Goal: Task Accomplishment & Management: Complete application form

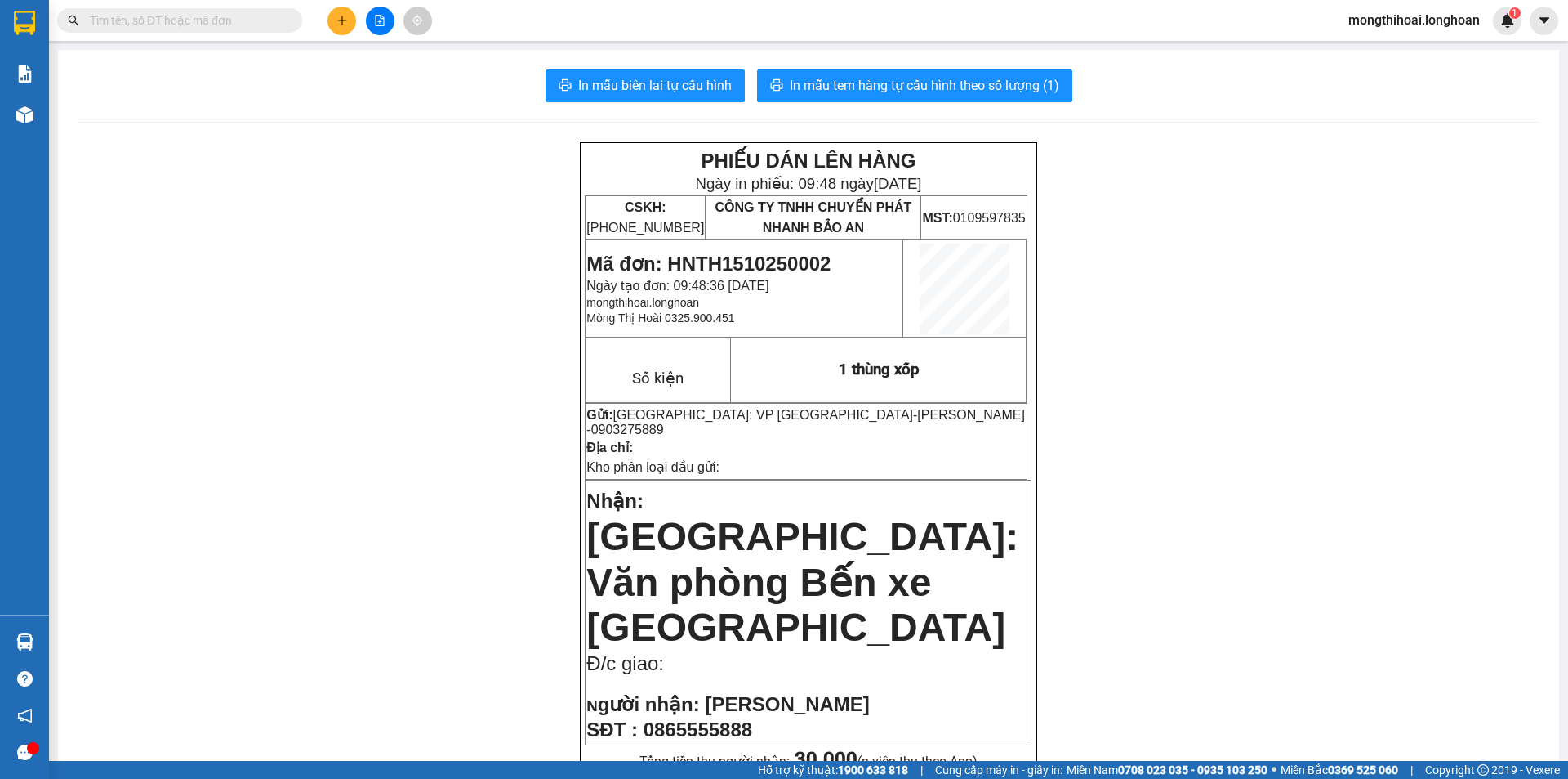
scroll to position [82, 0]
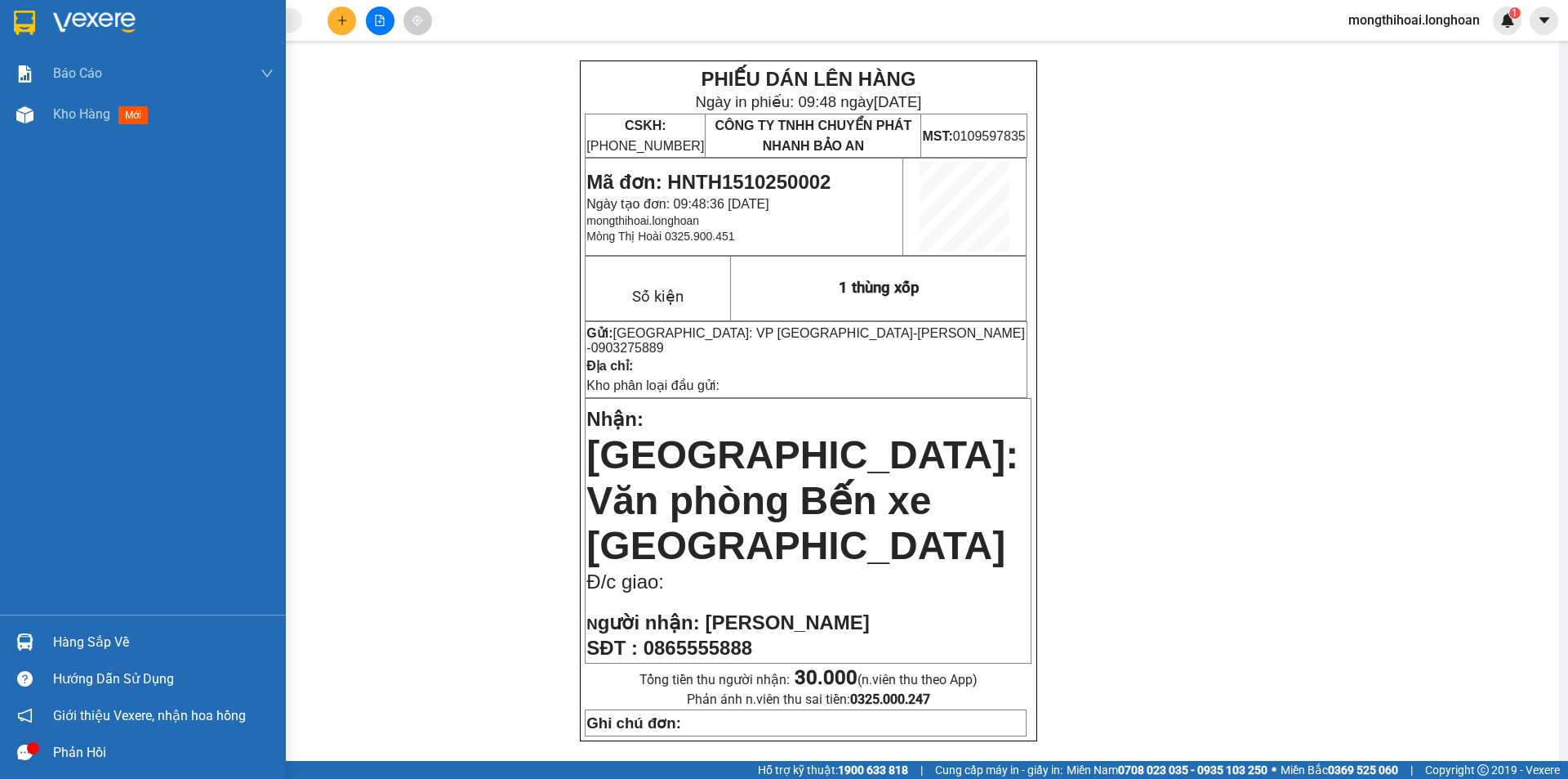
click at [17, 30] on img at bounding box center [24, 23] width 21 height 25
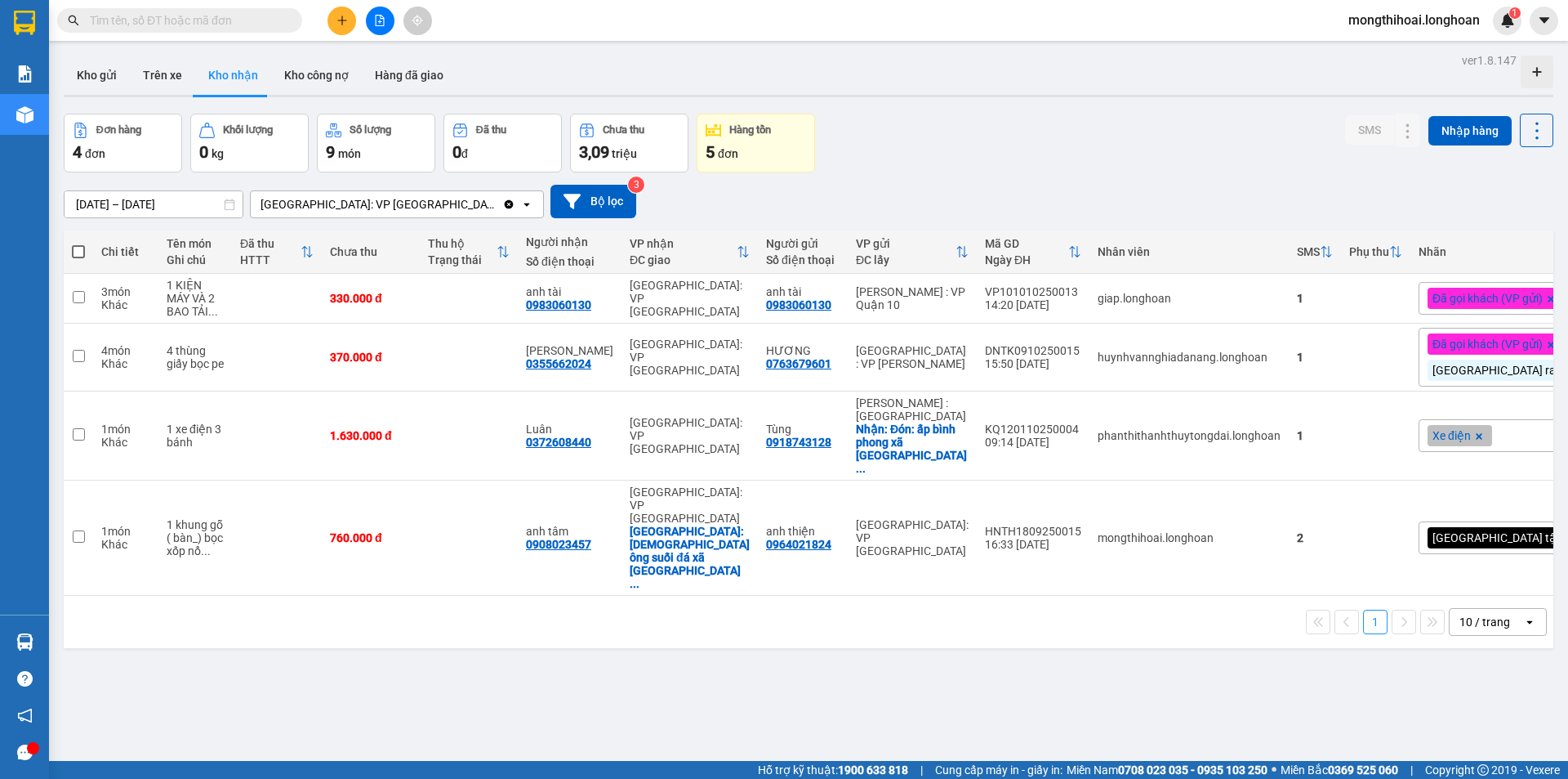
drag, startPoint x: 73, startPoint y: 63, endPoint x: 254, endPoint y: 25, distance: 184.9
click at [88, 59] on button "Kho gửi" at bounding box center [96, 75] width 66 height 39
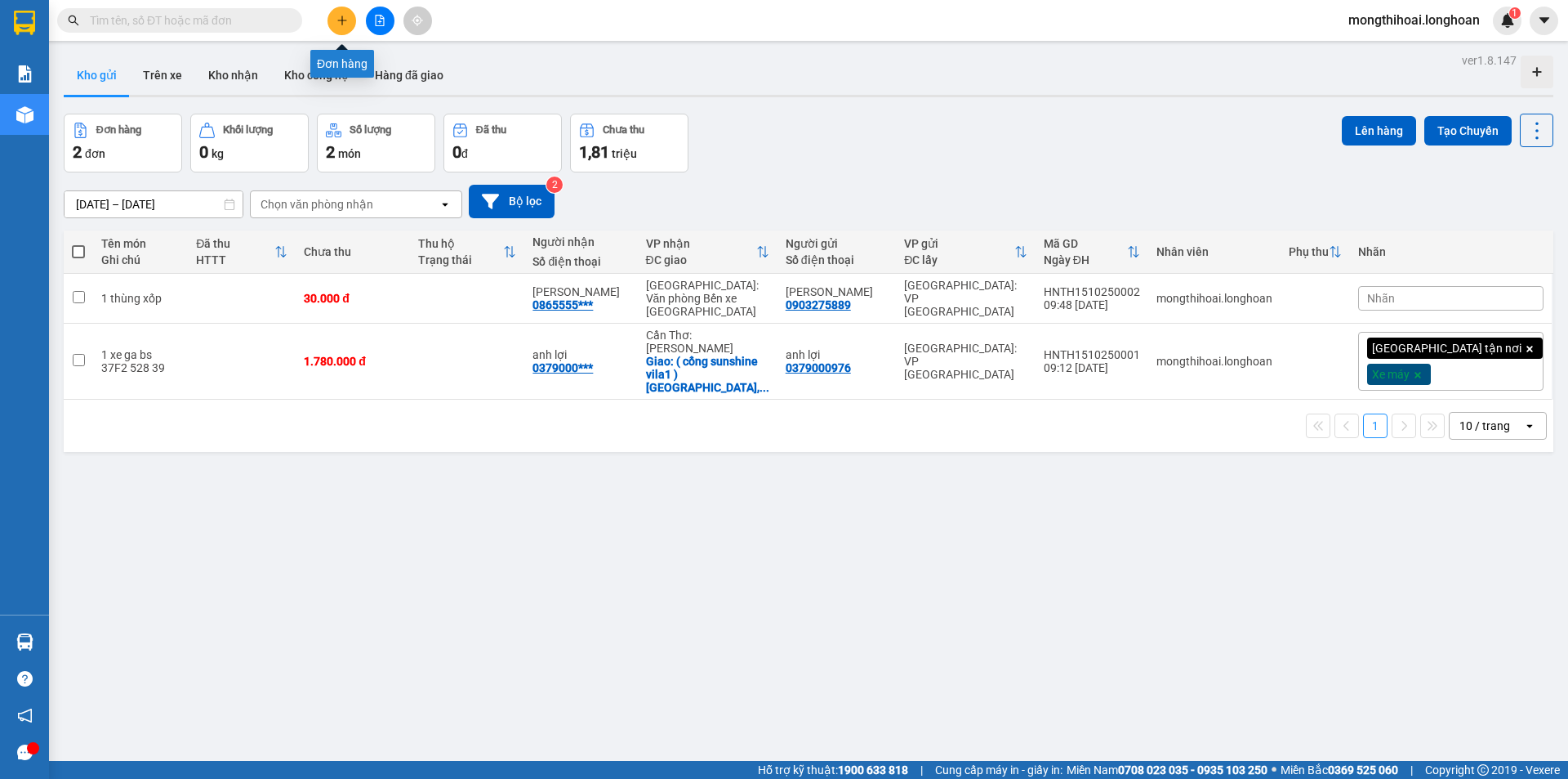
click at [342, 15] on icon "plus" at bounding box center [342, 20] width 12 height 12
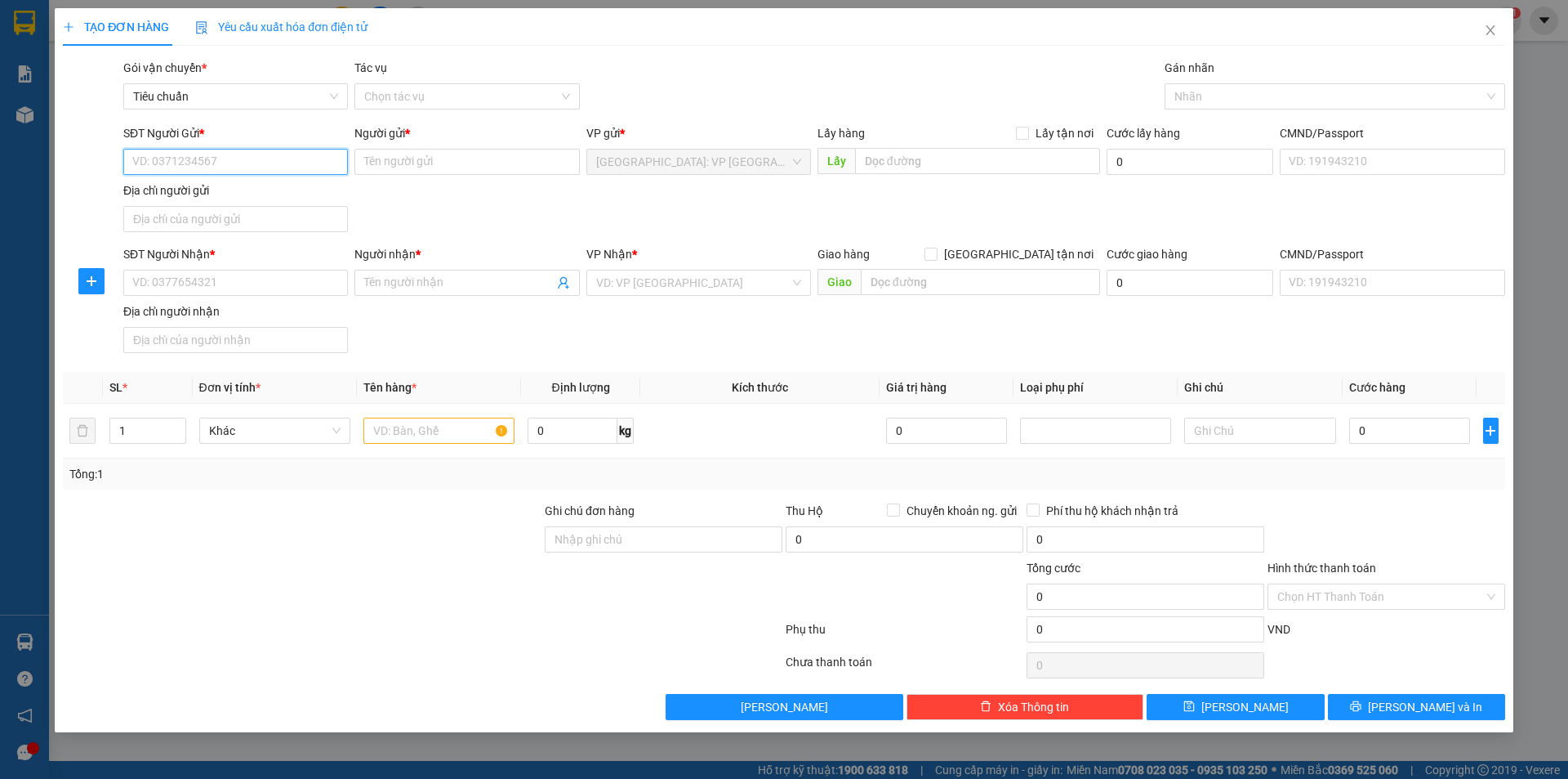
click at [324, 158] on input "SĐT Người Gửi *" at bounding box center [236, 161] width 224 height 26
type input "0914742186"
click at [268, 190] on div "0914742186 - cty nhôm kính 186" at bounding box center [236, 194] width 205 height 18
type input "cty nhôm kính 186"
type input "0914742186"
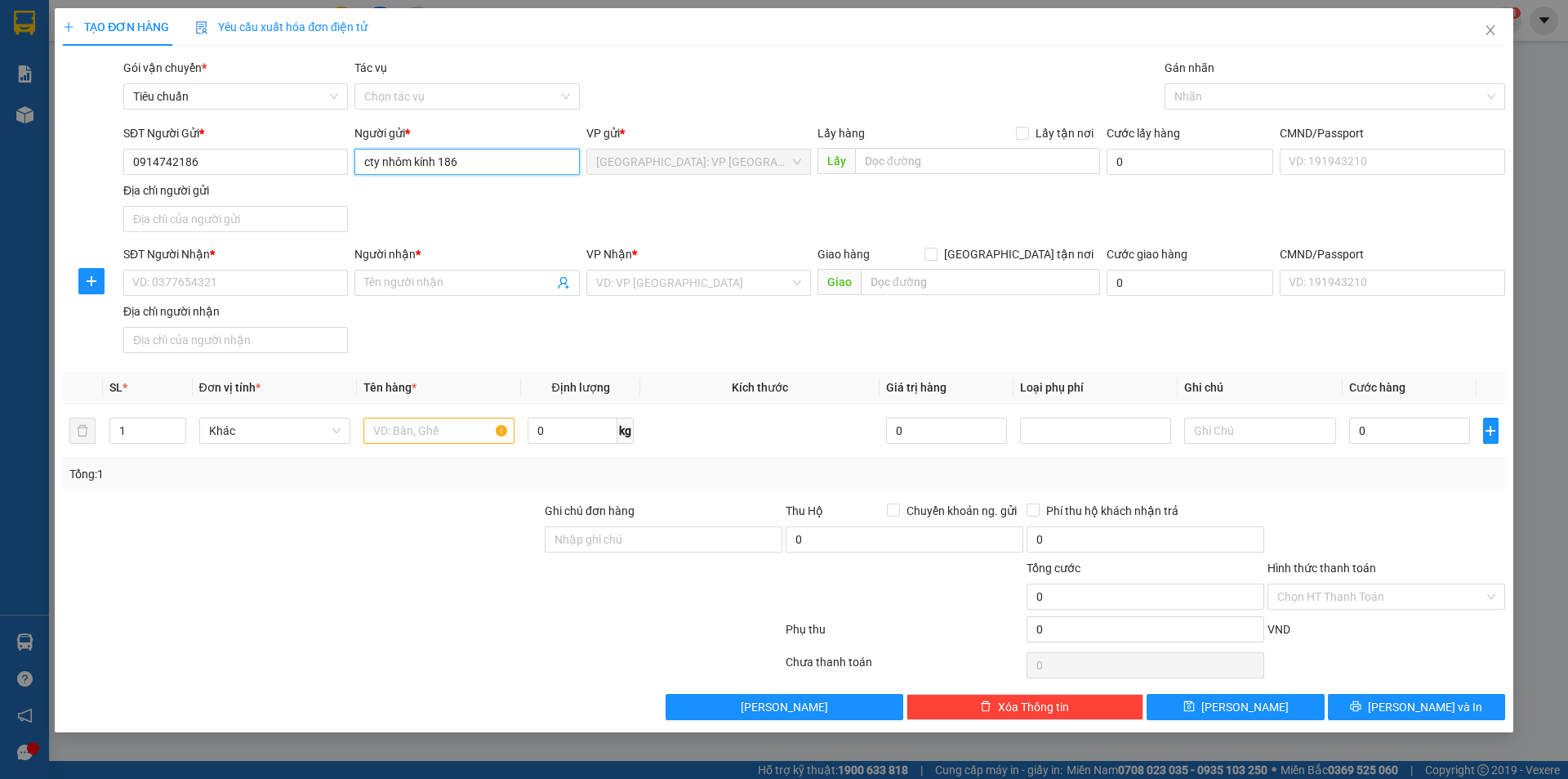
click at [492, 163] on input "cty nhôm kính 186" at bounding box center [467, 161] width 224 height 26
type input "c"
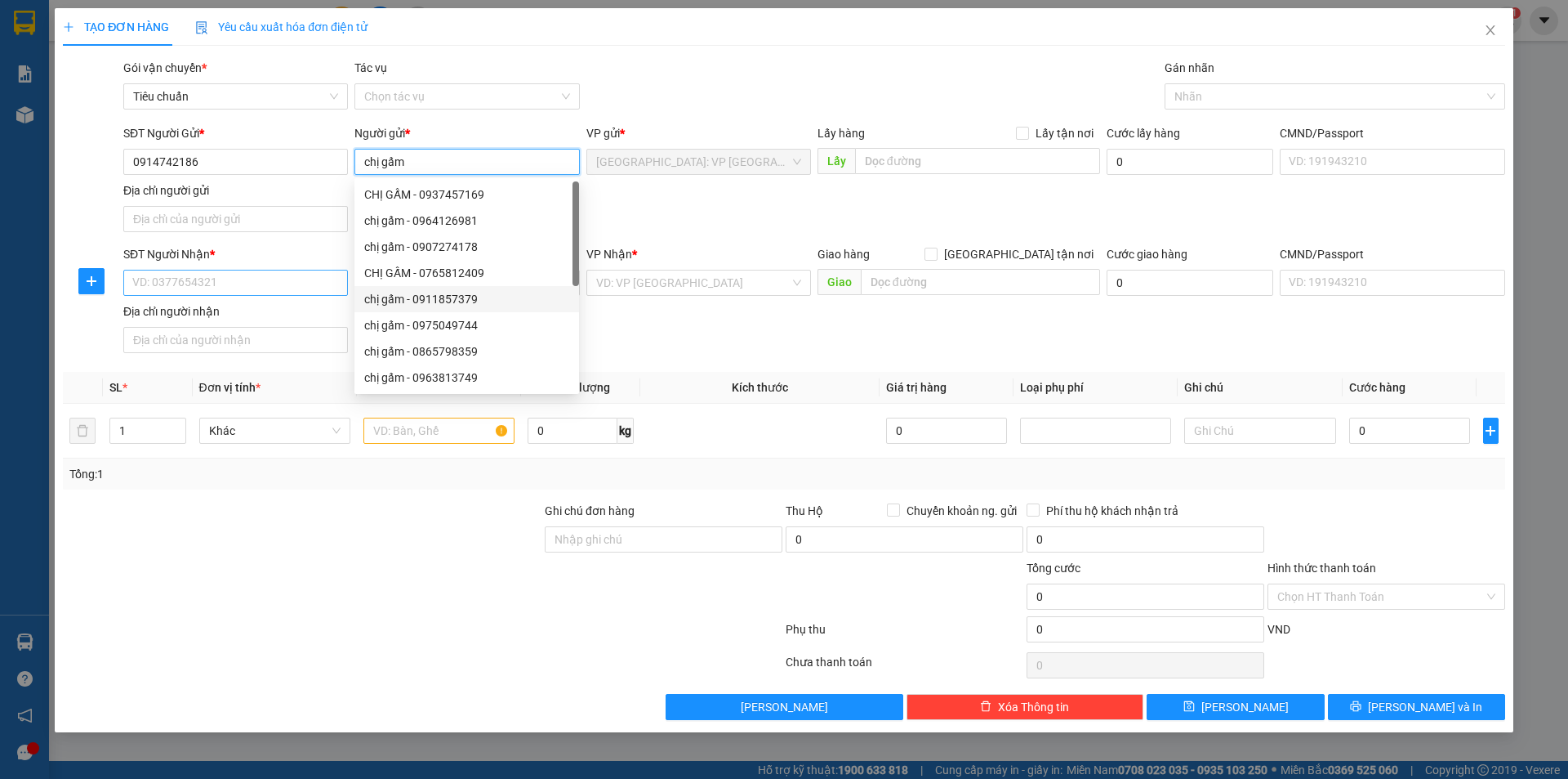
type input "chị gấm"
click at [321, 286] on input "SĐT Người Nhận *" at bounding box center [236, 282] width 224 height 26
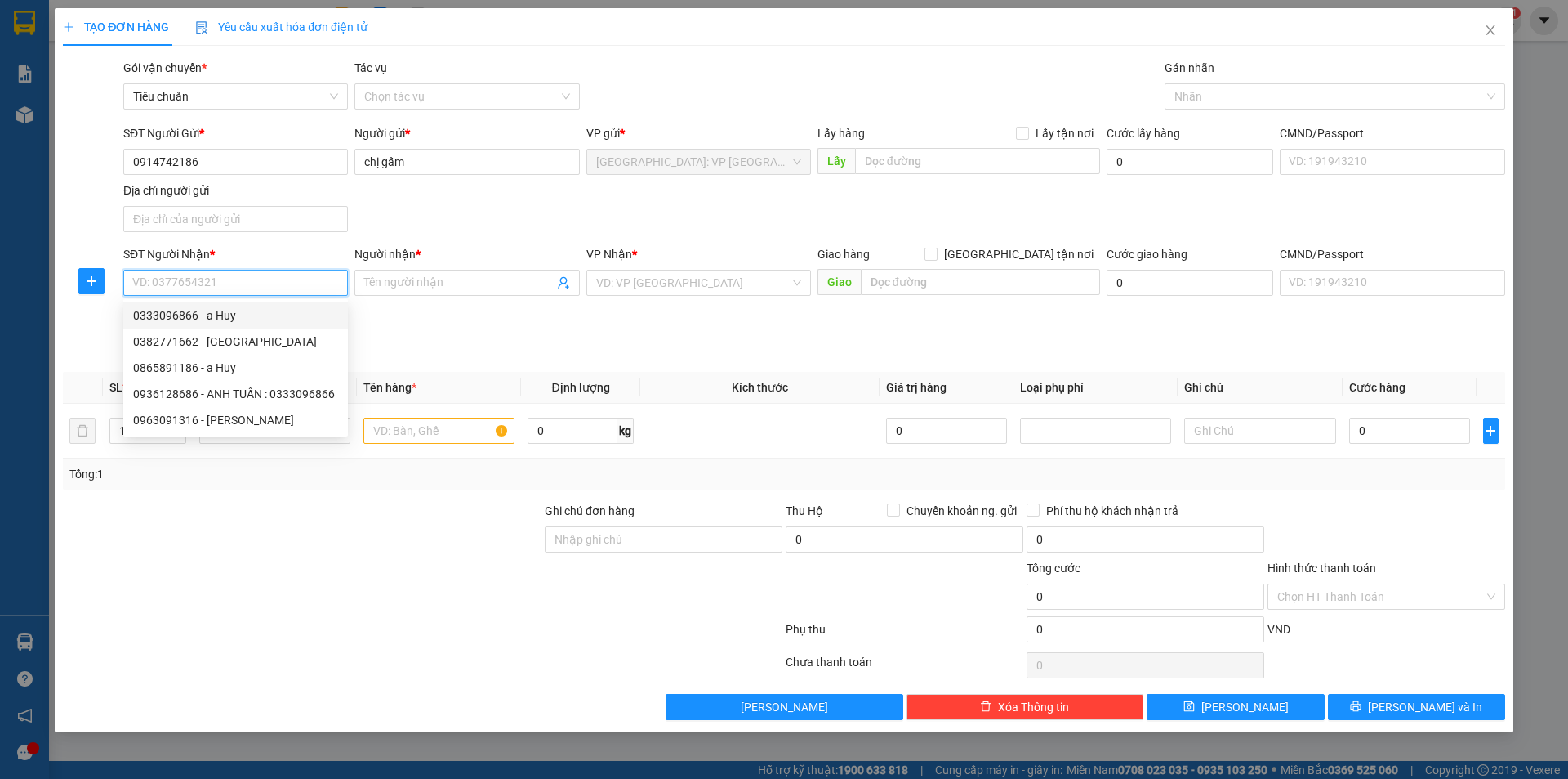
click at [278, 290] on input "SĐT Người Nhận *" at bounding box center [236, 282] width 224 height 26
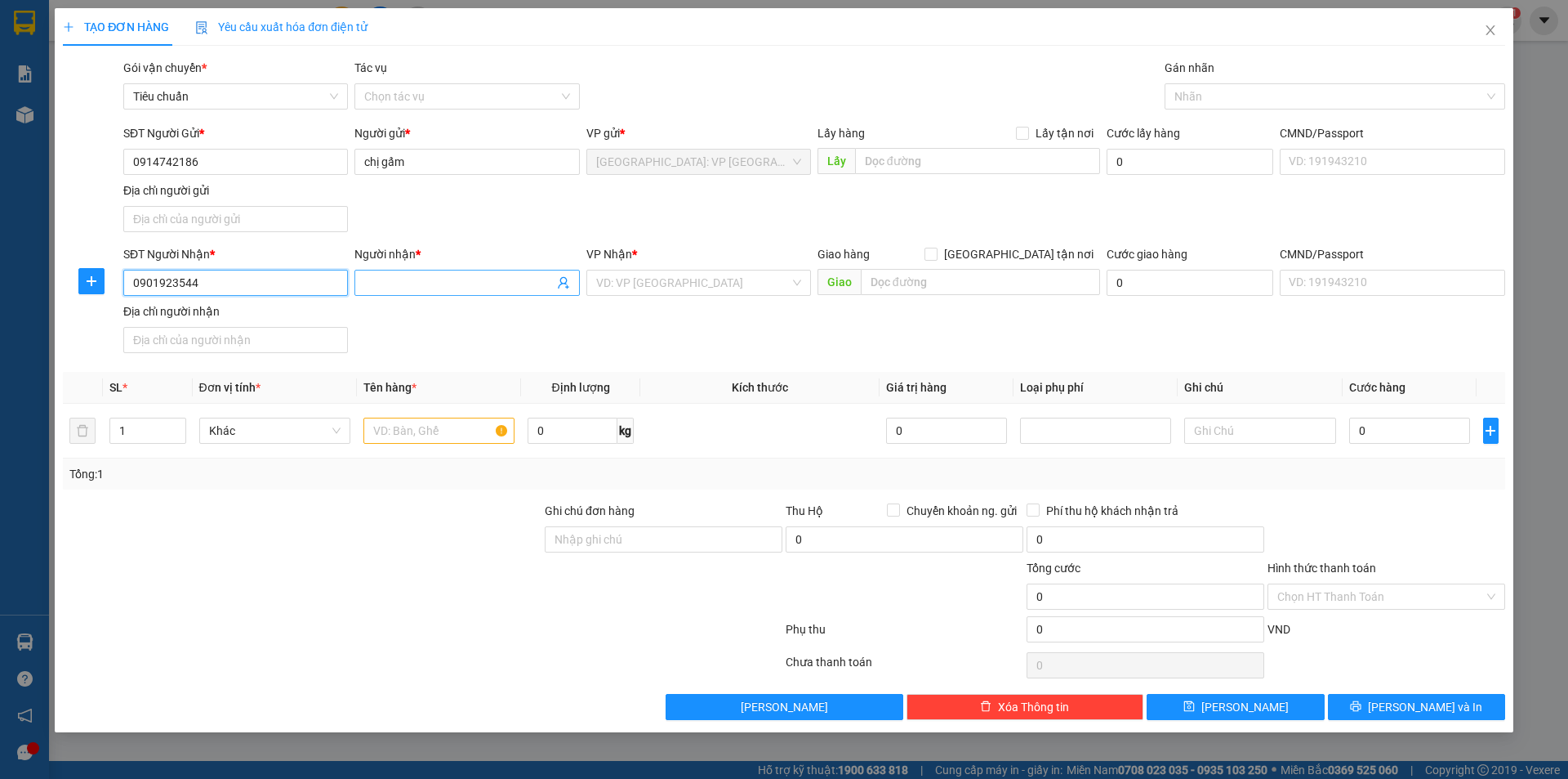
type input "0901923544"
click at [444, 284] on input "Người nhận *" at bounding box center [458, 282] width 189 height 18
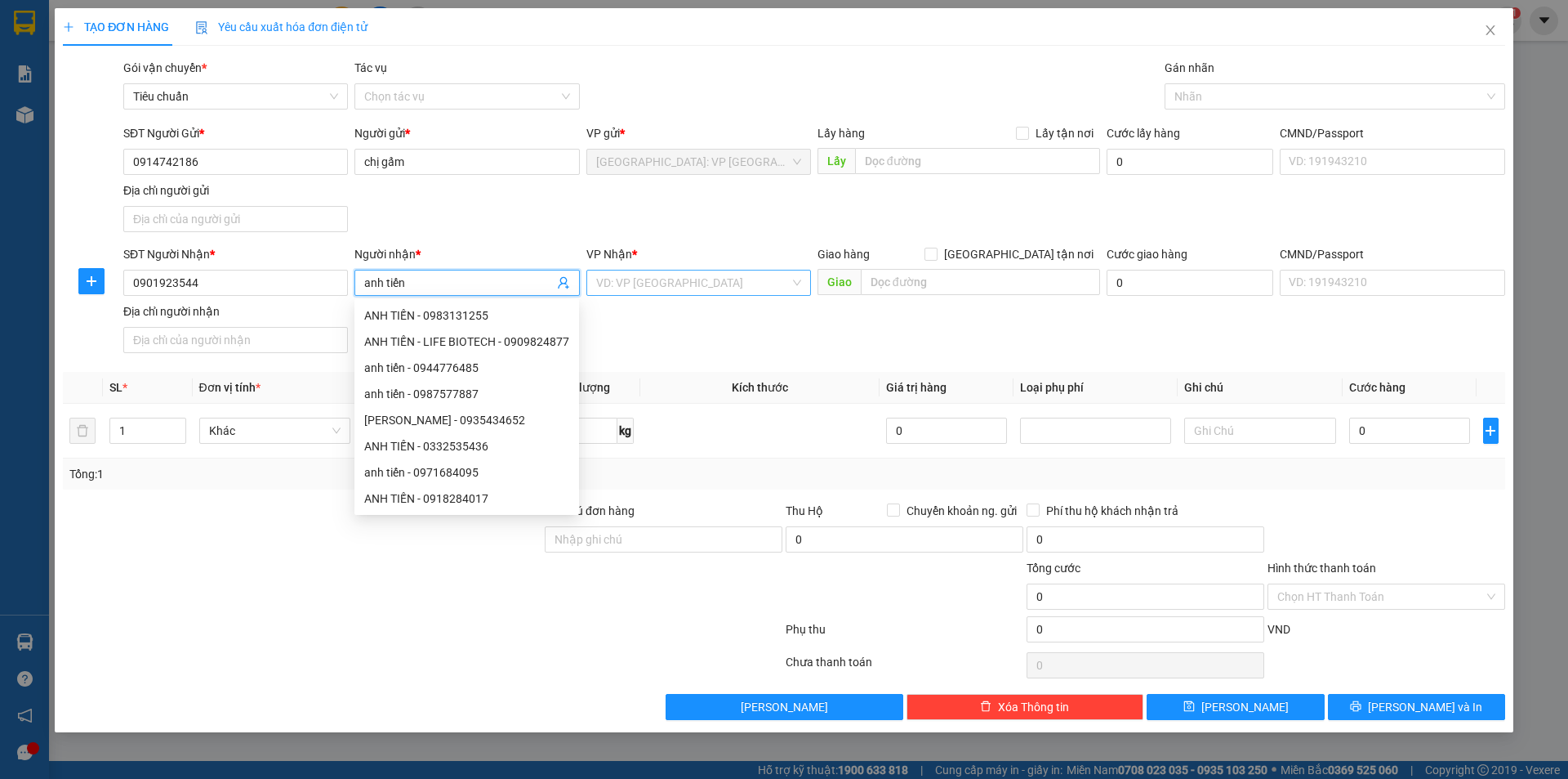
type input "anh tiến"
click at [639, 283] on input "search" at bounding box center [693, 283] width 194 height 25
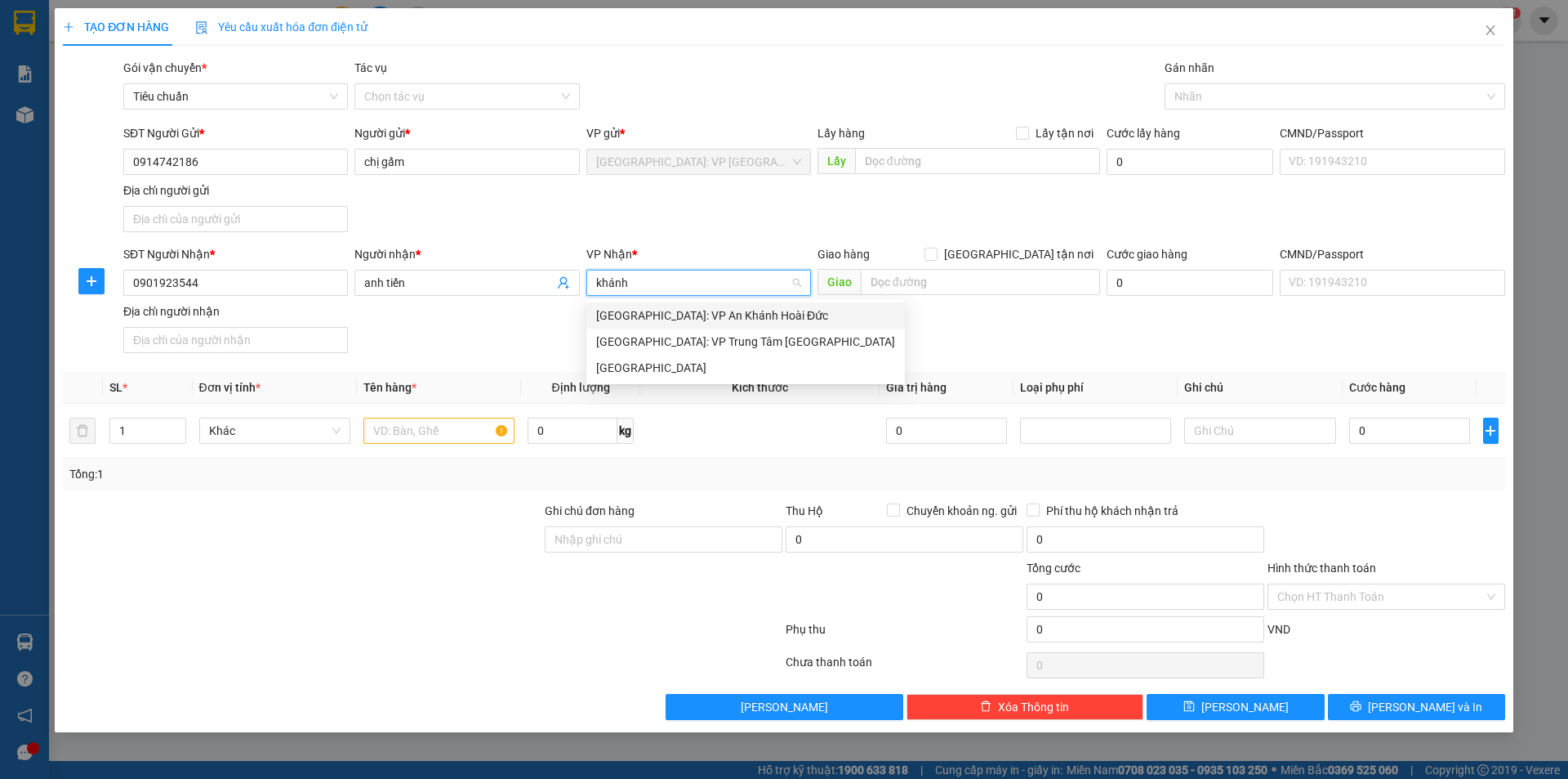
type input "khánh"
click at [623, 366] on div "[GEOGRAPHIC_DATA]" at bounding box center [746, 367] width 299 height 18
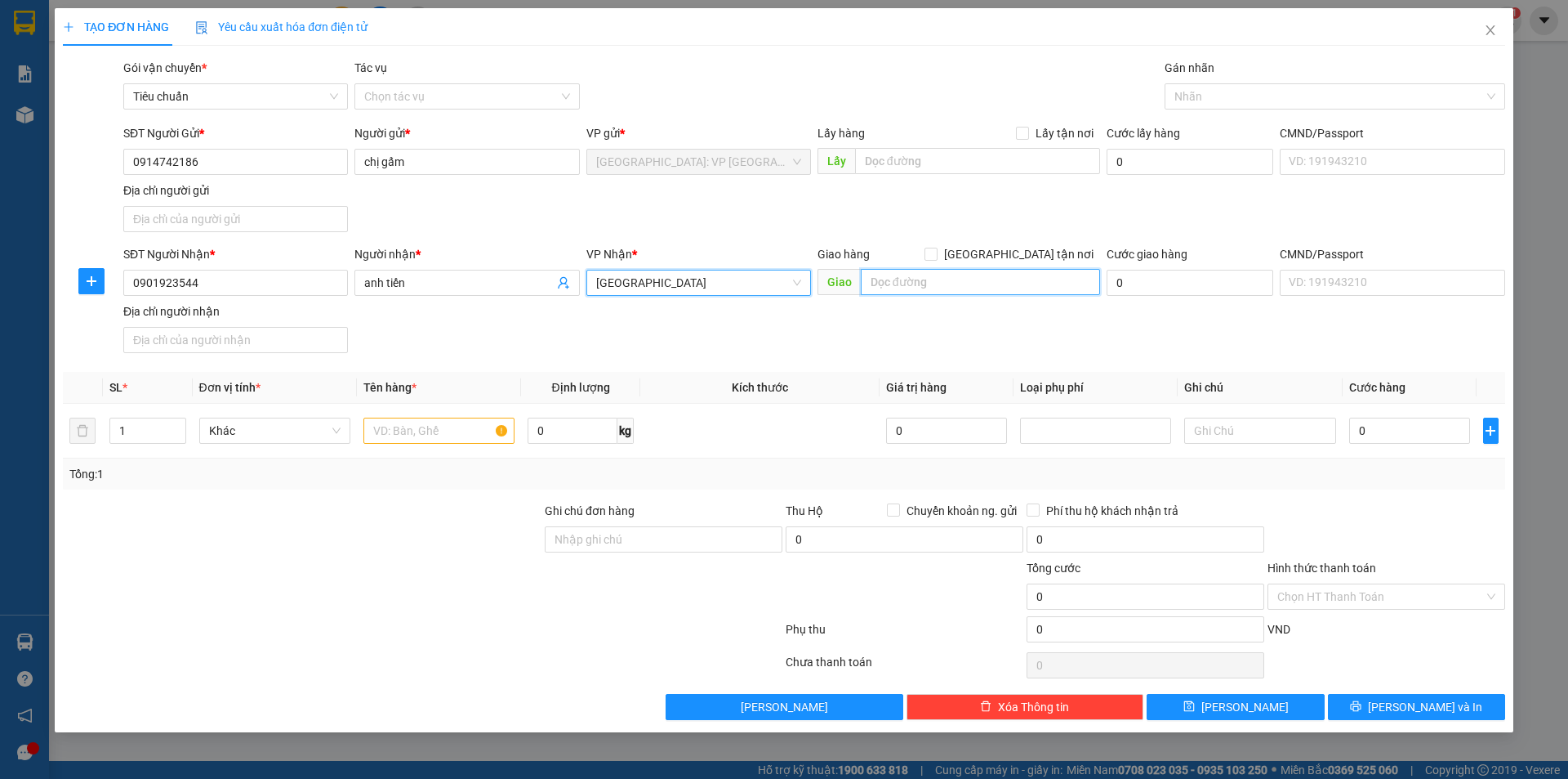
click at [923, 277] on input "text" at bounding box center [981, 281] width 240 height 26
click at [1008, 292] on input "text" at bounding box center [981, 281] width 240 height 26
type input "xã"
click at [914, 305] on div "SĐT Người Nhận * 0901923544 Người nhận * anh tiến VP Nhận * Khánh Hòa Giao hàng…" at bounding box center [814, 302] width 1389 height 114
click at [918, 291] on input "xã" at bounding box center [981, 281] width 240 height 26
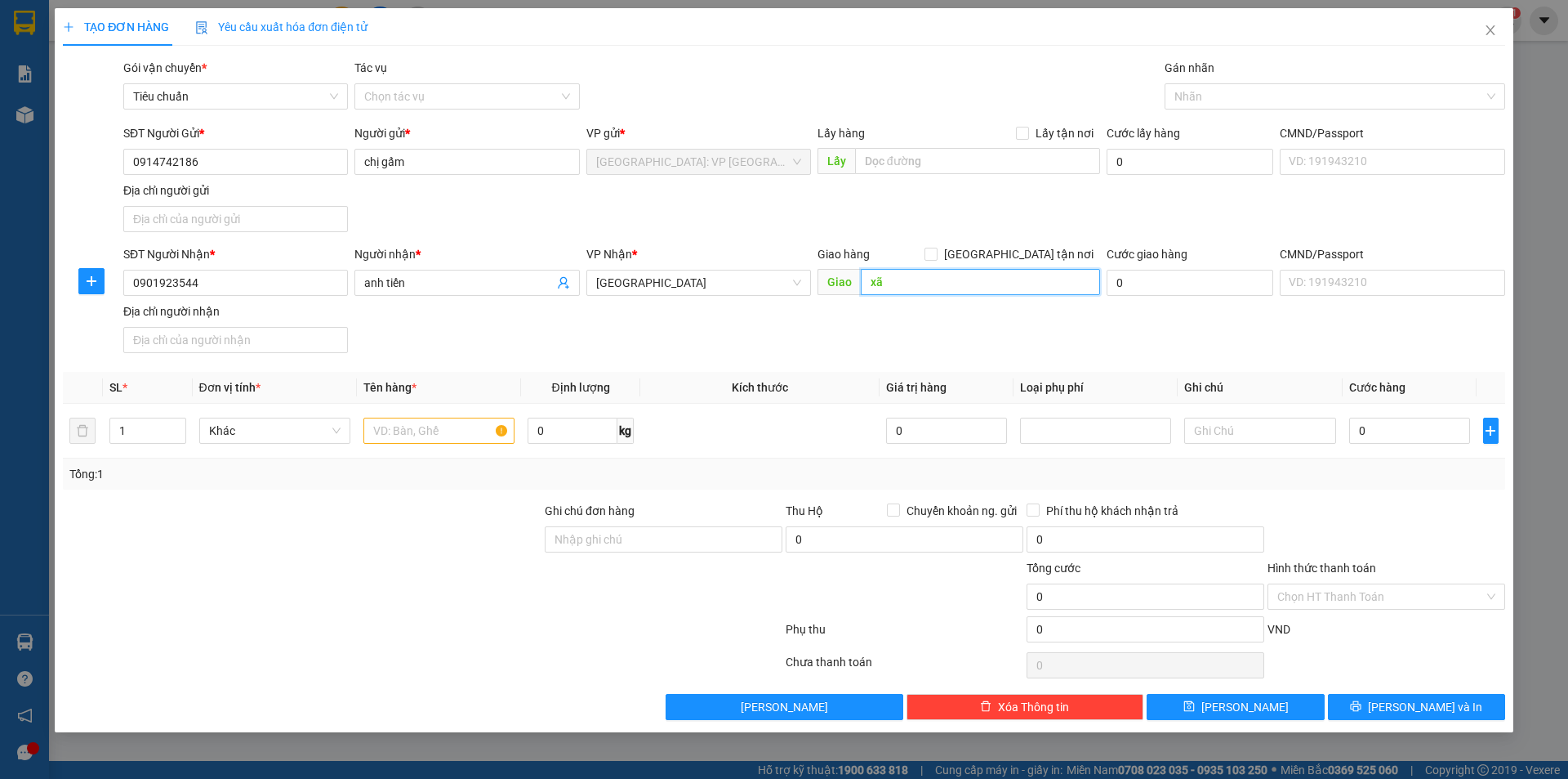
drag, startPoint x: 924, startPoint y: 287, endPoint x: 965, endPoint y: 288, distance: 41.0
click at [924, 287] on input "xã" at bounding box center [981, 281] width 240 height 26
click at [968, 288] on input "xã" at bounding box center [981, 281] width 240 height 26
click at [922, 277] on input "xã" at bounding box center [981, 281] width 240 height 26
click at [931, 277] on input "xã" at bounding box center [981, 281] width 240 height 26
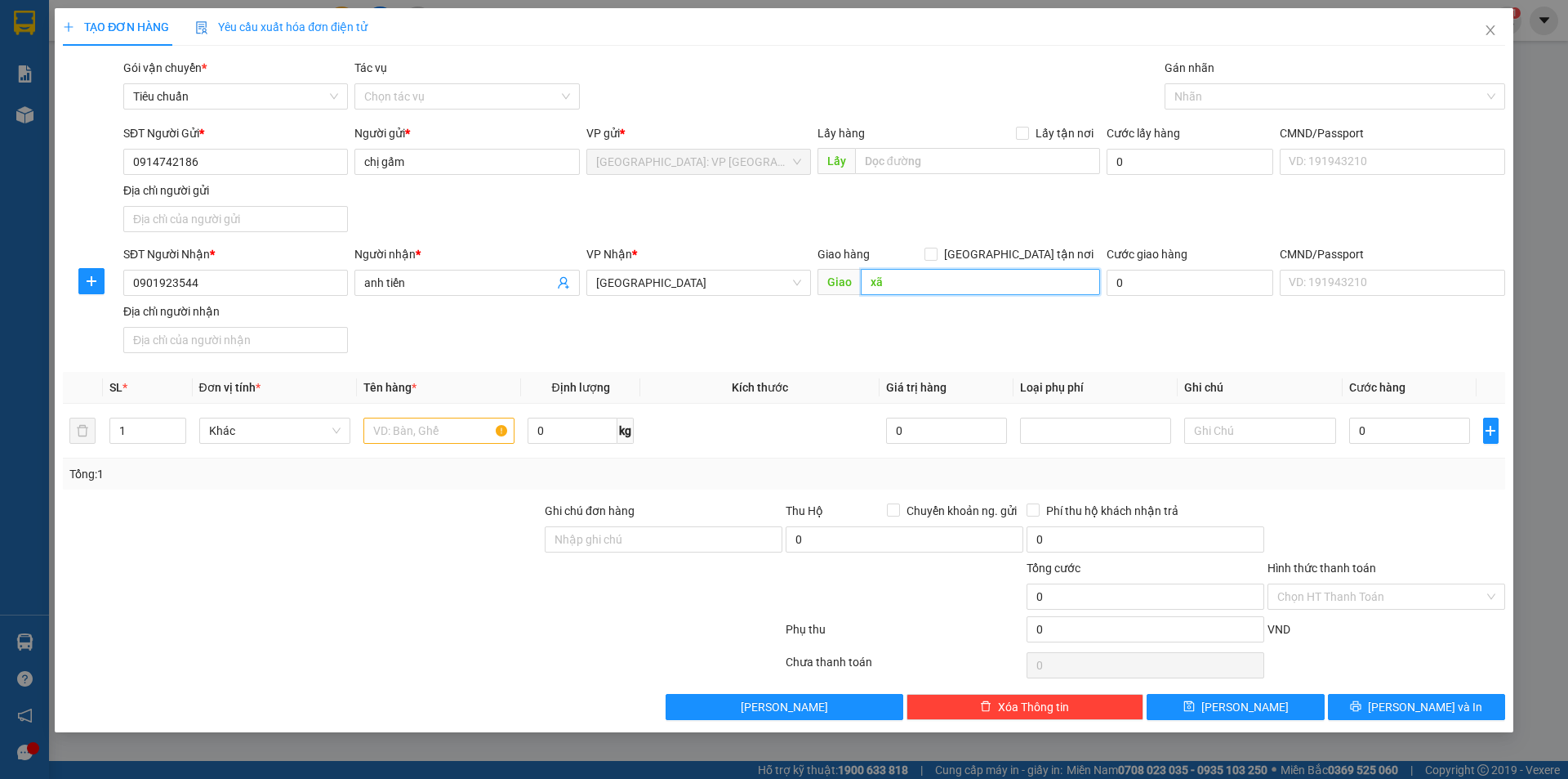
click at [931, 277] on input "xã" at bounding box center [981, 281] width 240 height 26
click at [891, 290] on input "text" at bounding box center [981, 281] width 240 height 26
click at [954, 284] on input "text" at bounding box center [981, 281] width 240 height 26
type input "bến xe [GEOGRAPHIC_DATA], [GEOGRAPHIC_DATA]"
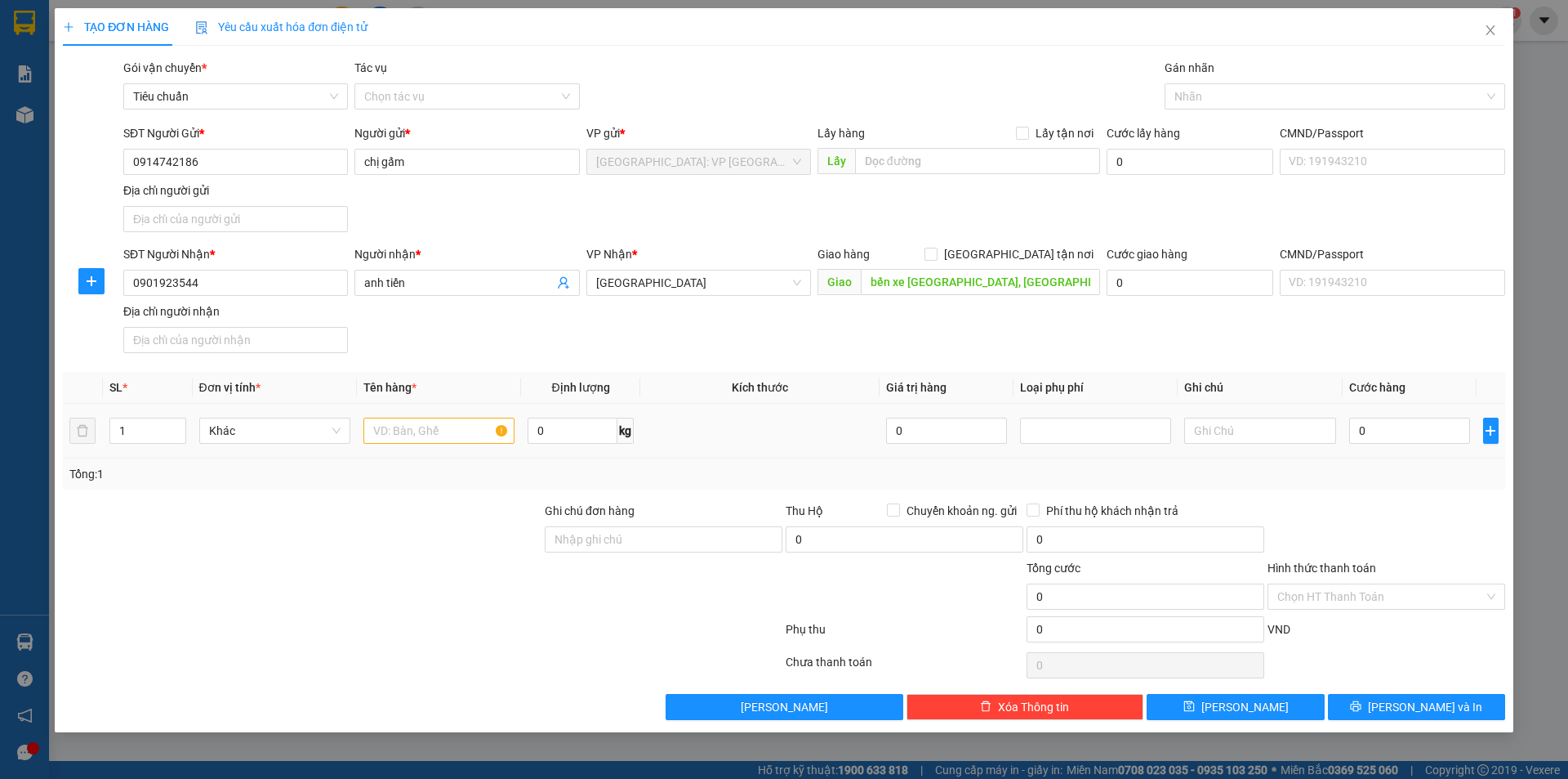
click at [432, 444] on td at bounding box center [438, 431] width 164 height 55
click at [433, 439] on input "text" at bounding box center [439, 430] width 152 height 26
type input "1 THANH DÀI 4M BỌC BẠT TRẮNG LẪN BÌA"
click at [1383, 418] on input "0" at bounding box center [1410, 430] width 122 height 26
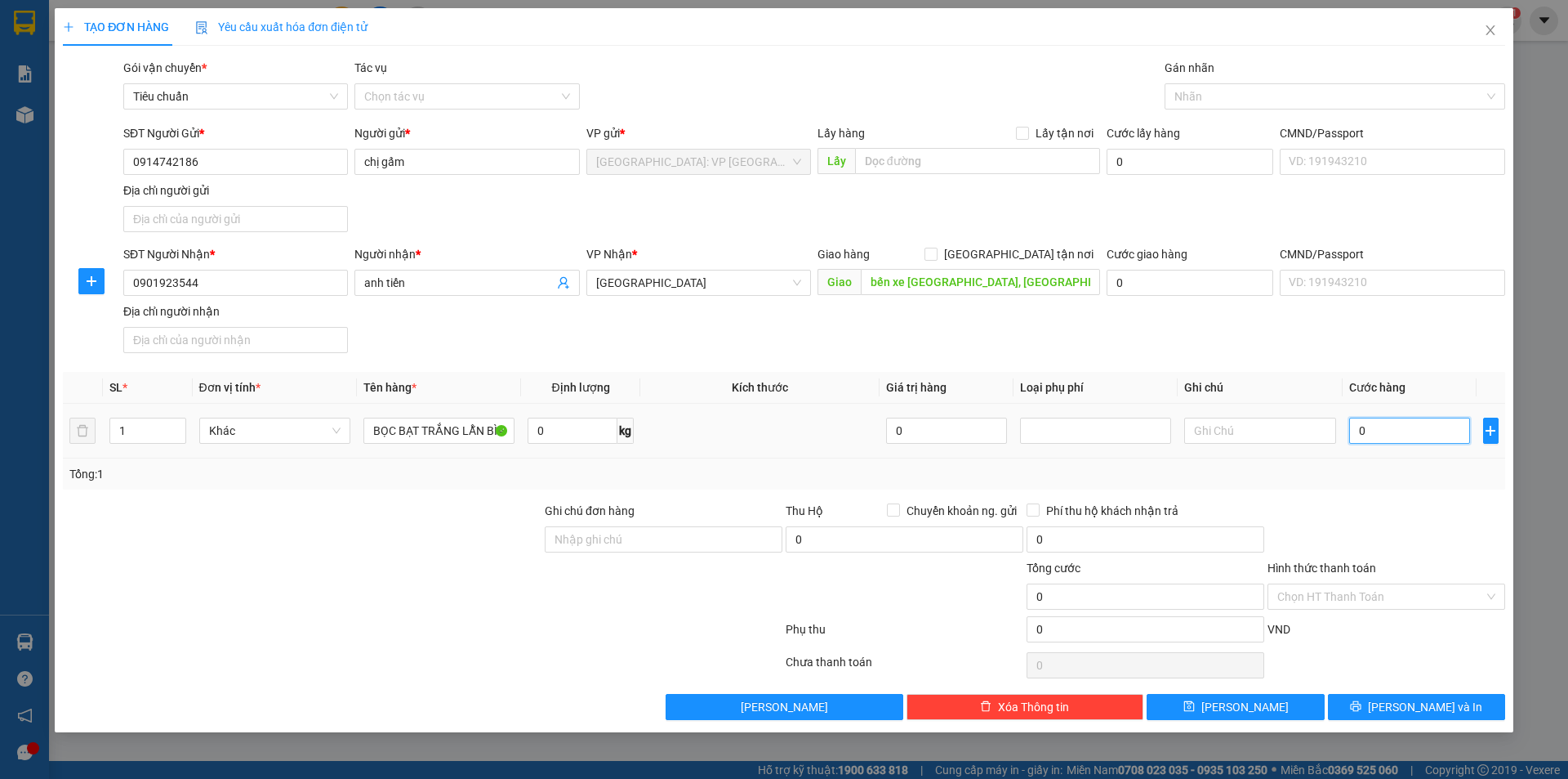
scroll to position [0, 0]
click at [1395, 449] on td "0" at bounding box center [1410, 431] width 135 height 55
click at [1400, 437] on input "0" at bounding box center [1410, 430] width 122 height 26
type input "2"
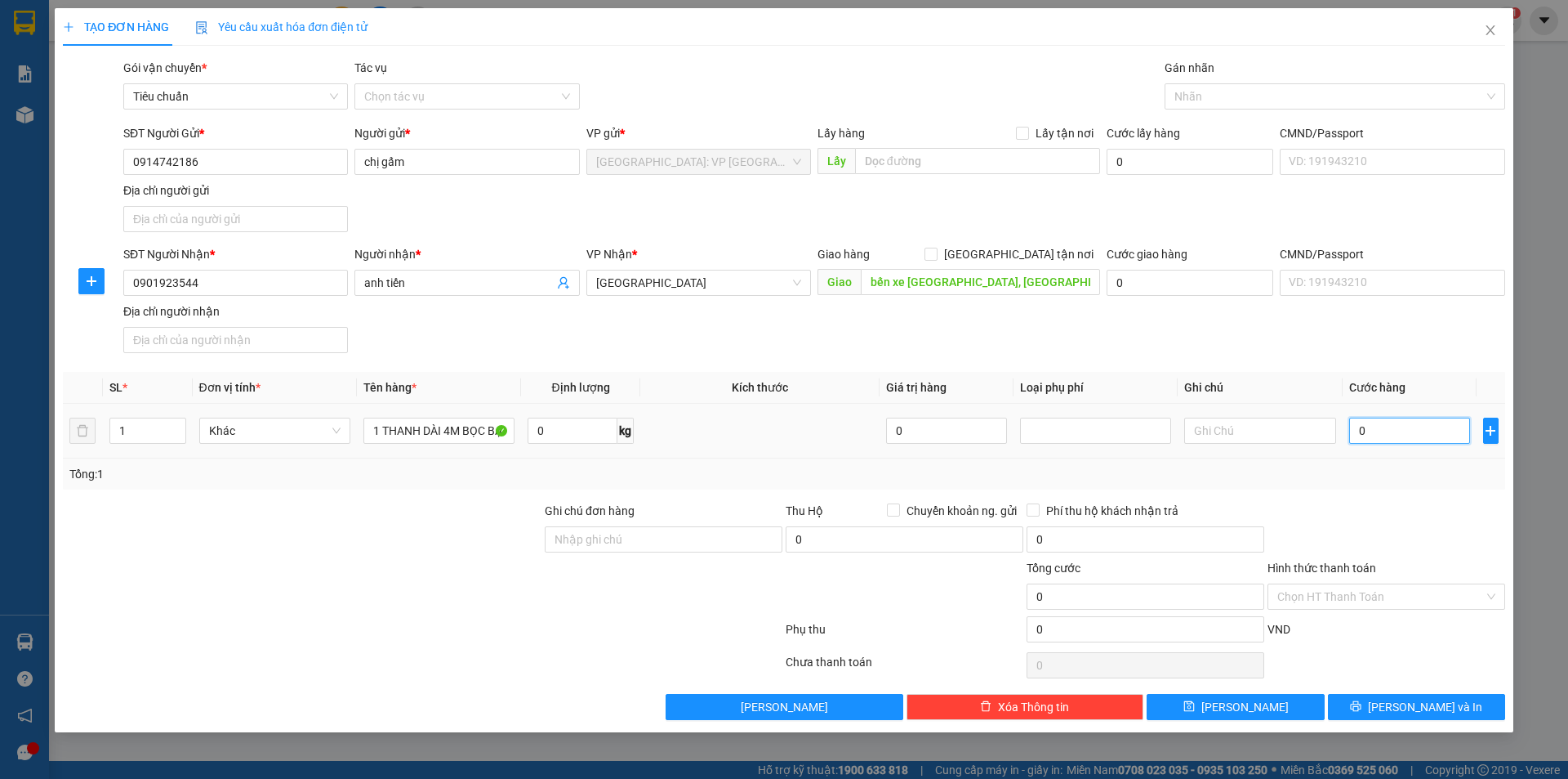
type input "2"
type input "27"
type input "270"
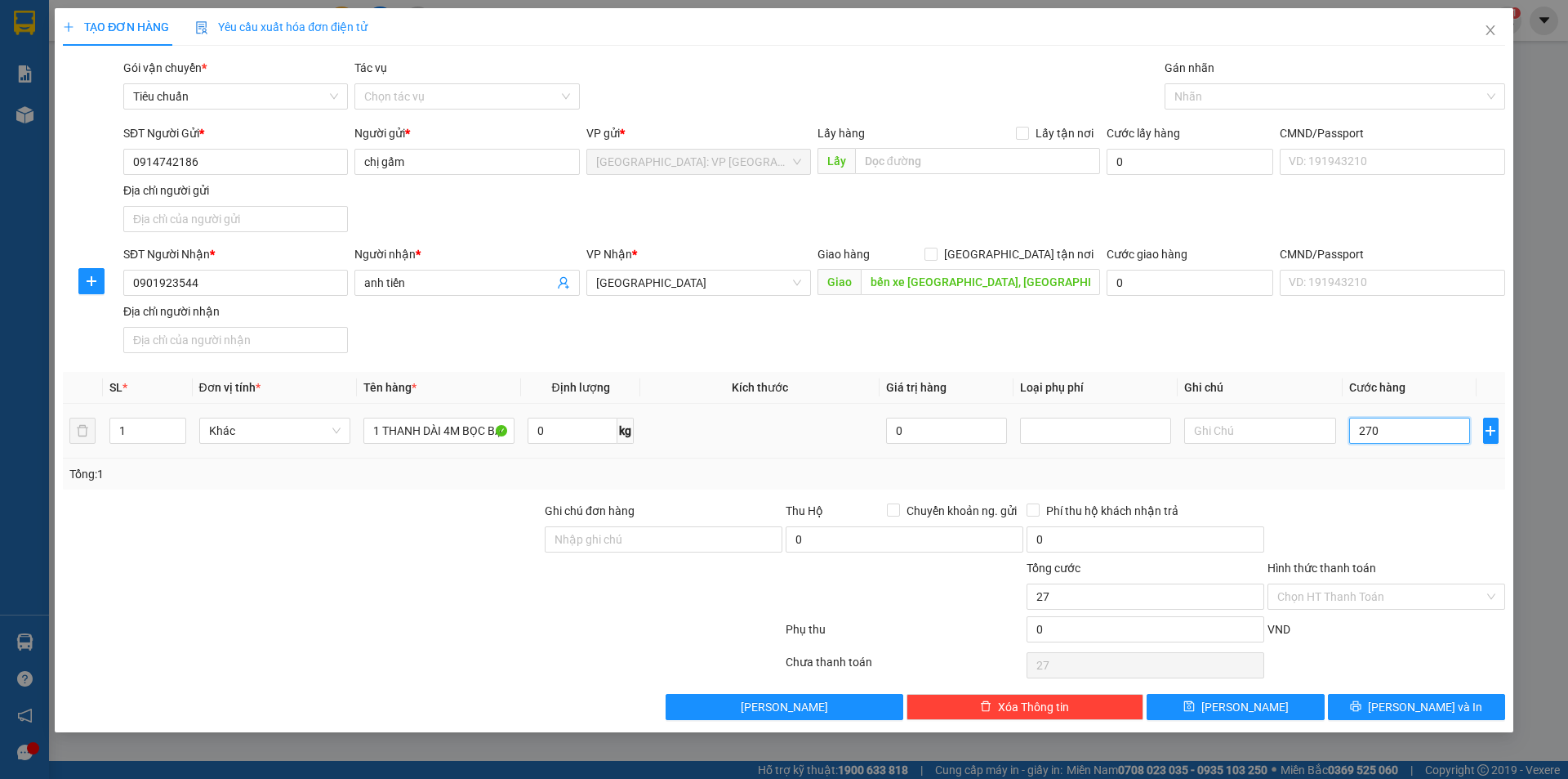
type input "270"
type input "2.700"
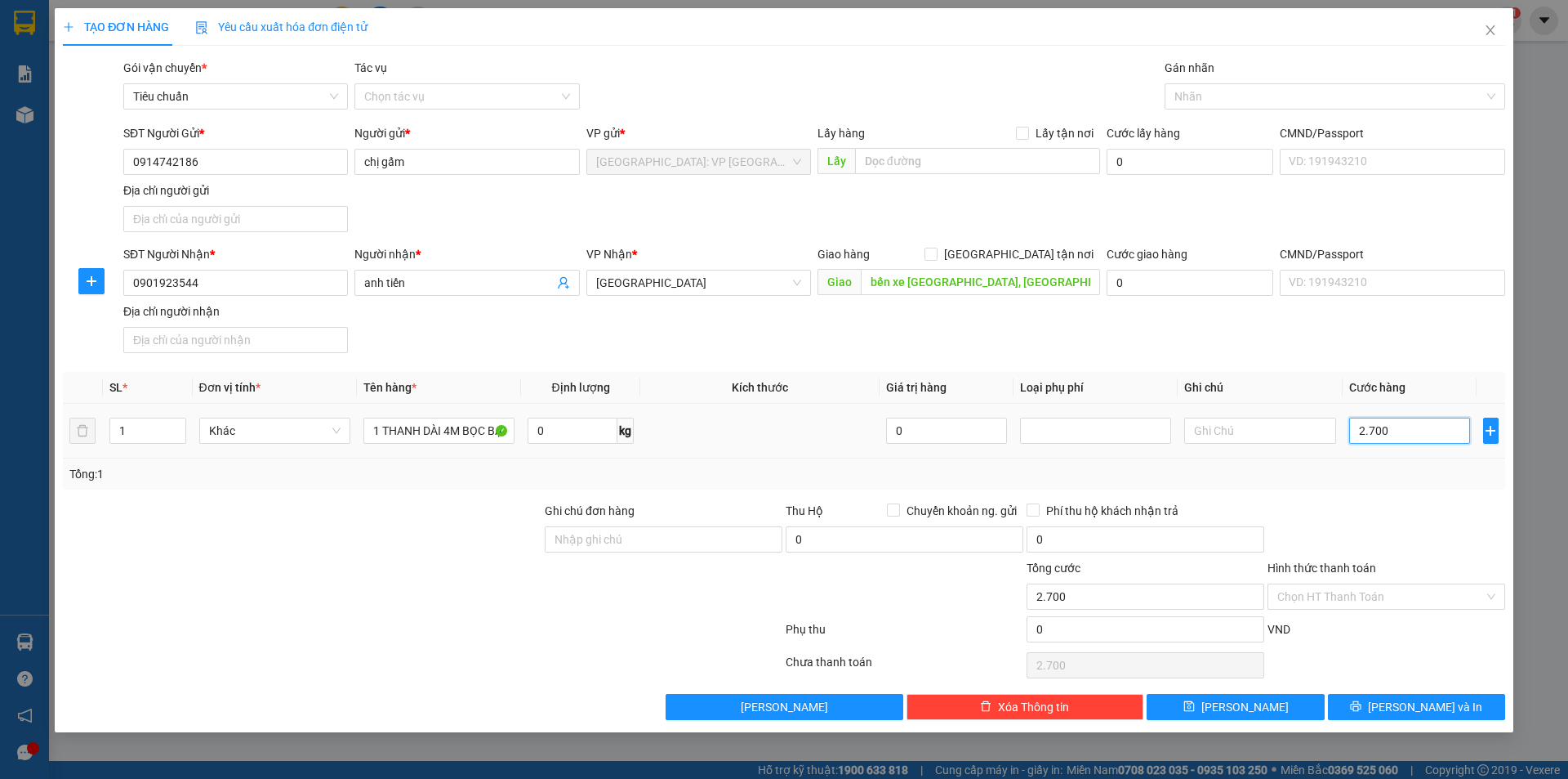
type input "27.000"
type input "270.000"
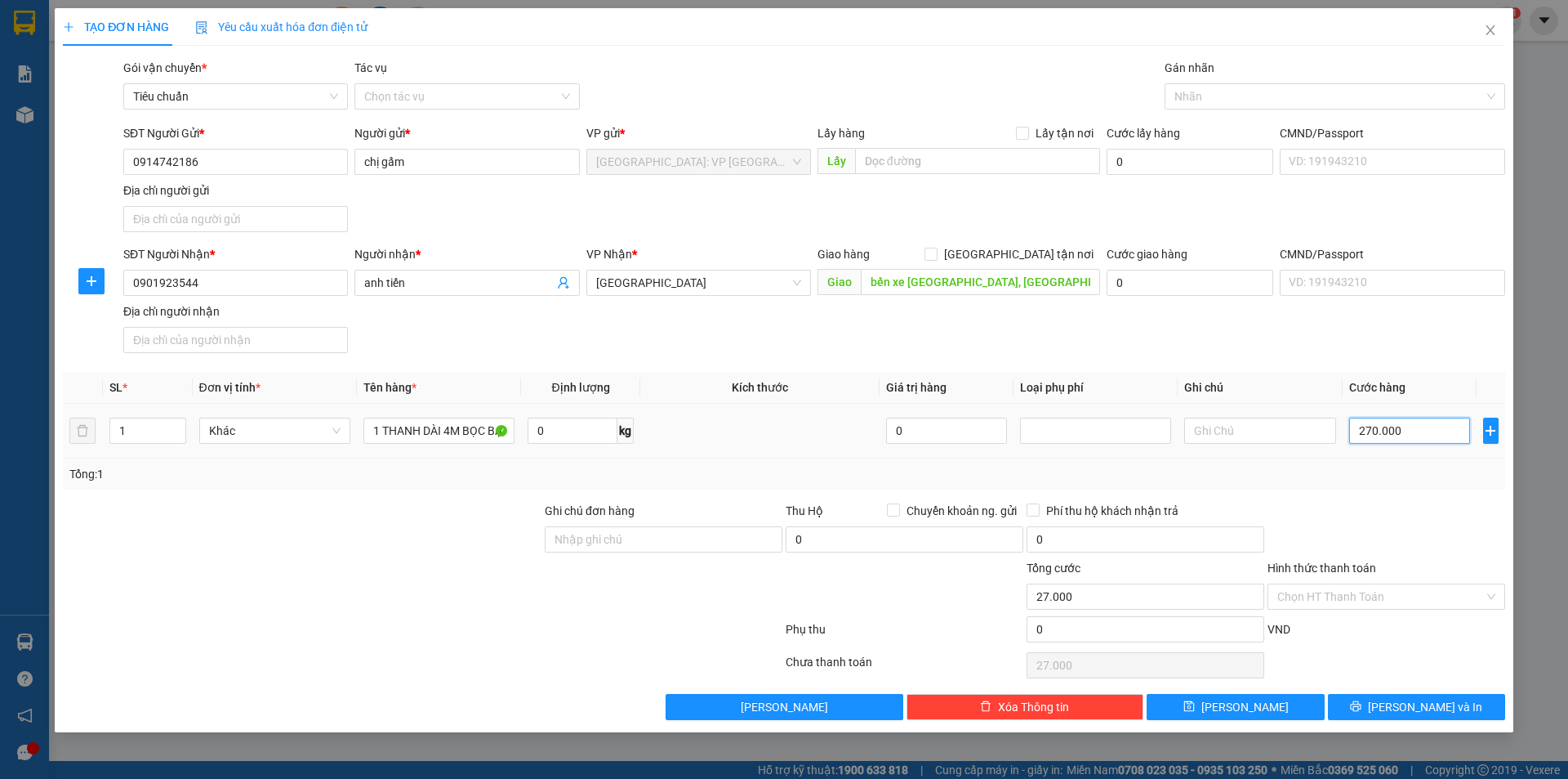
type input "270.000"
type input "2.700.000"
type input "270.000"
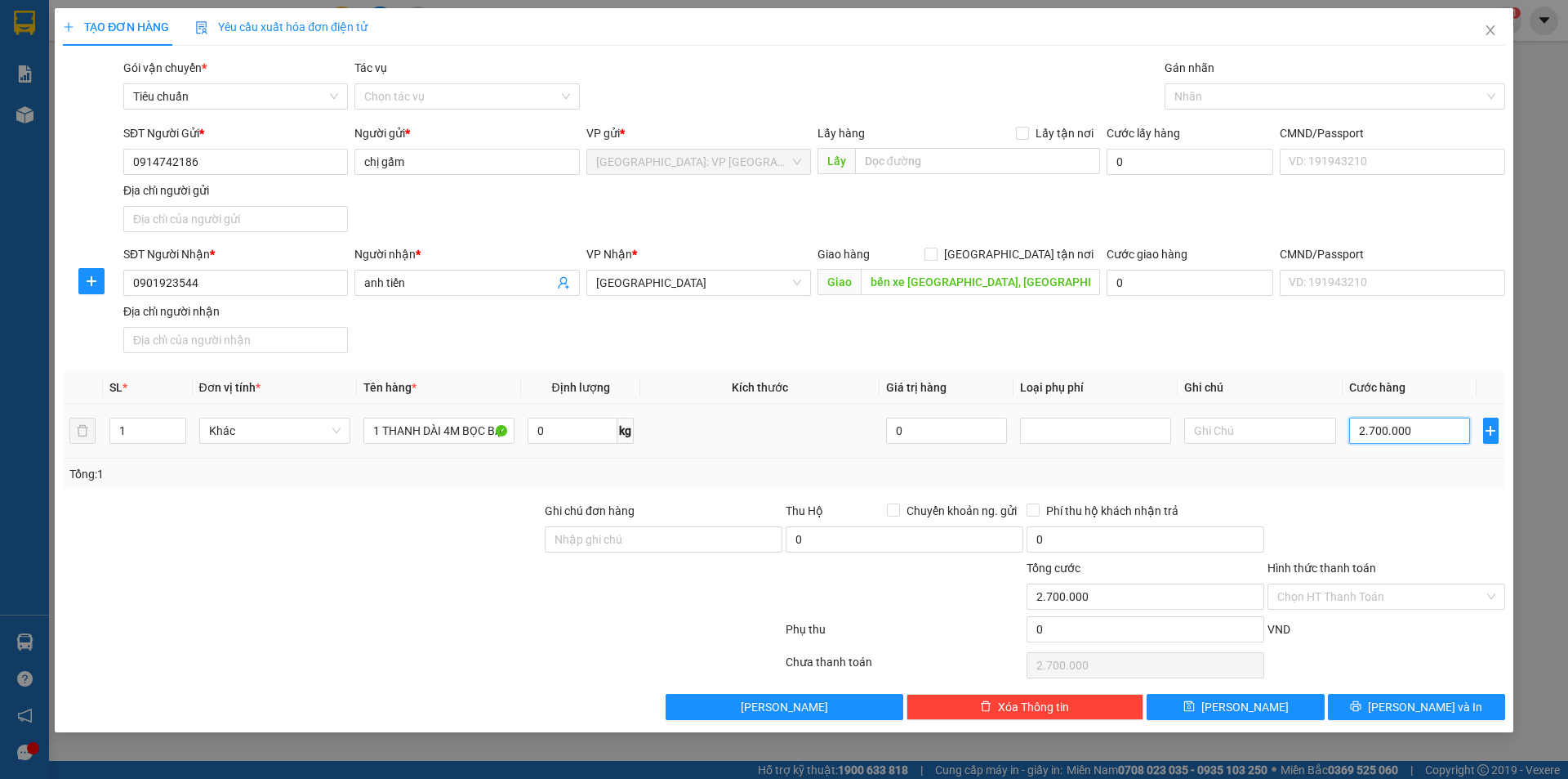
type input "270.000"
click at [1416, 700] on span "[PERSON_NAME] và In" at bounding box center [1425, 706] width 114 height 18
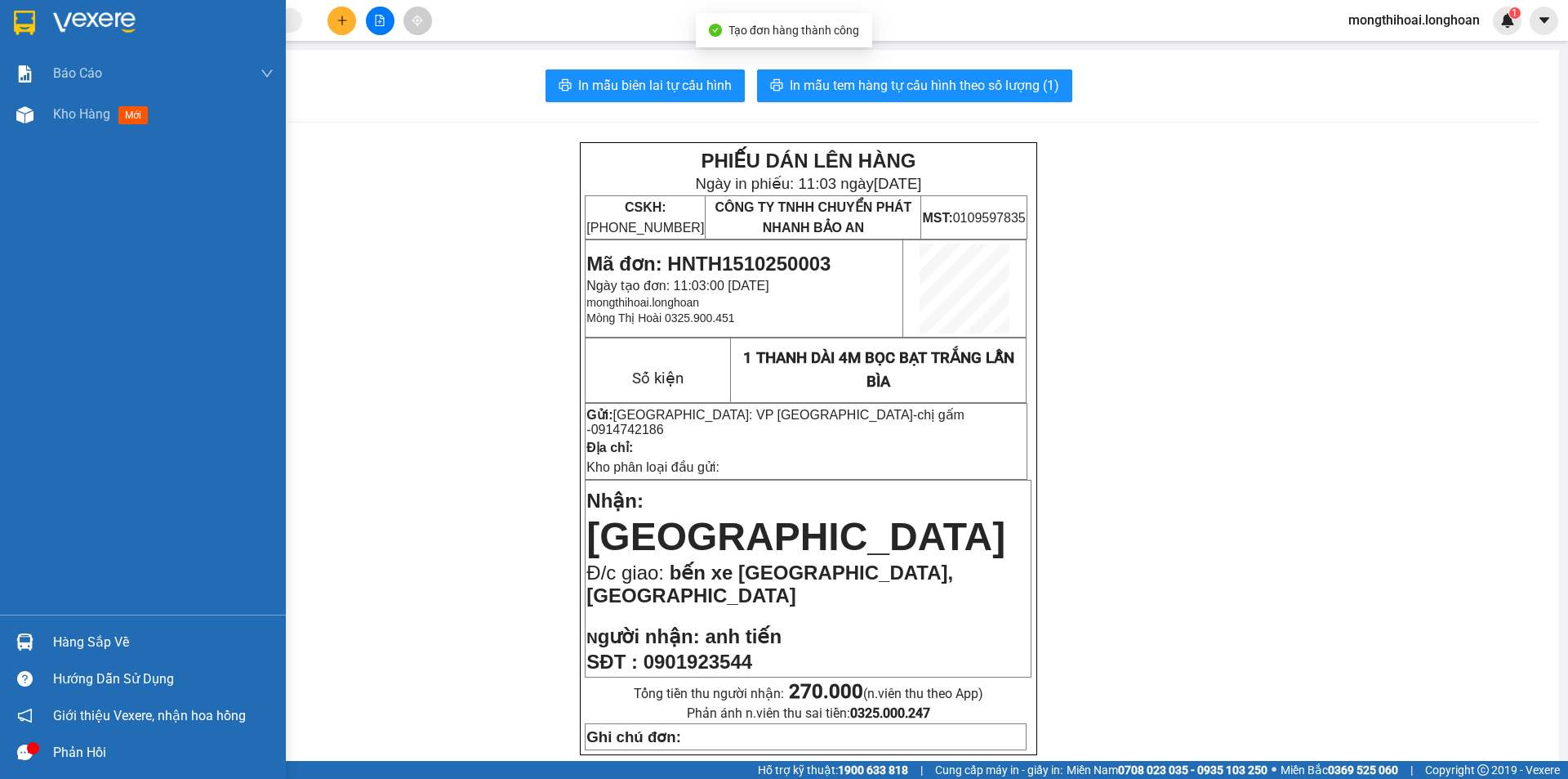
click at [13, 19] on div at bounding box center [143, 26] width 286 height 53
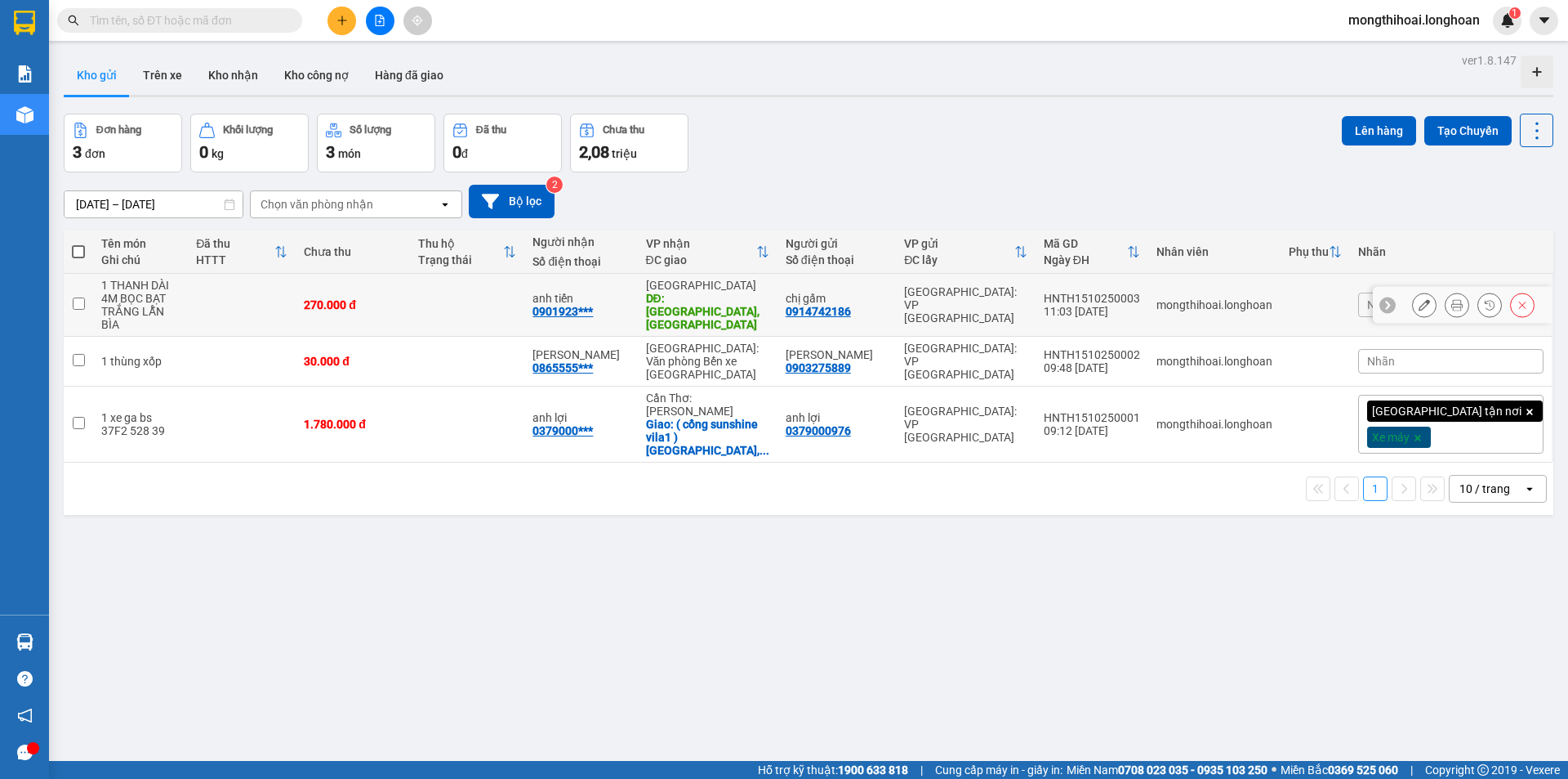
click at [1417, 292] on button at bounding box center [1425, 305] width 23 height 29
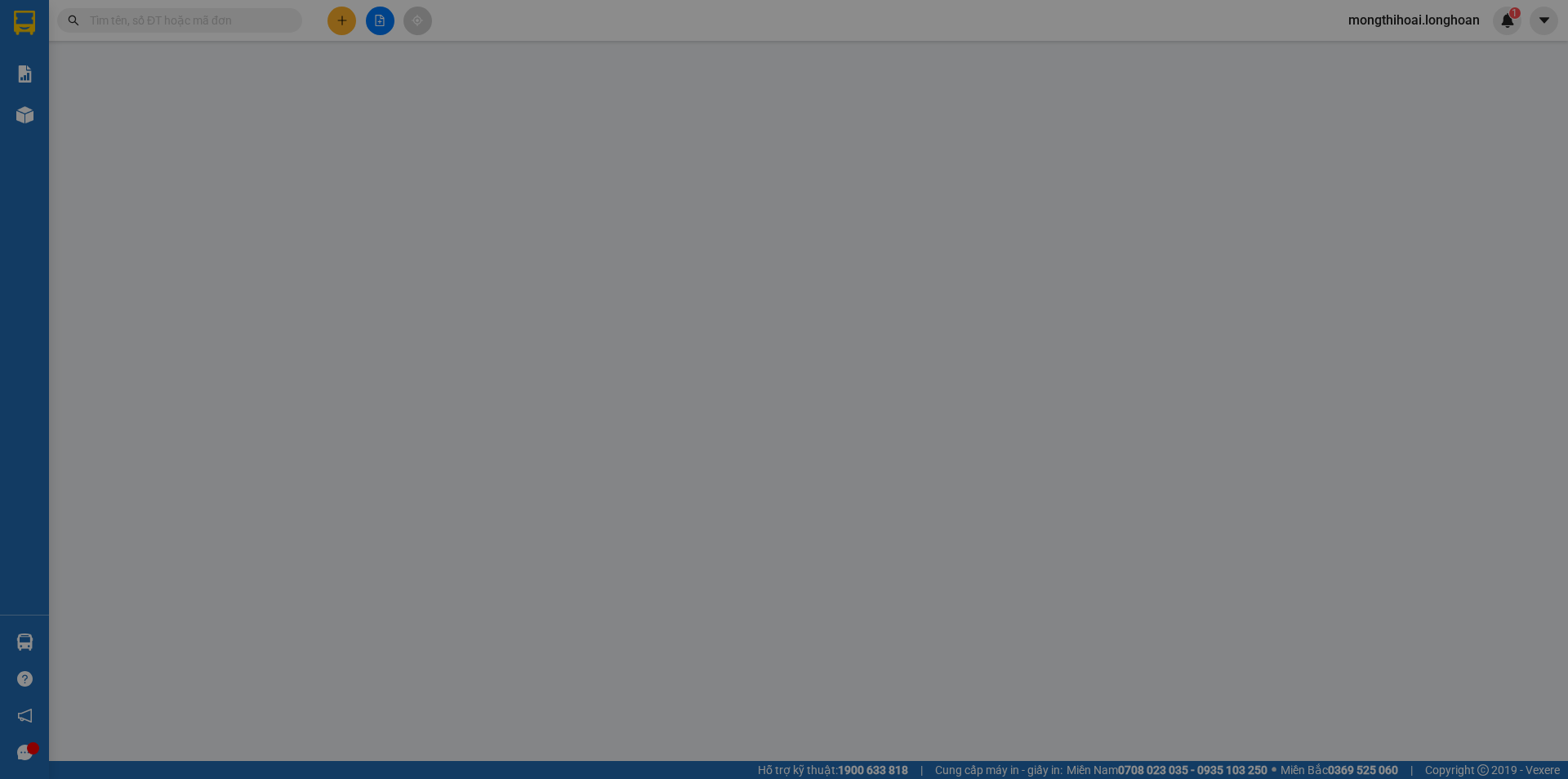
type input "0914742186"
type input "chị gấm"
type input "0901923544"
type input "anh tiến"
type input "bến xe [GEOGRAPHIC_DATA], [GEOGRAPHIC_DATA]"
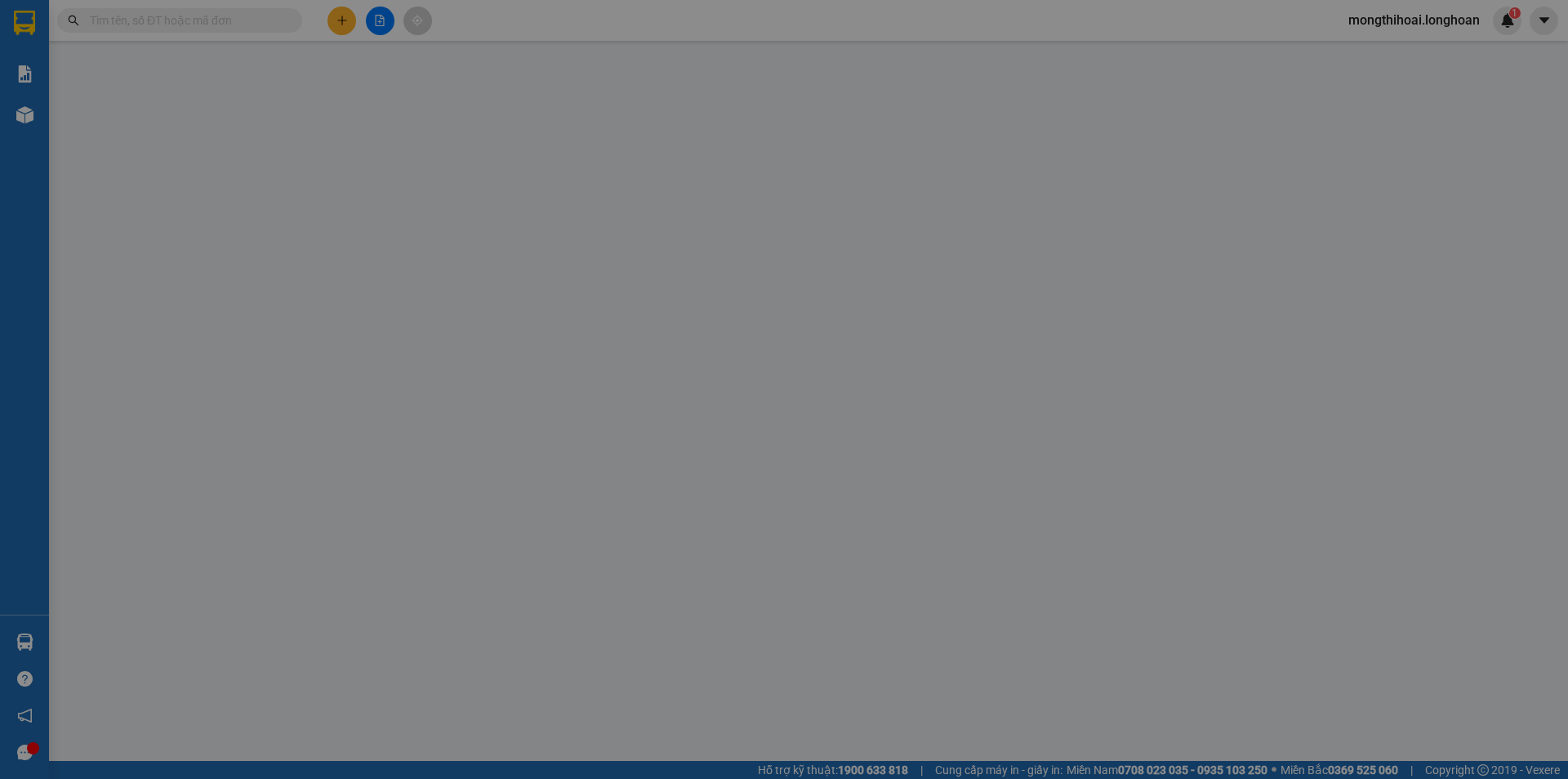
type input "0"
type input "270.000"
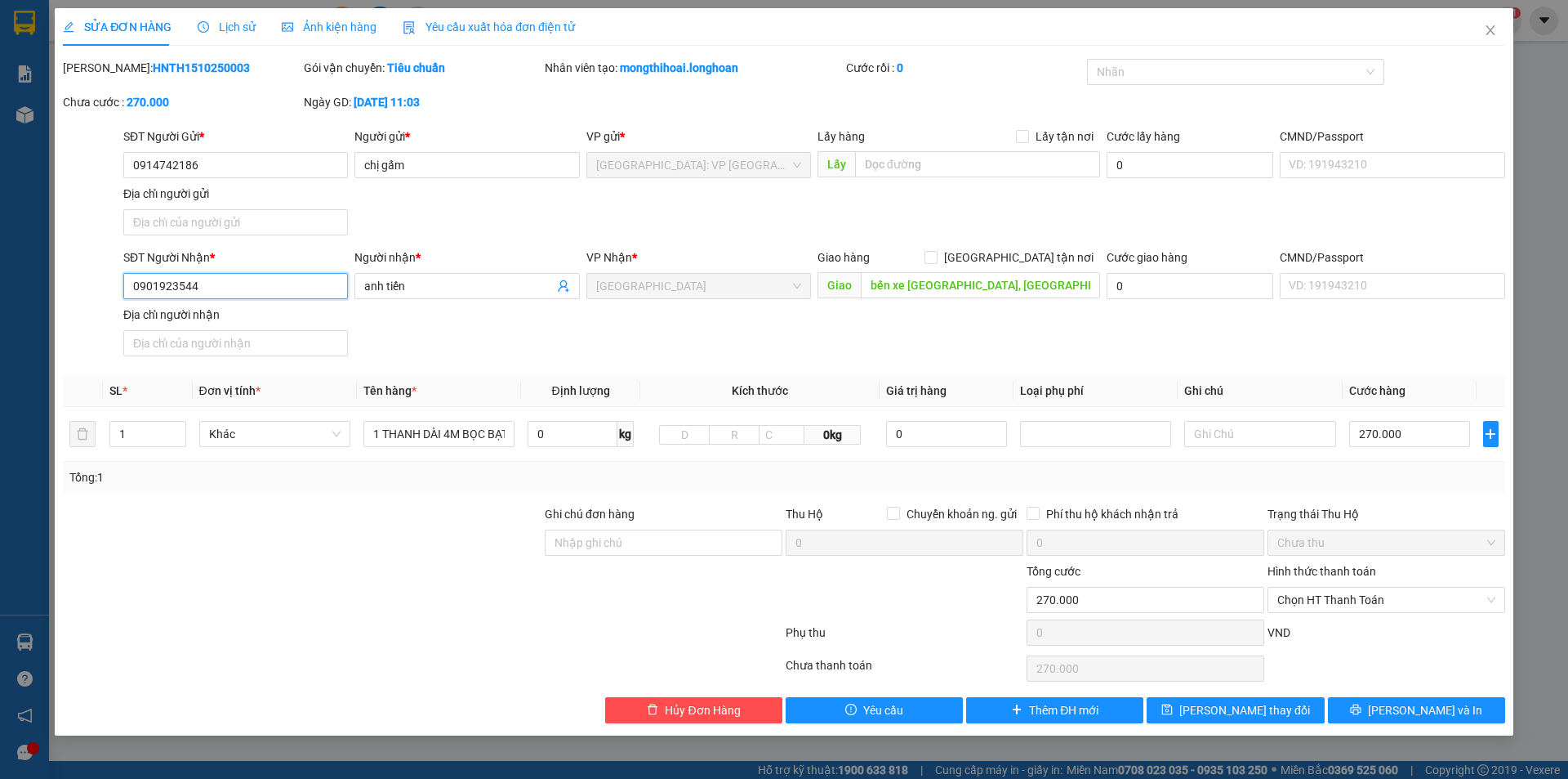
click at [310, 286] on input "0901923544" at bounding box center [236, 285] width 224 height 26
drag, startPoint x: 1392, startPoint y: 714, endPoint x: 1251, endPoint y: 655, distance: 152.8
click at [1362, 714] on icon "printer" at bounding box center [1356, 709] width 12 height 12
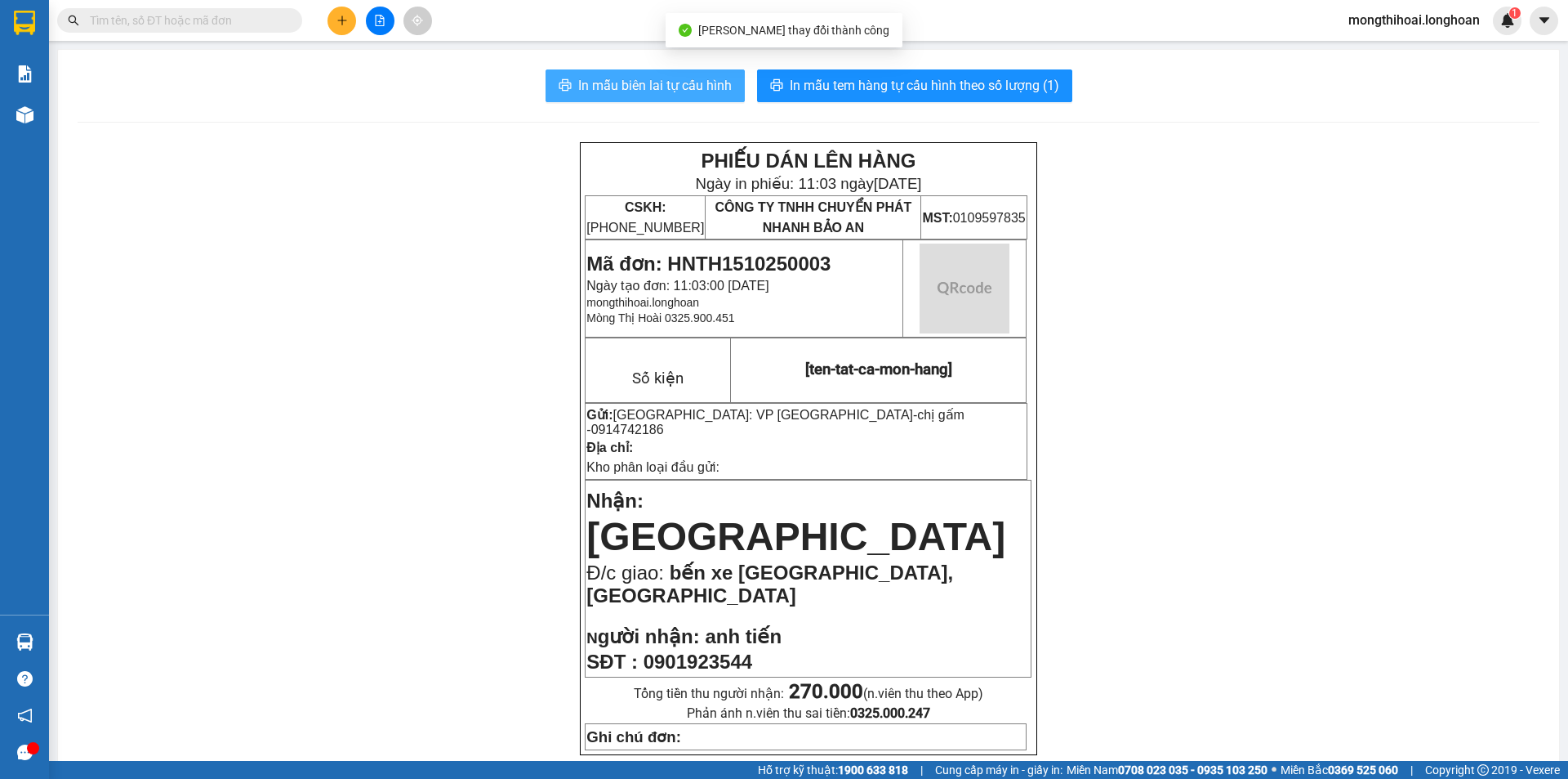
drag, startPoint x: 633, startPoint y: 77, endPoint x: 968, endPoint y: 287, distance: 395.4
click at [635, 77] on span "In mẫu biên lai tự cấu hình" at bounding box center [655, 84] width 153 height 20
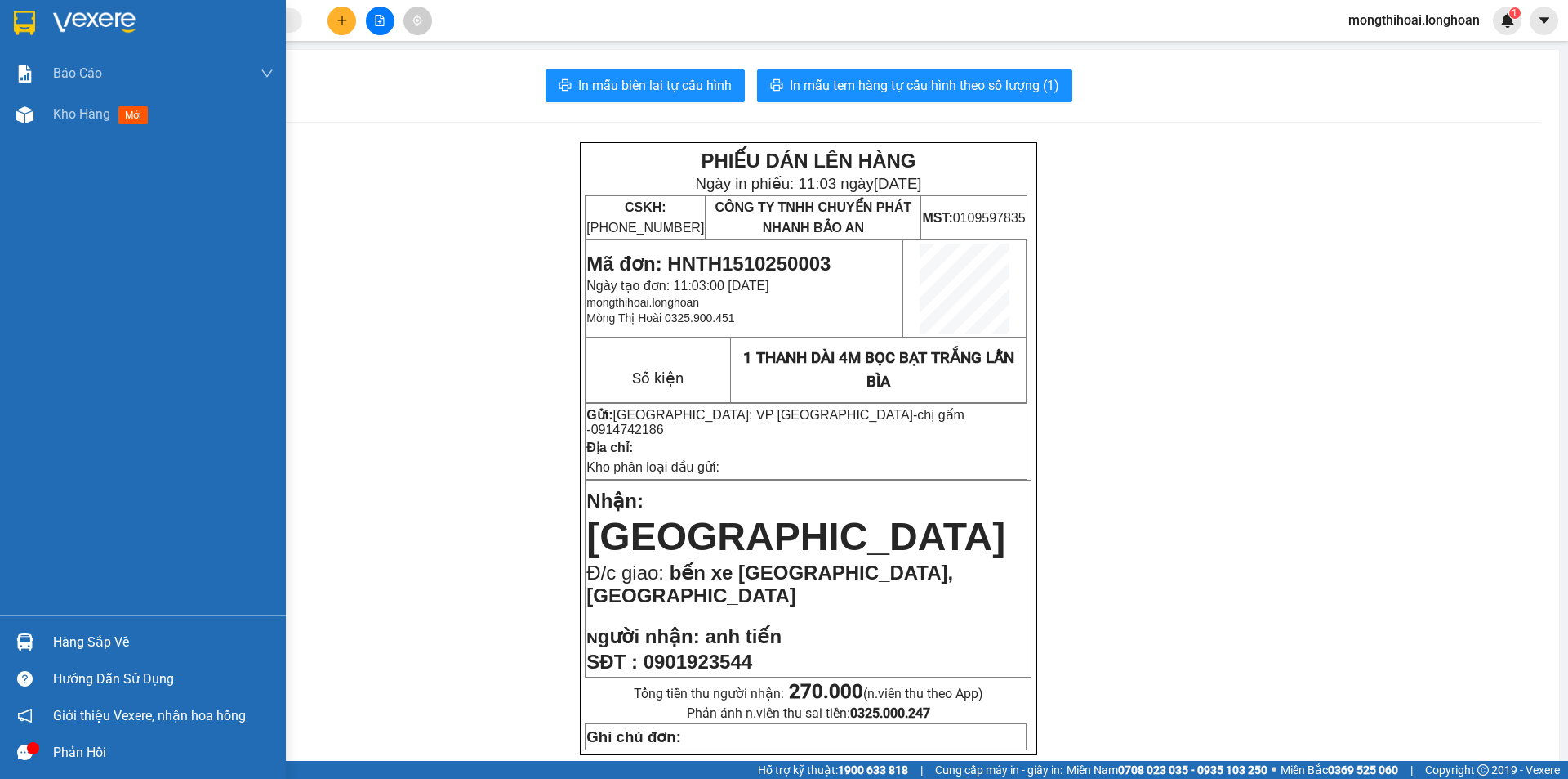
click at [0, 18] on div at bounding box center [143, 26] width 286 height 53
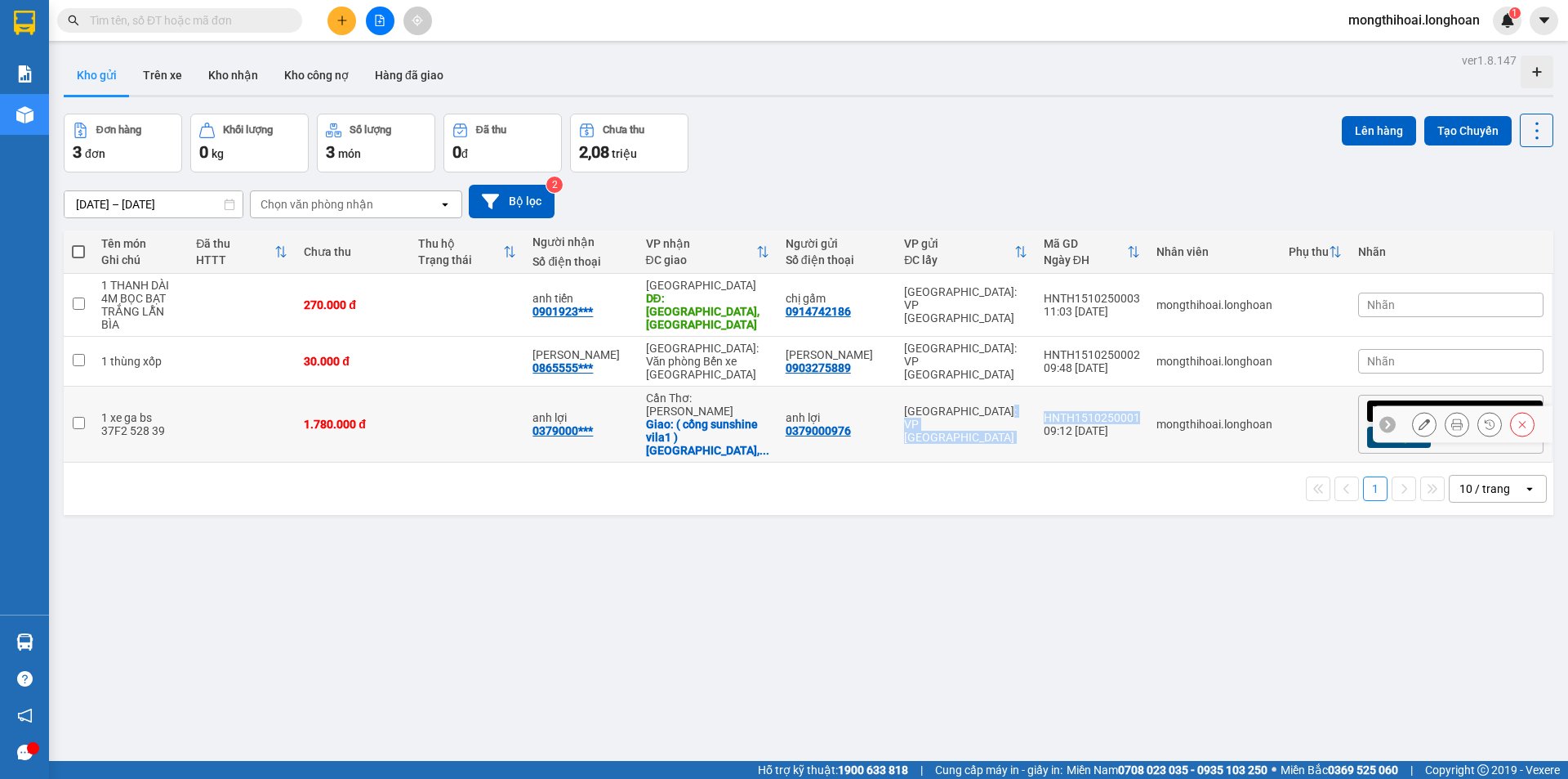
drag, startPoint x: 1215, startPoint y: 384, endPoint x: 1113, endPoint y: 383, distance: 102.0
click at [1113, 387] on tr "1 xe ga bs 37F2 528 39 1.780.000 đ anh lợi 0379000*** Cần Thơ: Kho Ninh Kiều Gi…" at bounding box center [808, 424] width 1490 height 76
checkbox input "true"
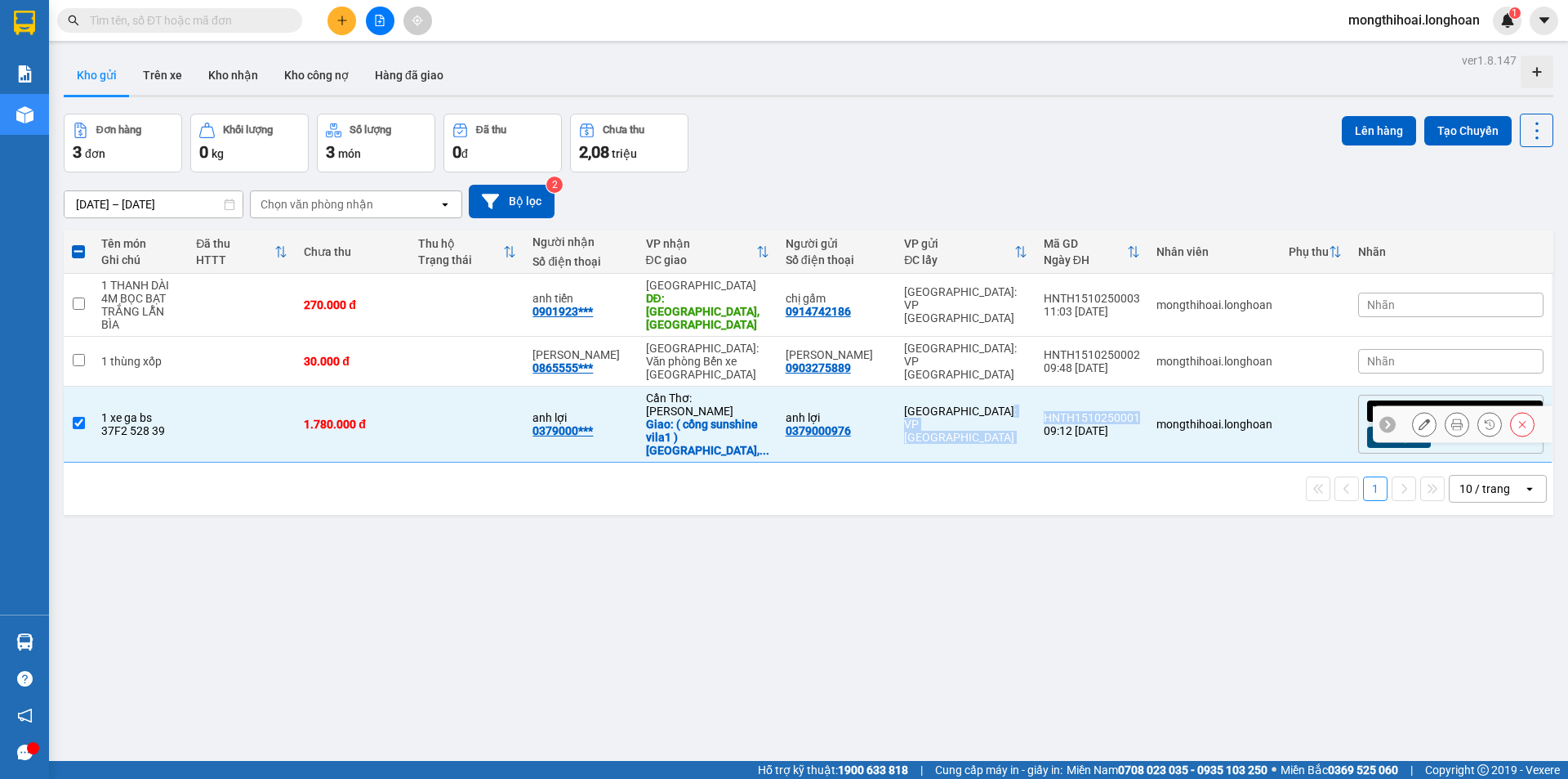
copy tr "Hà Nội: VP Tây Hồ HNTH1510250001"
click at [240, 12] on input "text" at bounding box center [186, 20] width 193 height 18
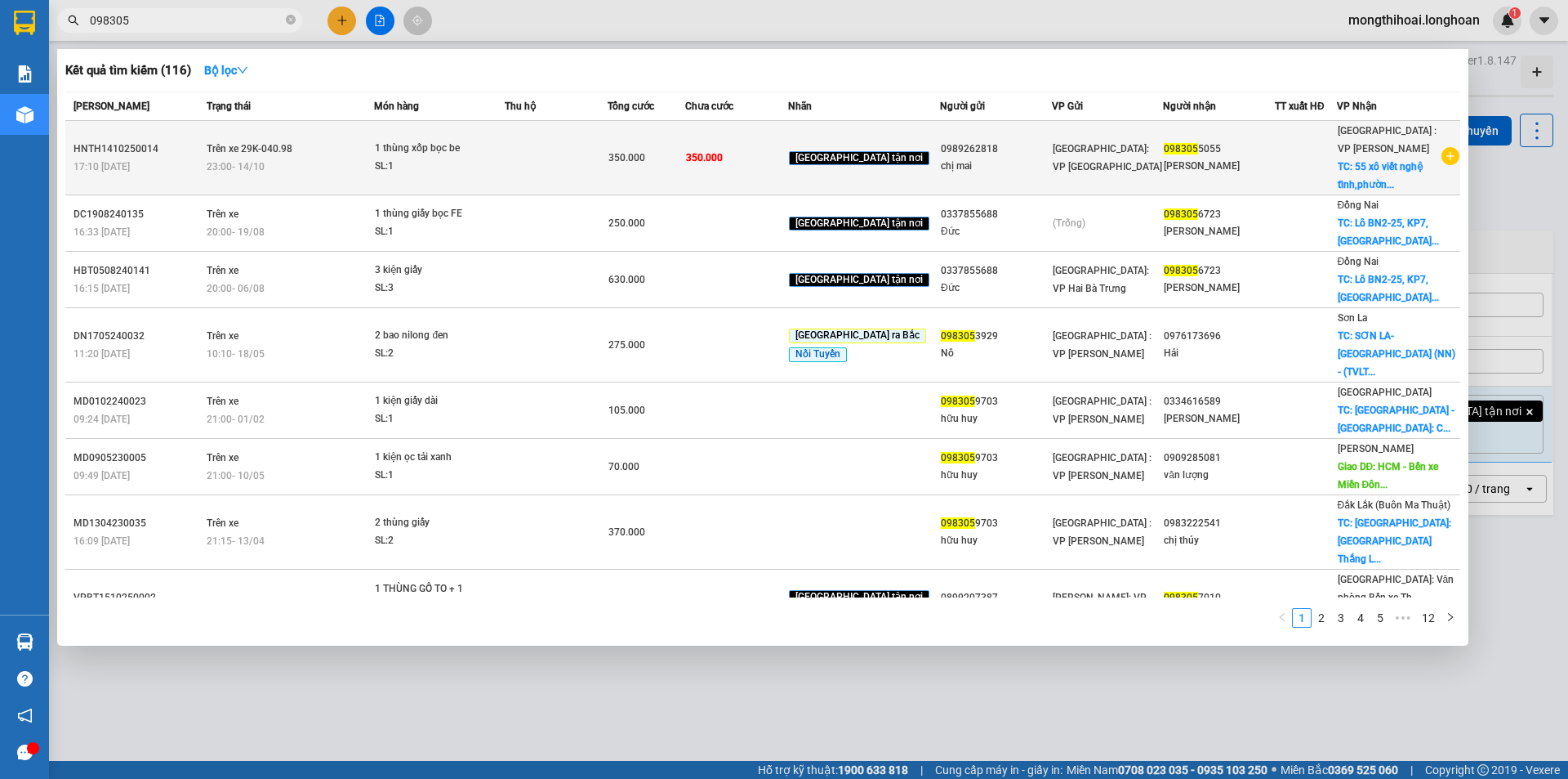
type input "098305"
click at [516, 149] on tr "HNTH1410250014 17:10 - 14/10 Trên xe 29K-040.98 23:00 - 14/10 1 thùng xốp bọc b…" at bounding box center [762, 158] width 1395 height 75
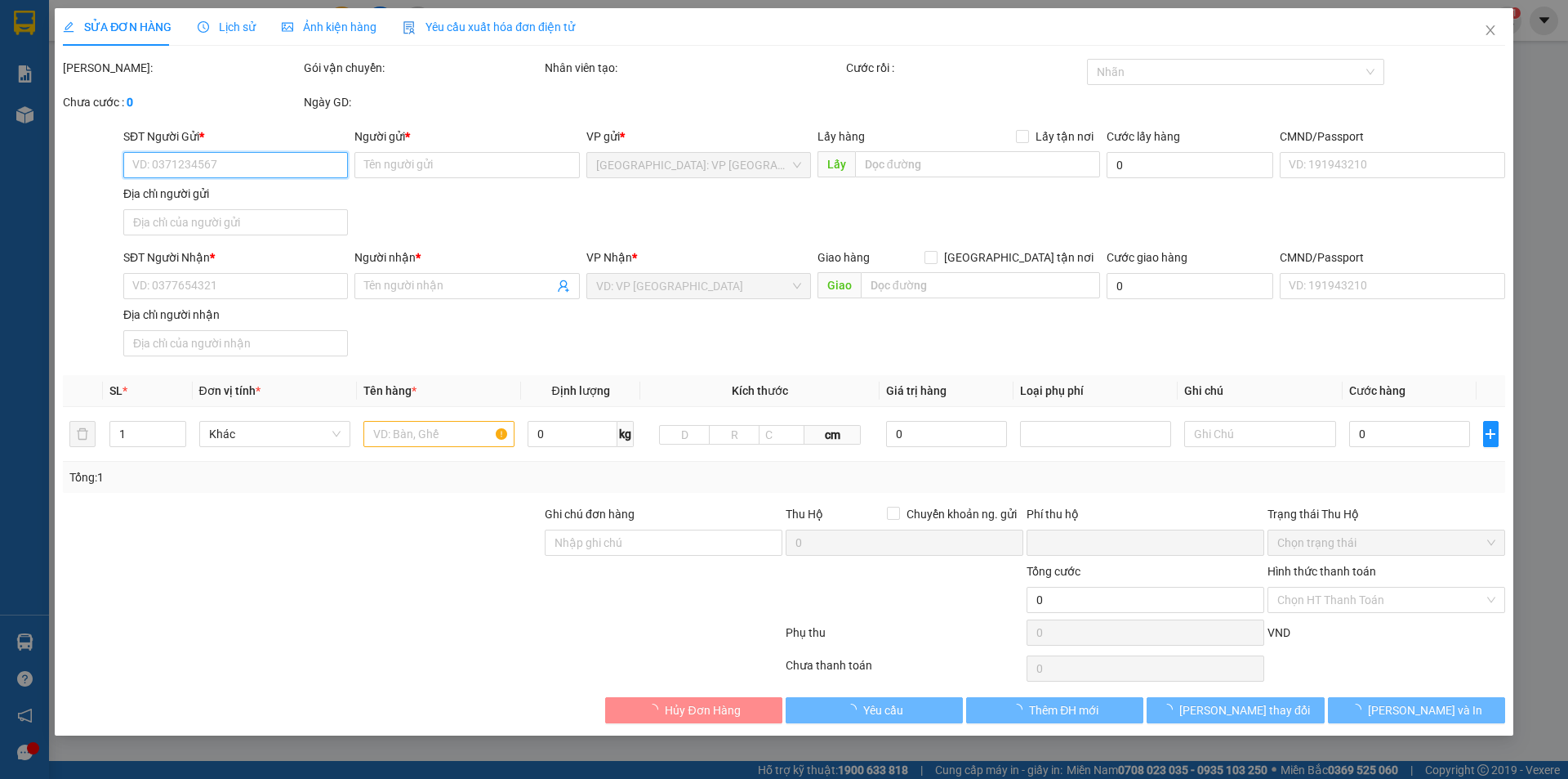
type input "0989262818"
type input "chị mai"
type input "0983055055"
type input "anh tùng"
checkbox input "true"
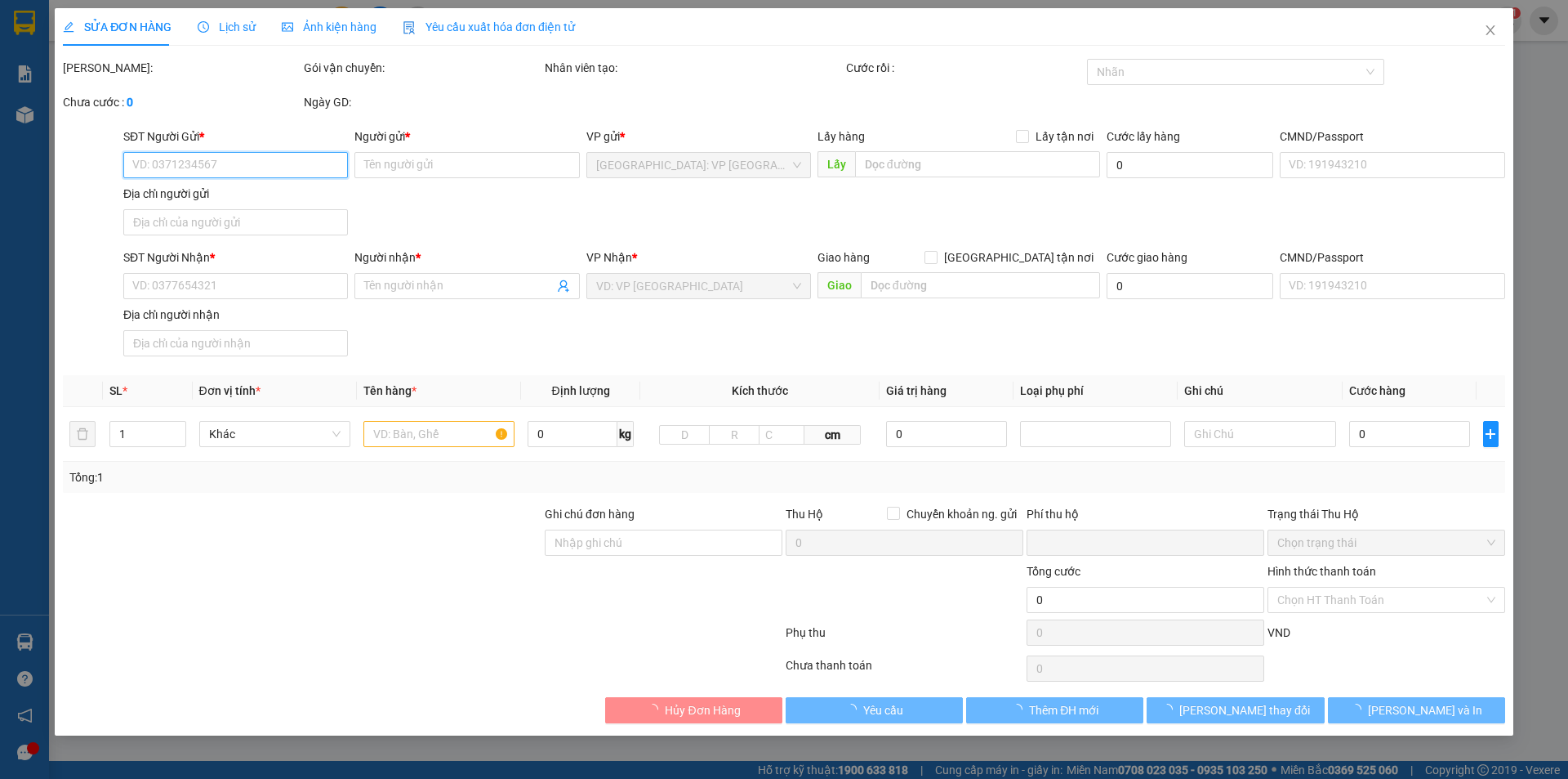
type input "55 xô viết nghệ tĩnh,phường hoà cường Nam,hải châu đà nẵng"
type input "0"
type input "350.000"
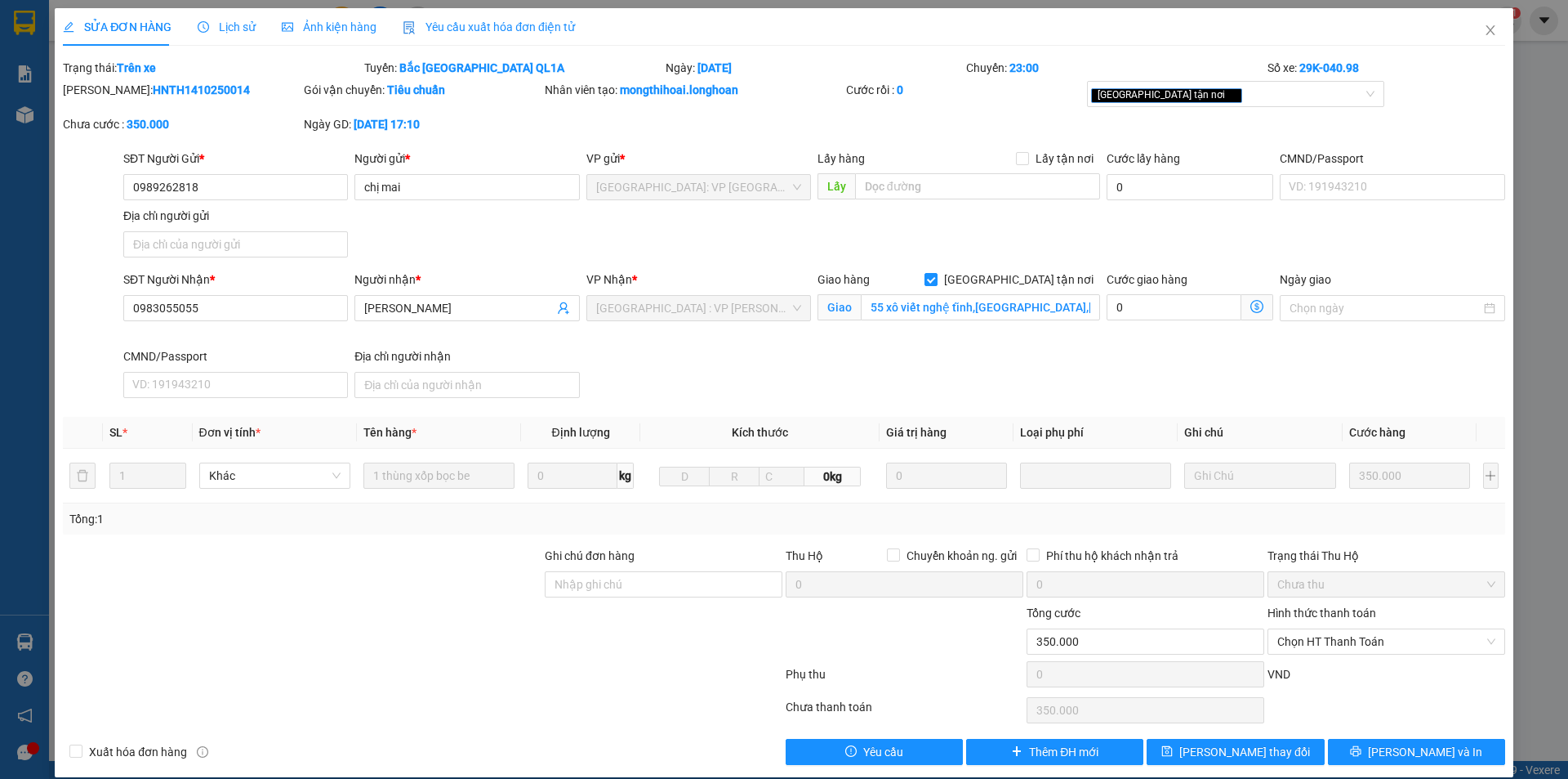
drag, startPoint x: 102, startPoint y: 80, endPoint x: 213, endPoint y: 100, distance: 112.8
click at [213, 100] on form "Total Paid Fee 0 Total UnPaid Fee 350.000 Cash Collection Total Fee Trạng thái:…" at bounding box center [784, 104] width 1442 height 91
copy b "HNTH1410250014"
click at [1485, 34] on icon "close" at bounding box center [1491, 31] width 13 height 13
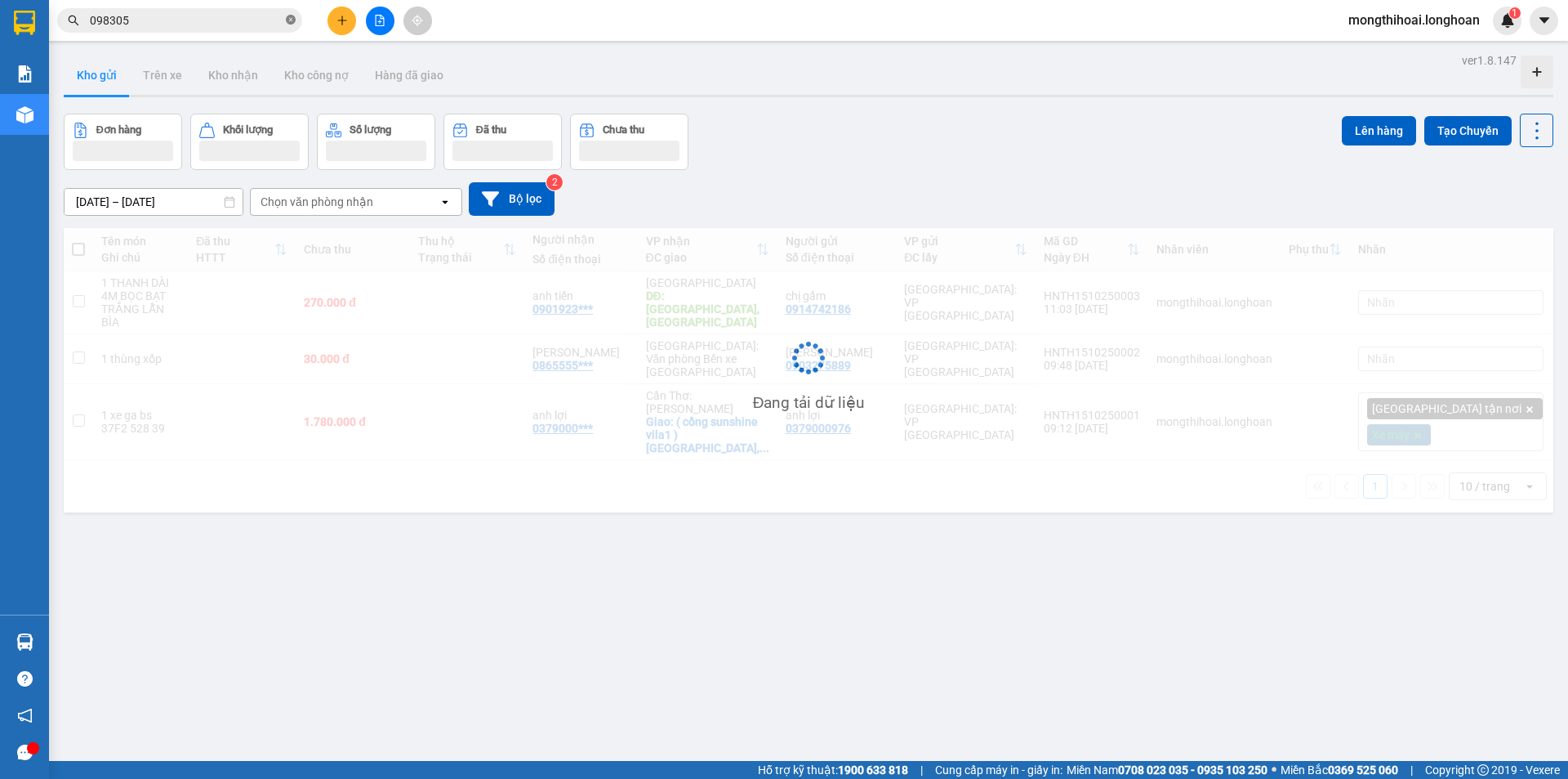
click at [293, 18] on icon "close-circle" at bounding box center [291, 19] width 10 height 10
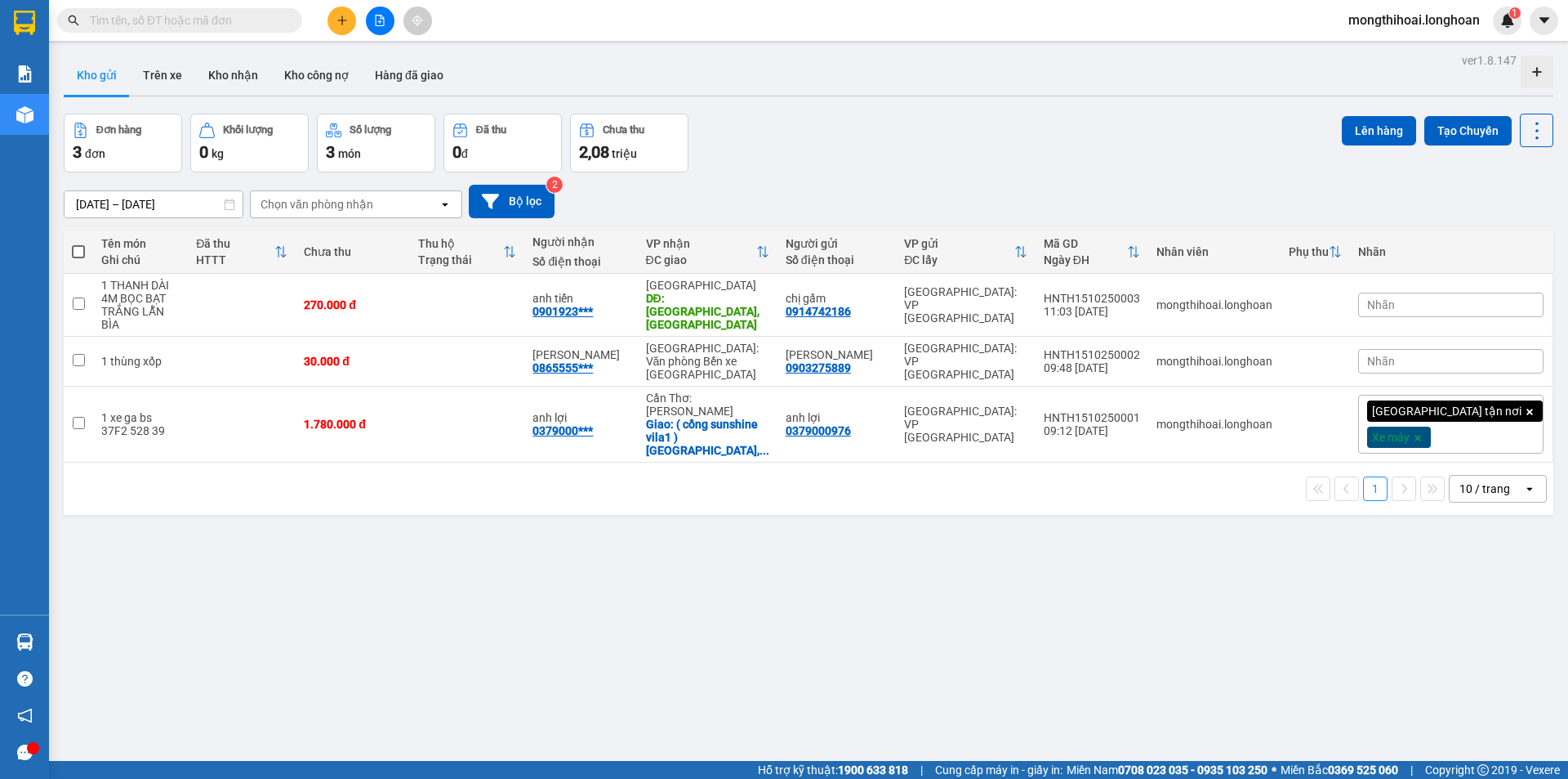
click at [249, 20] on input "text" at bounding box center [186, 20] width 193 height 18
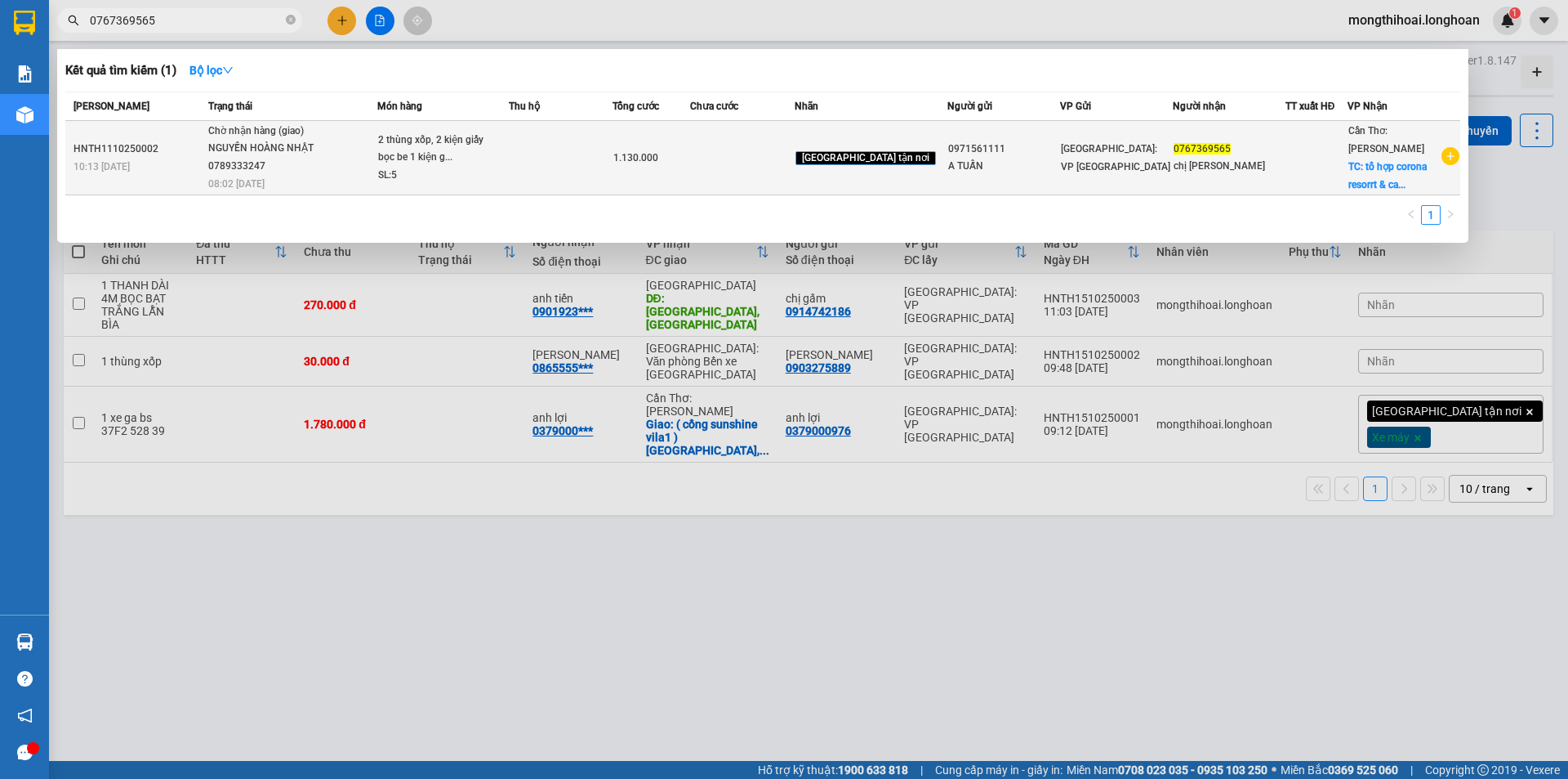
type input "0767369565"
click at [485, 145] on div "2 thùng xốp, 2 kiện giấy bọc be 1 kiện g..." at bounding box center [439, 149] width 123 height 35
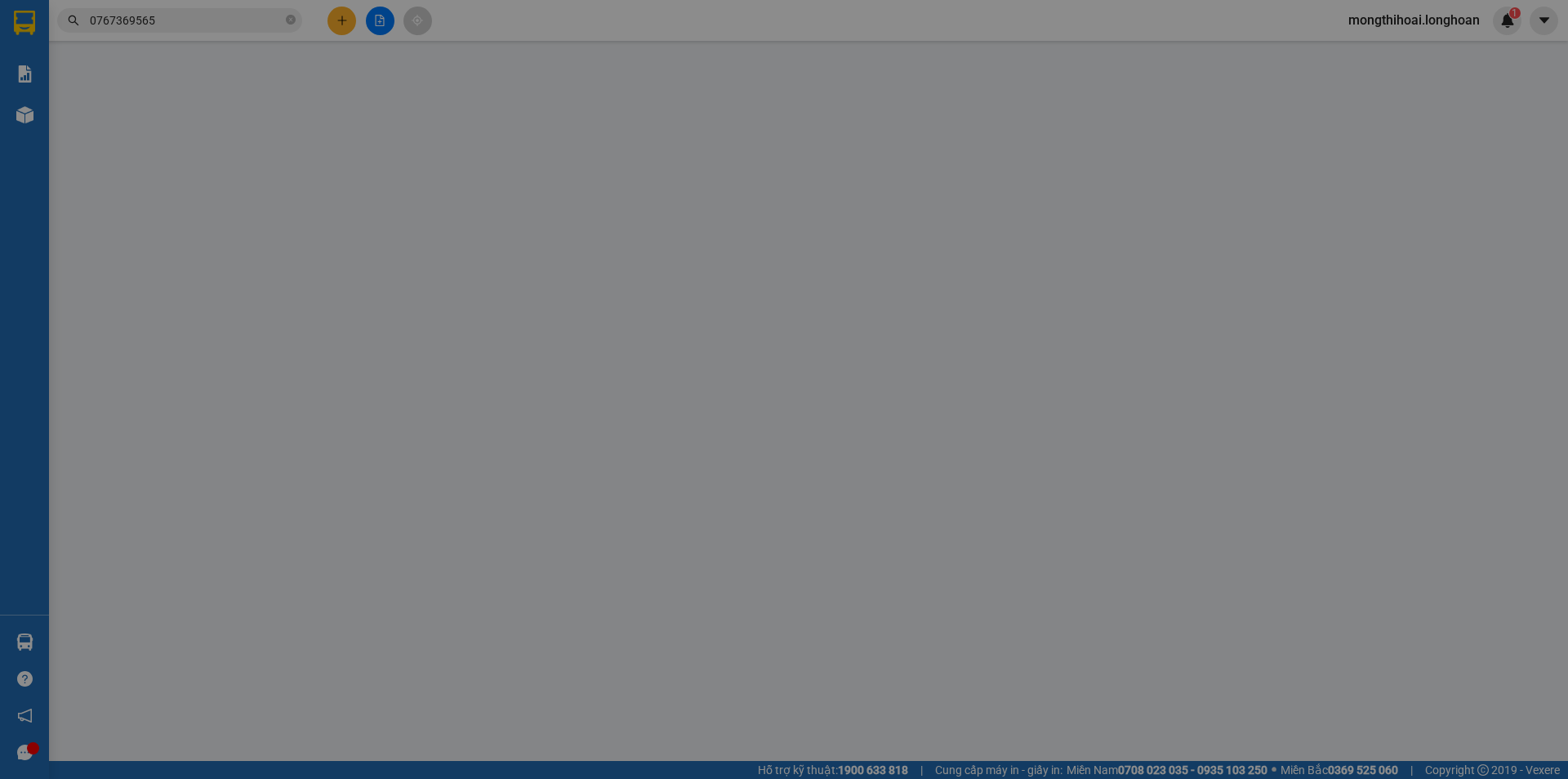
type input "0971561111"
type input "A TUẤN"
type input "0767369565"
type input "chị quỳnh"
checkbox input "true"
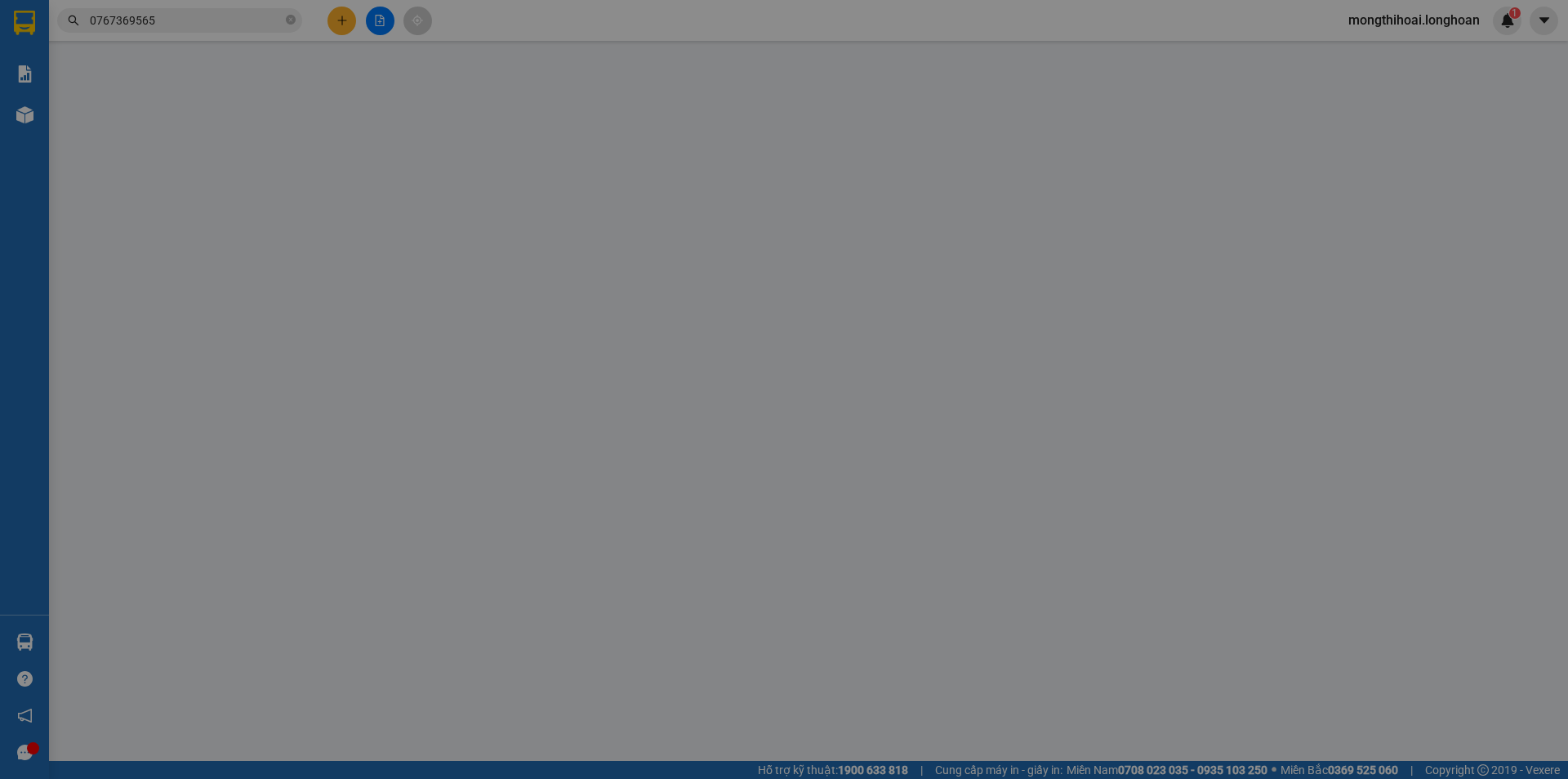
type input "tổ hợp corona resorrt & cansion phú quốc, bãi dài, gành dầu, đặc khu phú quốc k…"
type input "hàng thuỷ dễ vỡ nhẹ tay, hư vỡ không đền báo bên người gửi r"
type input "0"
type input "1.130.000"
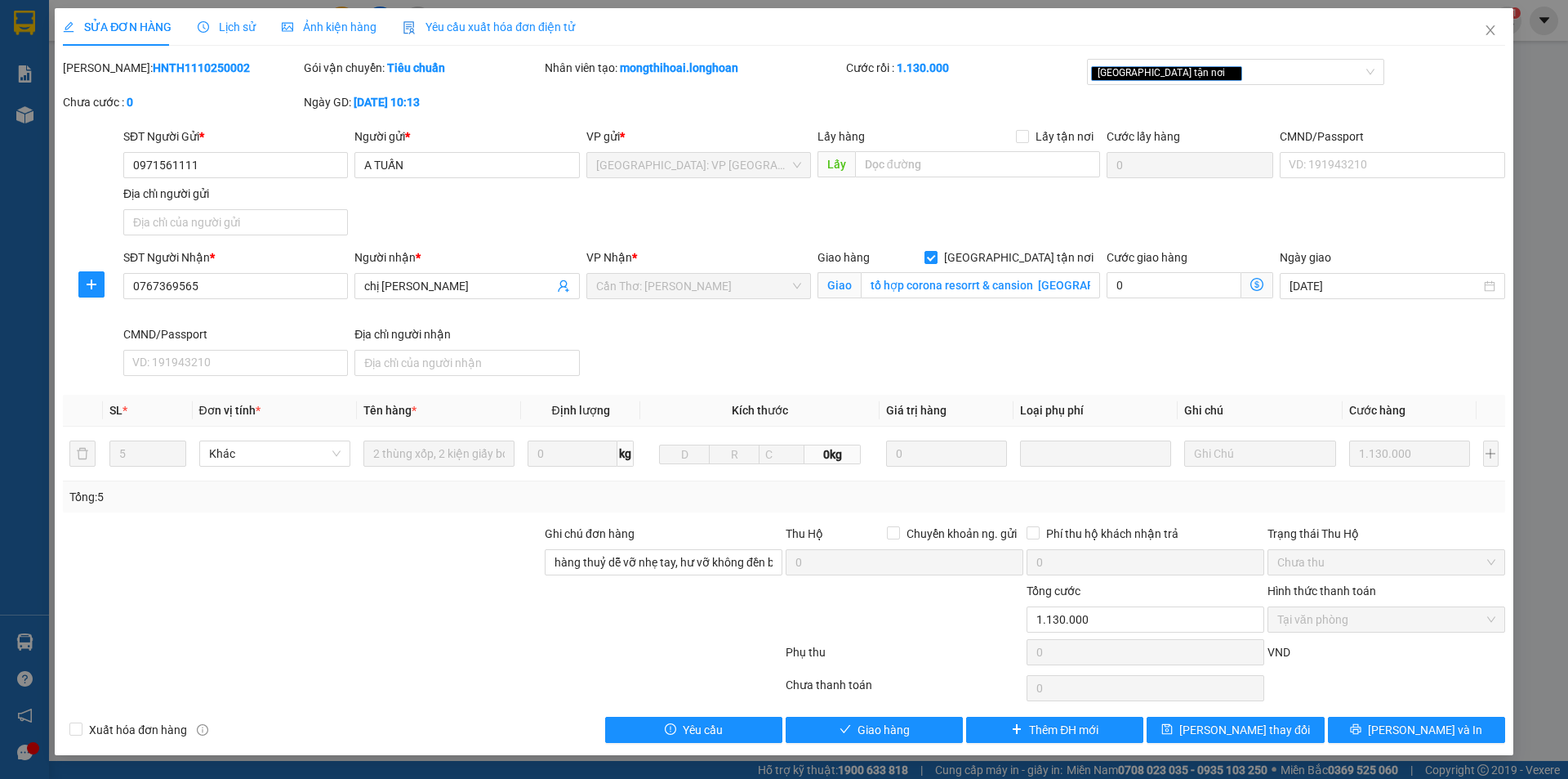
click at [226, 20] on span "Lịch sử" at bounding box center [226, 27] width 58 height 13
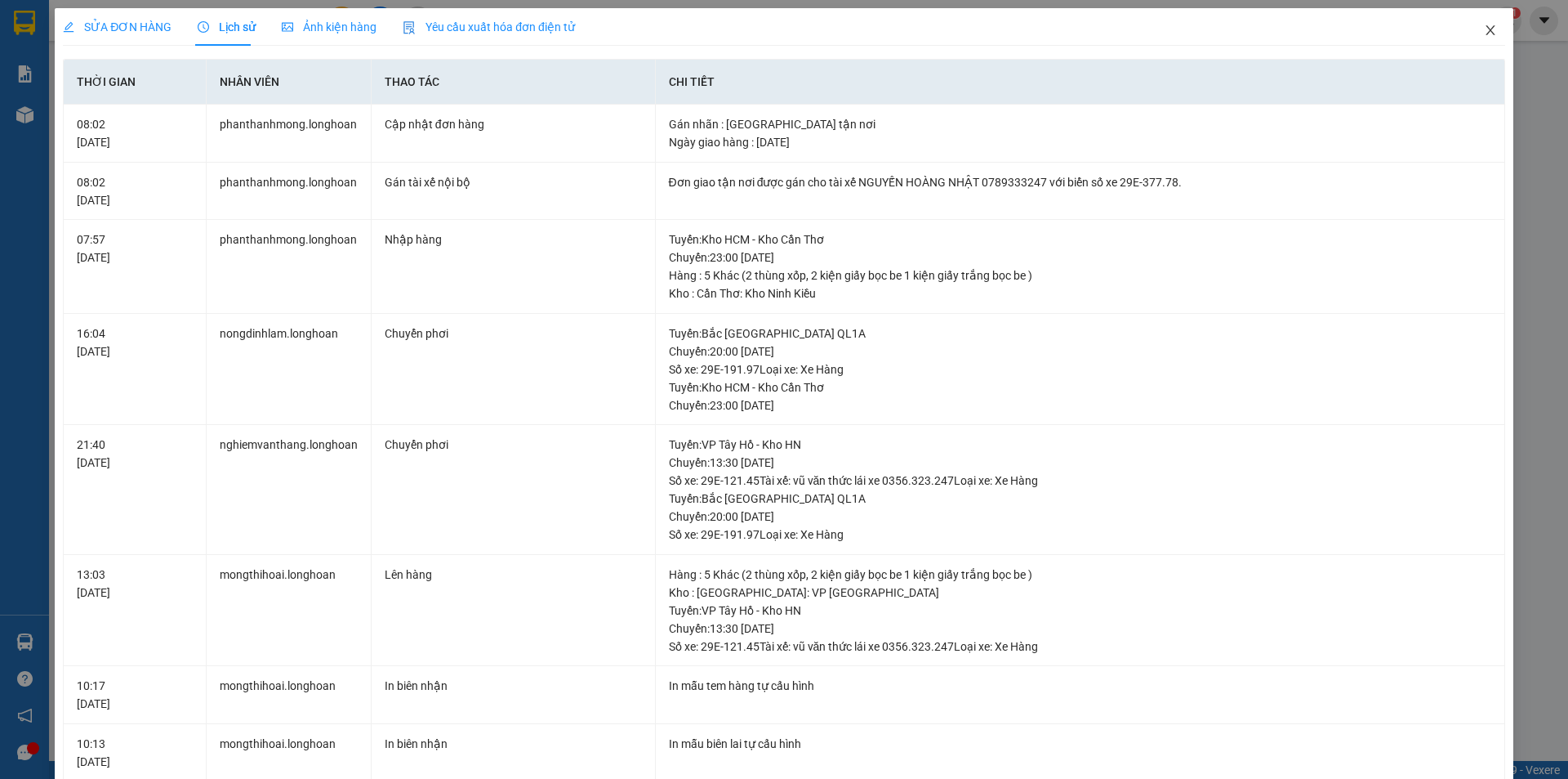
click at [1485, 30] on icon "close" at bounding box center [1491, 31] width 13 height 13
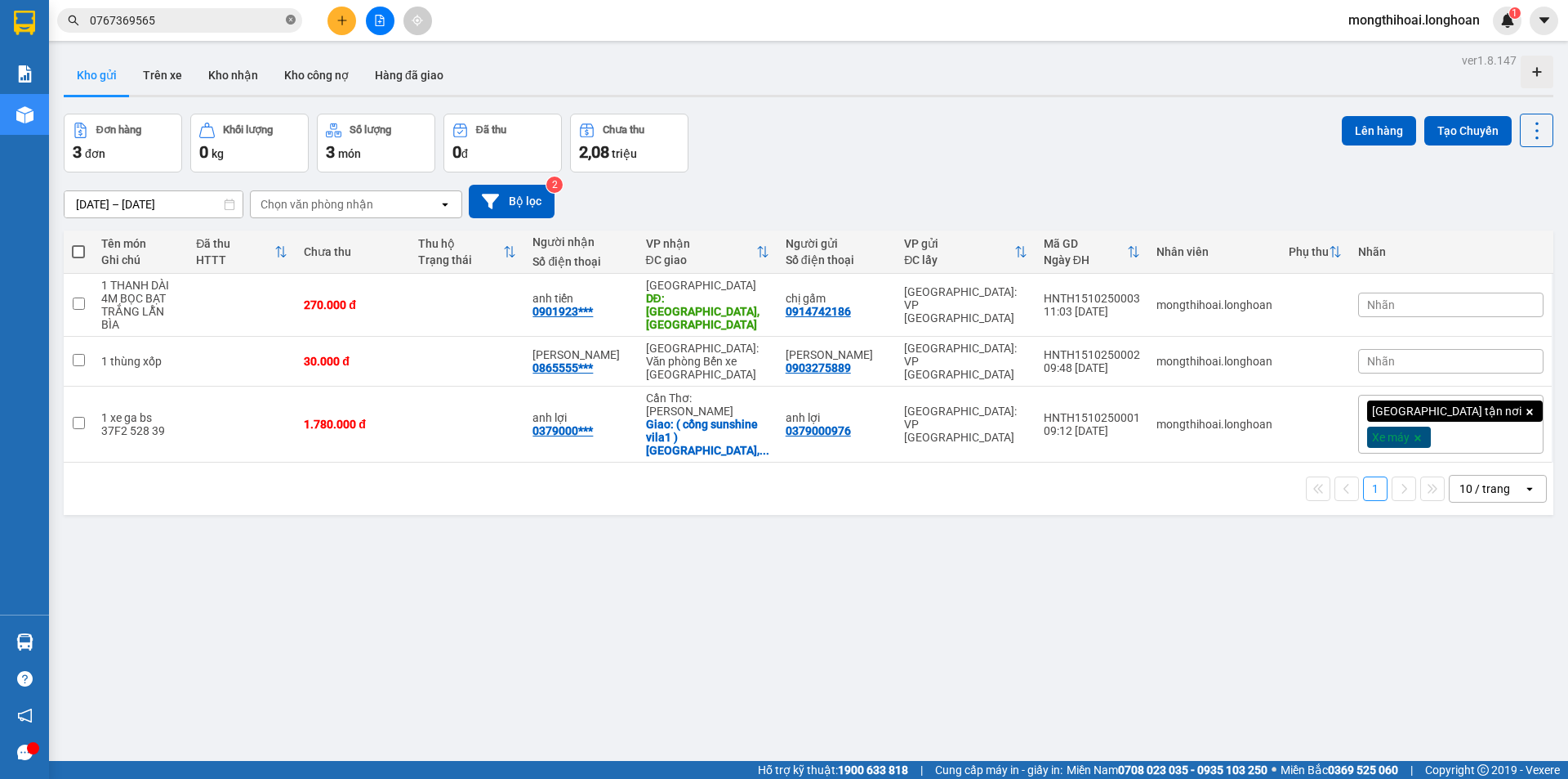
click at [292, 17] on icon "close-circle" at bounding box center [291, 19] width 10 height 10
click at [340, 17] on icon "plus" at bounding box center [342, 20] width 12 height 12
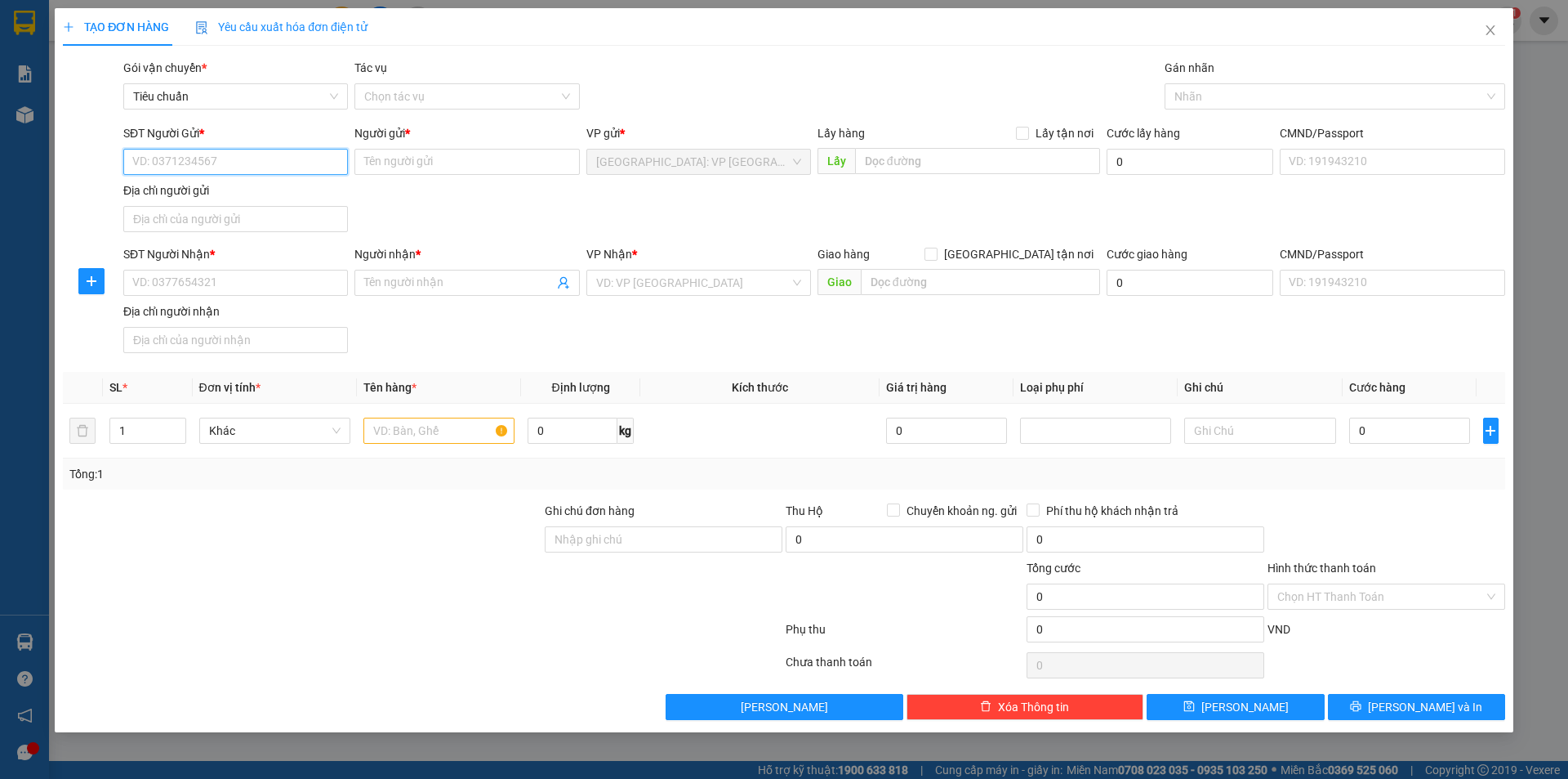
click at [312, 153] on input "SĐT Người Gửi *" at bounding box center [236, 161] width 224 height 26
click at [341, 161] on input "SĐT Người Gửi *" at bounding box center [236, 161] width 224 height 26
click at [331, 165] on input "SĐT Người Gửi *" at bounding box center [236, 161] width 224 height 26
click at [281, 155] on input "0865" at bounding box center [236, 161] width 224 height 26
click at [215, 203] on div "0865885775 - vân" at bounding box center [236, 194] width 224 height 26
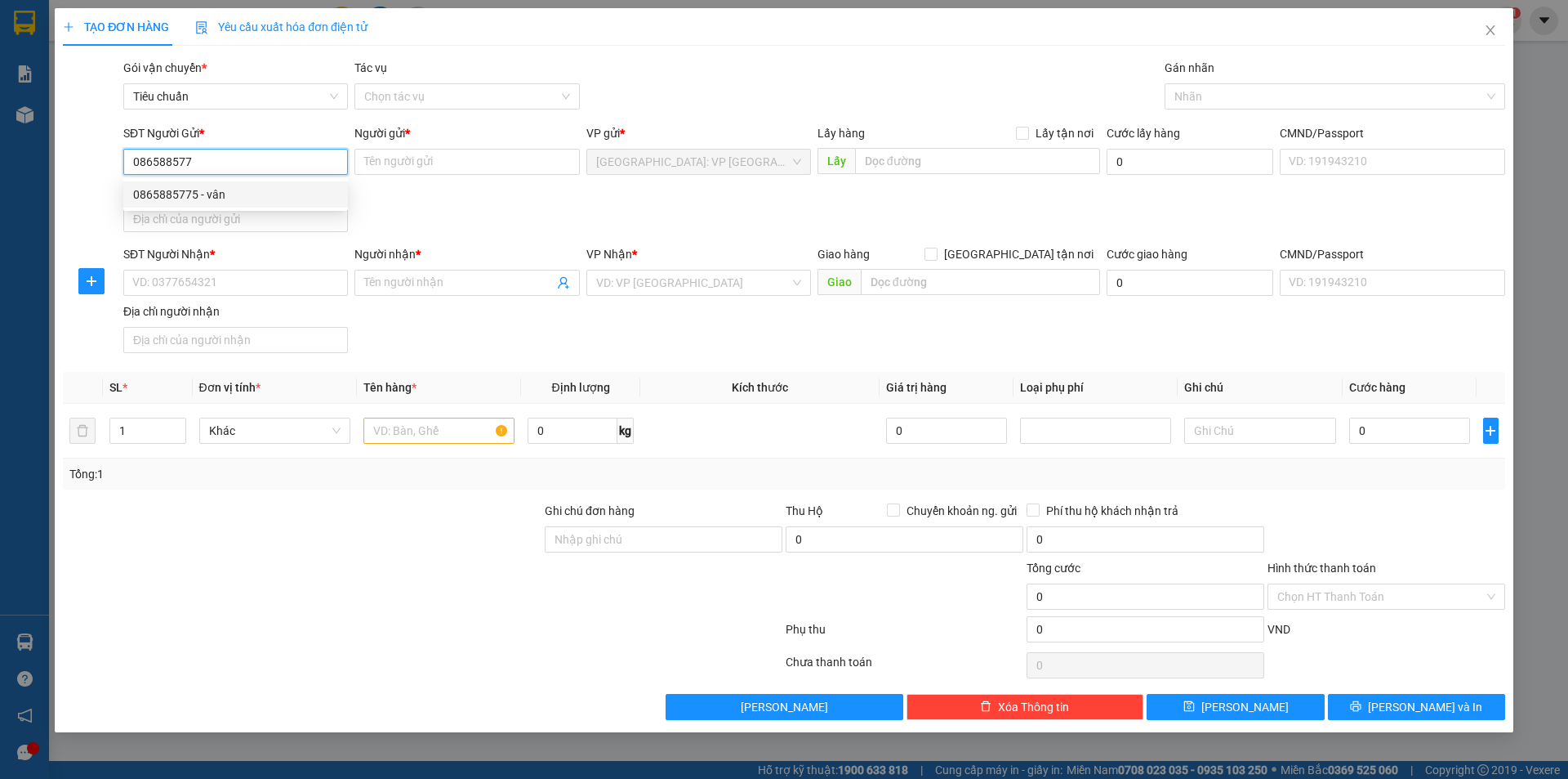
type input "0865885775"
type input "vân"
type input "0865885775"
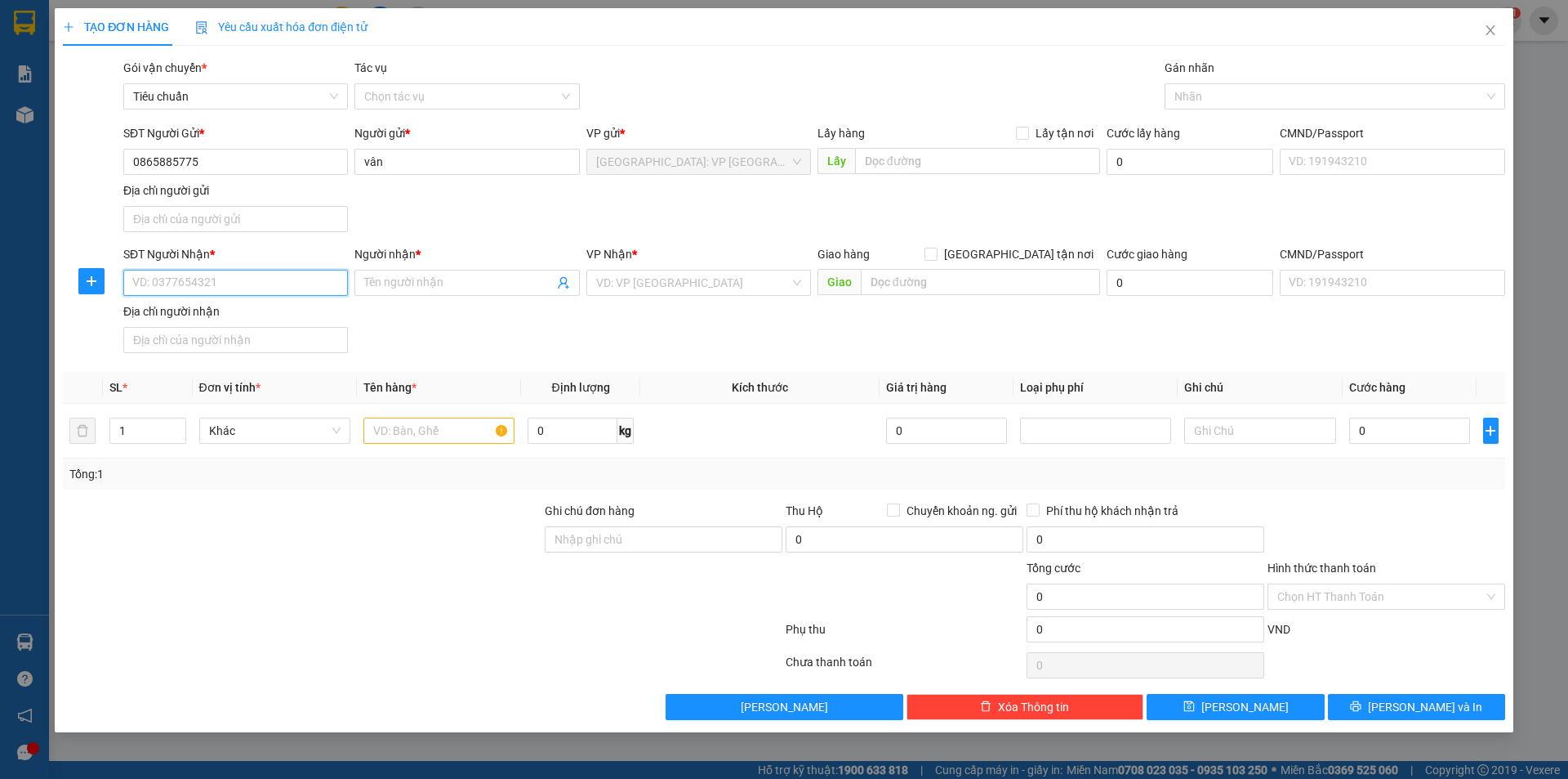
click at [279, 278] on input "SĐT Người Nhận *" at bounding box center [236, 282] width 224 height 26
click at [324, 284] on input "SĐT Người Nhận *" at bounding box center [236, 282] width 224 height 26
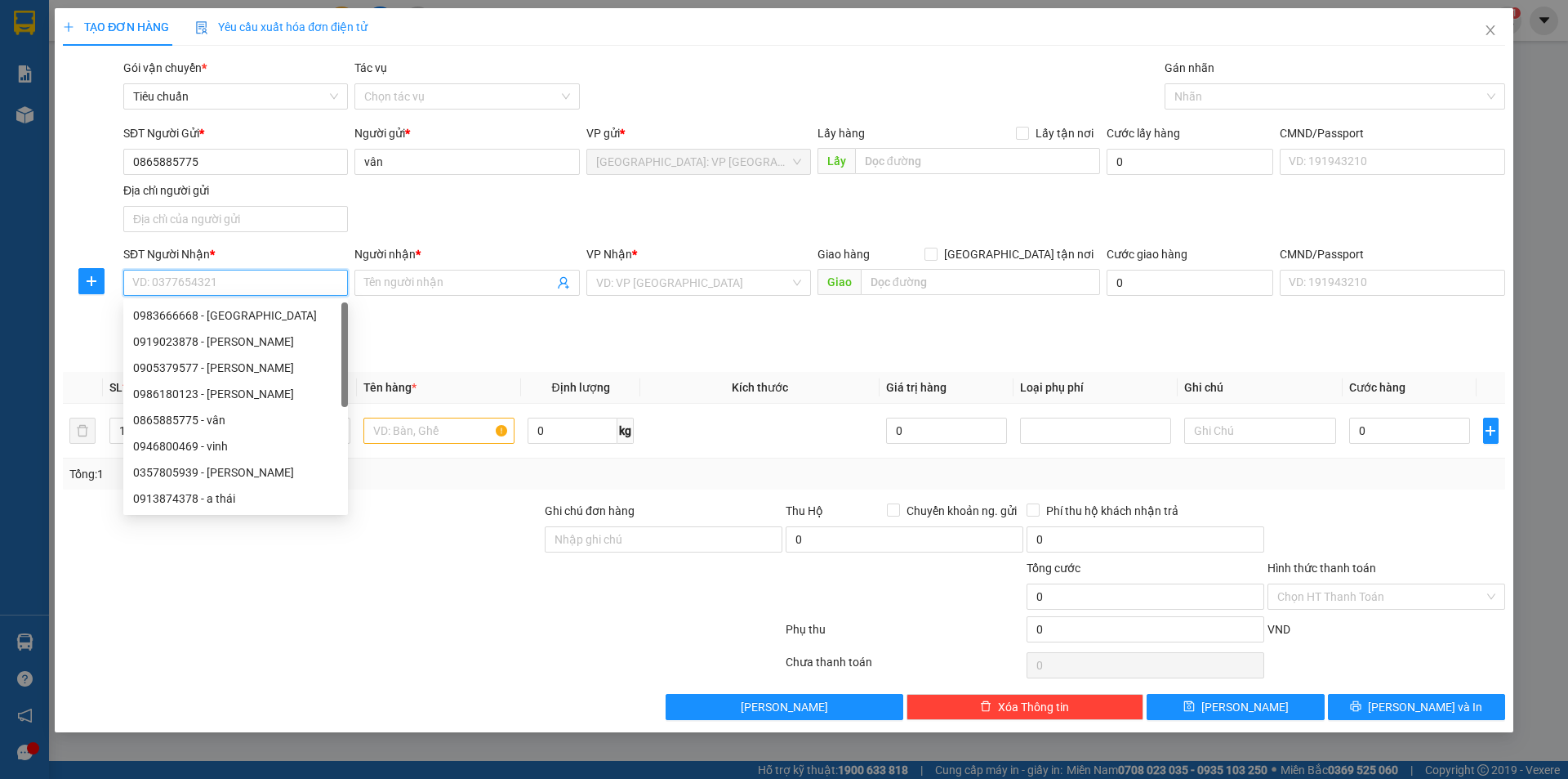
paste input "0914135130"
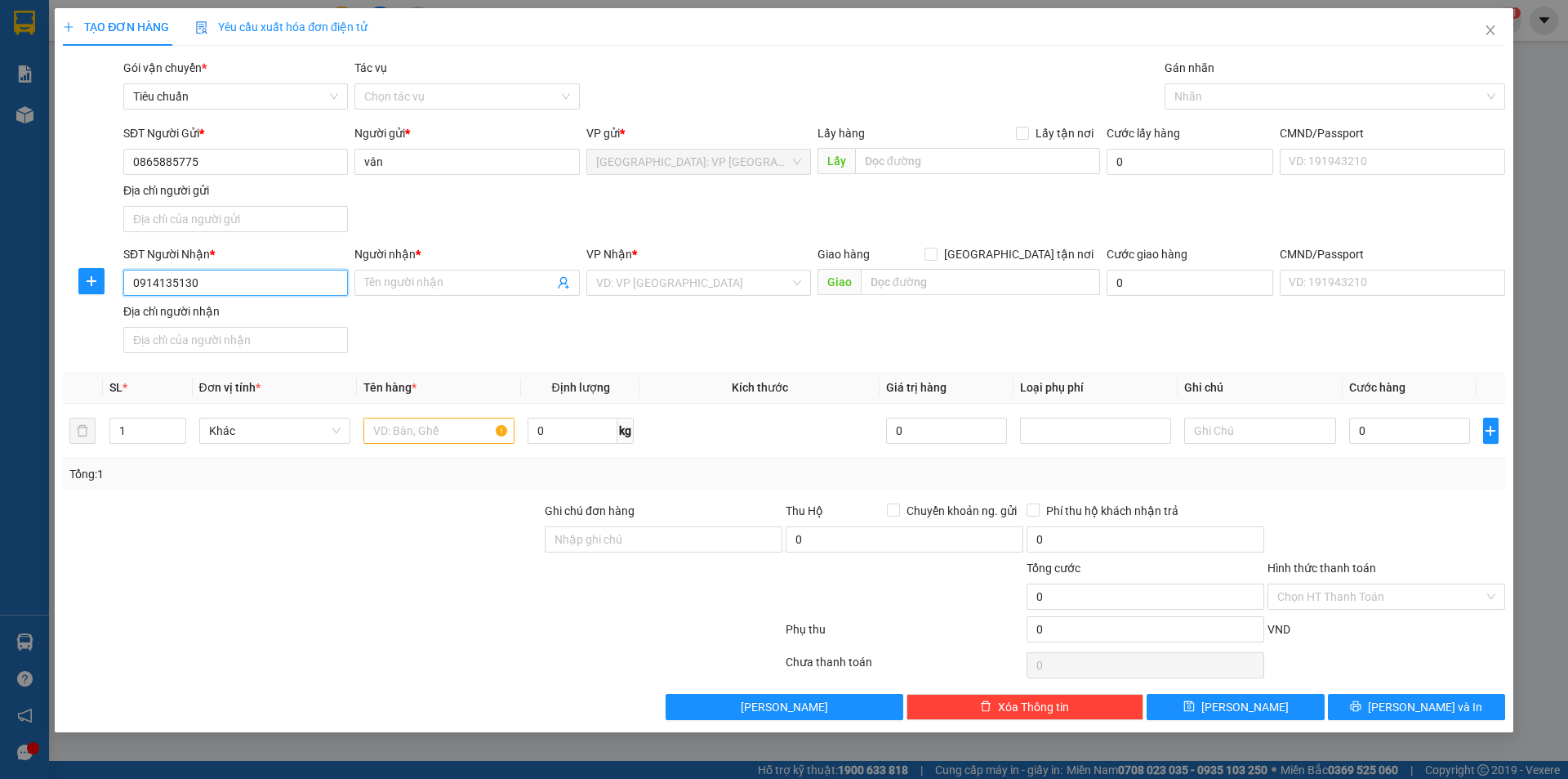
click at [324, 284] on input "0914135130" at bounding box center [236, 282] width 224 height 26
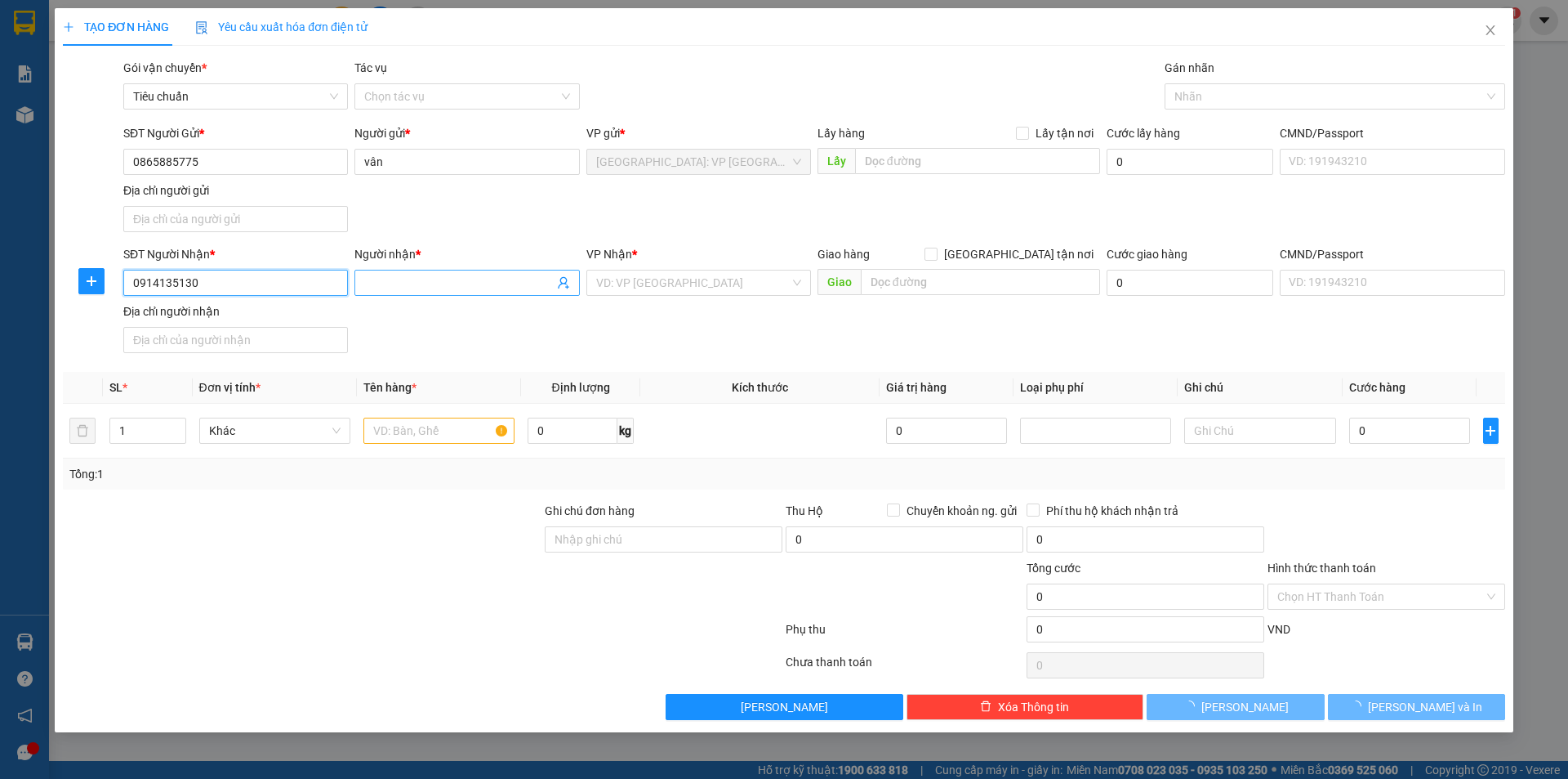
type input "0914135130"
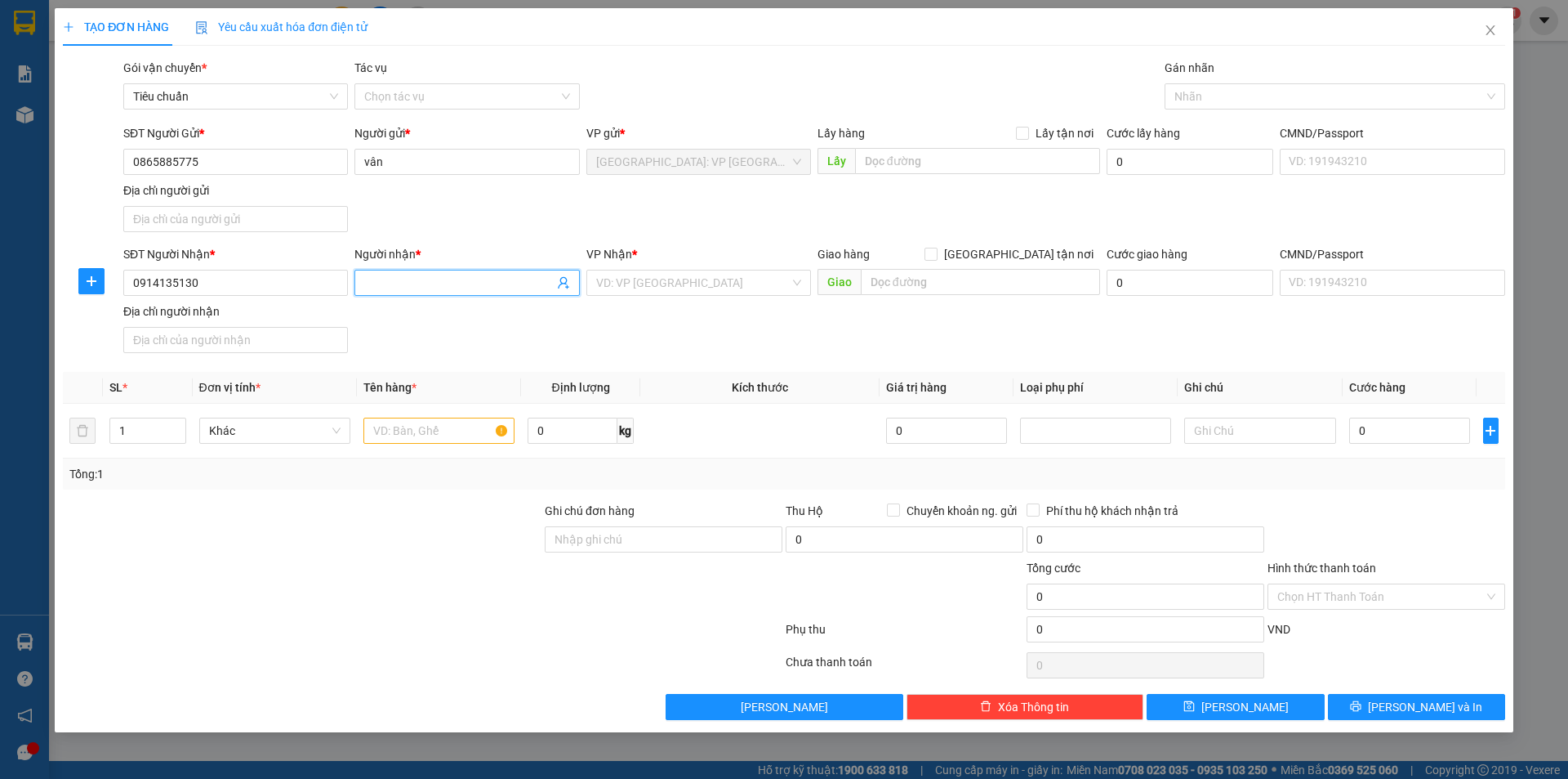
click at [443, 290] on input "Người nhận *" at bounding box center [458, 282] width 189 height 18
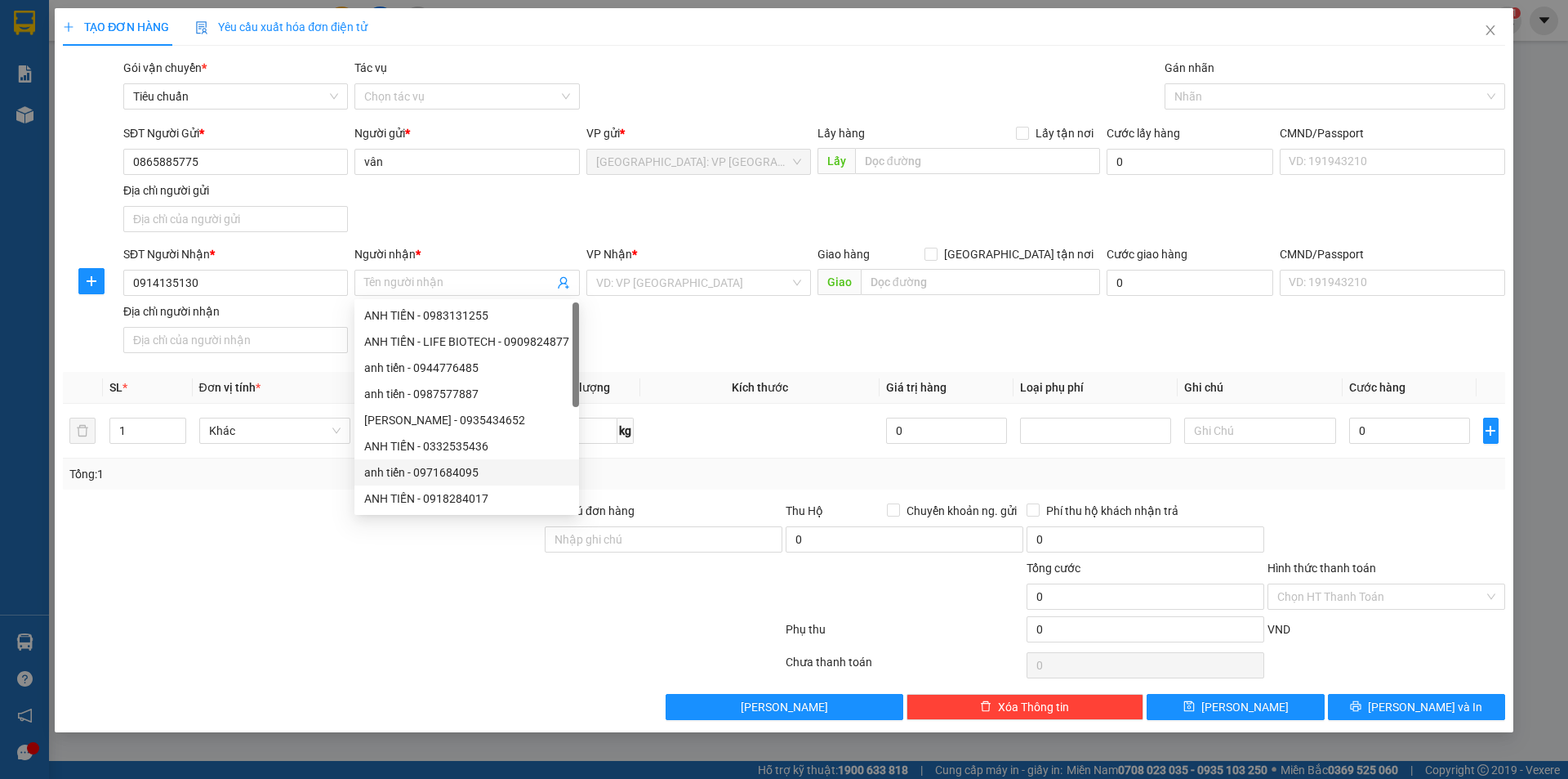
click at [571, 778] on div "TẠO ĐƠN HÀNG Yêu cầu xuất hóa đơn điện tử Transit Pickup Surcharge Ids Transit …" at bounding box center [784, 390] width 1568 height 779
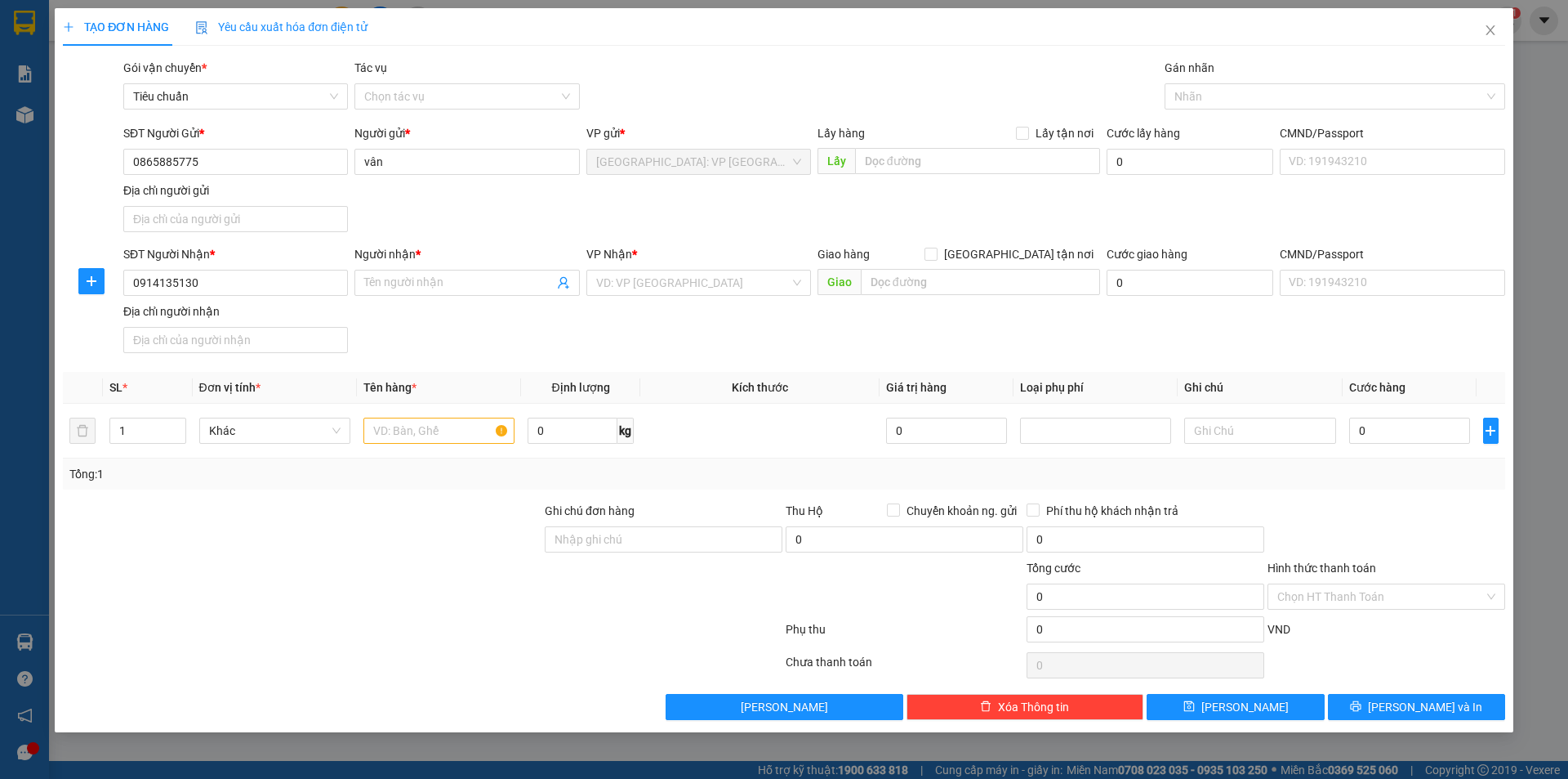
click at [553, 744] on div "TẠO ĐƠN HÀNG Yêu cầu xuất hóa đơn điện tử Transit Pickup Surcharge Ids Transit …" at bounding box center [784, 390] width 1568 height 779
click at [430, 285] on input "Người nhận *" at bounding box center [458, 282] width 189 height 18
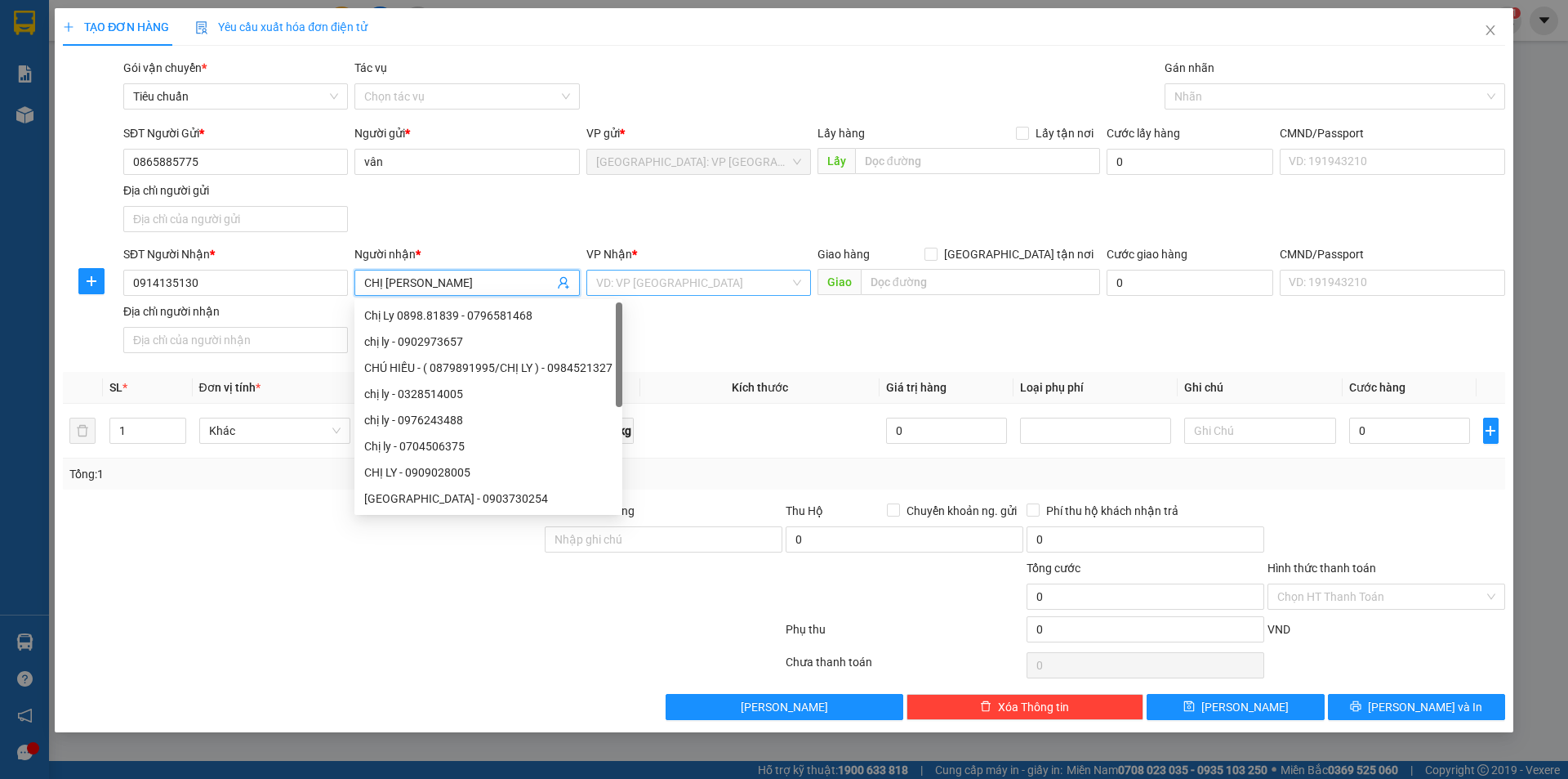
type input "CHỊ [PERSON_NAME]"
click at [741, 287] on input "search" at bounding box center [693, 283] width 194 height 25
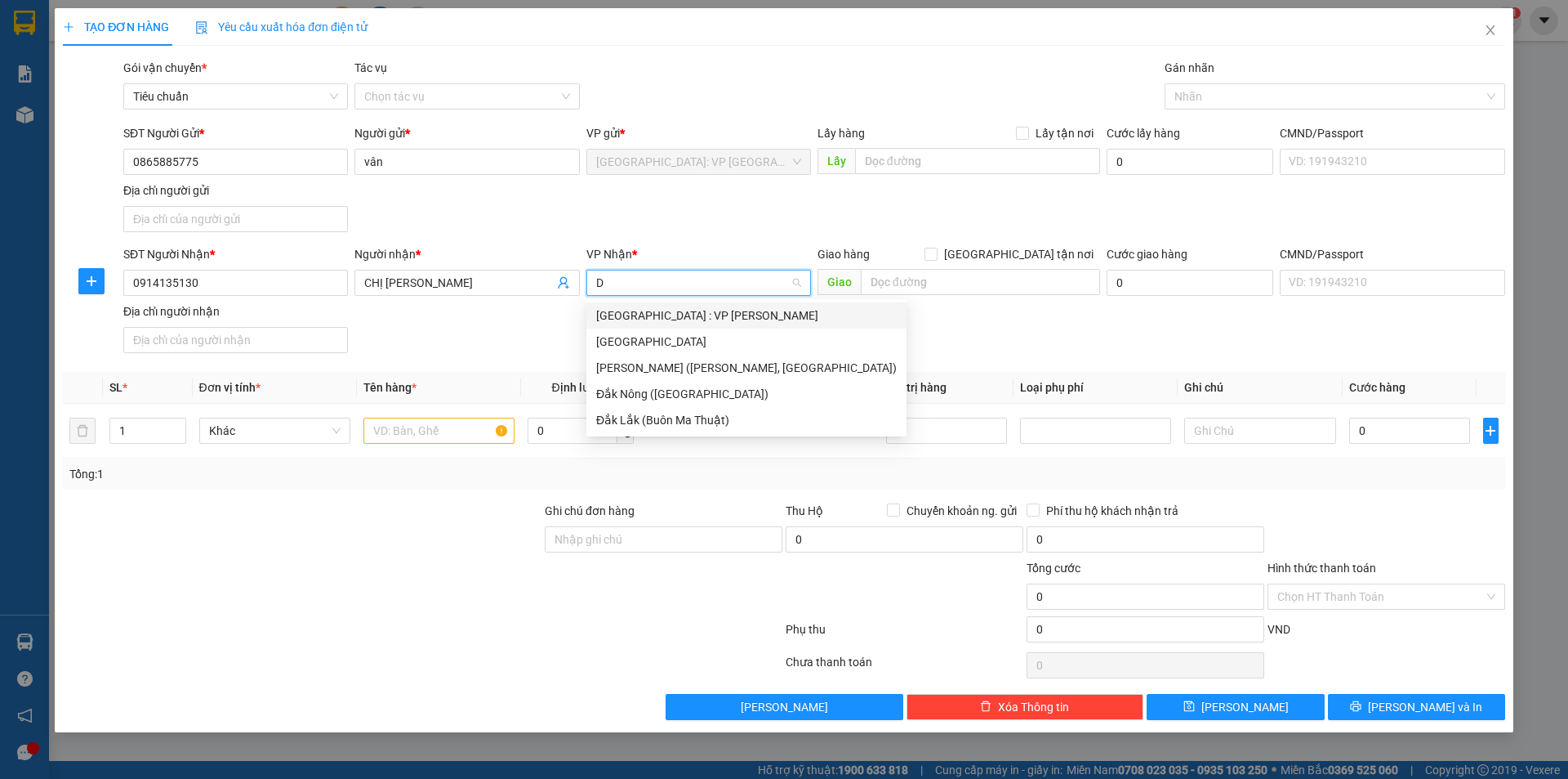
type input "DÀ"
drag, startPoint x: 691, startPoint y: 318, endPoint x: 851, endPoint y: 274, distance: 165.9
click at [693, 317] on div "[GEOGRAPHIC_DATA] : VP [PERSON_NAME]" at bounding box center [746, 315] width 300 height 18
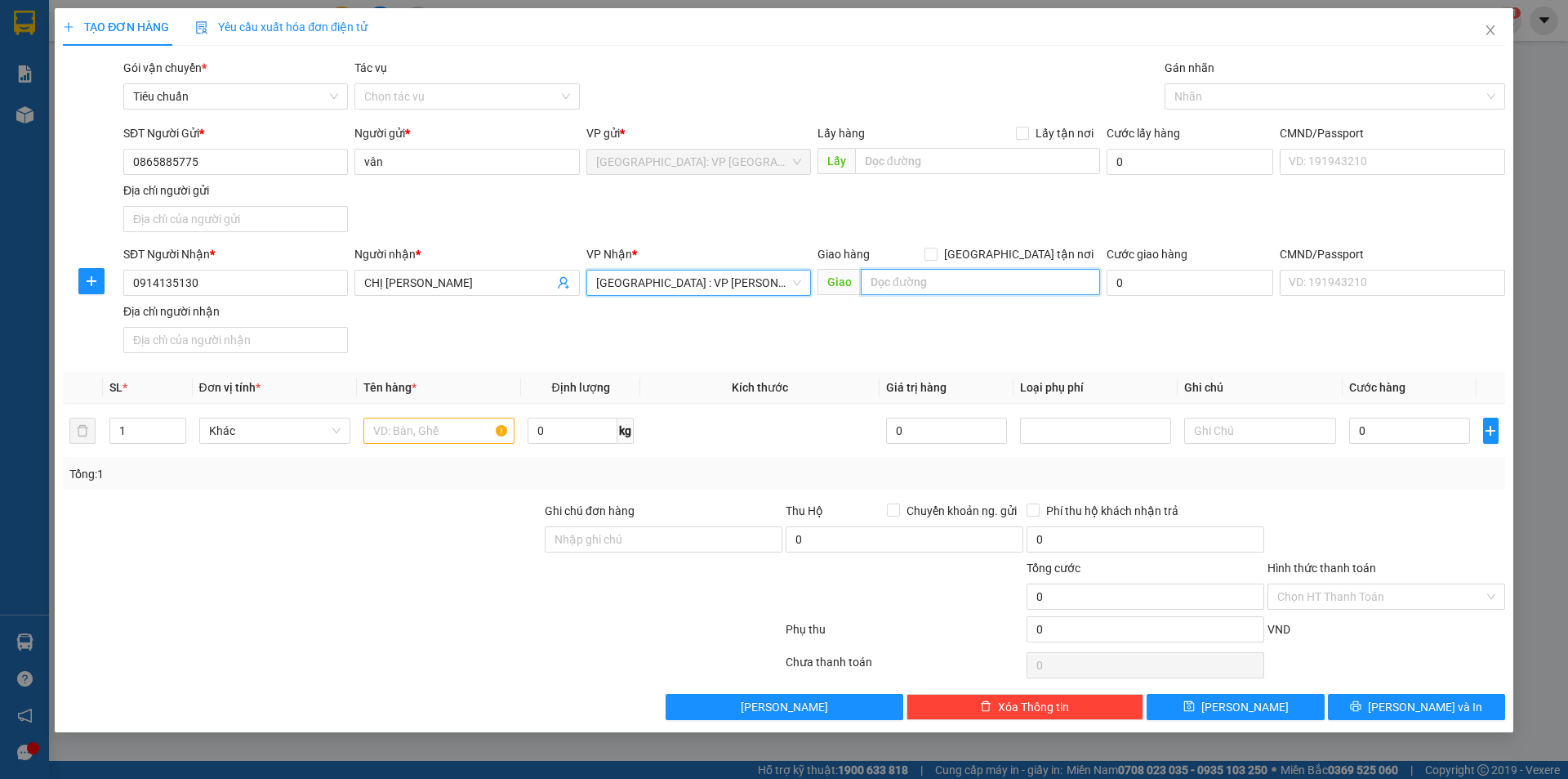
click at [889, 276] on input "text" at bounding box center [981, 281] width 240 height 26
click at [928, 293] on input "text" at bounding box center [981, 281] width 240 height 26
type input "186 lý triện an khê [GEOGRAPHIC_DATA]"
click at [936, 256] on input "[GEOGRAPHIC_DATA] tận nơi" at bounding box center [930, 253] width 12 height 12
checkbox input "true"
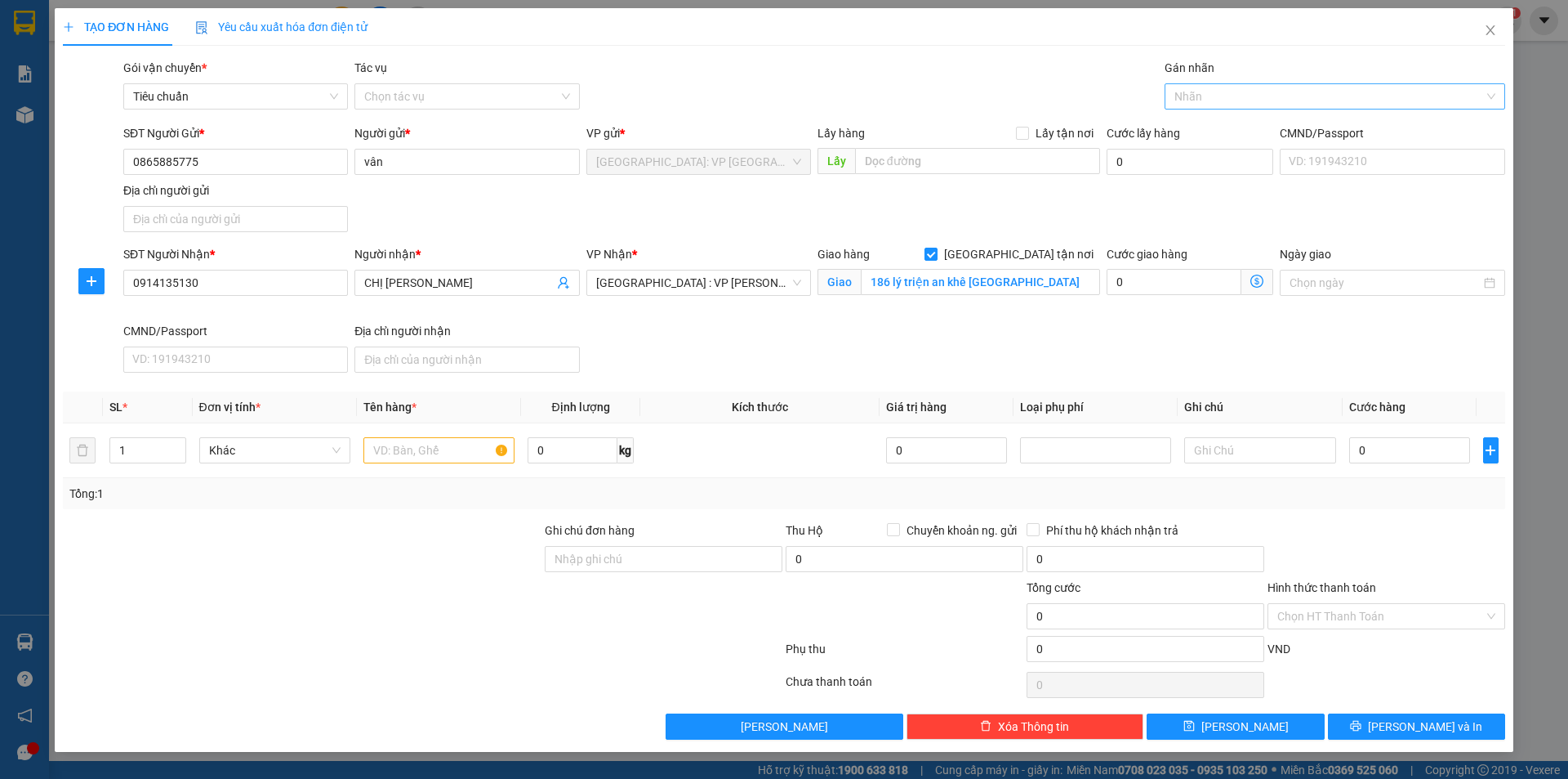
click at [1220, 88] on div at bounding box center [1327, 96] width 316 height 19
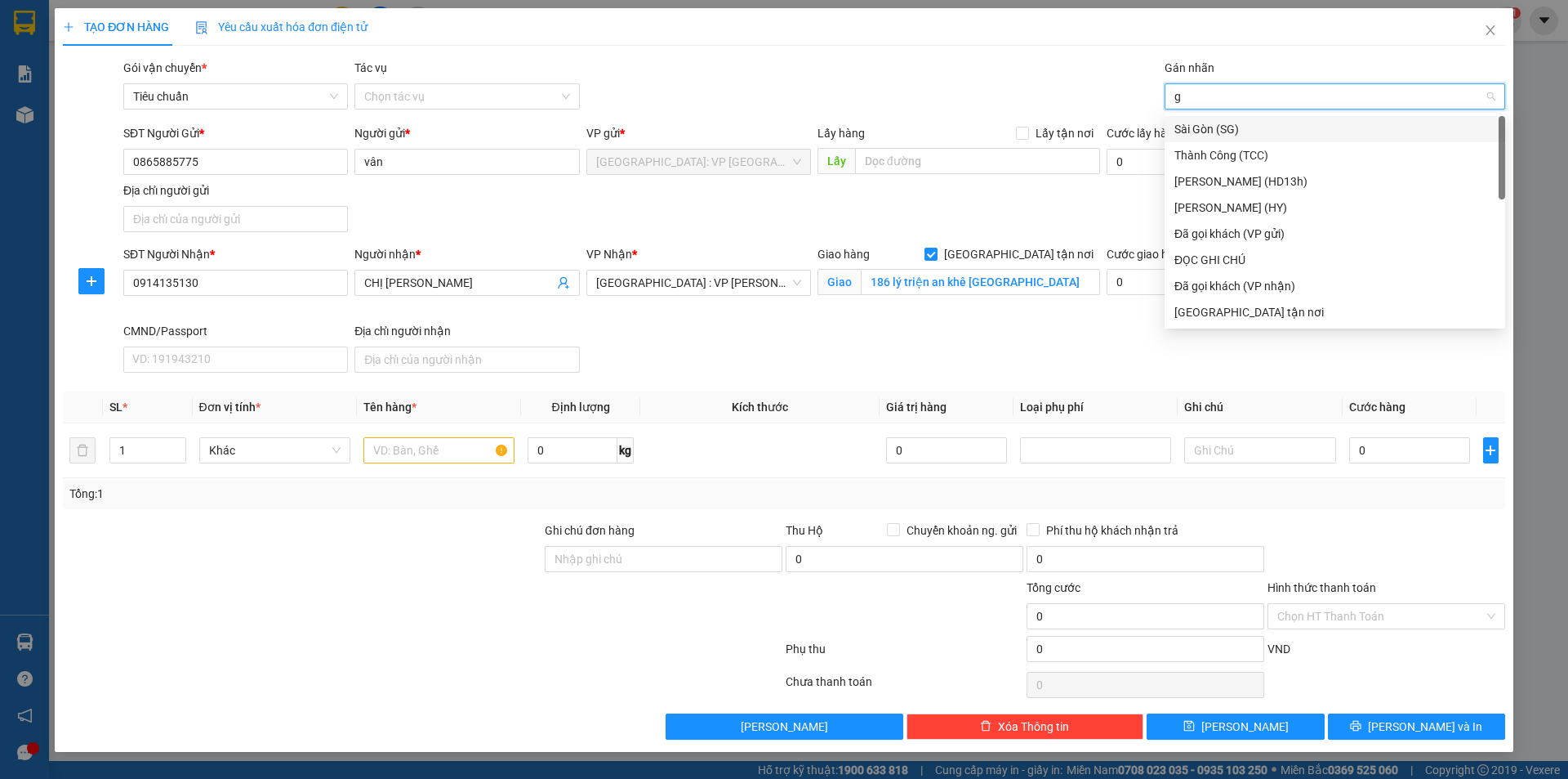
type input "gi"
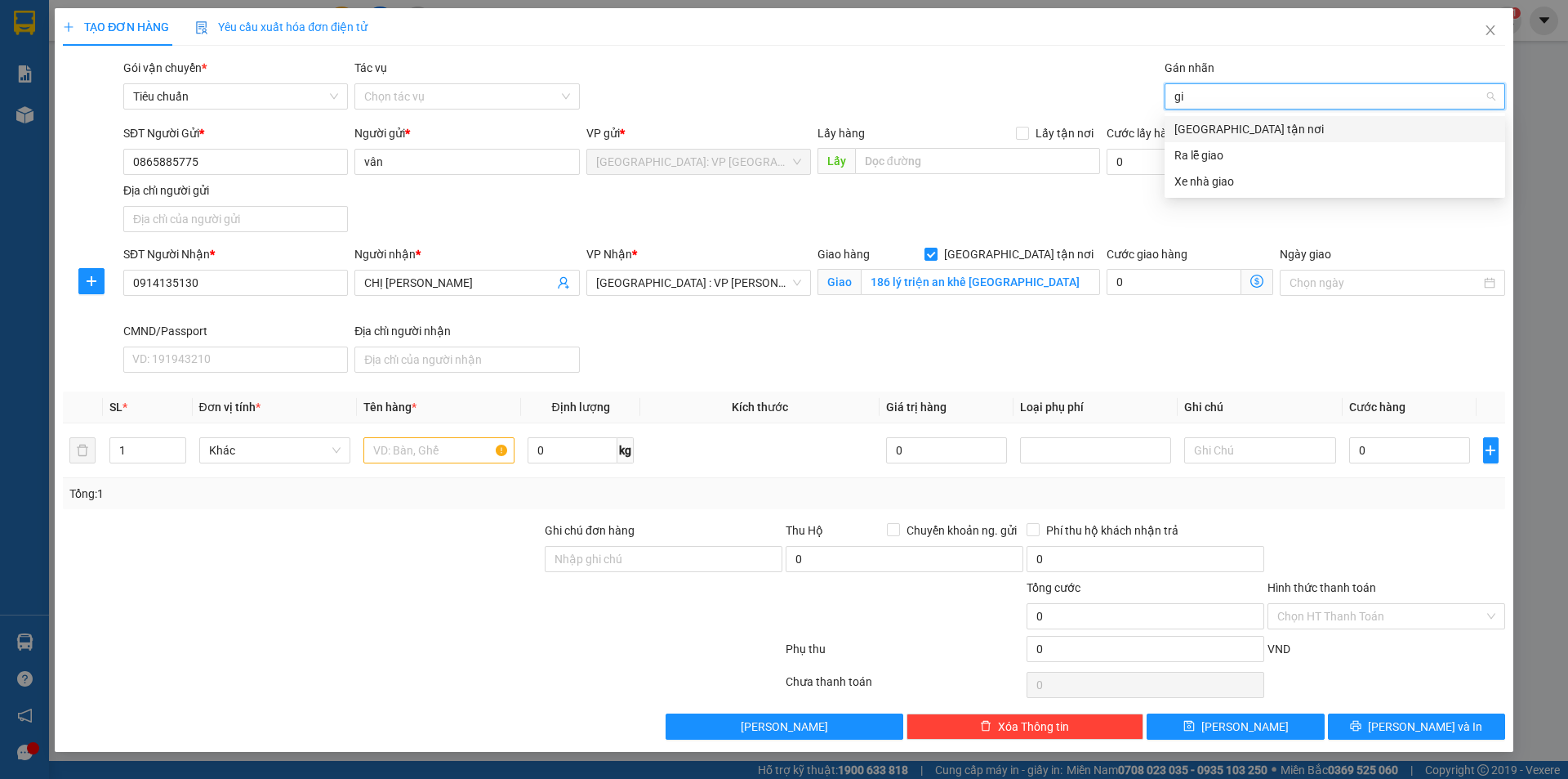
click at [1215, 129] on div "[GEOGRAPHIC_DATA] tận nơi" at bounding box center [1335, 129] width 321 height 18
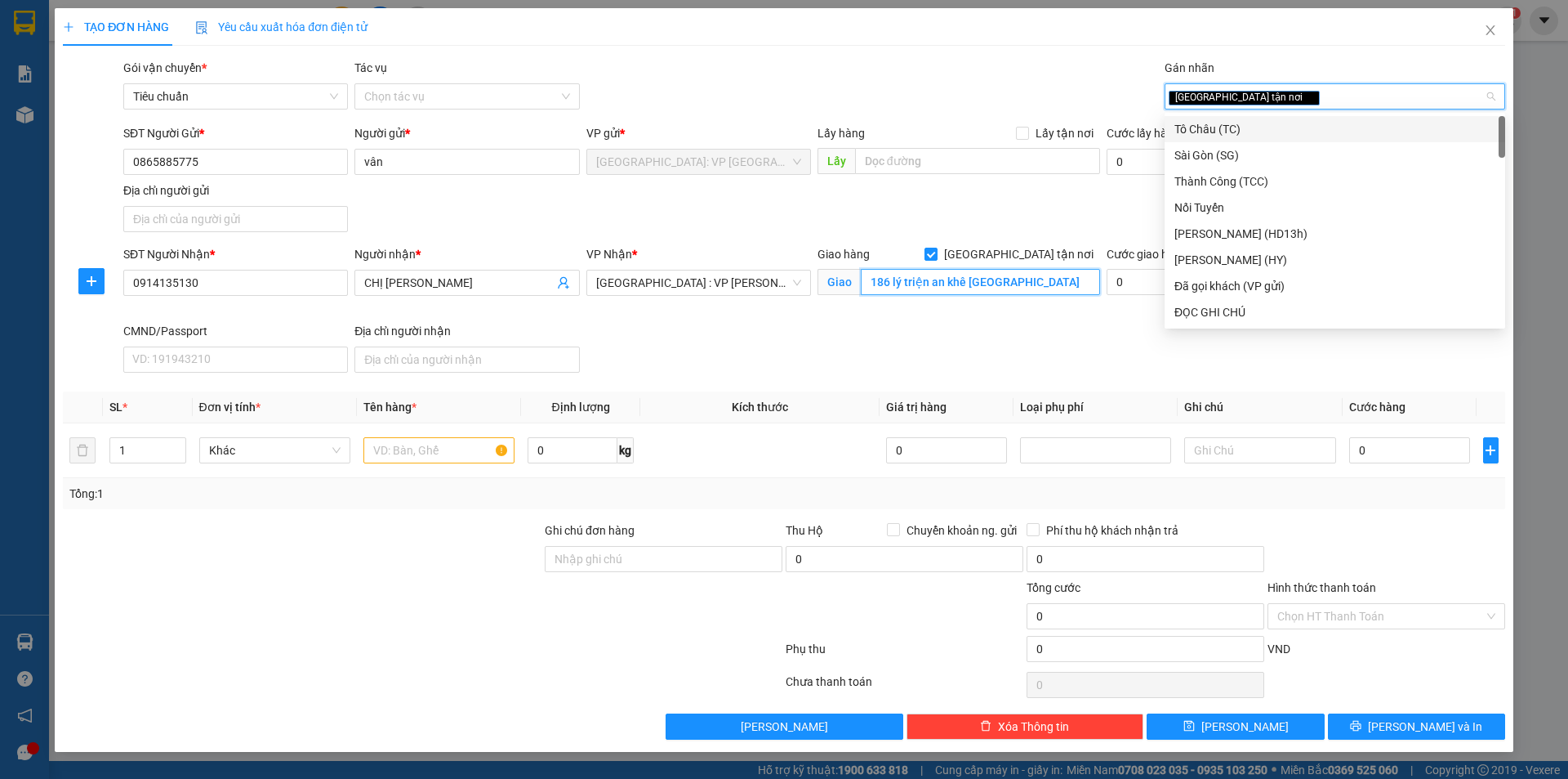
click at [998, 273] on input "186 lý triện an khê [GEOGRAPHIC_DATA]" at bounding box center [981, 281] width 240 height 26
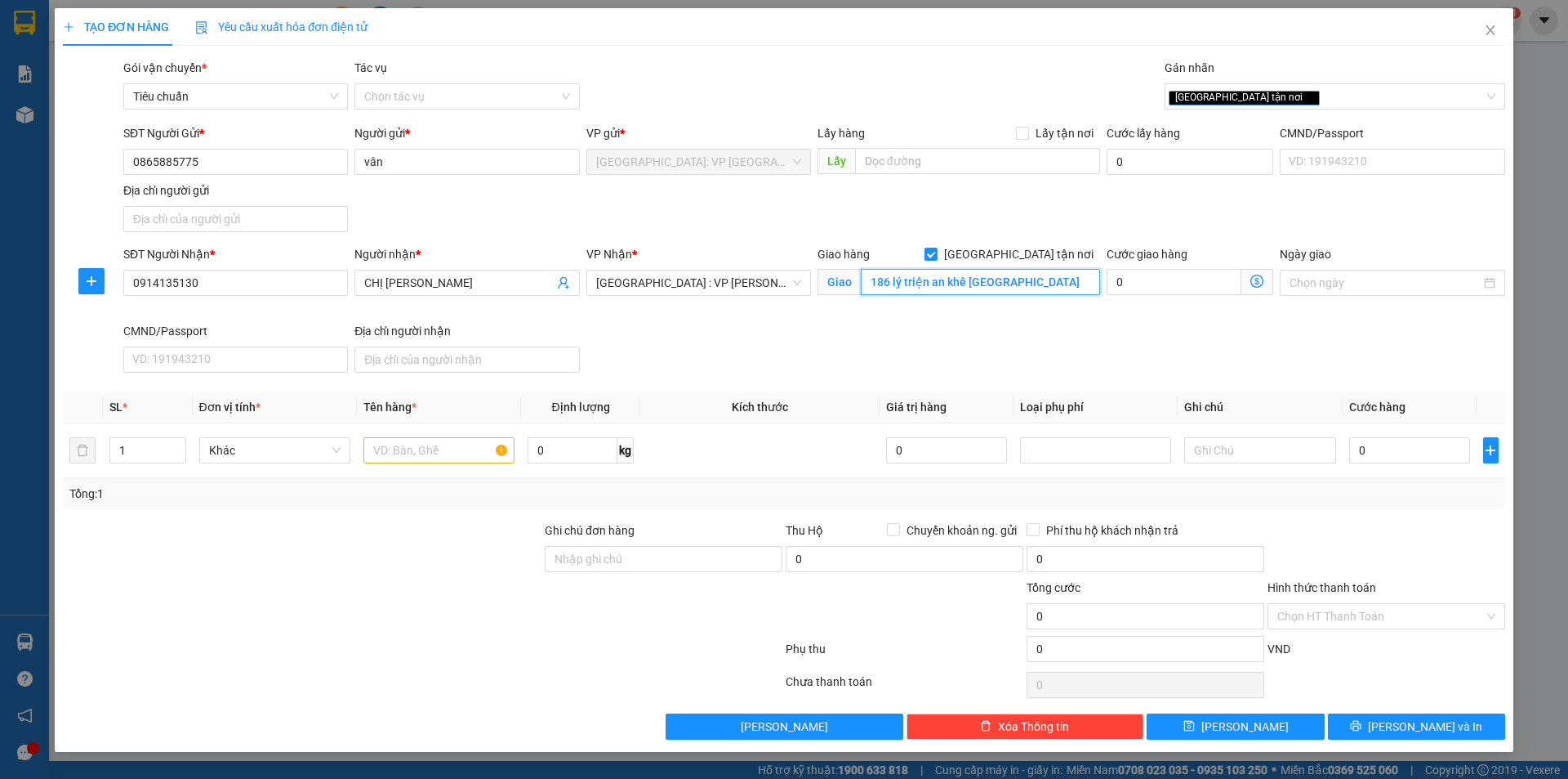
click at [1005, 273] on input "186 lý triện an khê [GEOGRAPHIC_DATA]" at bounding box center [981, 281] width 240 height 26
click at [1010, 277] on input "186 lý triện an khê [GEOGRAPHIC_DATA]" at bounding box center [981, 281] width 240 height 26
drag, startPoint x: 1010, startPoint y: 277, endPoint x: 1022, endPoint y: 282, distance: 13.0
click at [1015, 280] on input "186 lý triện an khê [GEOGRAPHIC_DATA]" at bounding box center [981, 281] width 240 height 26
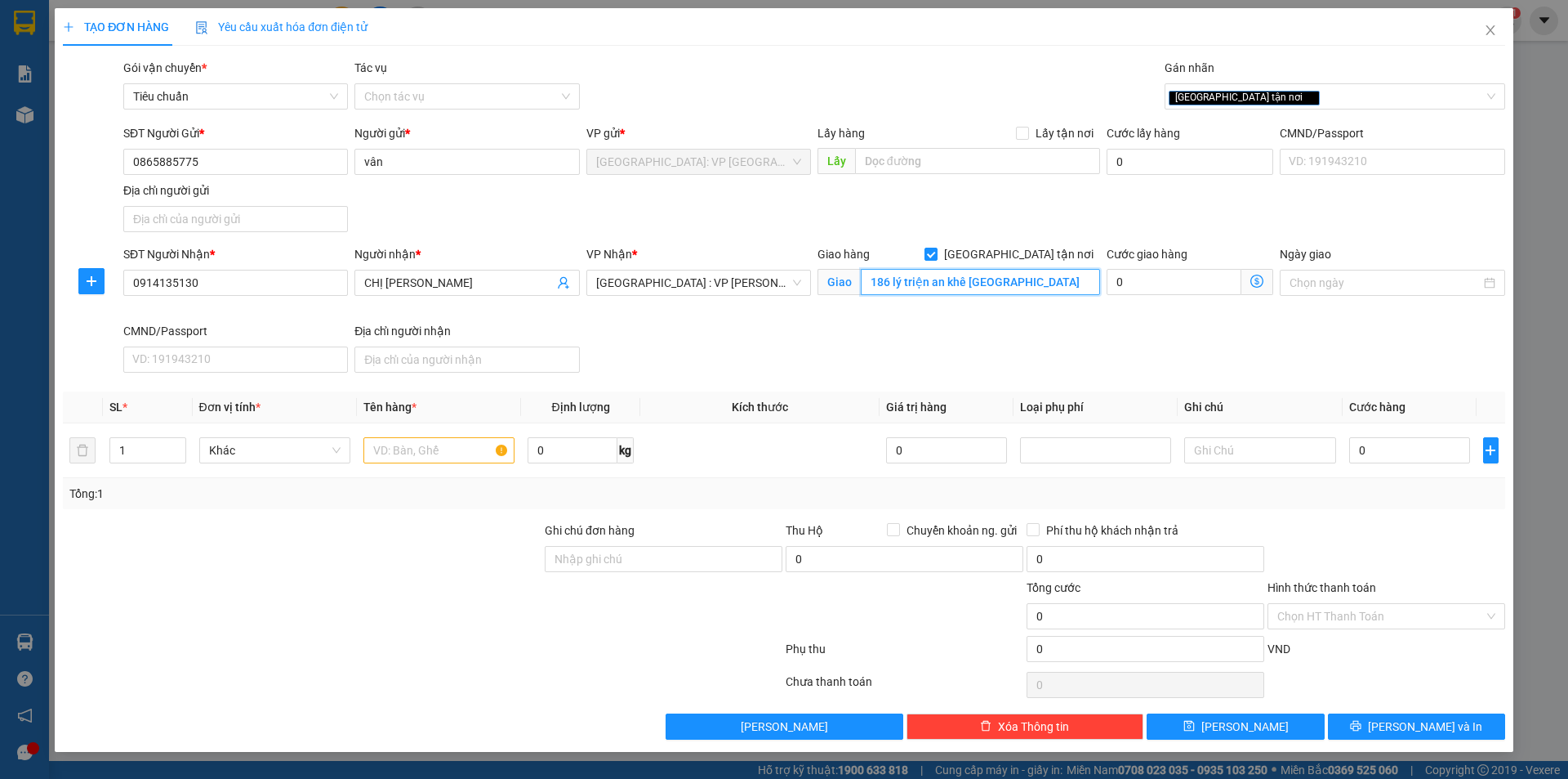
click at [1022, 282] on input "186 lý triện an khê [GEOGRAPHIC_DATA]" at bounding box center [981, 281] width 240 height 26
click at [1037, 288] on input "186 lý triện an khê [GEOGRAPHIC_DATA]" at bounding box center [981, 281] width 240 height 26
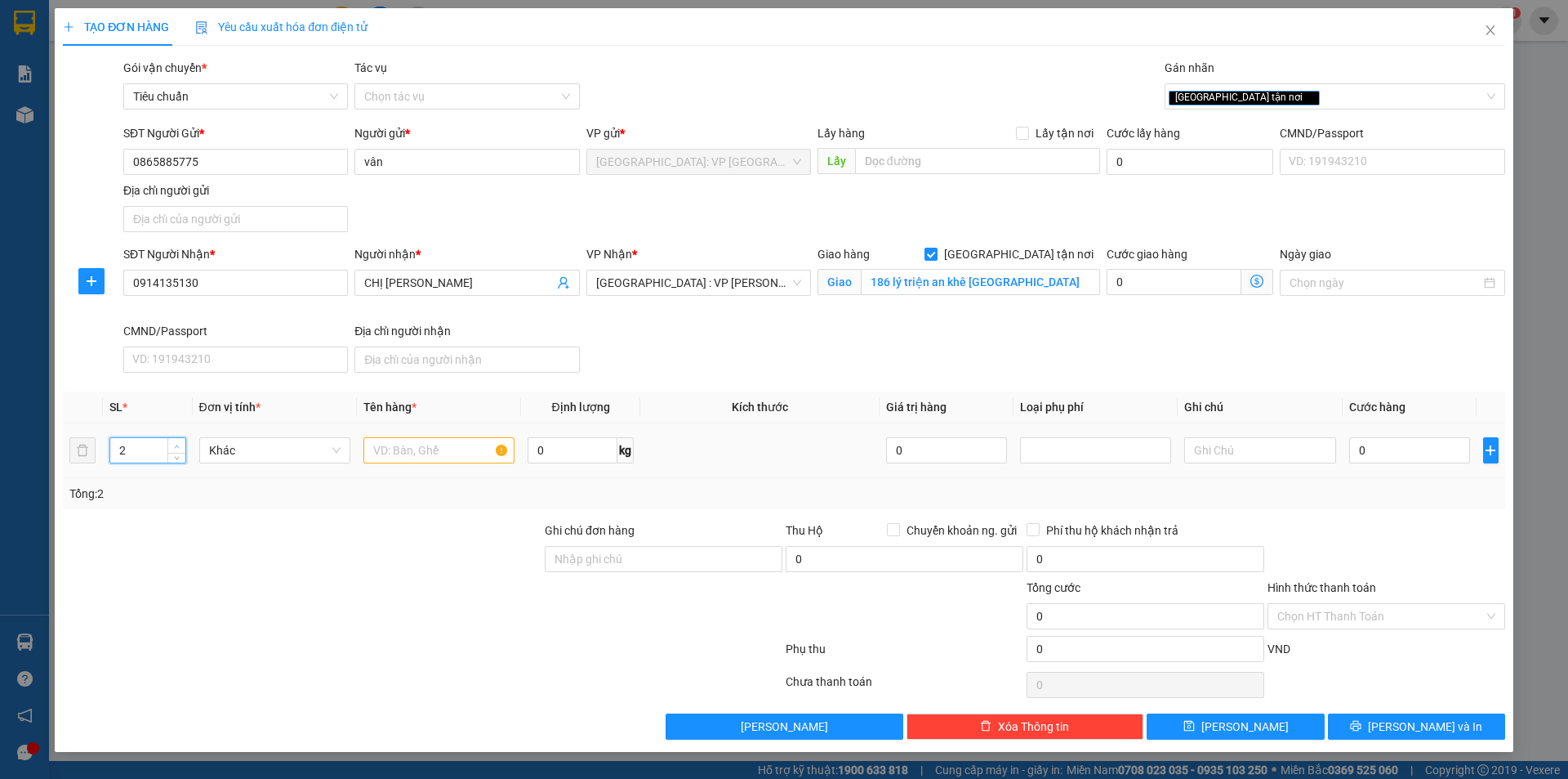
click at [176, 439] on span "Increase Value" at bounding box center [176, 445] width 18 height 14
type input "4"
click at [176, 439] on span "Increase Value" at bounding box center [176, 445] width 18 height 14
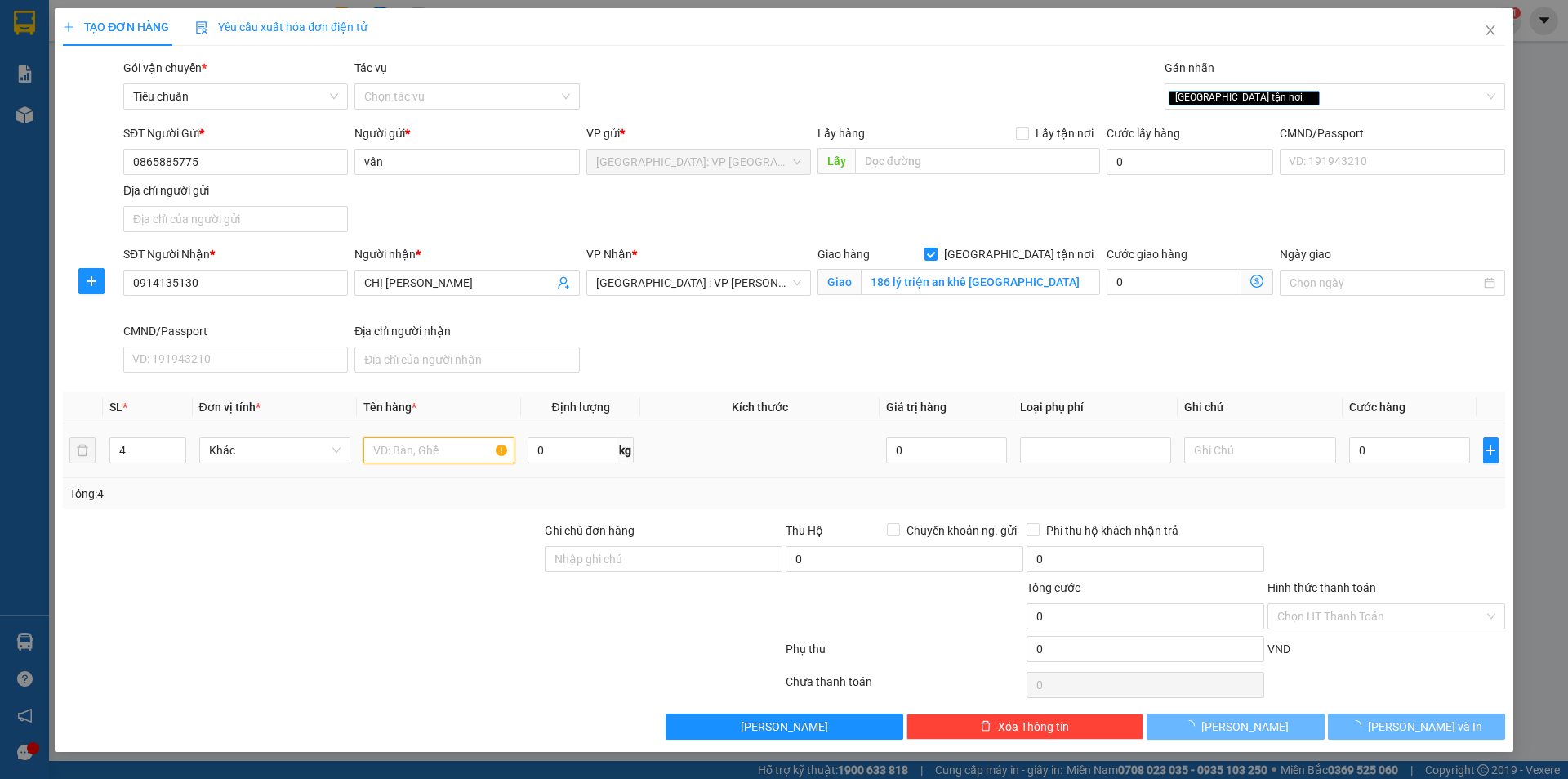
click at [422, 451] on input "text" at bounding box center [439, 450] width 152 height 26
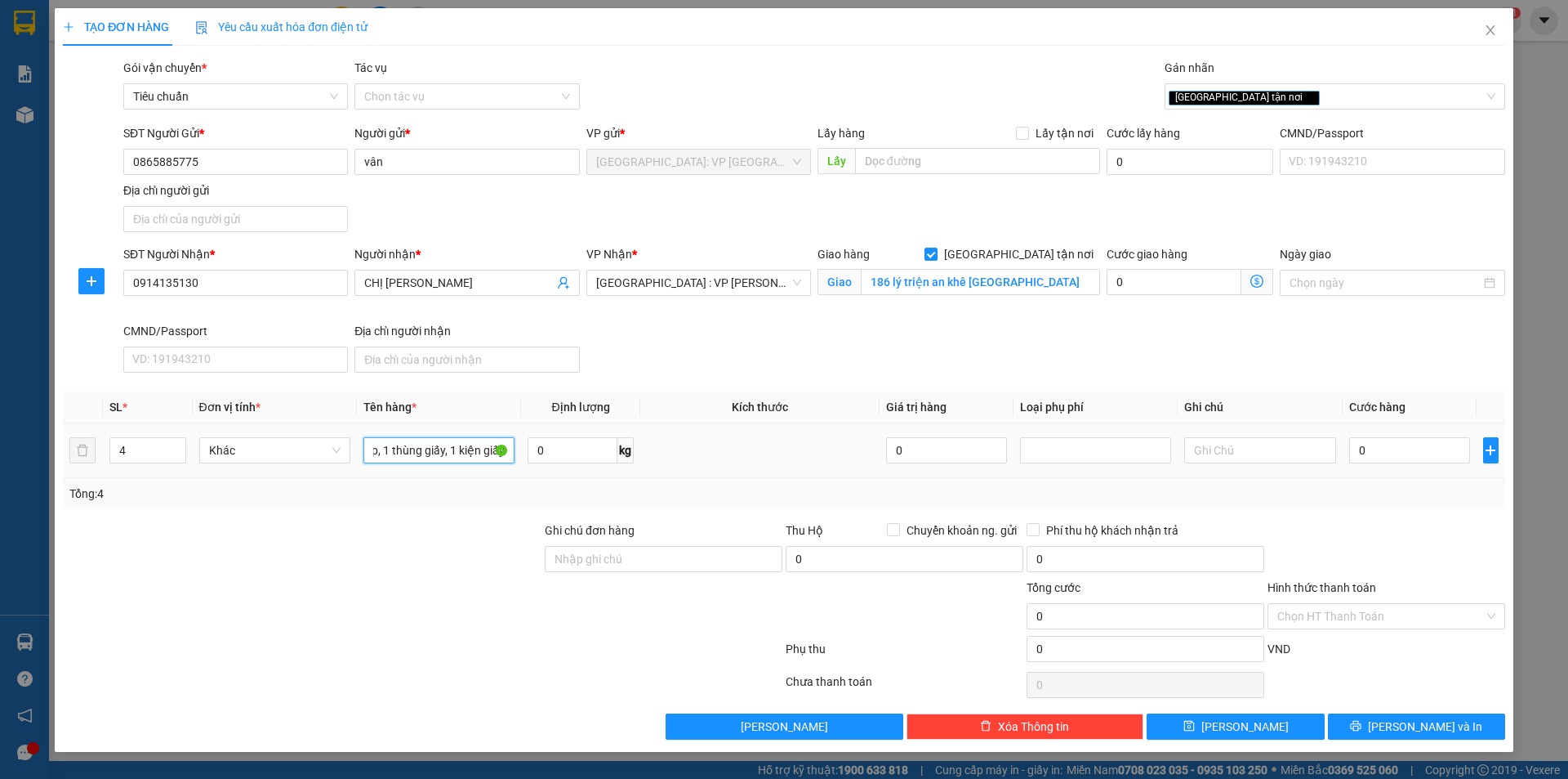
scroll to position [0, 61]
type input "2 thùng xốp, 1 thùng giấy, 1 kiện giấy"
click at [761, 571] on input "Ghi chú đơn hàng" at bounding box center [664, 558] width 238 height 26
type input "hàng dễ vỡ xin nhẹ tay"
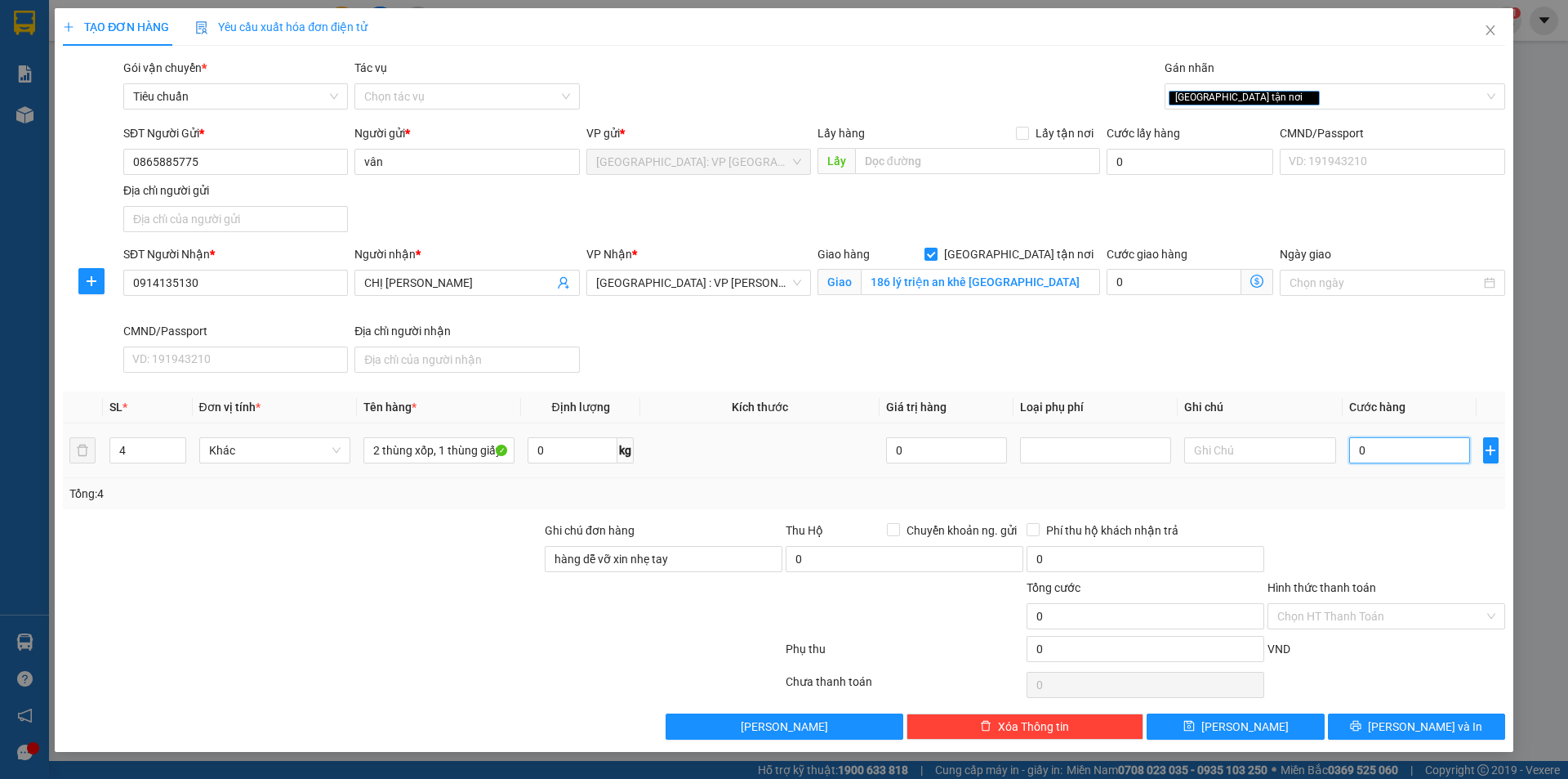
click at [1382, 444] on input "0" at bounding box center [1410, 450] width 122 height 26
click at [1401, 455] on input "0" at bounding box center [1410, 450] width 122 height 26
type input "07"
type input "7"
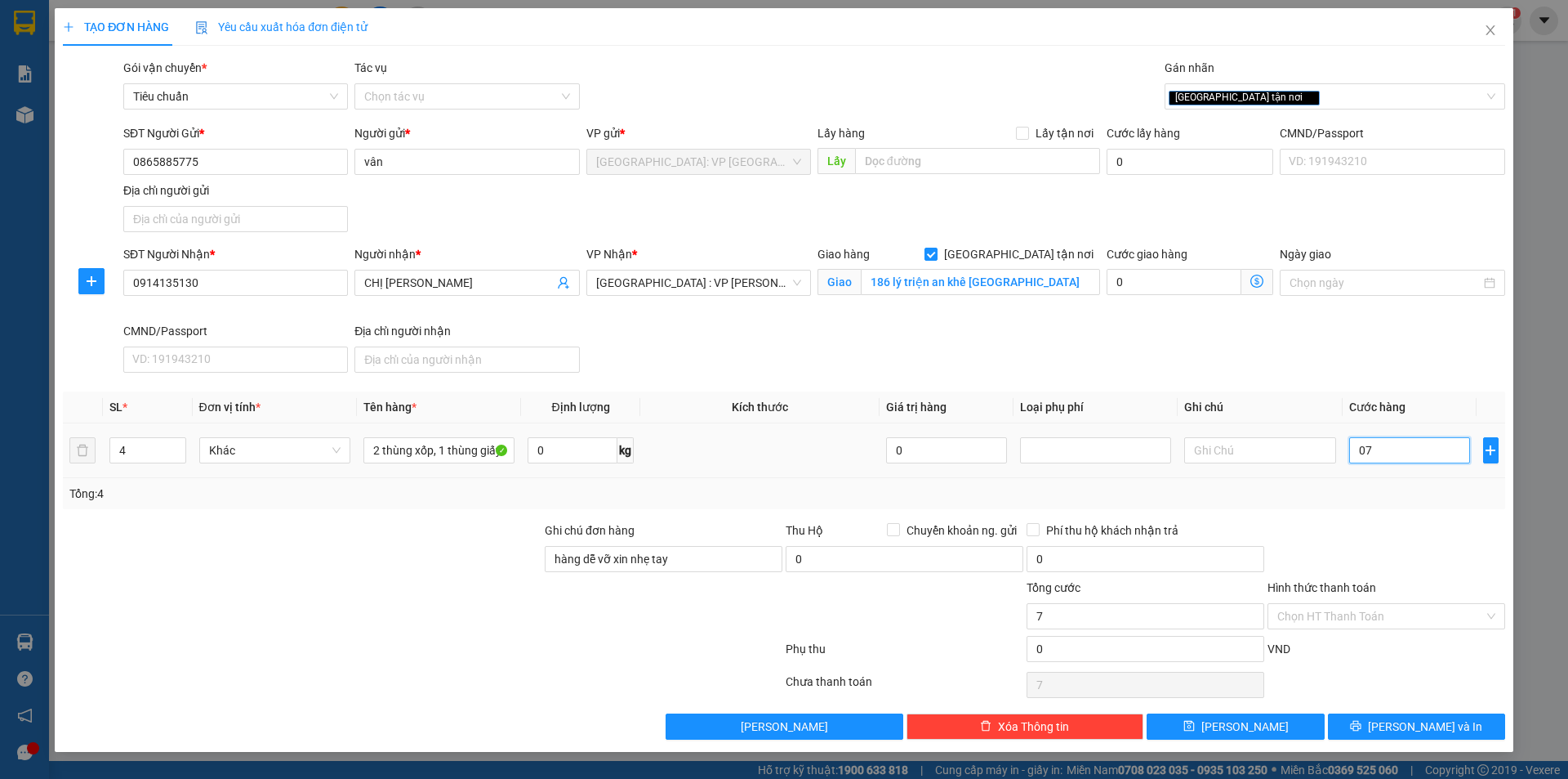
type input "076"
type input "76"
type input "0.760"
type input "760"
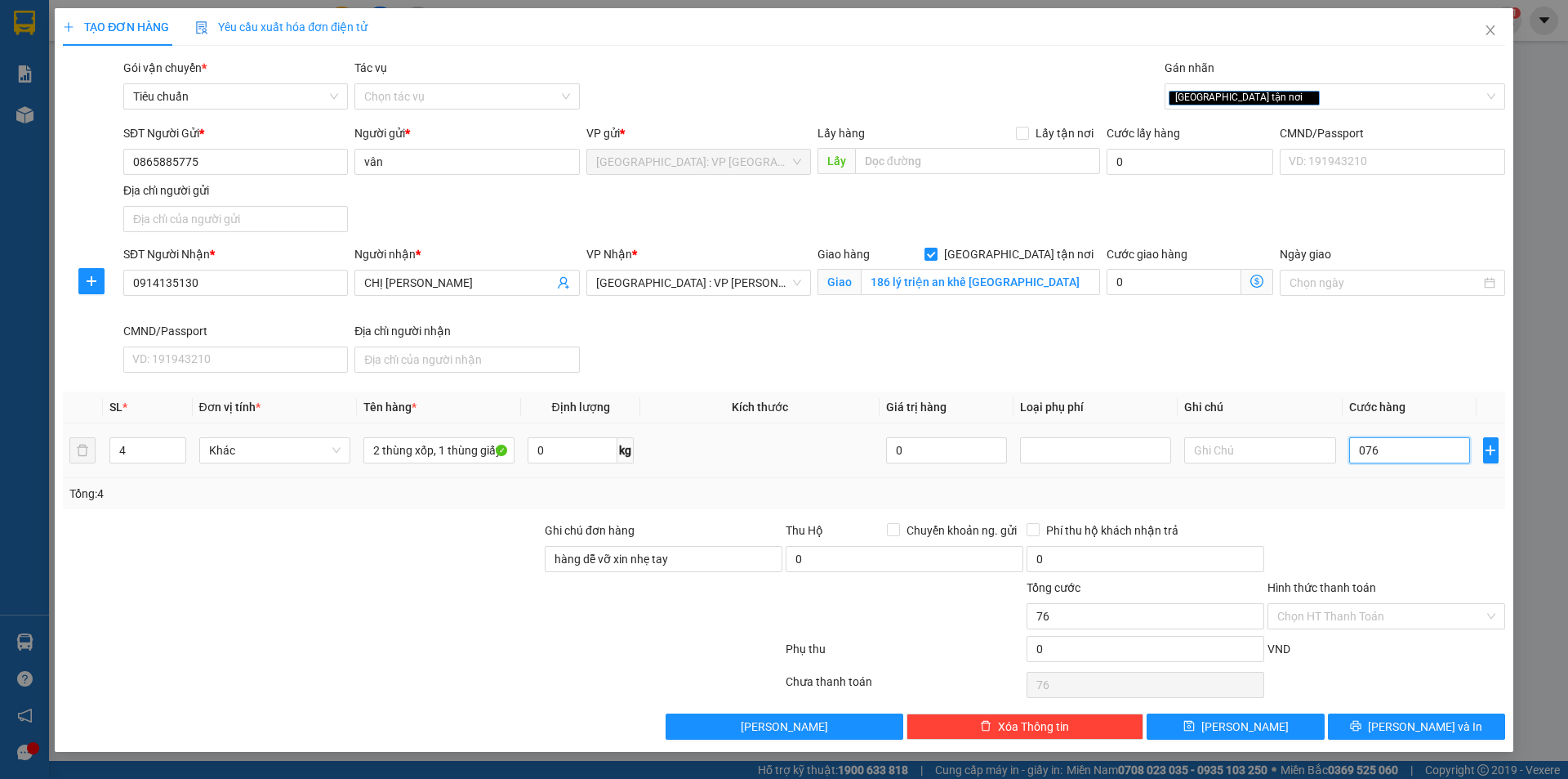
type input "760"
type input "07.600"
type input "7.600"
type input "076.000"
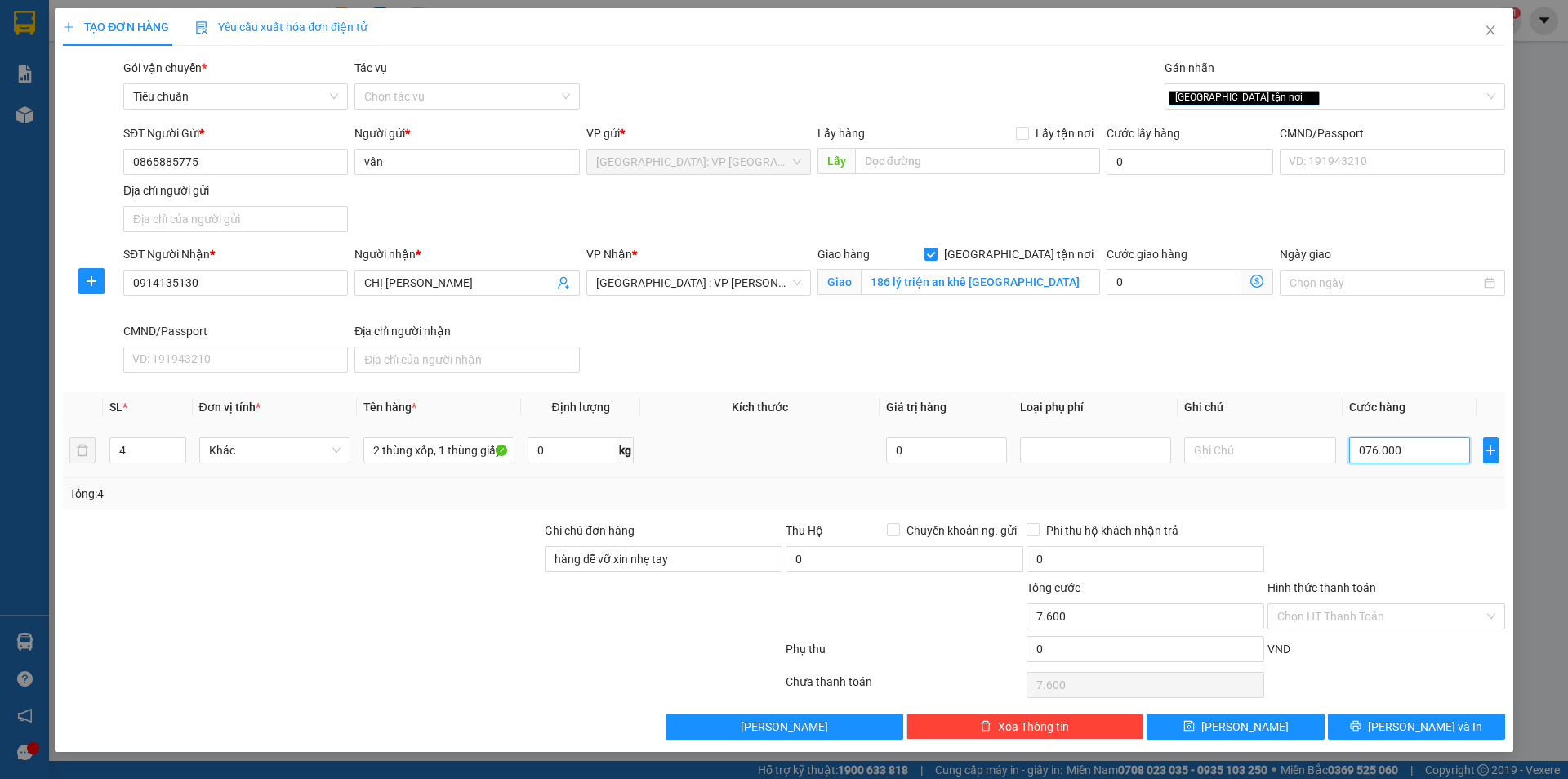
type input "76.000"
type input "0.760.000"
type input "760.000"
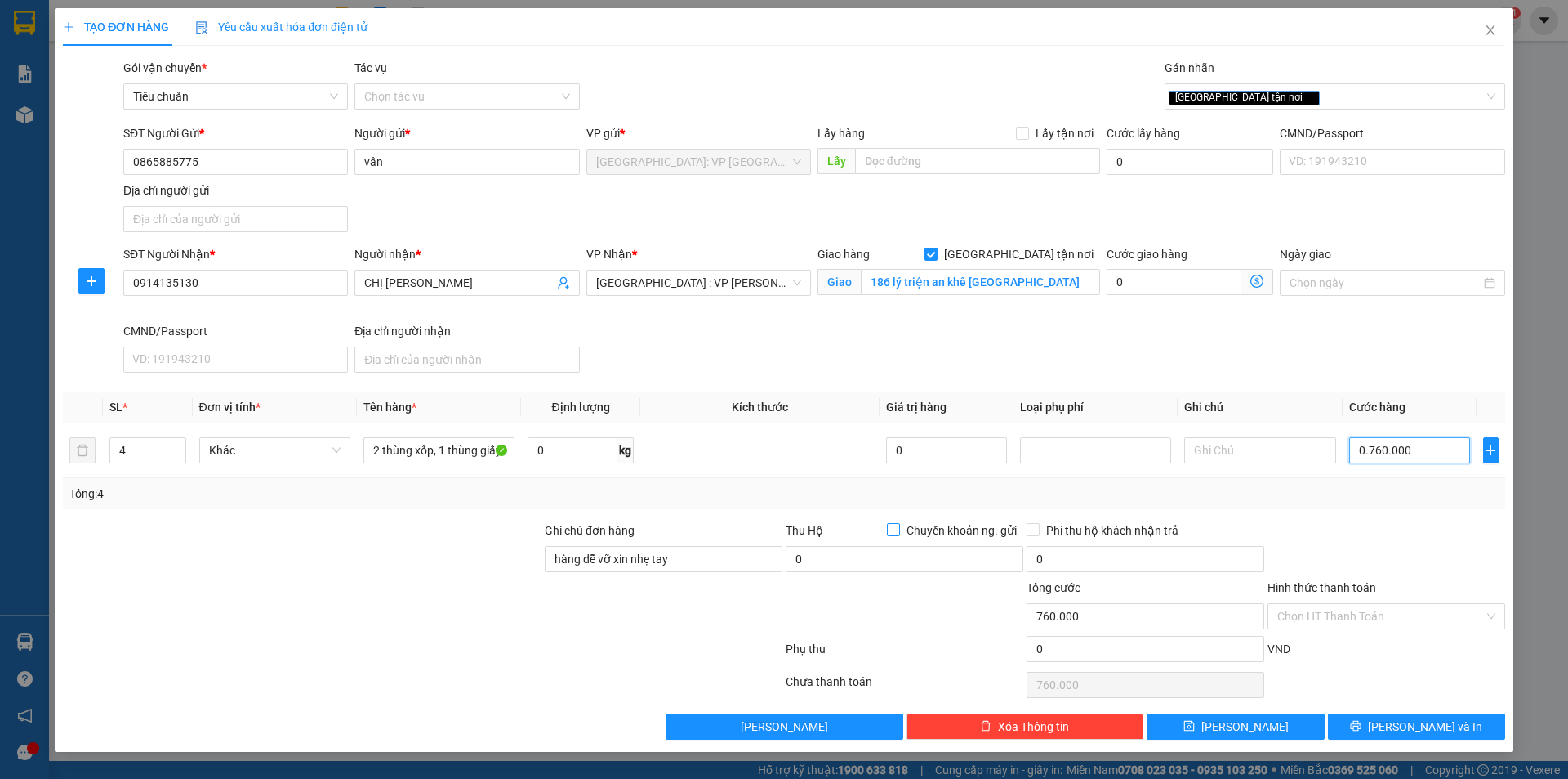
type input "0.760.000"
click at [891, 523] on input "Chuyển khoản ng. gửi" at bounding box center [893, 529] width 12 height 12
checkbox input "true"
type input "760.000"
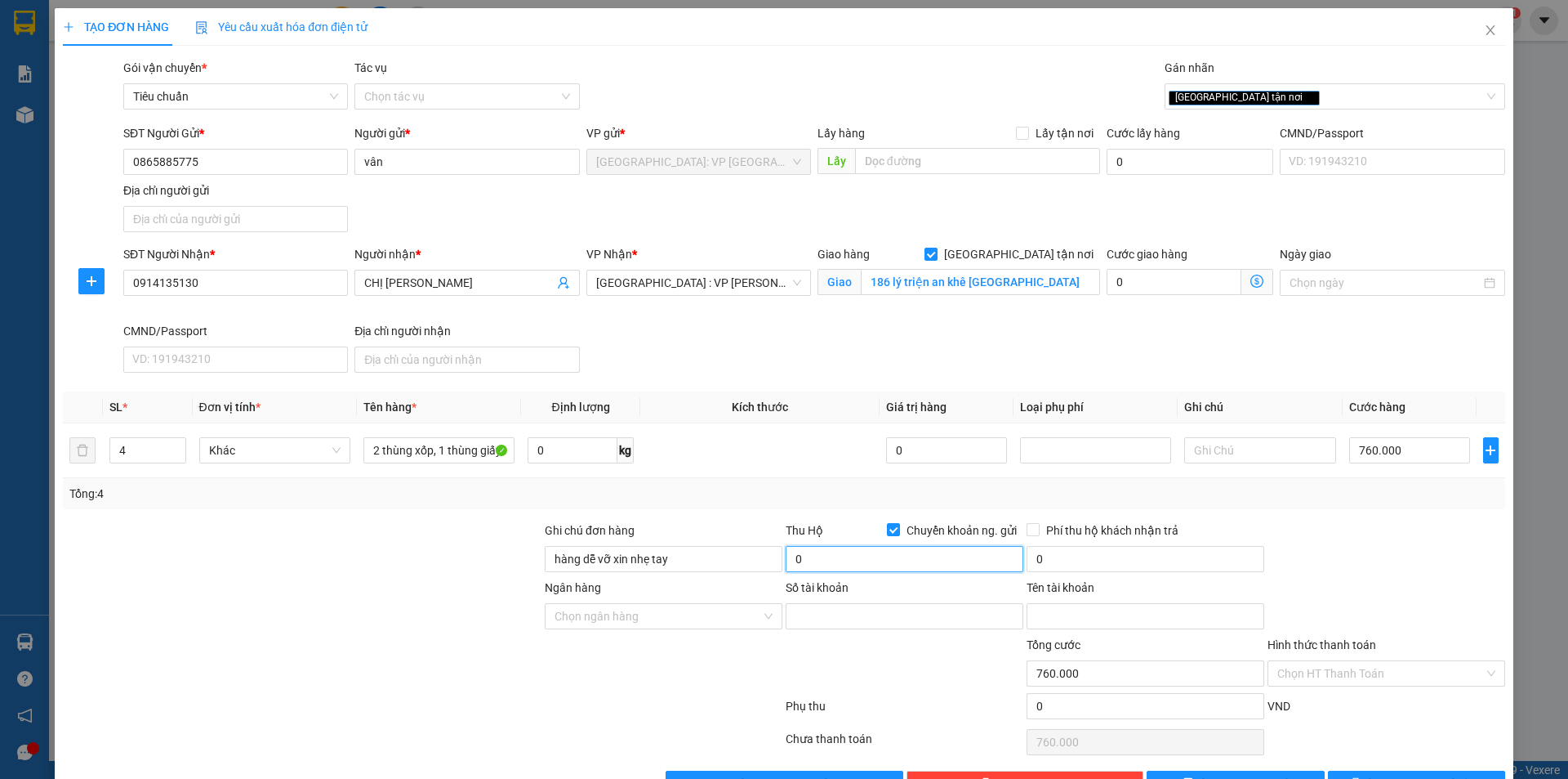
click at [862, 555] on input "0" at bounding box center [904, 558] width 238 height 26
click at [726, 608] on input "Ngân hàng" at bounding box center [658, 616] width 207 height 25
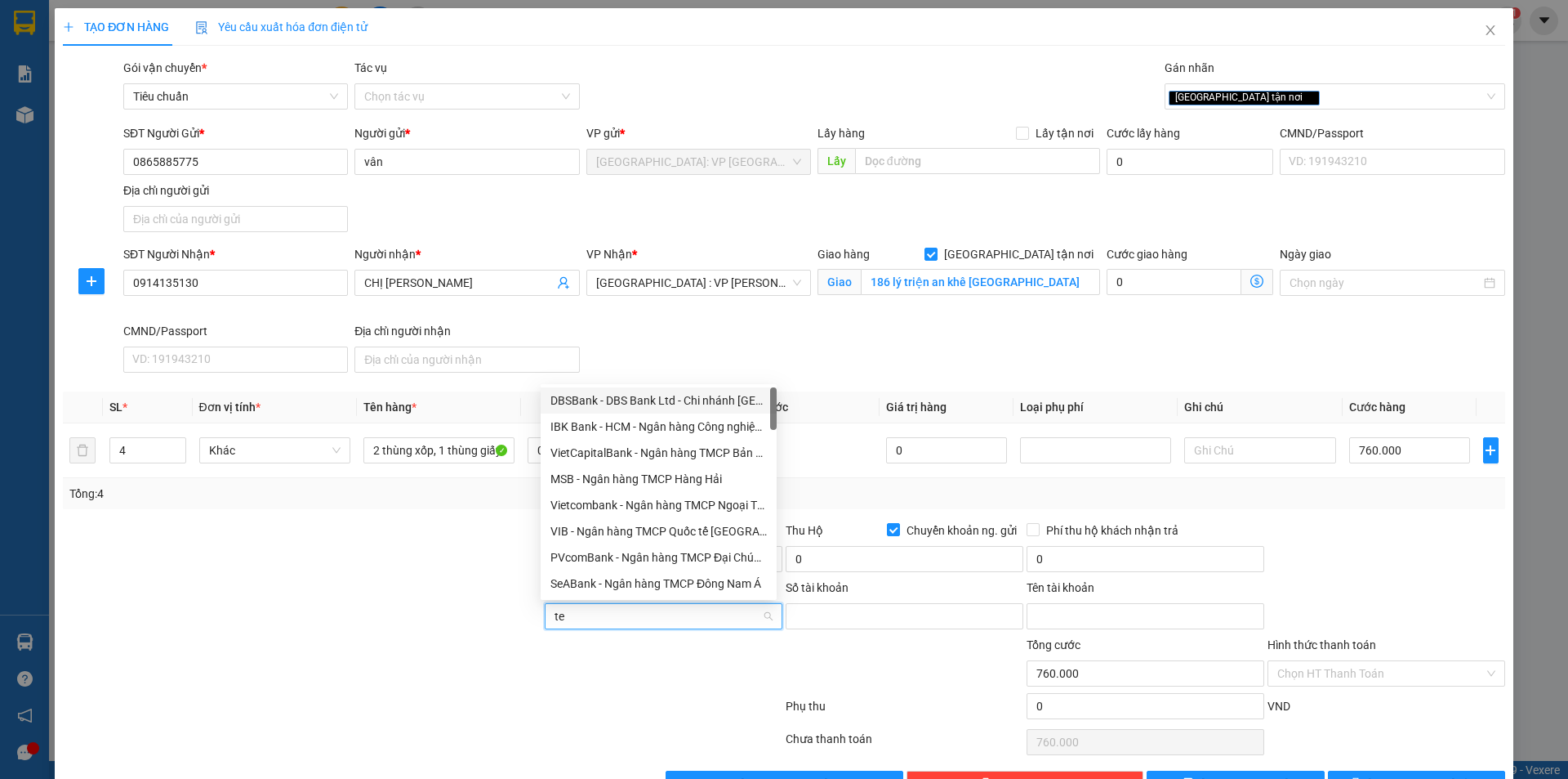
type input "tec"
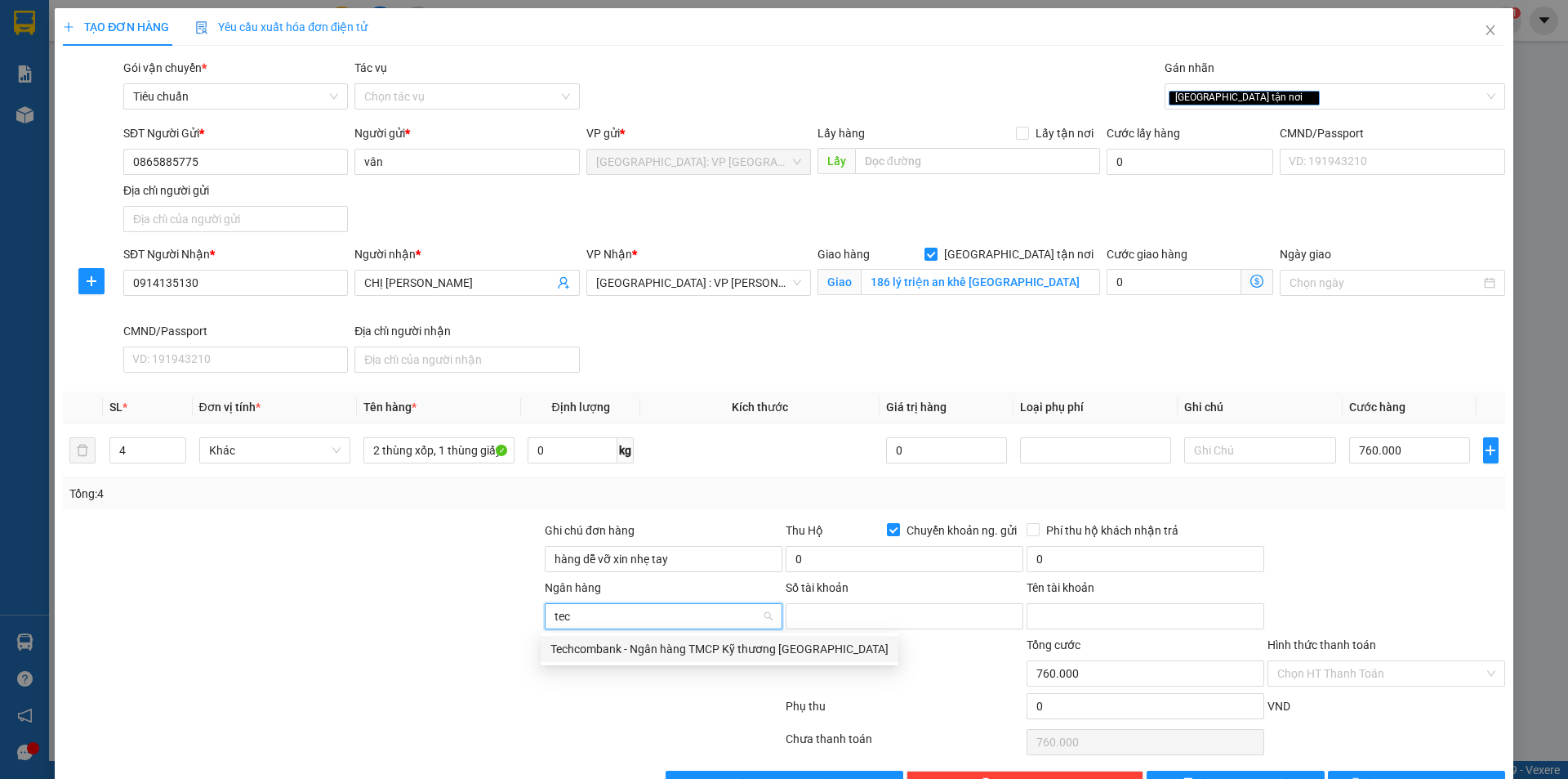
click at [767, 652] on div "Techcombank - Ngân hàng TMCP Kỹ thương Việt Nam" at bounding box center [719, 649] width 339 height 18
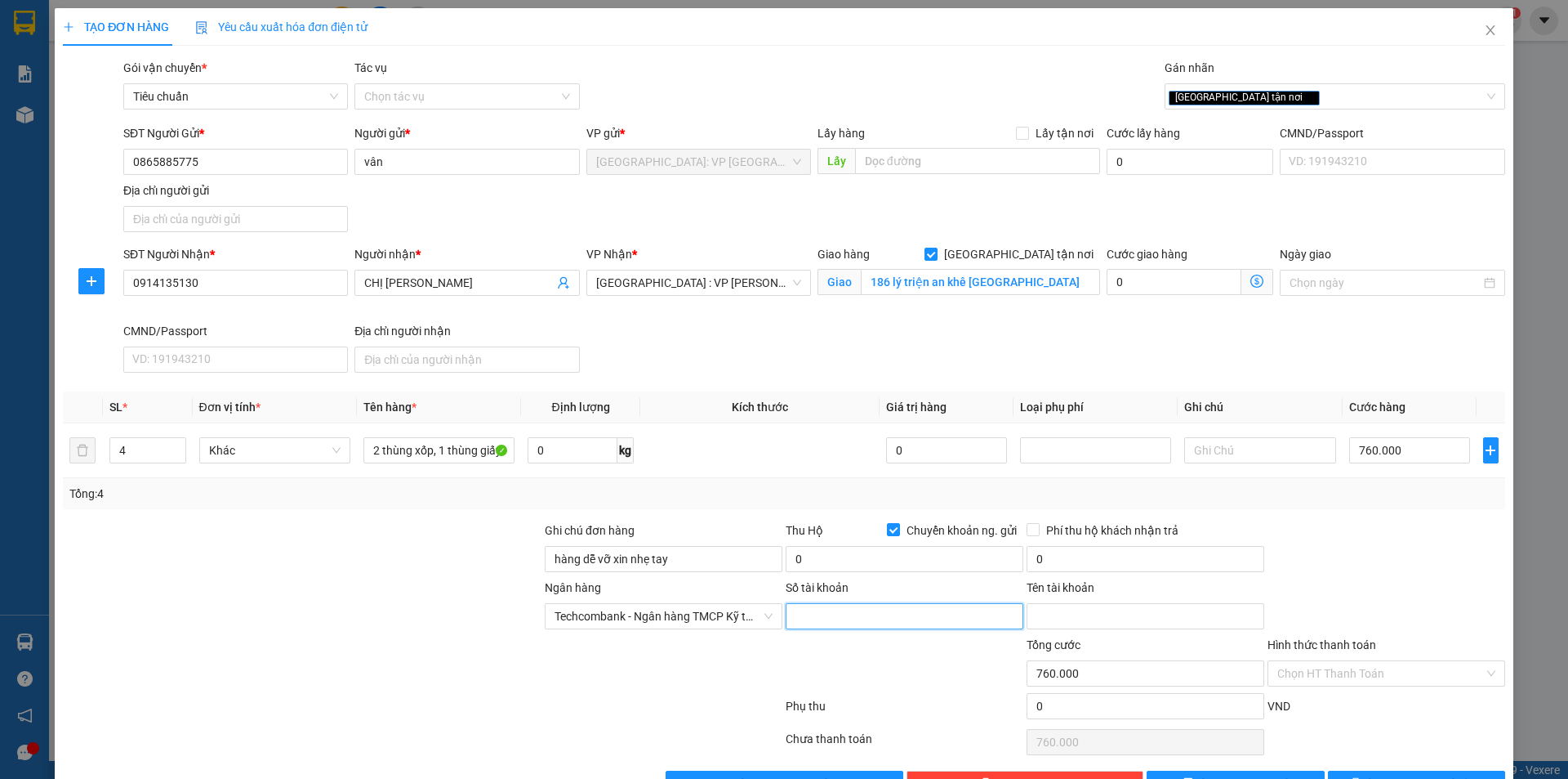
click at [843, 627] on input "Số tài khoản" at bounding box center [904, 616] width 238 height 26
click at [813, 609] on input "Số tài khoản" at bounding box center [904, 616] width 238 height 26
type input "19134060097019"
click at [856, 571] on input "0" at bounding box center [904, 558] width 238 height 26
type input "36.000.000"
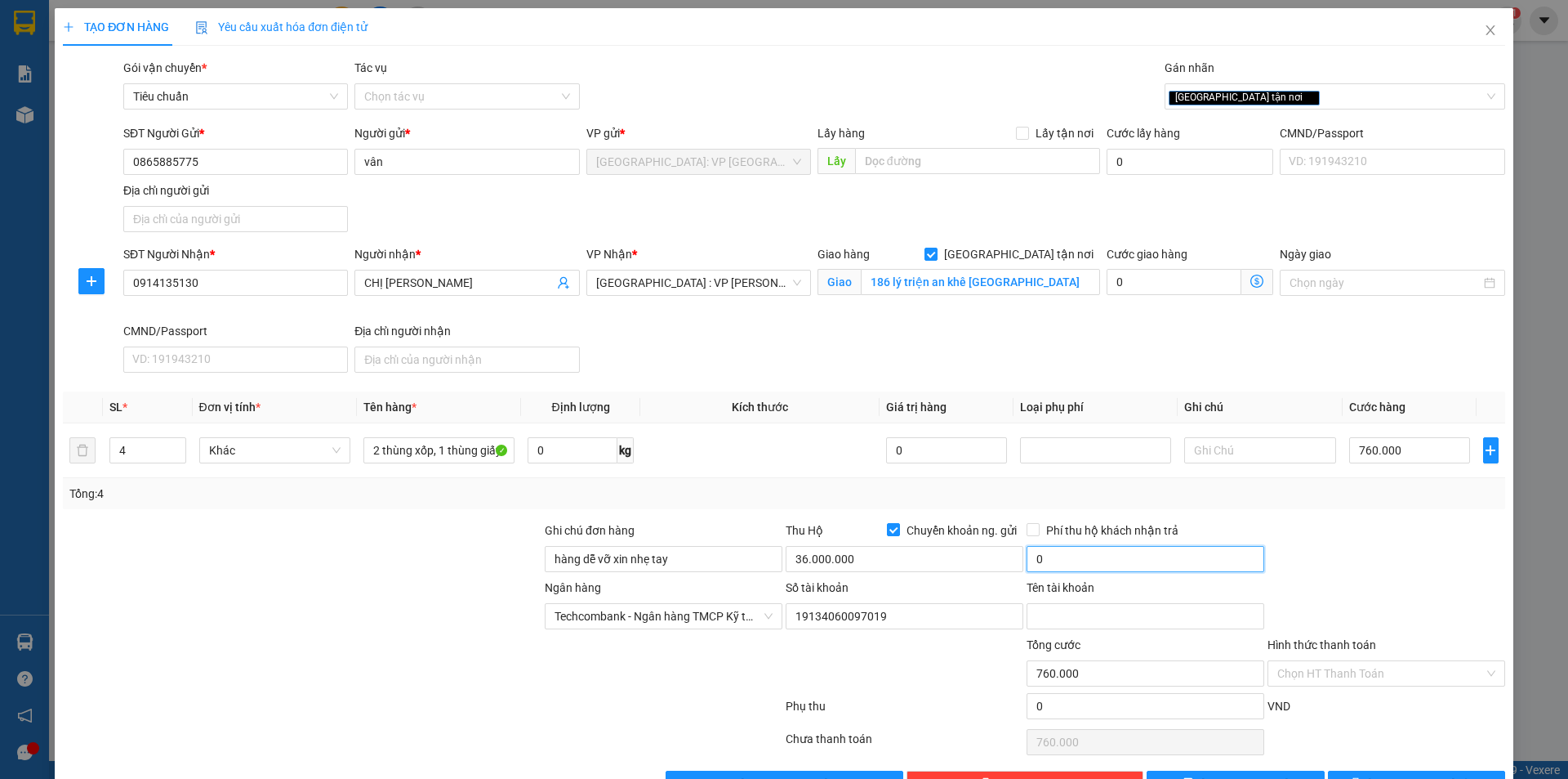
click at [1116, 555] on input "0" at bounding box center [1146, 558] width 238 height 26
type input "80.000"
click at [1421, 466] on td "760.000" at bounding box center [1410, 450] width 135 height 55
click at [1421, 459] on input "760.000" at bounding box center [1410, 450] width 122 height 26
type input "0"
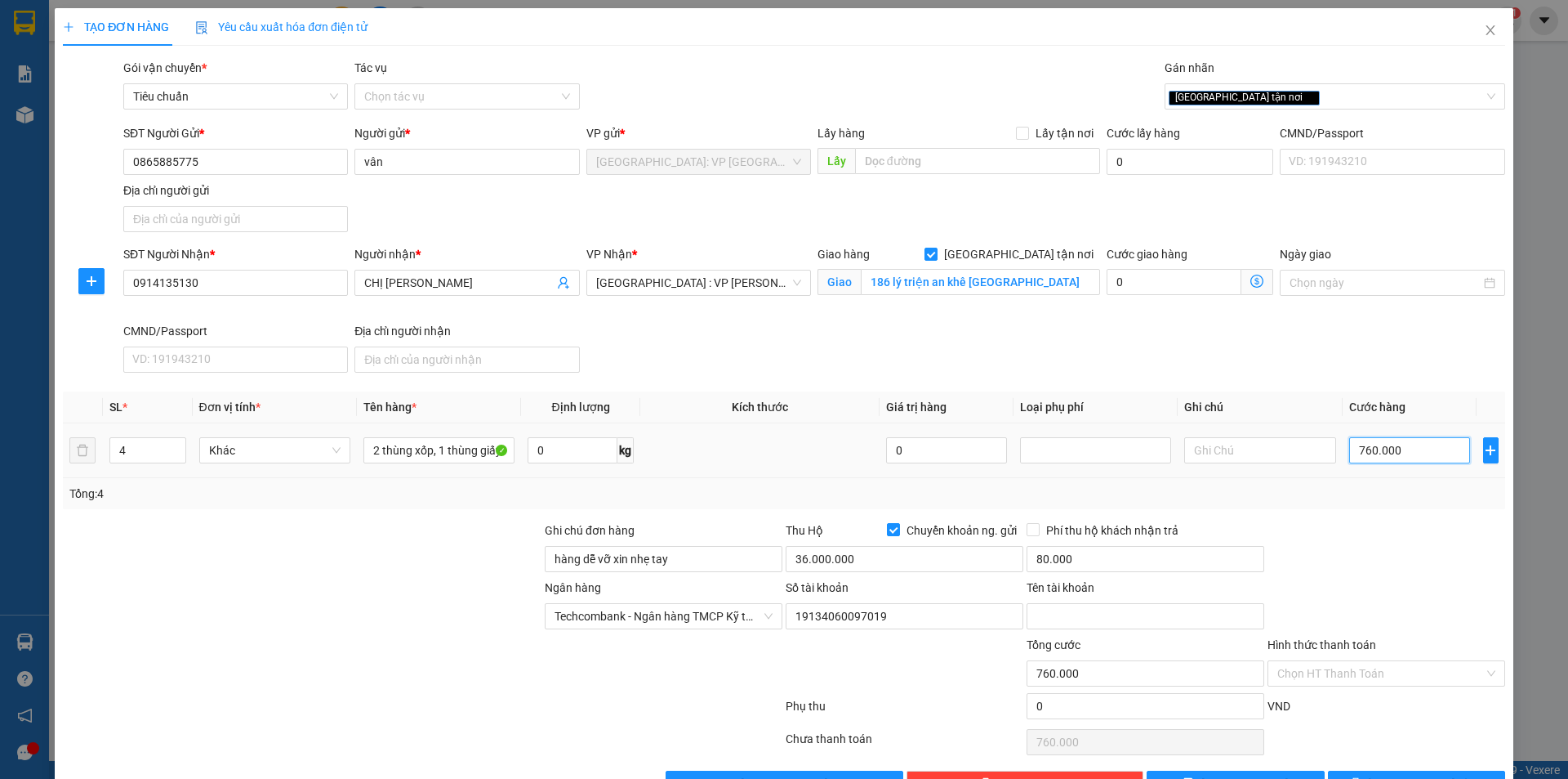
type input "0"
type input "04"
type input "4"
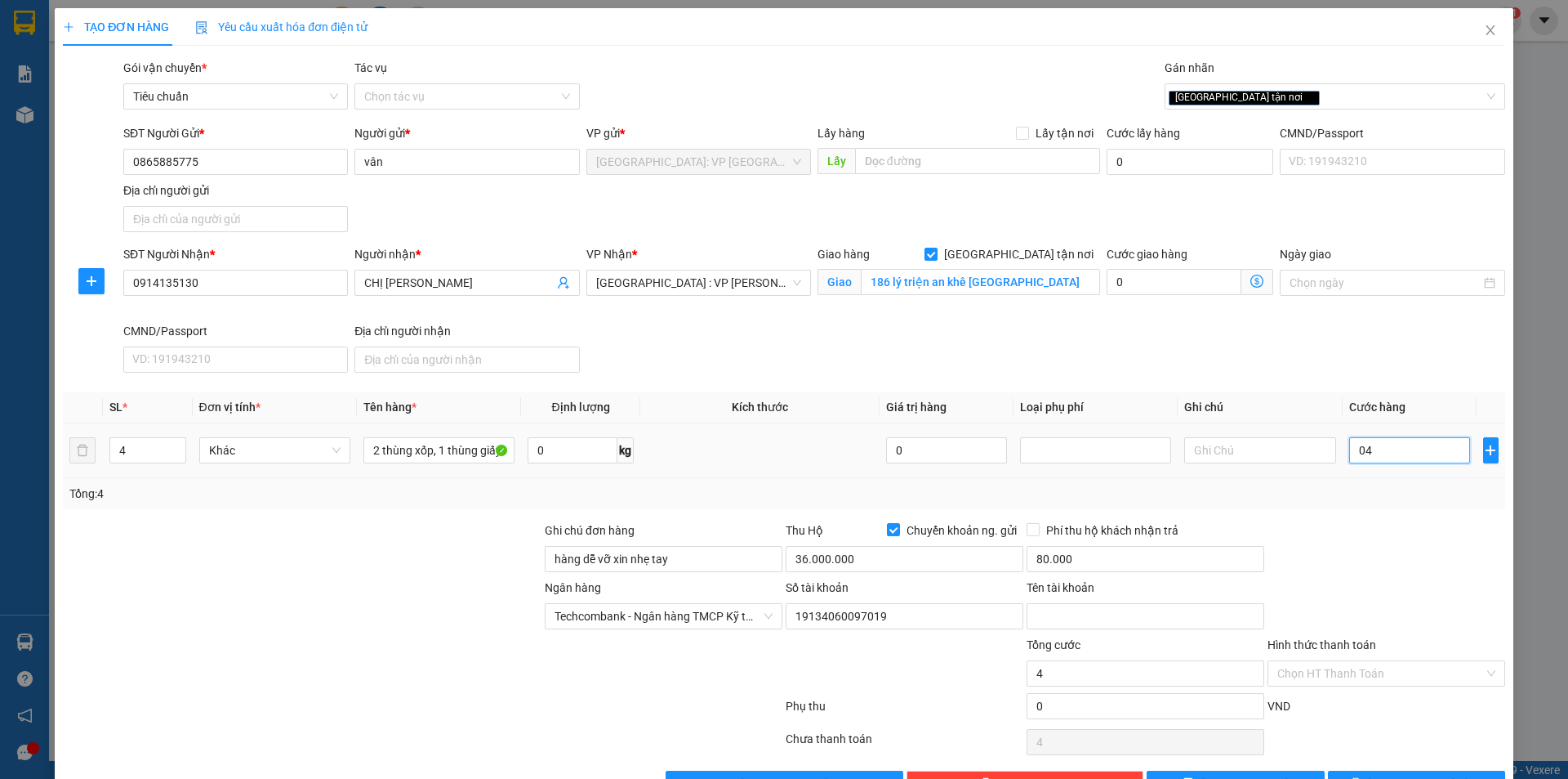
type input "048"
type input "48"
type input "04"
type input "4"
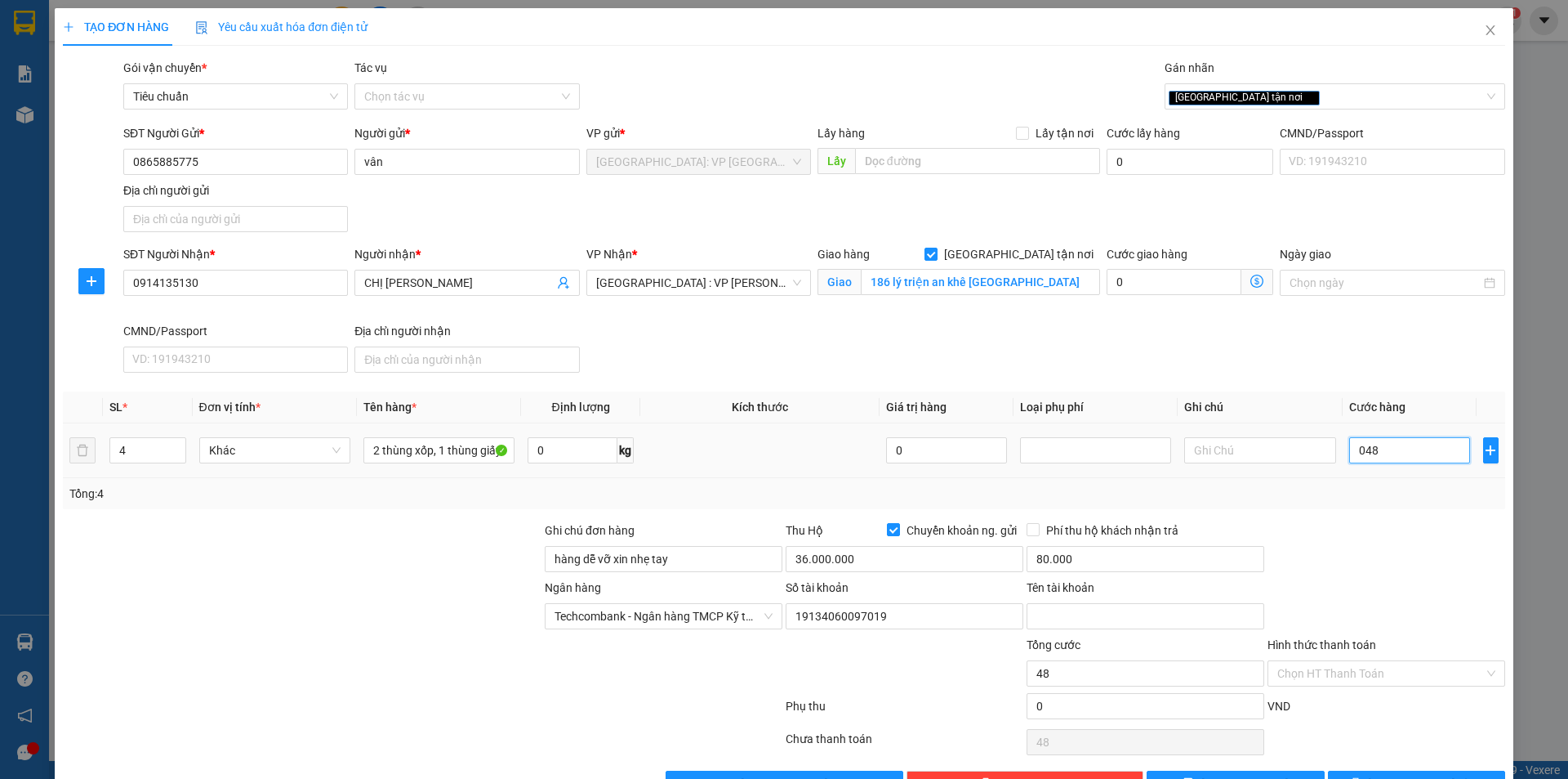
type input "4"
type input "0"
type input "07"
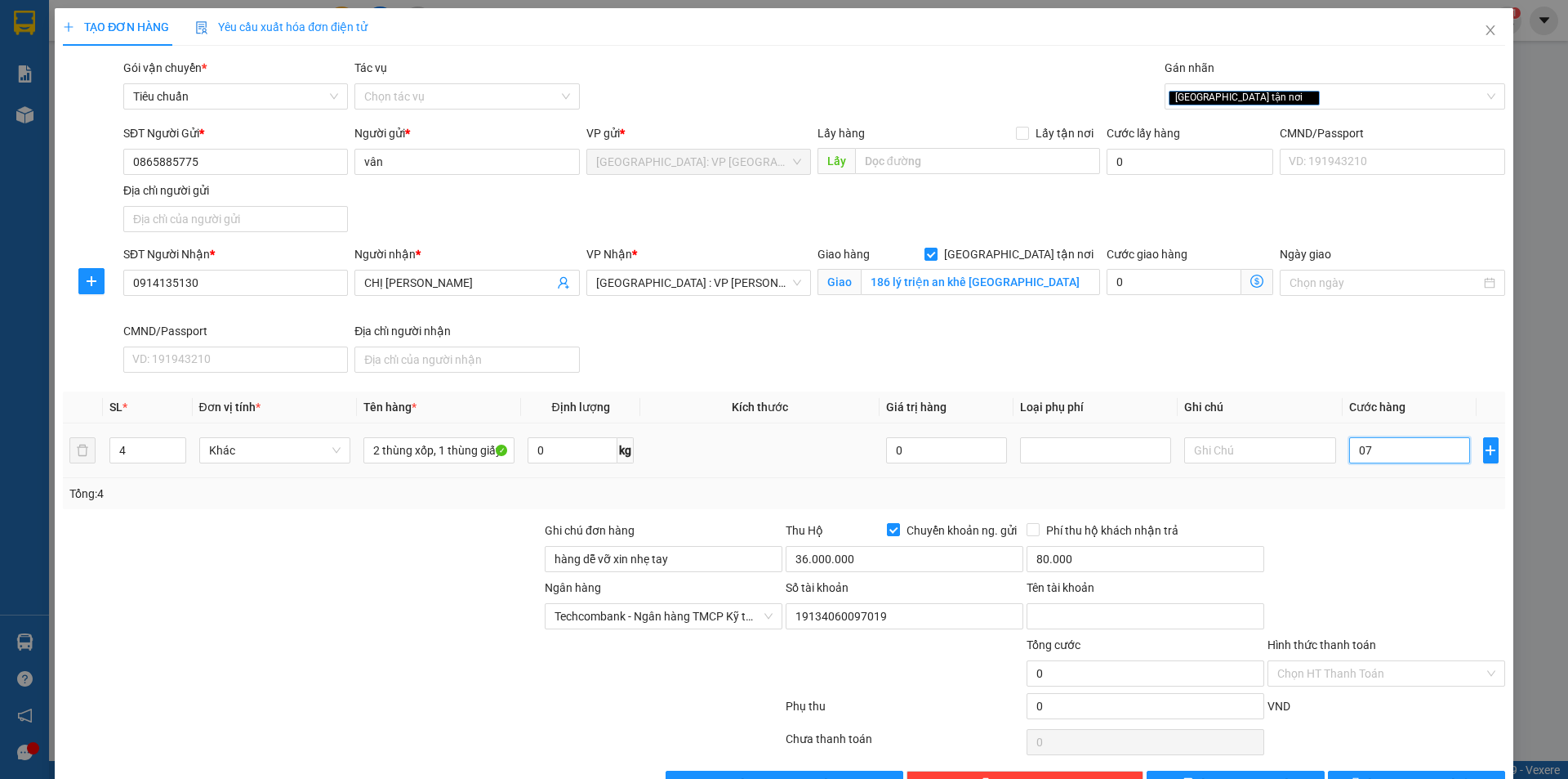
type input "7"
type input "078"
type input "78"
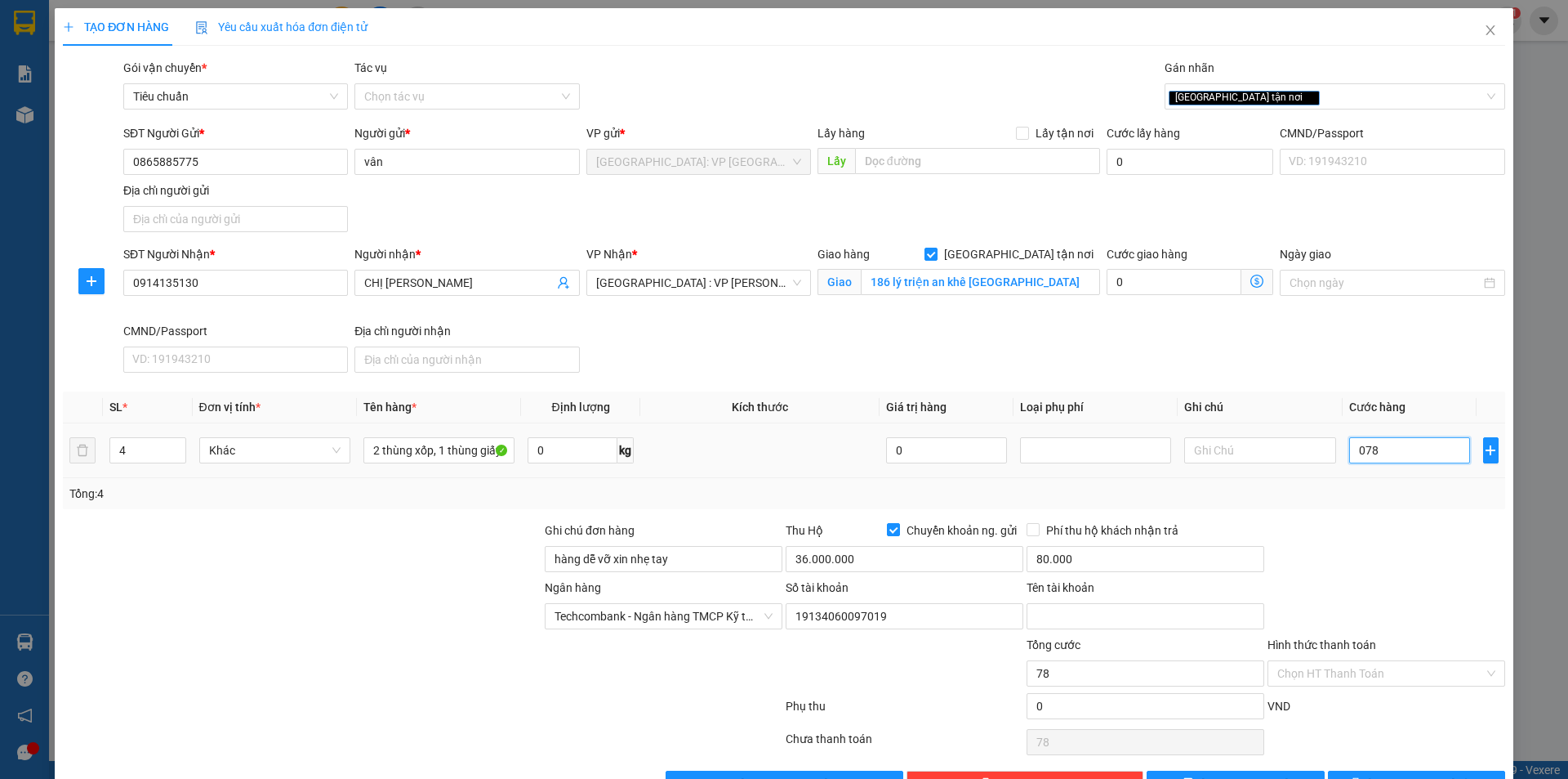
type input "0.780"
type input "780"
type input "07.800"
type input "7.800"
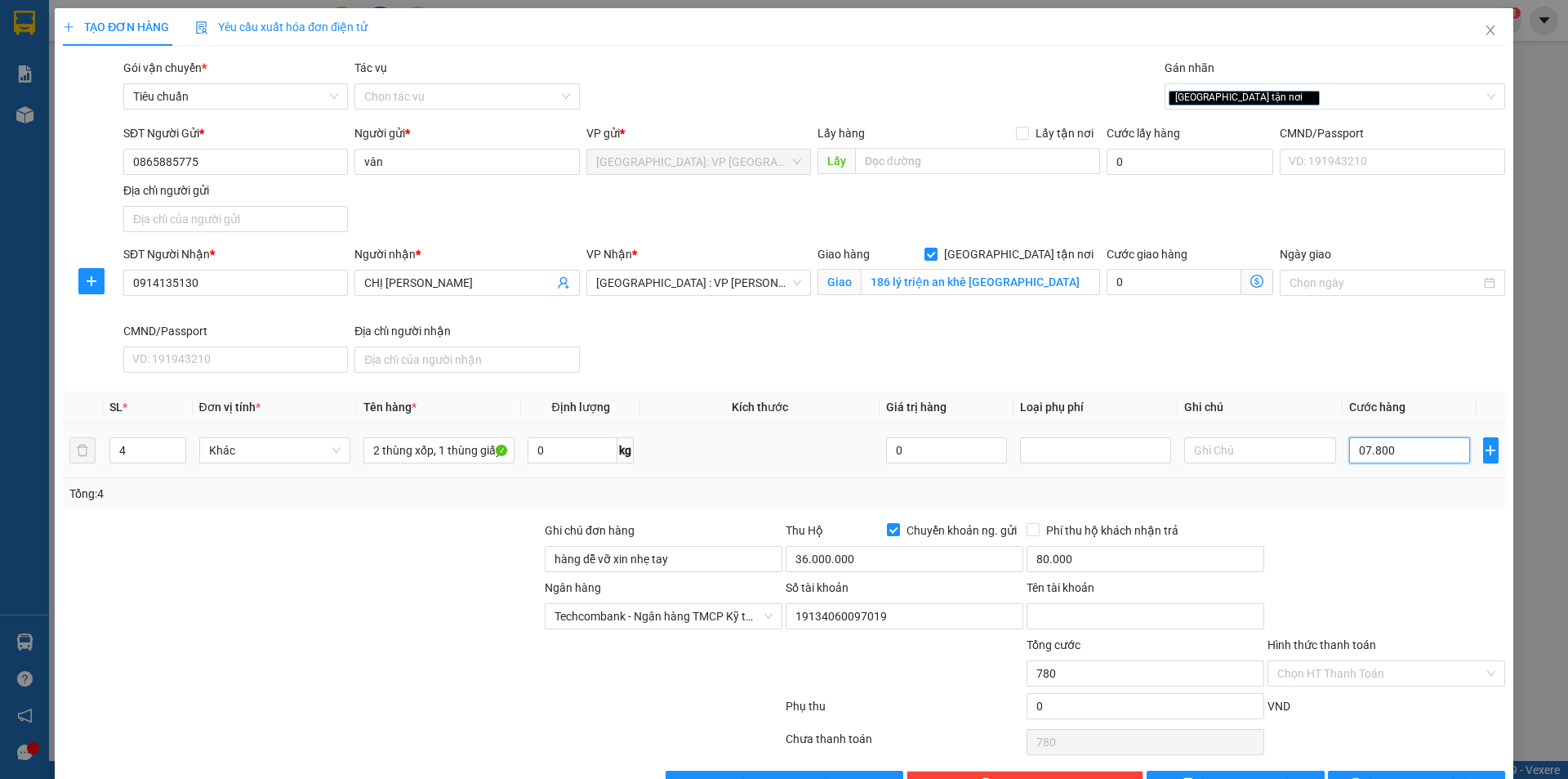
type input "7.800"
type input "078.000"
type input "78.000"
type input "0.780.000"
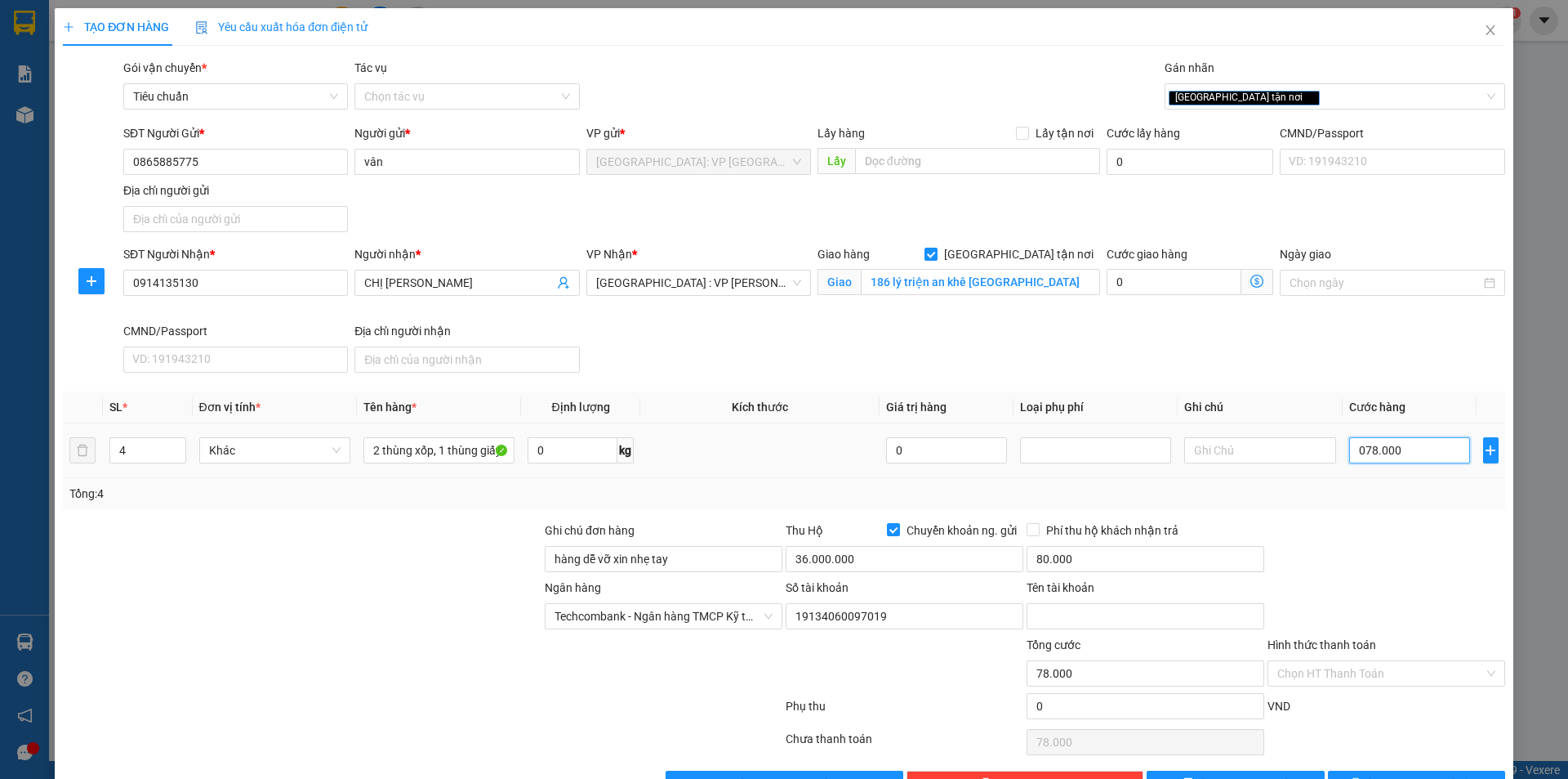
type input "780.000"
click at [906, 565] on input "36.000.000" at bounding box center [904, 558] width 238 height 26
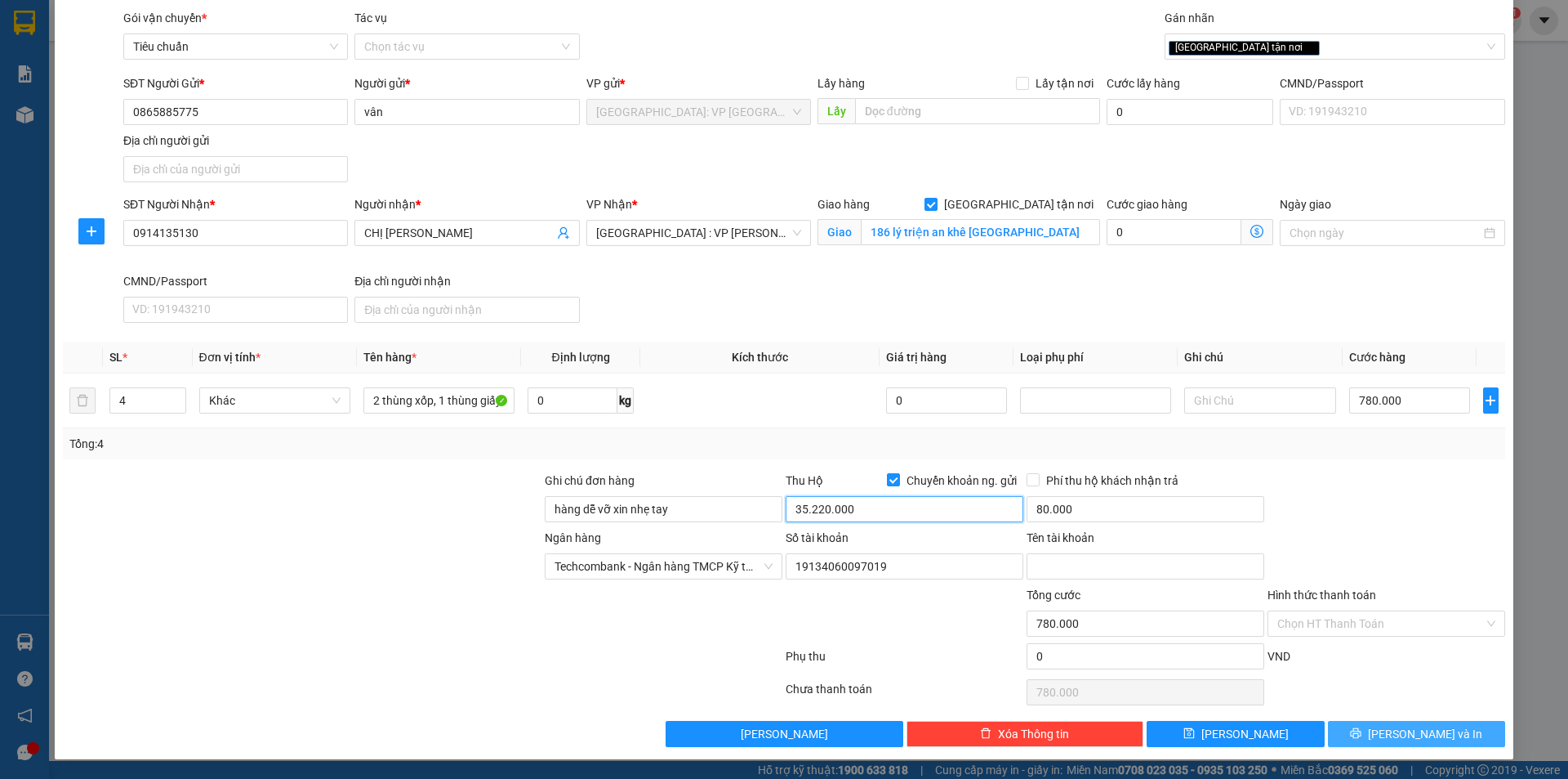
type input "35.220.000"
click at [1378, 725] on button "[PERSON_NAME] và In" at bounding box center [1416, 733] width 177 height 26
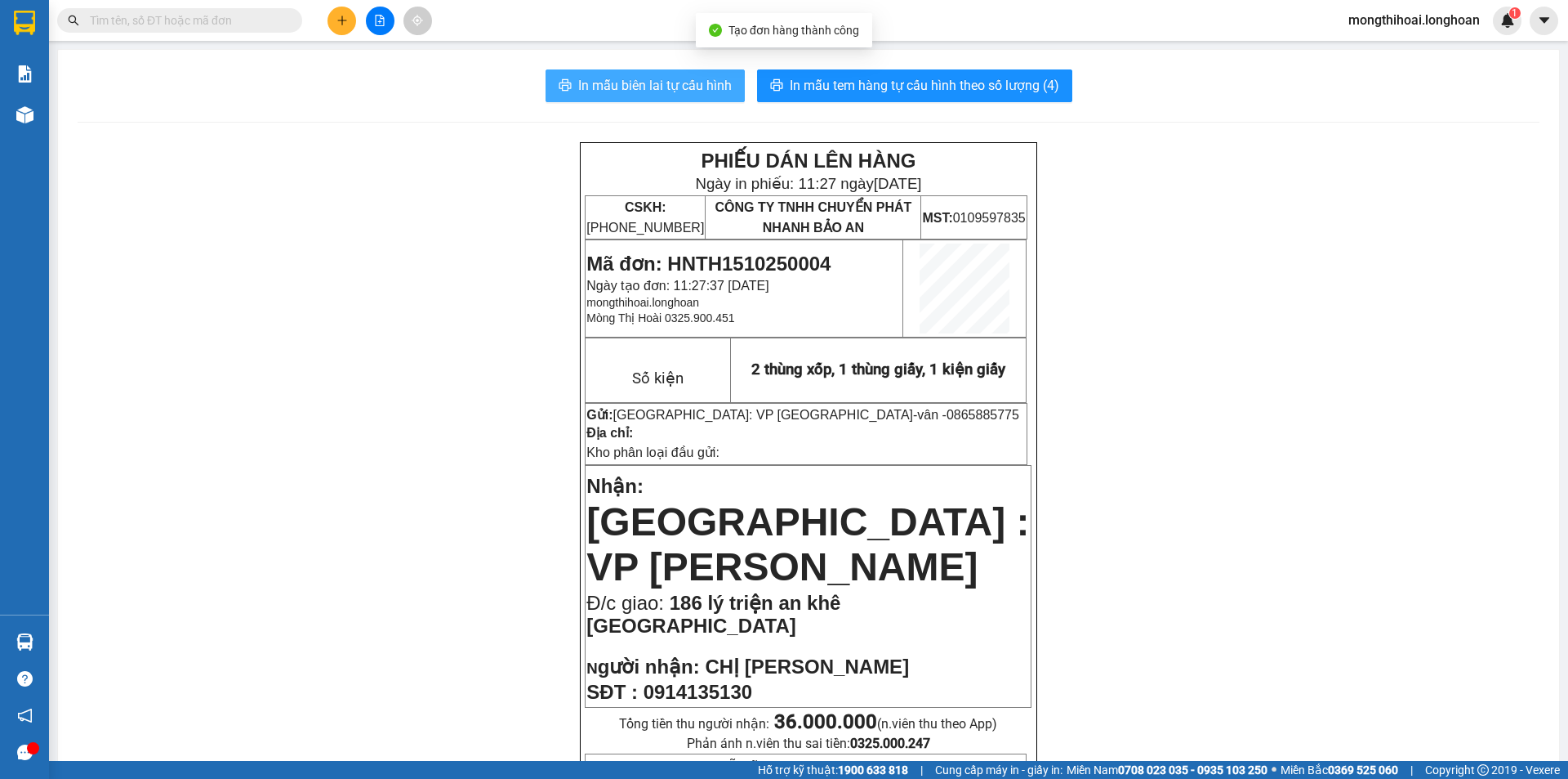
click at [703, 80] on span "In mẫu biên lai tự cấu hình" at bounding box center [655, 84] width 153 height 20
drag, startPoint x: 667, startPoint y: 88, endPoint x: 1099, endPoint y: 241, distance: 458.3
click at [667, 88] on span "In mẫu biên lai tự cấu hình" at bounding box center [655, 84] width 153 height 20
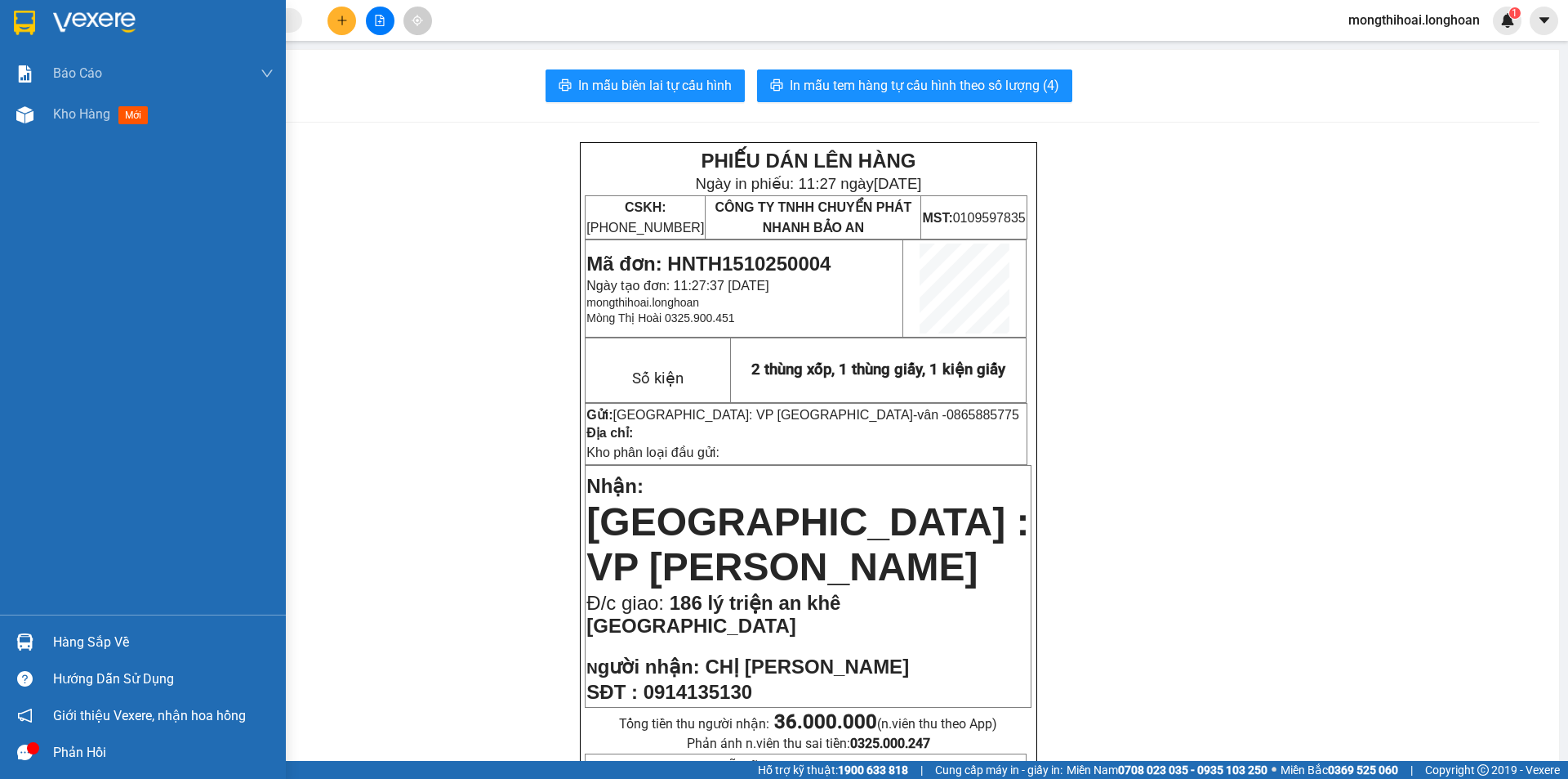
drag, startPoint x: 21, startPoint y: 32, endPoint x: 241, endPoint y: 12, distance: 220.9
click at [21, 31] on img at bounding box center [24, 23] width 21 height 25
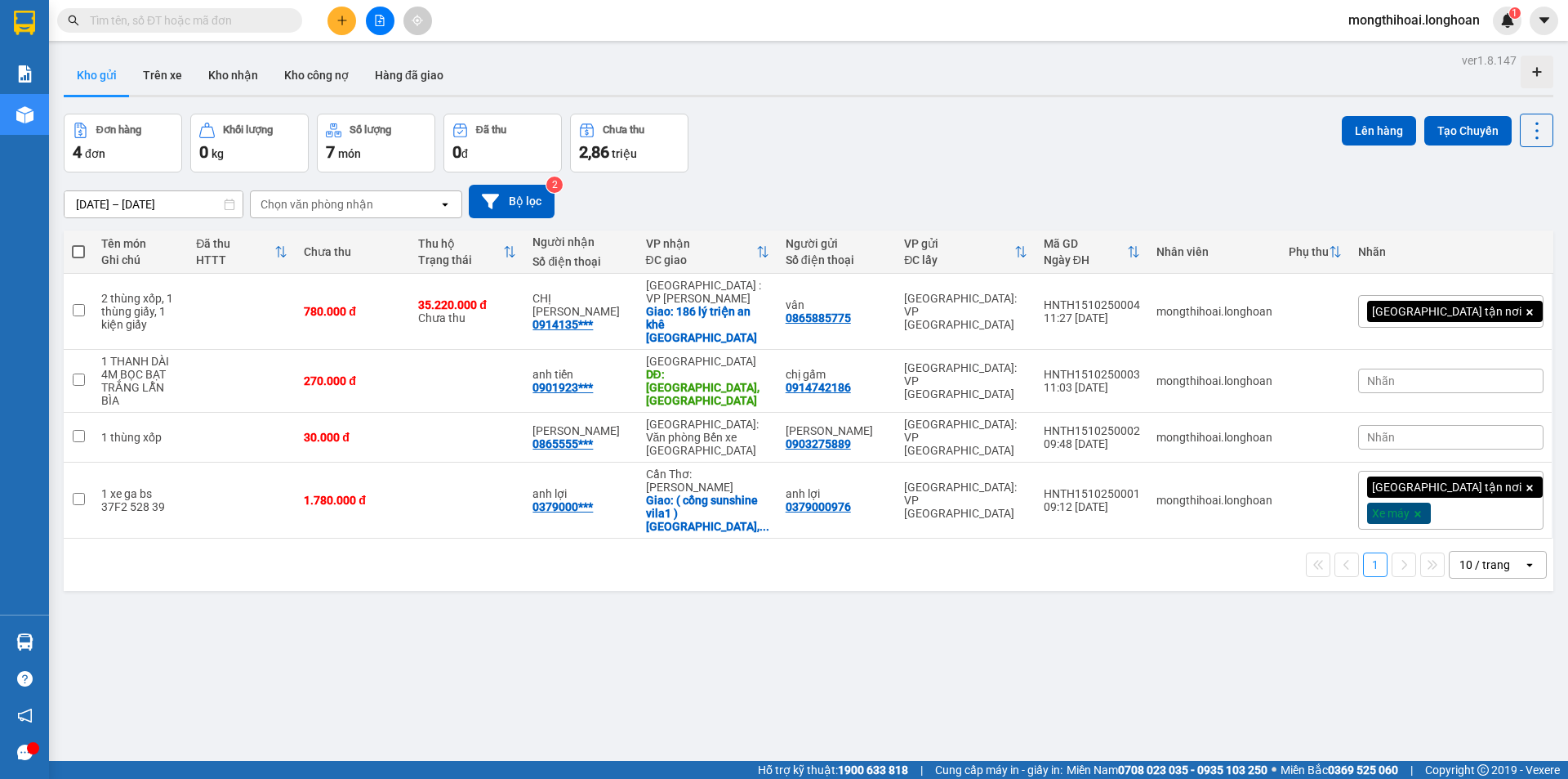
click at [350, 16] on button at bounding box center [342, 21] width 29 height 29
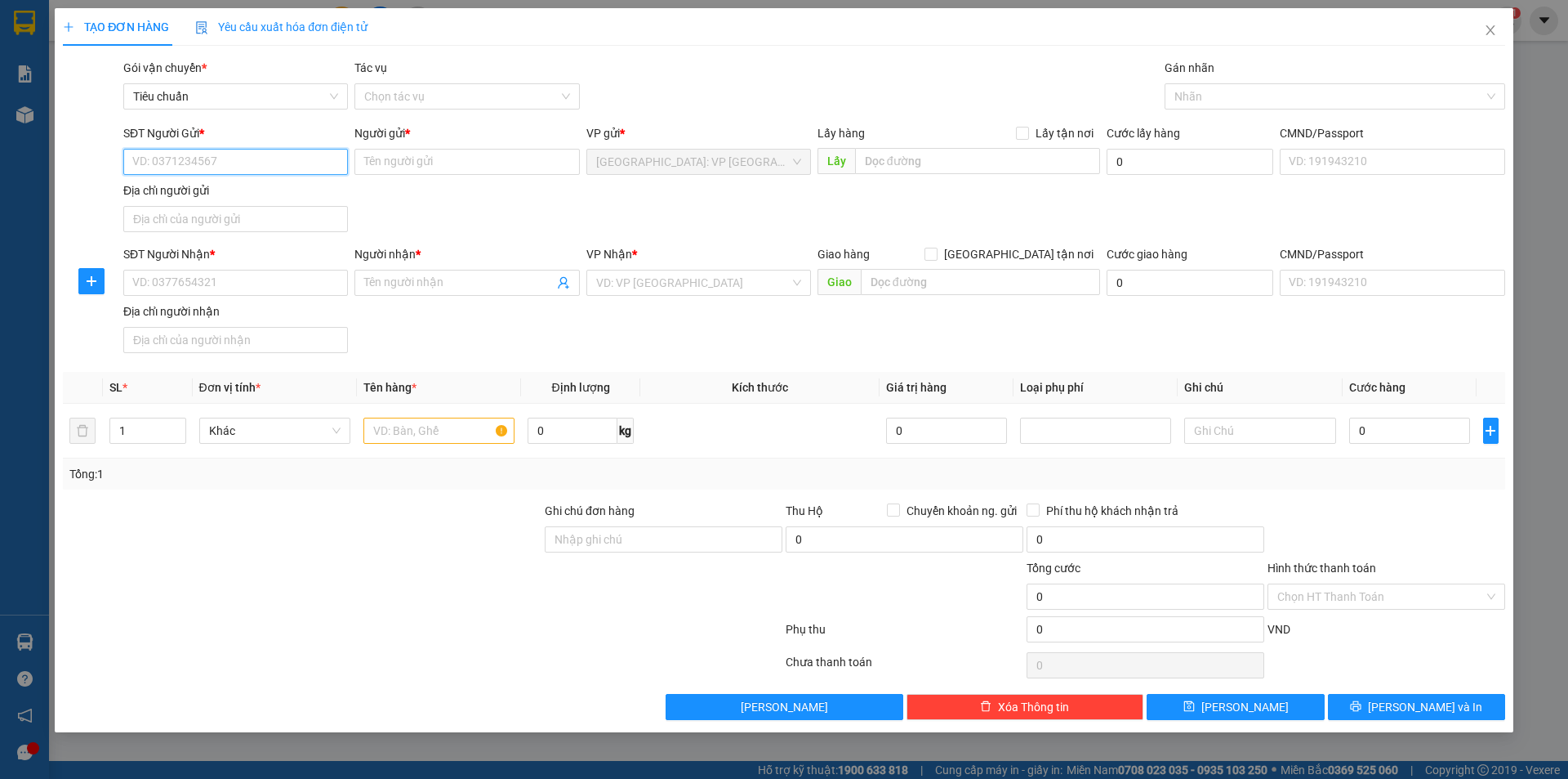
click at [298, 167] on input "SĐT Người Gửi *" at bounding box center [236, 161] width 224 height 26
click at [304, 163] on input "SĐT Người Gửi *" at bounding box center [236, 161] width 224 height 26
click at [176, 161] on input "093611698" at bounding box center [236, 161] width 224 height 26
type input "0936116698"
click at [458, 168] on input "Người gửi *" at bounding box center [467, 161] width 224 height 26
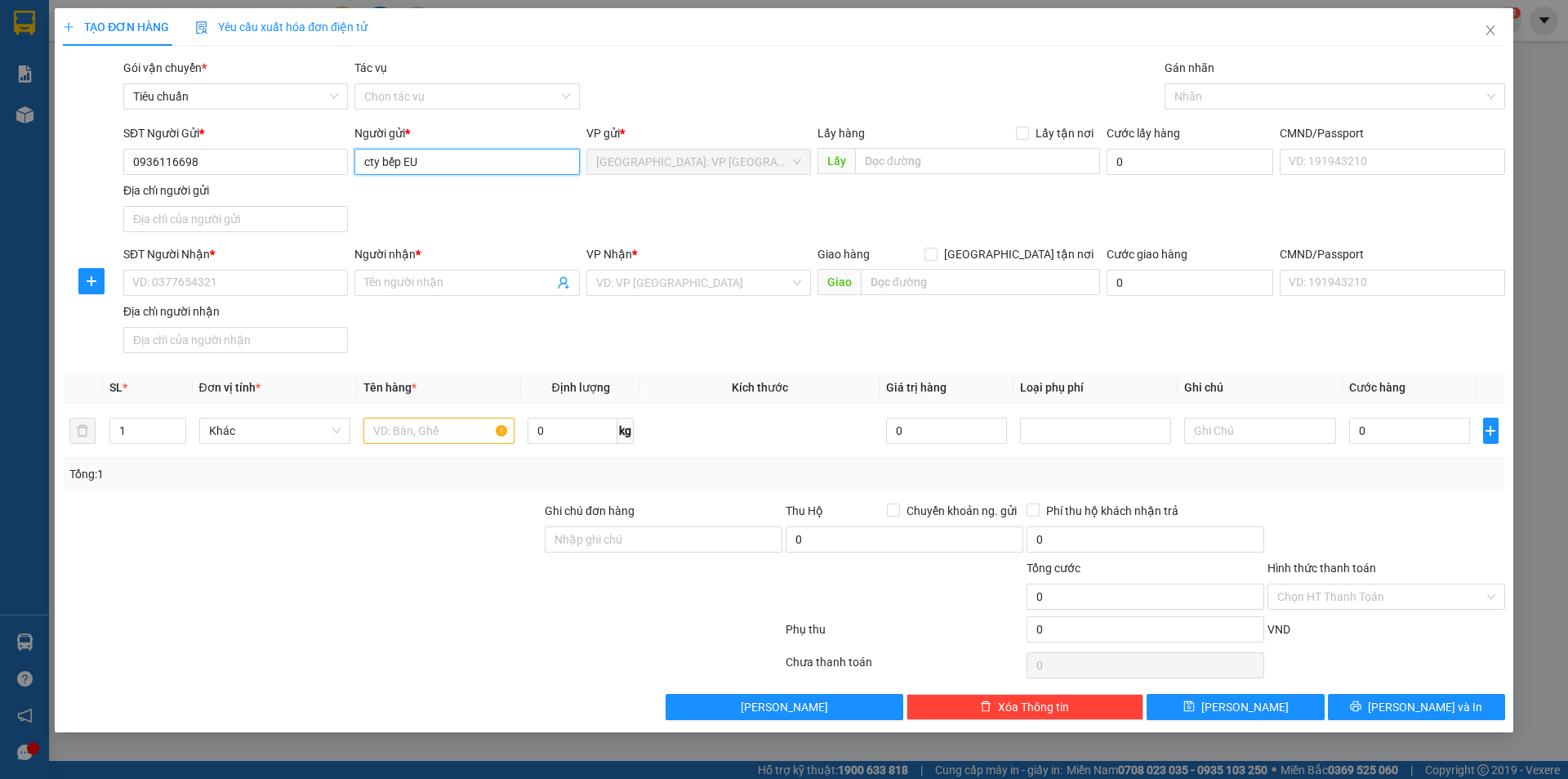
type input "cty bếp EU"
drag, startPoint x: 316, startPoint y: 267, endPoint x: 314, endPoint y: 274, distance: 7.3
click at [316, 268] on div "SĐT Người Nhận *" at bounding box center [236, 258] width 224 height 25
click at [316, 282] on input "SĐT Người Nhận *" at bounding box center [236, 282] width 224 height 26
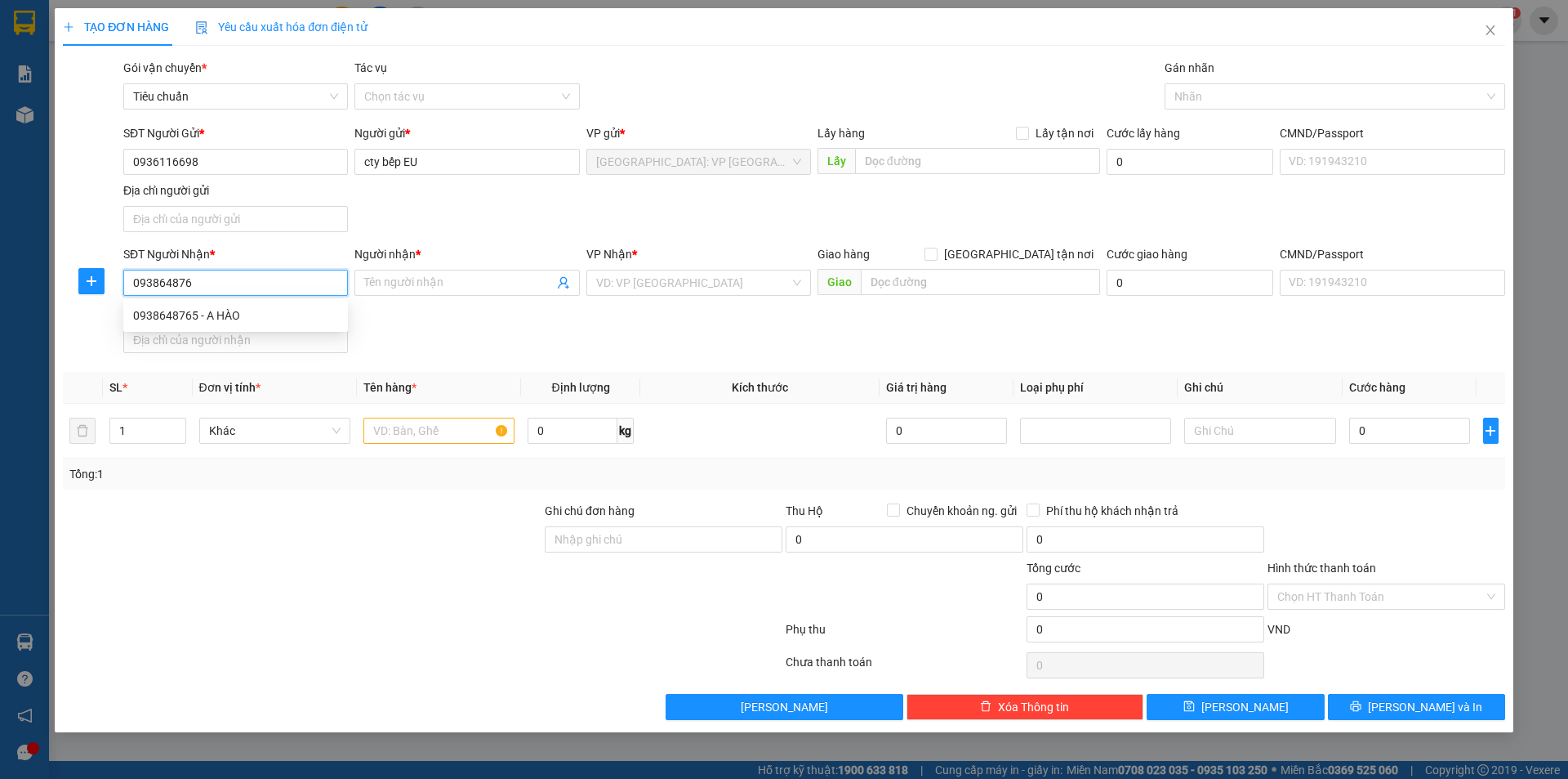
type input "0938648765"
click at [215, 320] on div "0938648765 - A HÀO" at bounding box center [236, 315] width 205 height 18
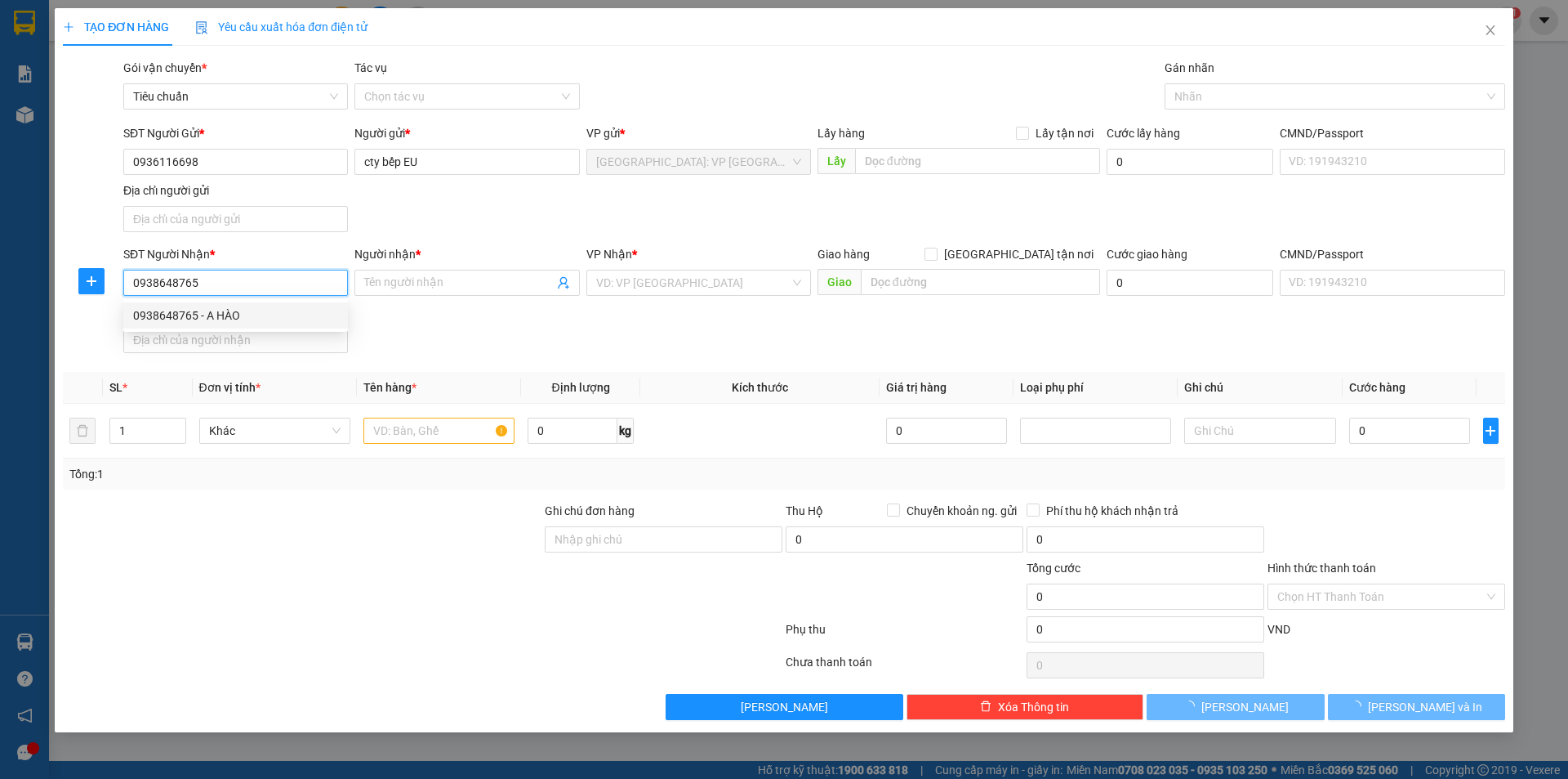
type input "A HÀO"
type input "VP giao dịch thera premium, lô C1, [PERSON_NAME], [GEOGRAPHIC_DATA], [GEOGRAPHI…"
checkbox input "true"
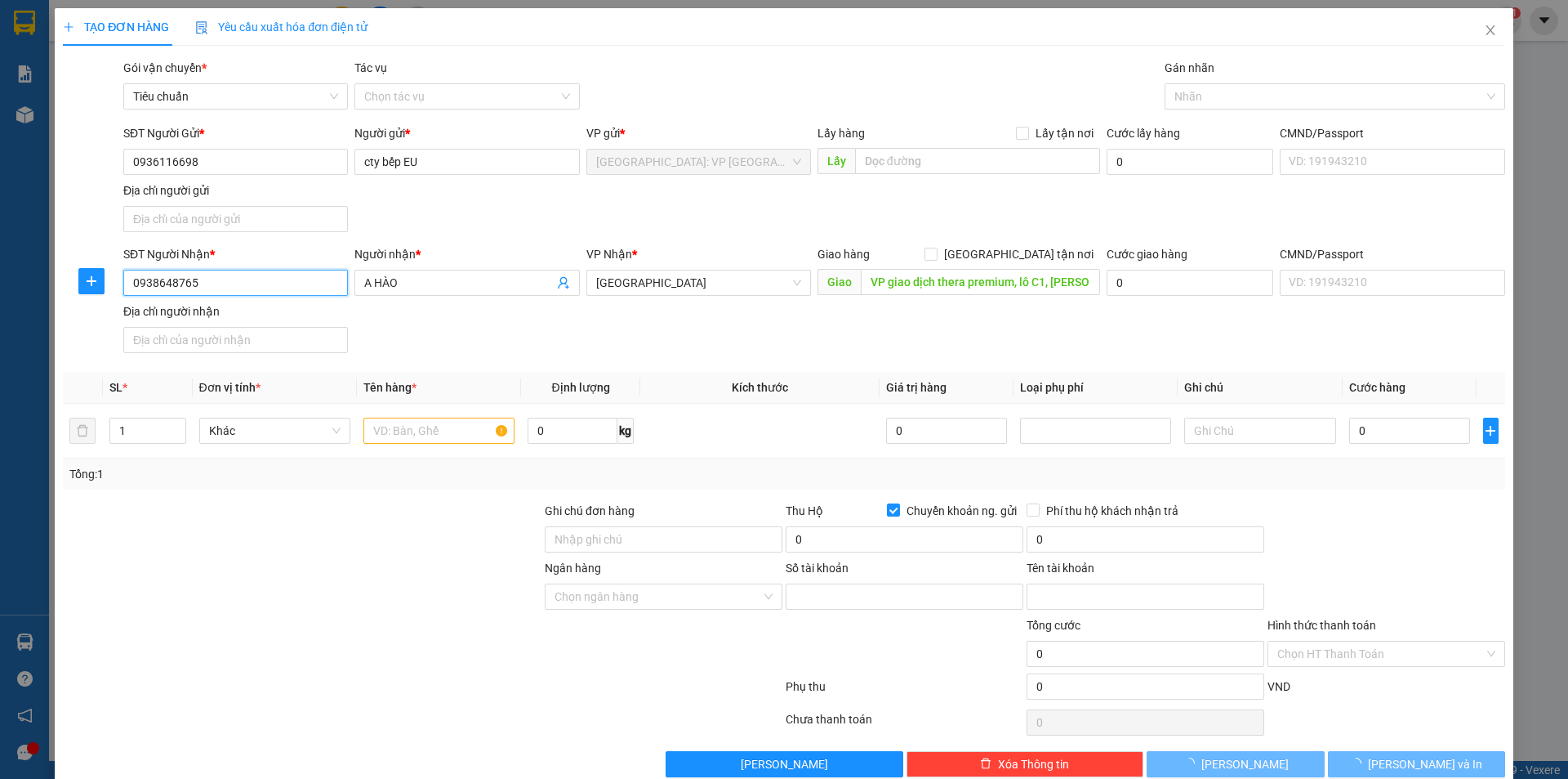
type input "108631101988"
type input "NGUYEN THI KIM PHUONG"
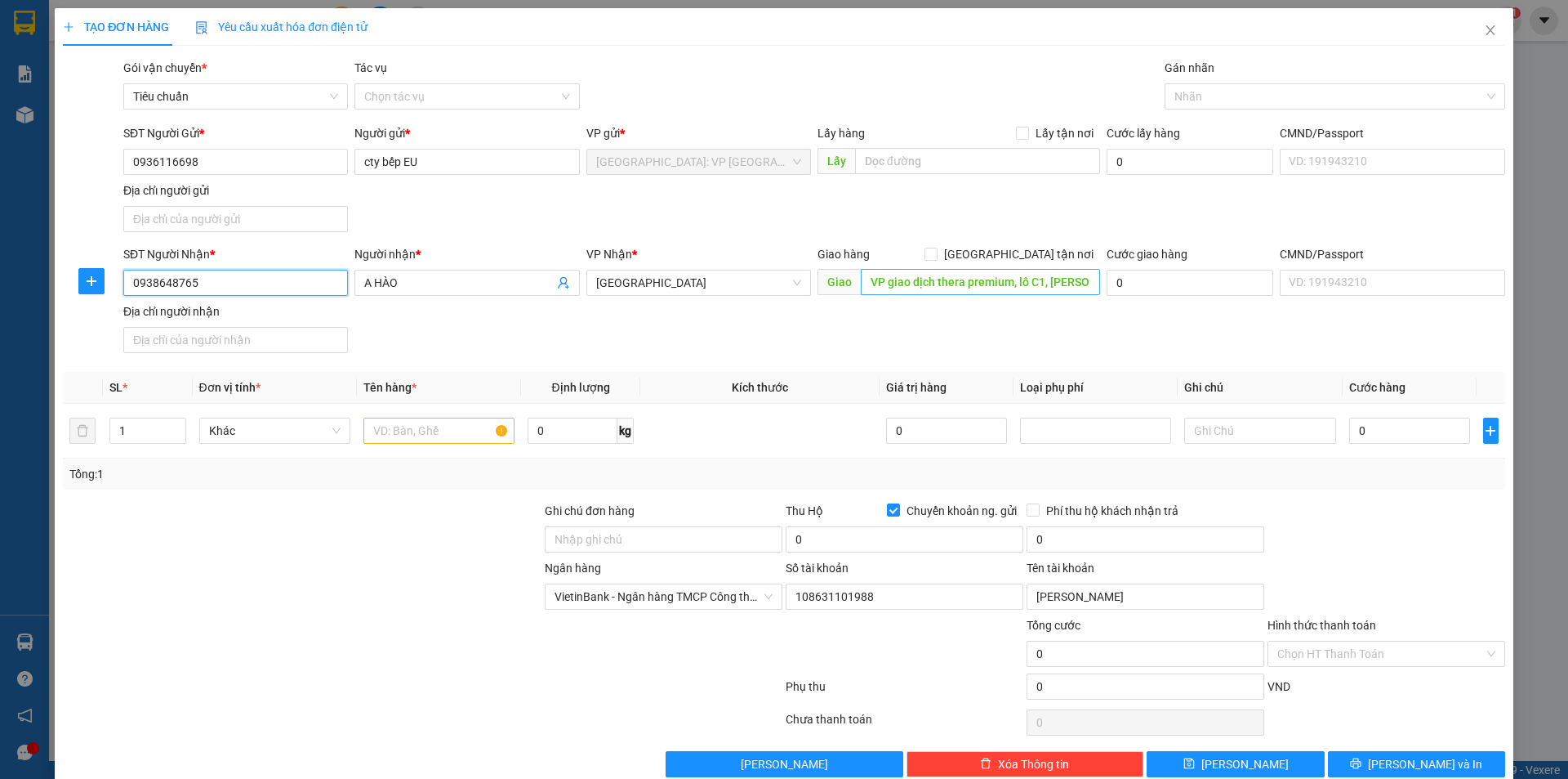
type input "0938648765"
click at [960, 278] on input "VP giao dịch thera premium, lô C1, [PERSON_NAME], [GEOGRAPHIC_DATA], [GEOGRAPHI…" at bounding box center [981, 281] width 240 height 26
click at [977, 281] on input "VP giao dịch thera premium, lô C1, [PERSON_NAME], [GEOGRAPHIC_DATA], [GEOGRAPHI…" at bounding box center [981, 281] width 240 height 26
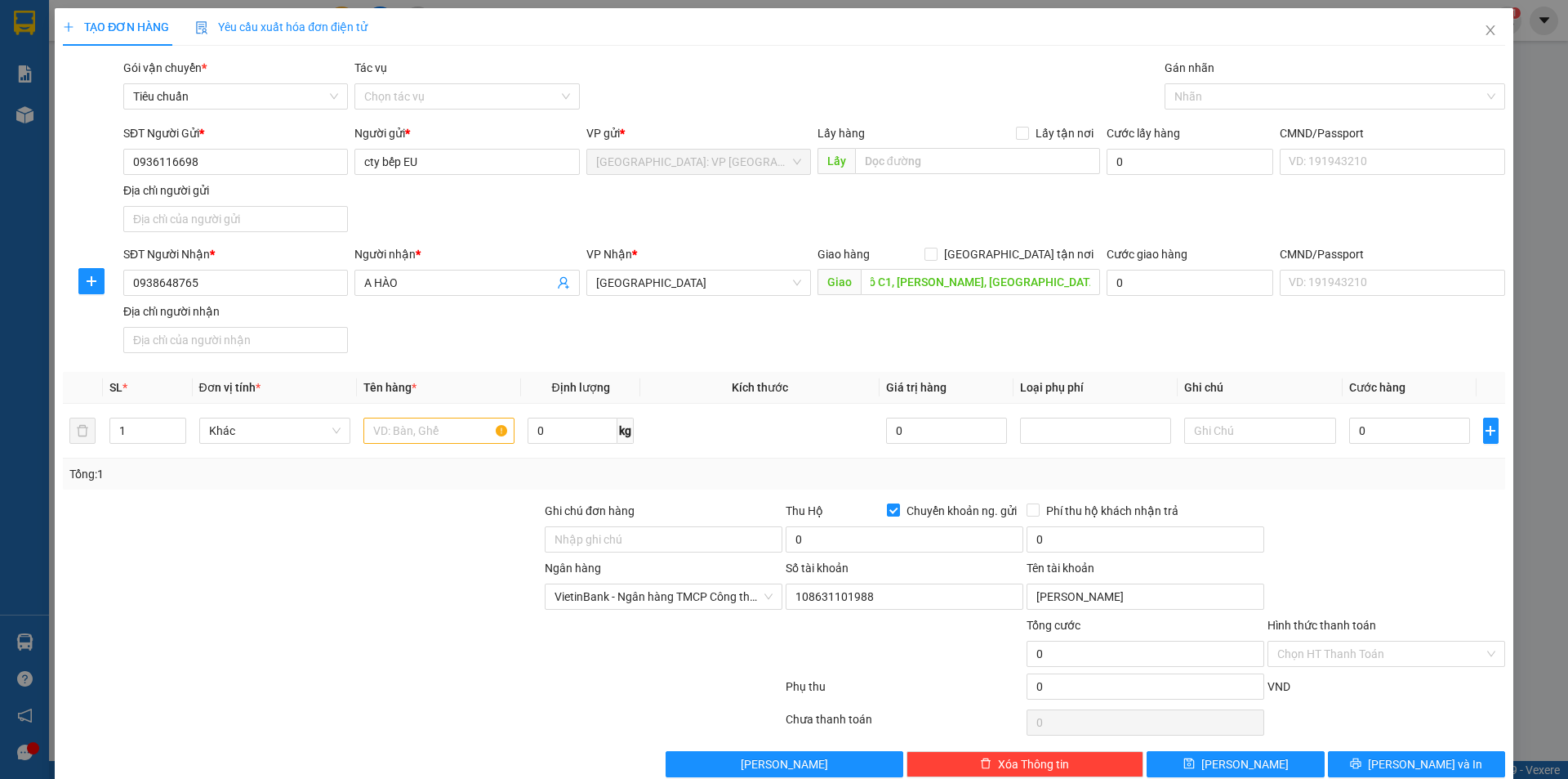
click at [735, 300] on div "VP Nhận * Phú Yên" at bounding box center [699, 274] width 224 height 58
click at [757, 292] on span "Phú Yên" at bounding box center [699, 283] width 205 height 25
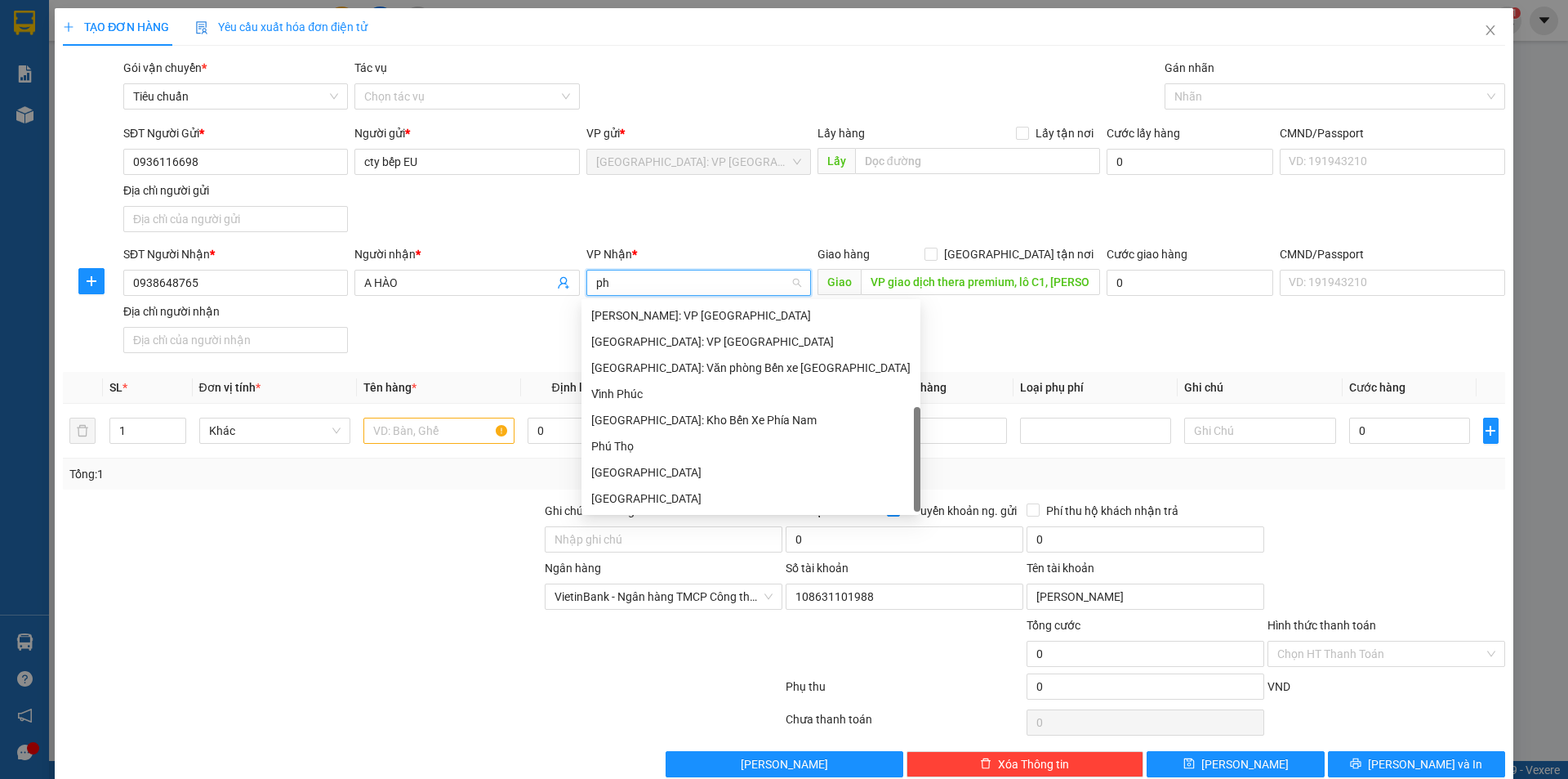
type input "phú"
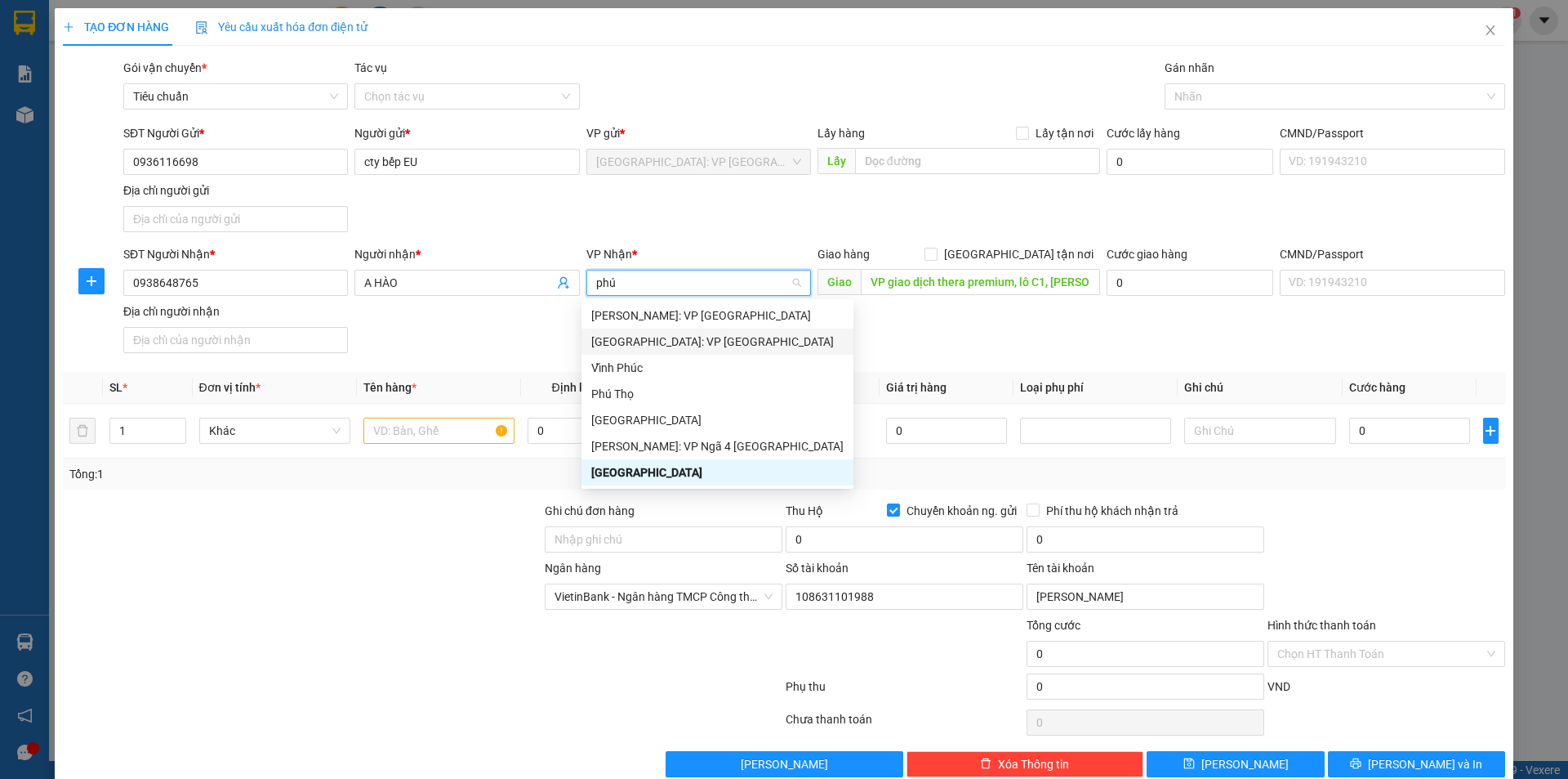
drag, startPoint x: 697, startPoint y: 336, endPoint x: 730, endPoint y: 318, distance: 37.6
click at [698, 336] on div "[GEOGRAPHIC_DATA]: VP [GEOGRAPHIC_DATA]" at bounding box center [717, 342] width 252 height 18
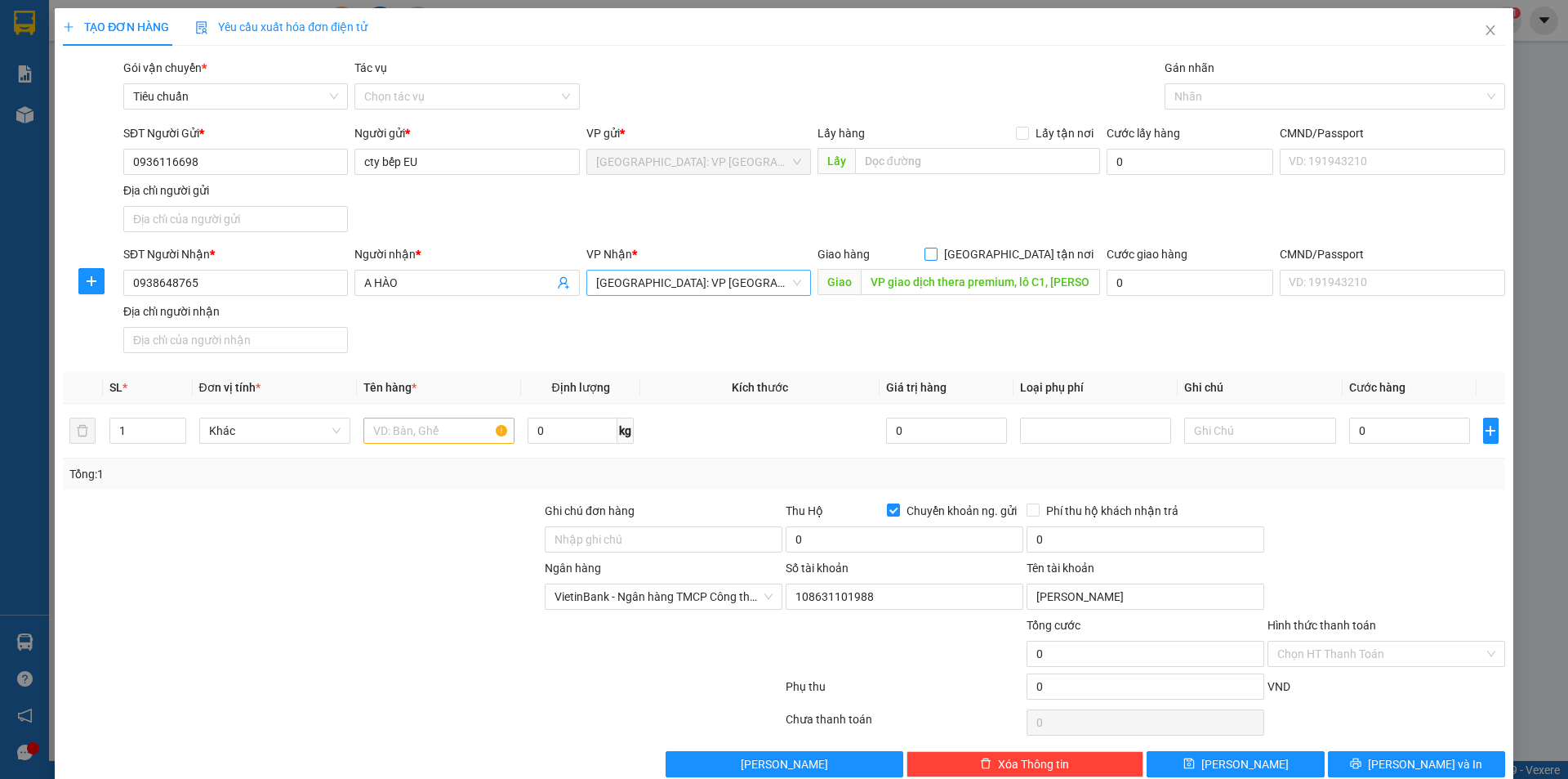
drag, startPoint x: 1007, startPoint y: 253, endPoint x: 1094, endPoint y: 184, distance: 111.0
click at [936, 252] on input "[GEOGRAPHIC_DATA] tận nơi" at bounding box center [930, 253] width 12 height 12
checkbox input "true"
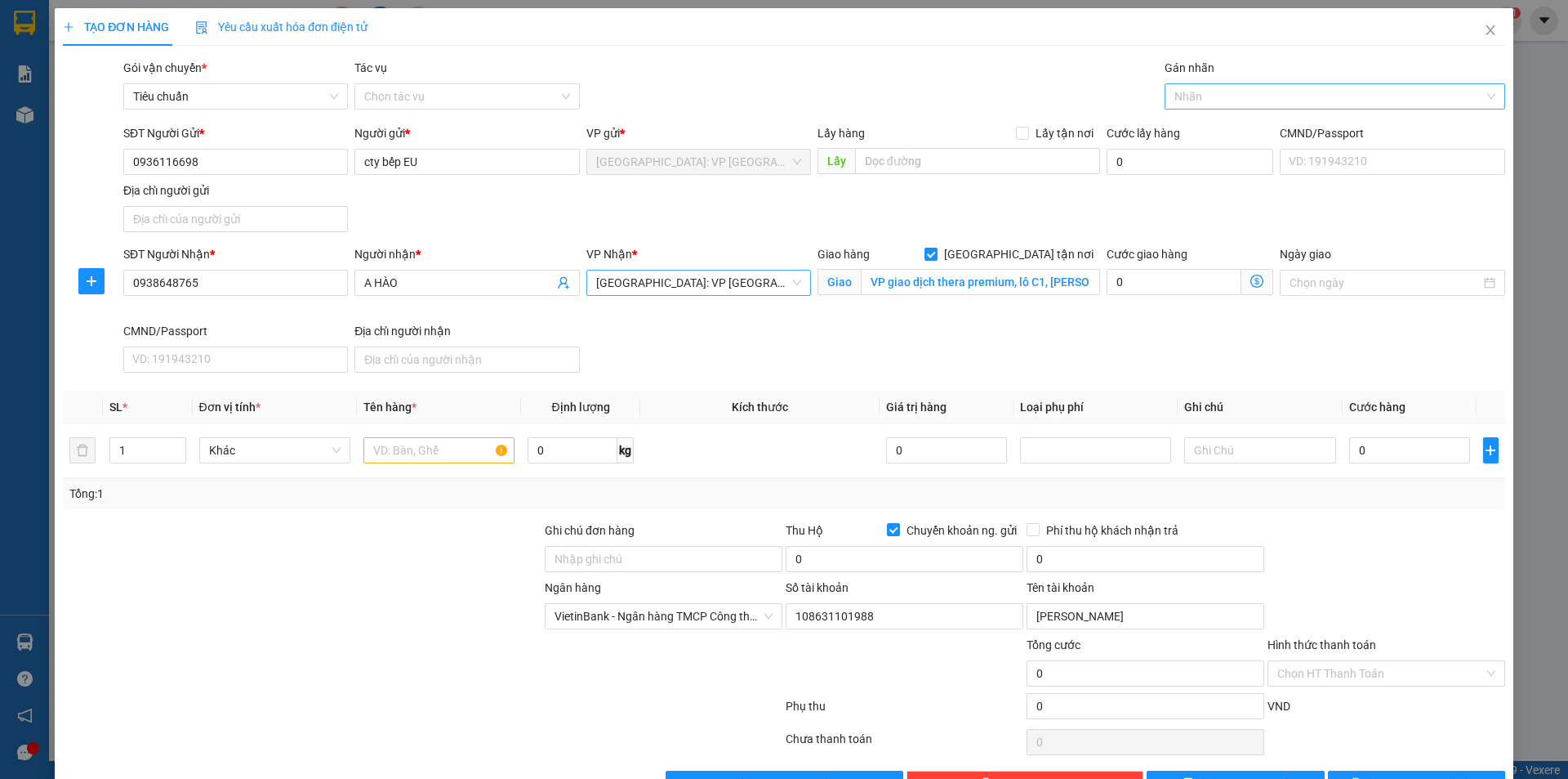
click at [1183, 105] on div at bounding box center [1327, 96] width 316 height 19
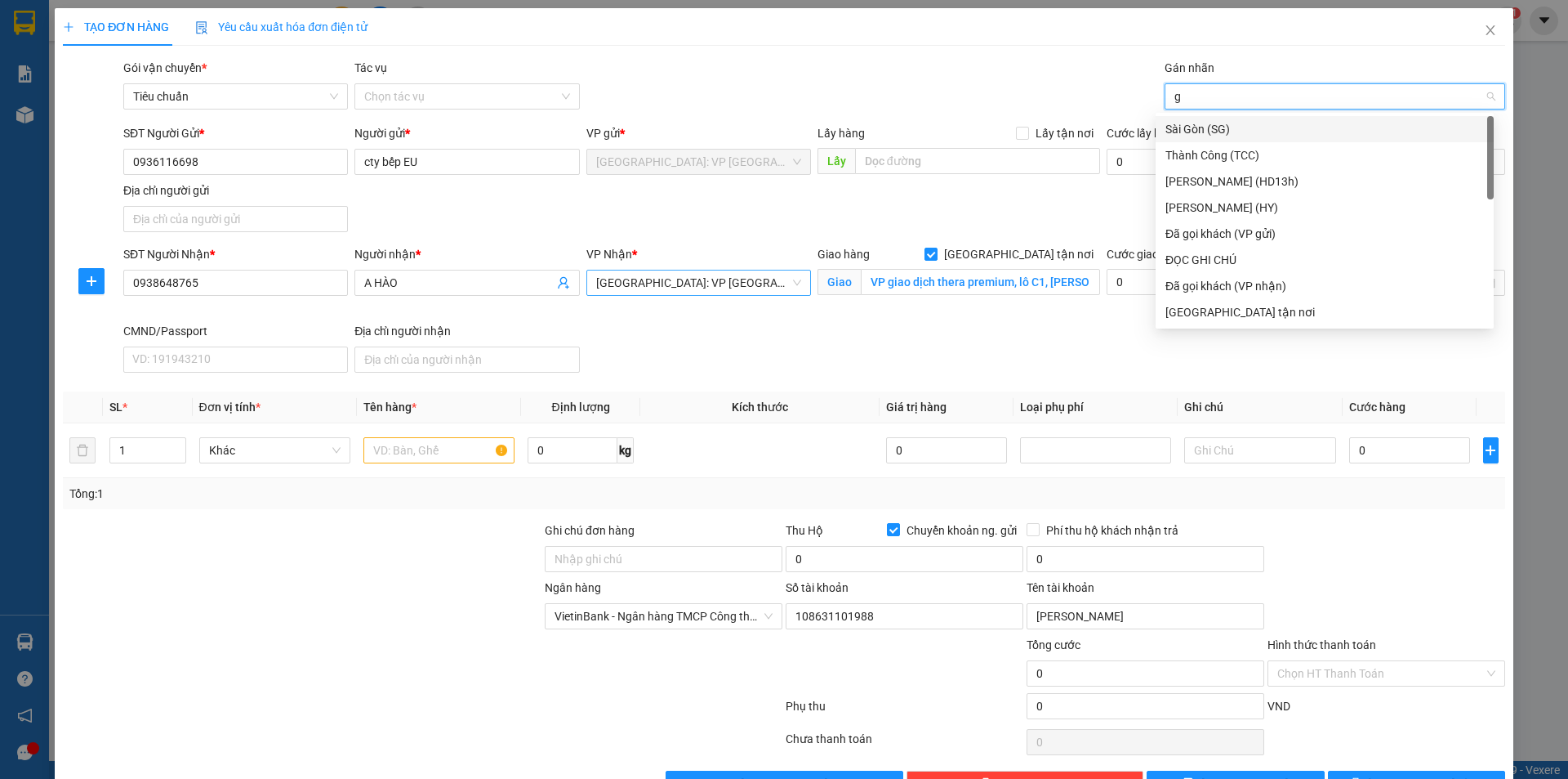
type input "gi"
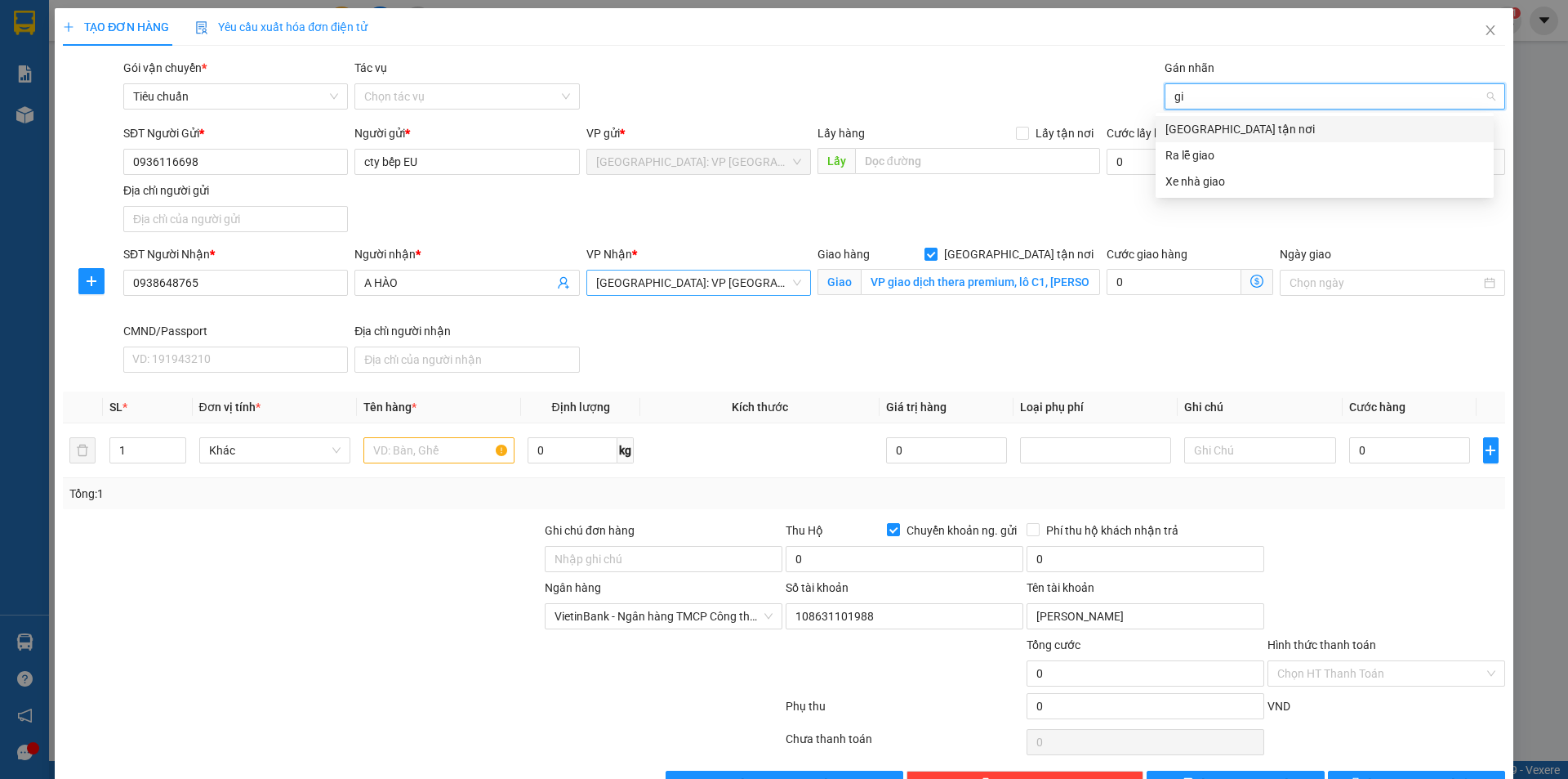
click at [1191, 132] on div "[GEOGRAPHIC_DATA] tận nơi" at bounding box center [1324, 129] width 318 height 18
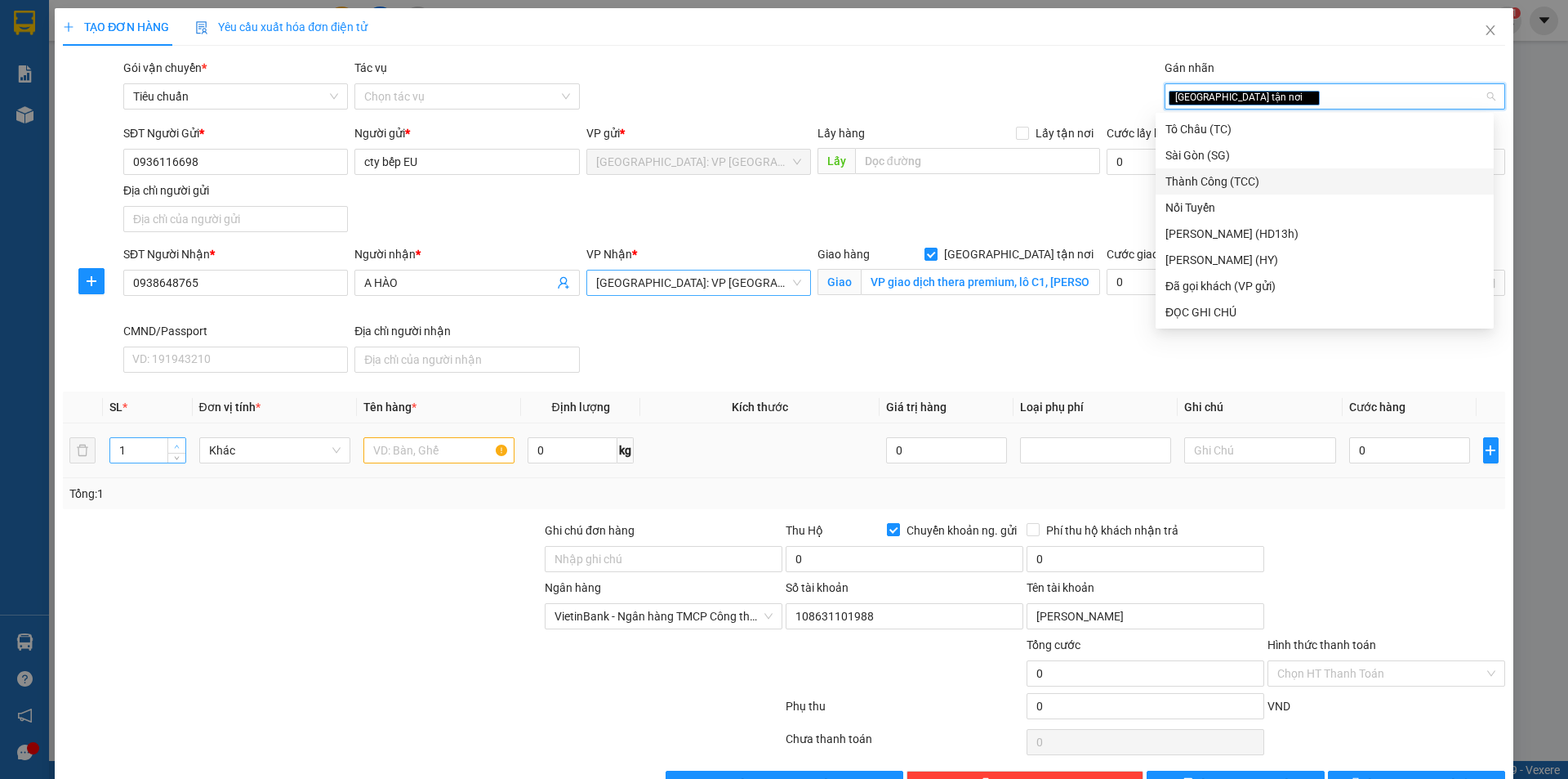
type input "2"
click at [177, 444] on icon "up" at bounding box center [176, 447] width 6 height 6
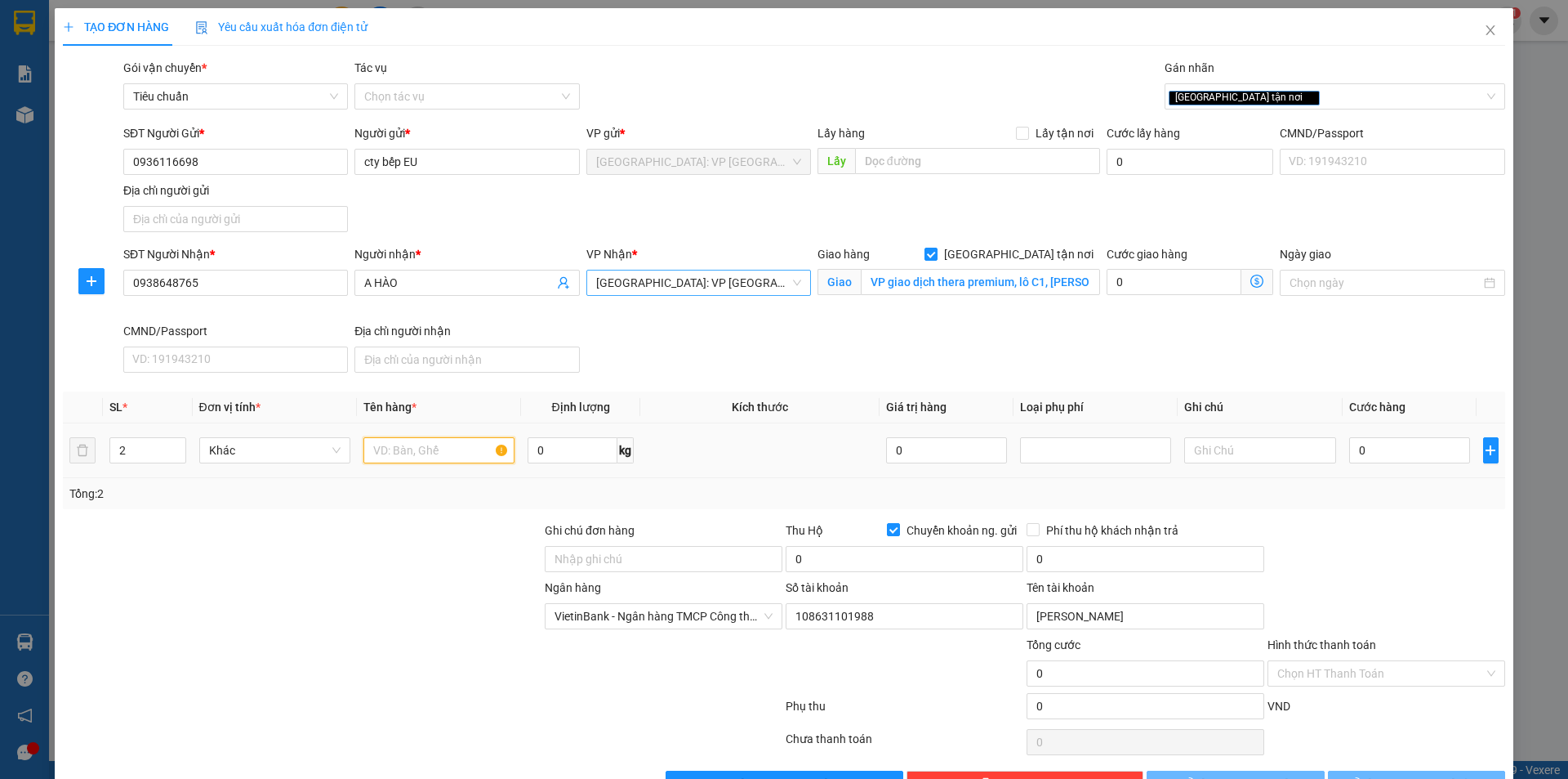
click at [407, 439] on input "text" at bounding box center [439, 450] width 152 height 26
type input "2 thùng giấy bọc be"
click at [891, 527] on span at bounding box center [894, 530] width 13 height 13
click at [891, 527] on input "Chuyển khoản ng. gửi" at bounding box center [893, 529] width 12 height 12
checkbox input "false"
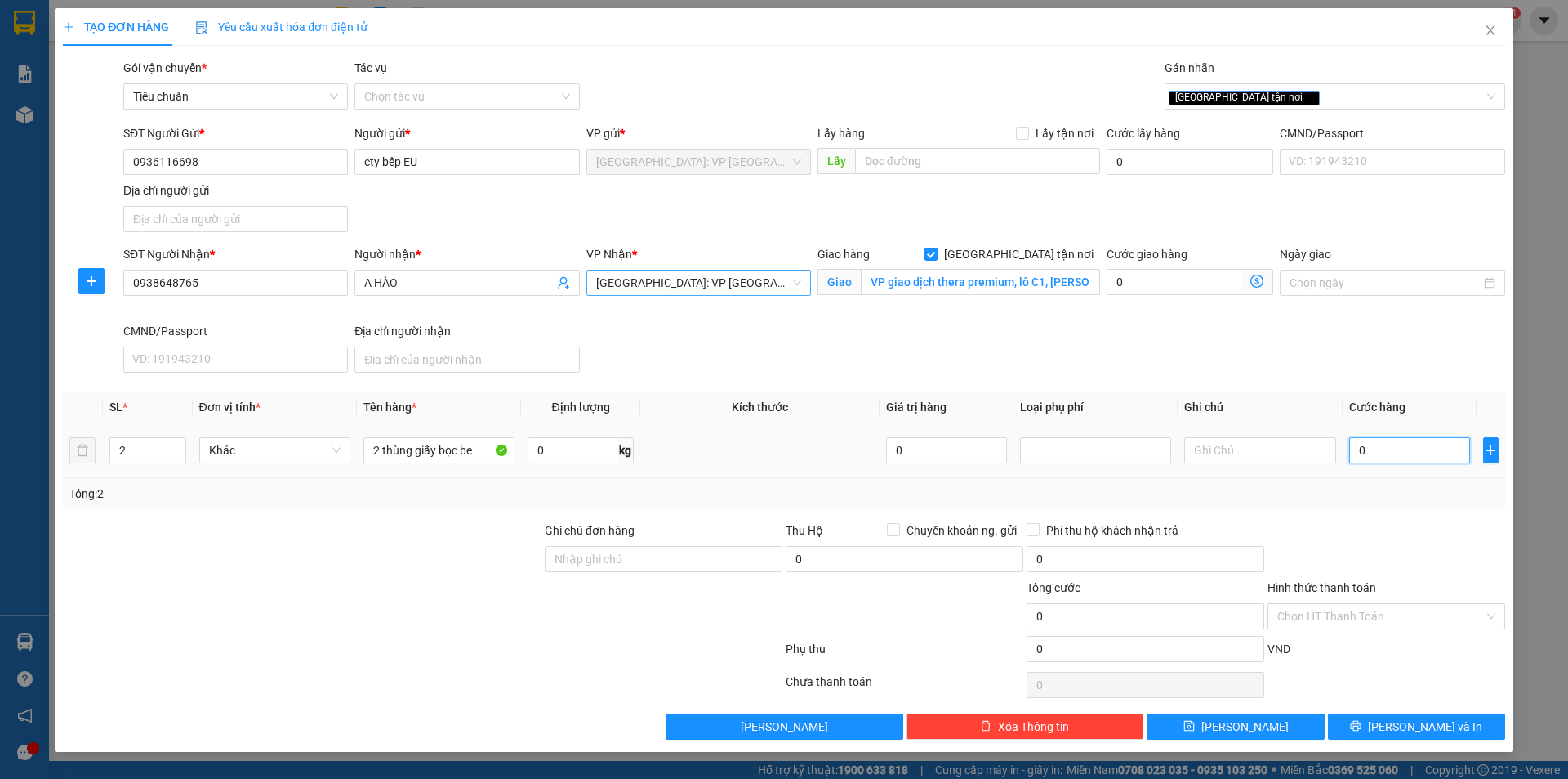
click at [1405, 443] on input "0" at bounding box center [1410, 450] width 122 height 26
click at [1023, 284] on input "VP giao dịch thera premium, lô C1, [PERSON_NAME], [GEOGRAPHIC_DATA], [GEOGRAPHI…" at bounding box center [981, 281] width 240 height 26
click at [1028, 279] on input "VP giao dịch thera premium, lô C1, [PERSON_NAME], [GEOGRAPHIC_DATA], [GEOGRAPHI…" at bounding box center [981, 281] width 240 height 26
click at [1377, 452] on input "0" at bounding box center [1410, 450] width 122 height 26
click at [1420, 455] on input "0" at bounding box center [1410, 450] width 122 height 26
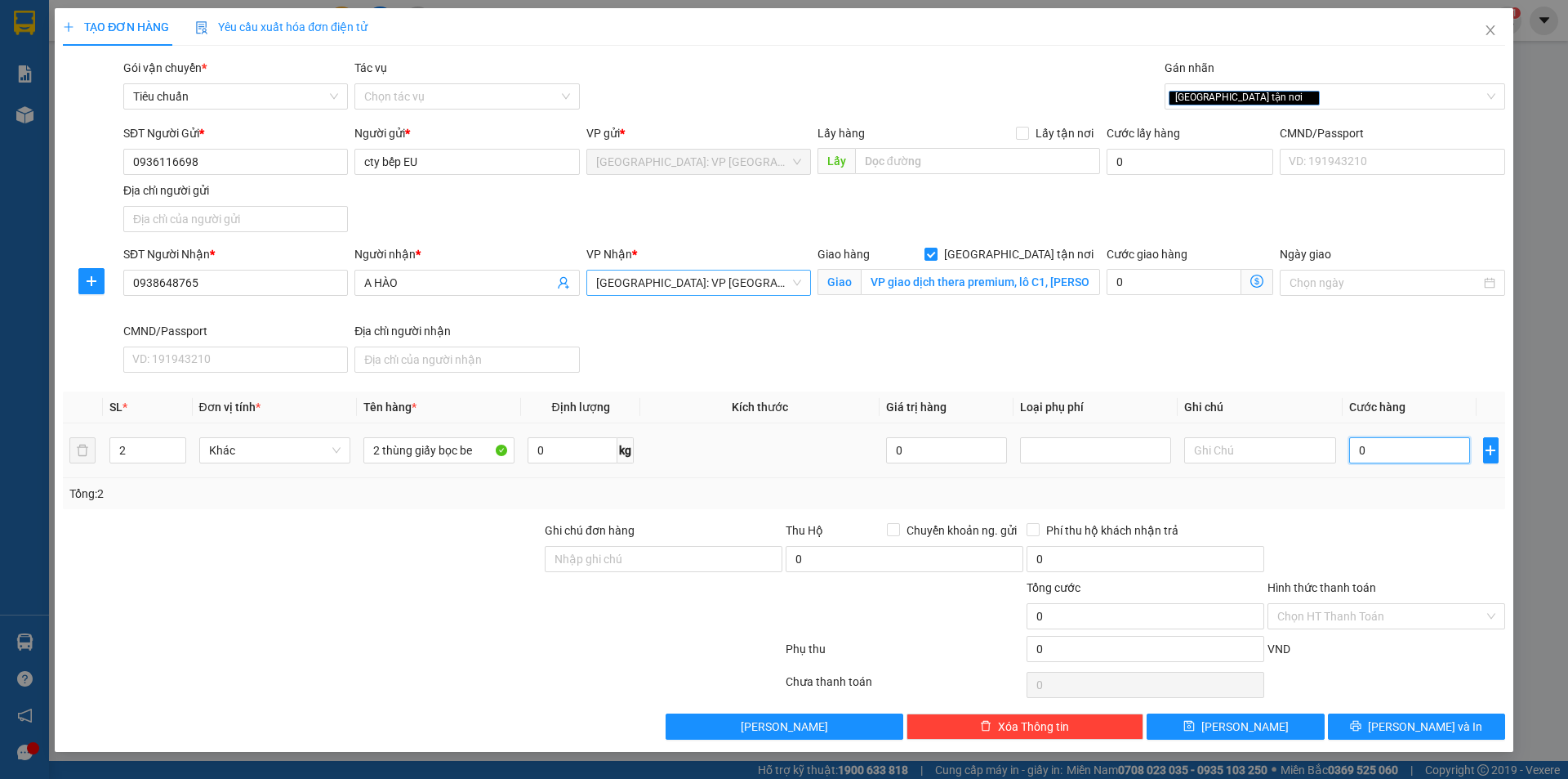
type input "05"
type input "5"
type input "055"
type input "55"
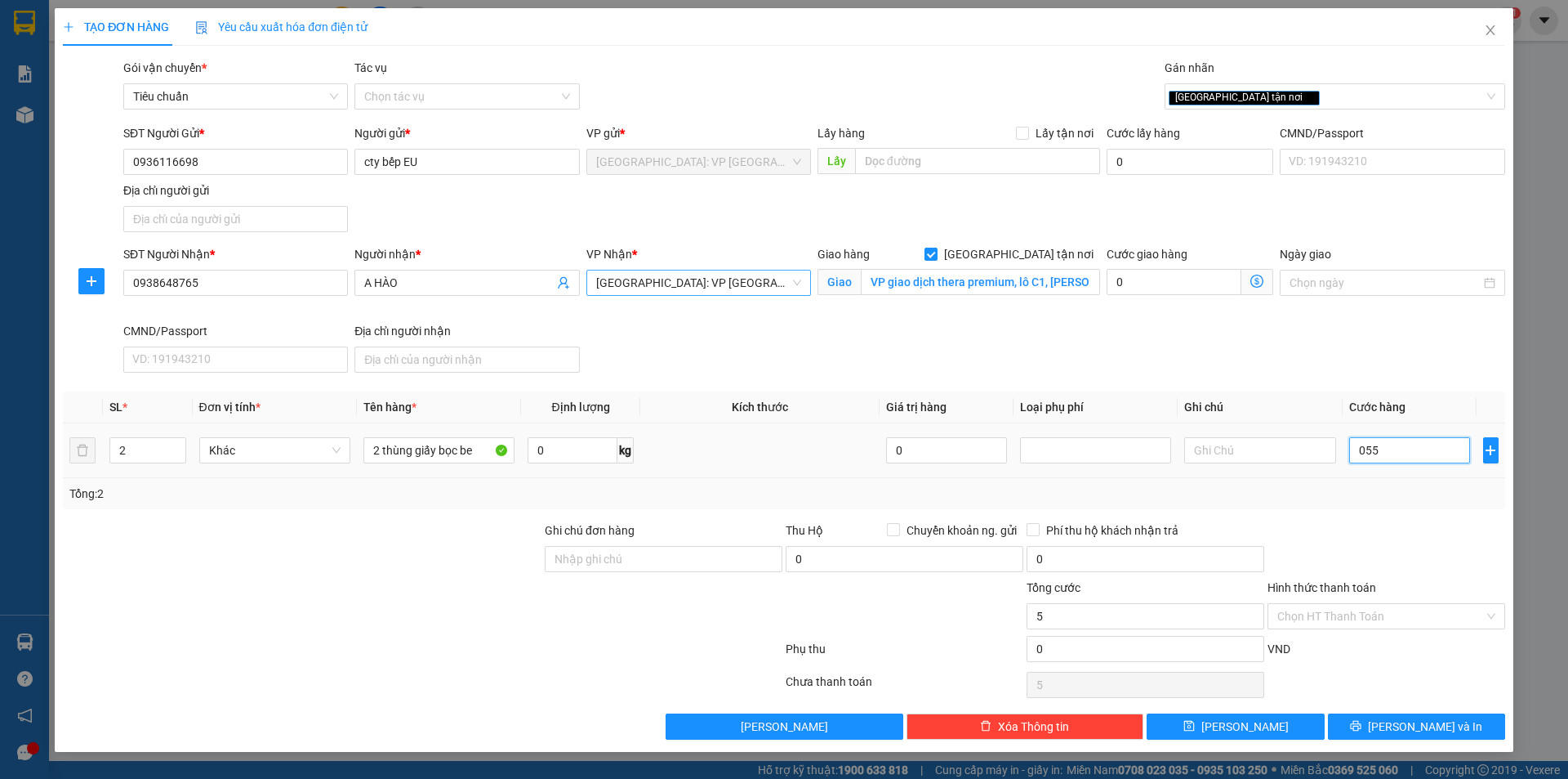
type input "55"
type input "0.555"
type input "555"
type input "055"
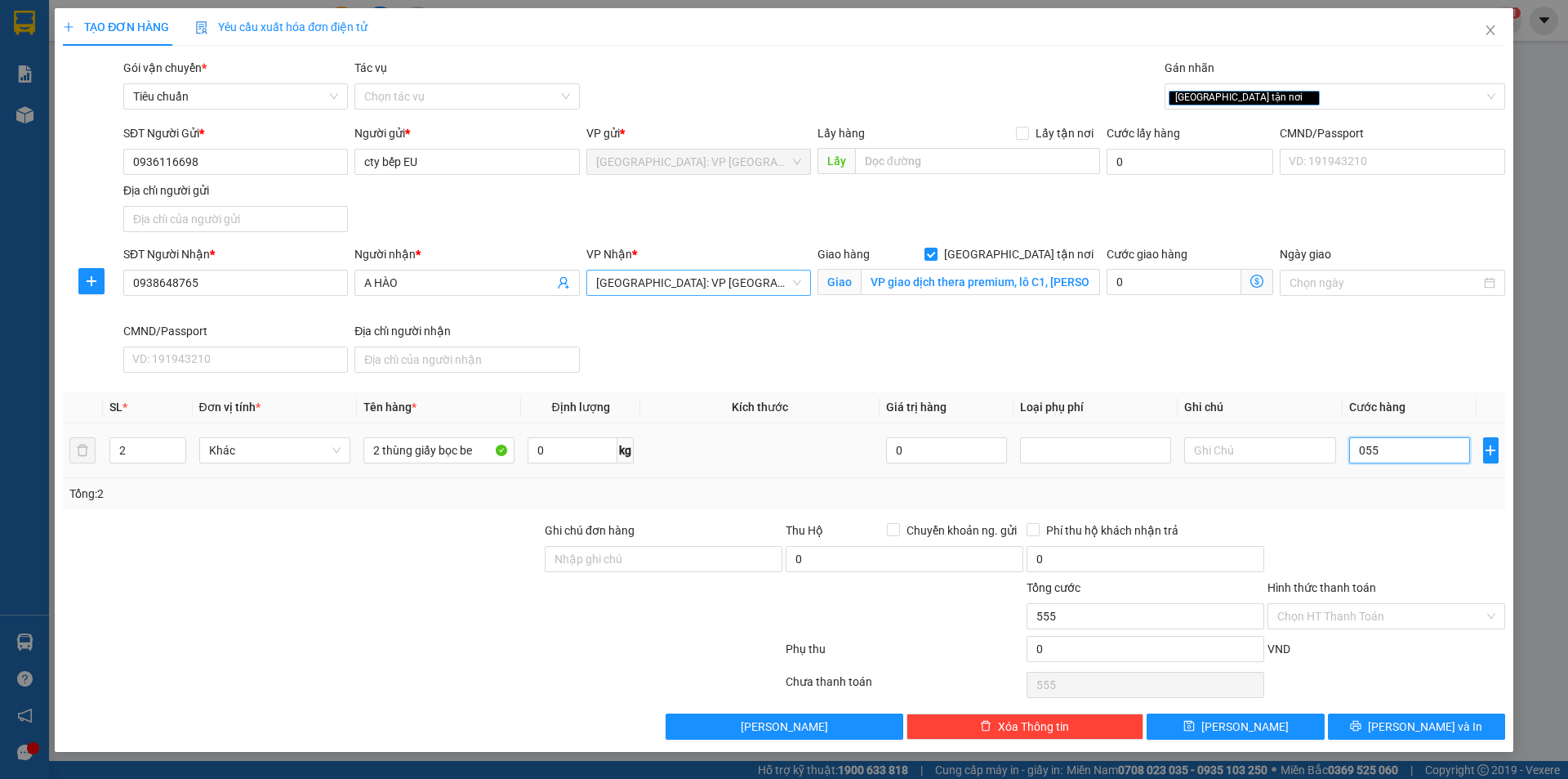
type input "55"
type input "0.550"
type input "550"
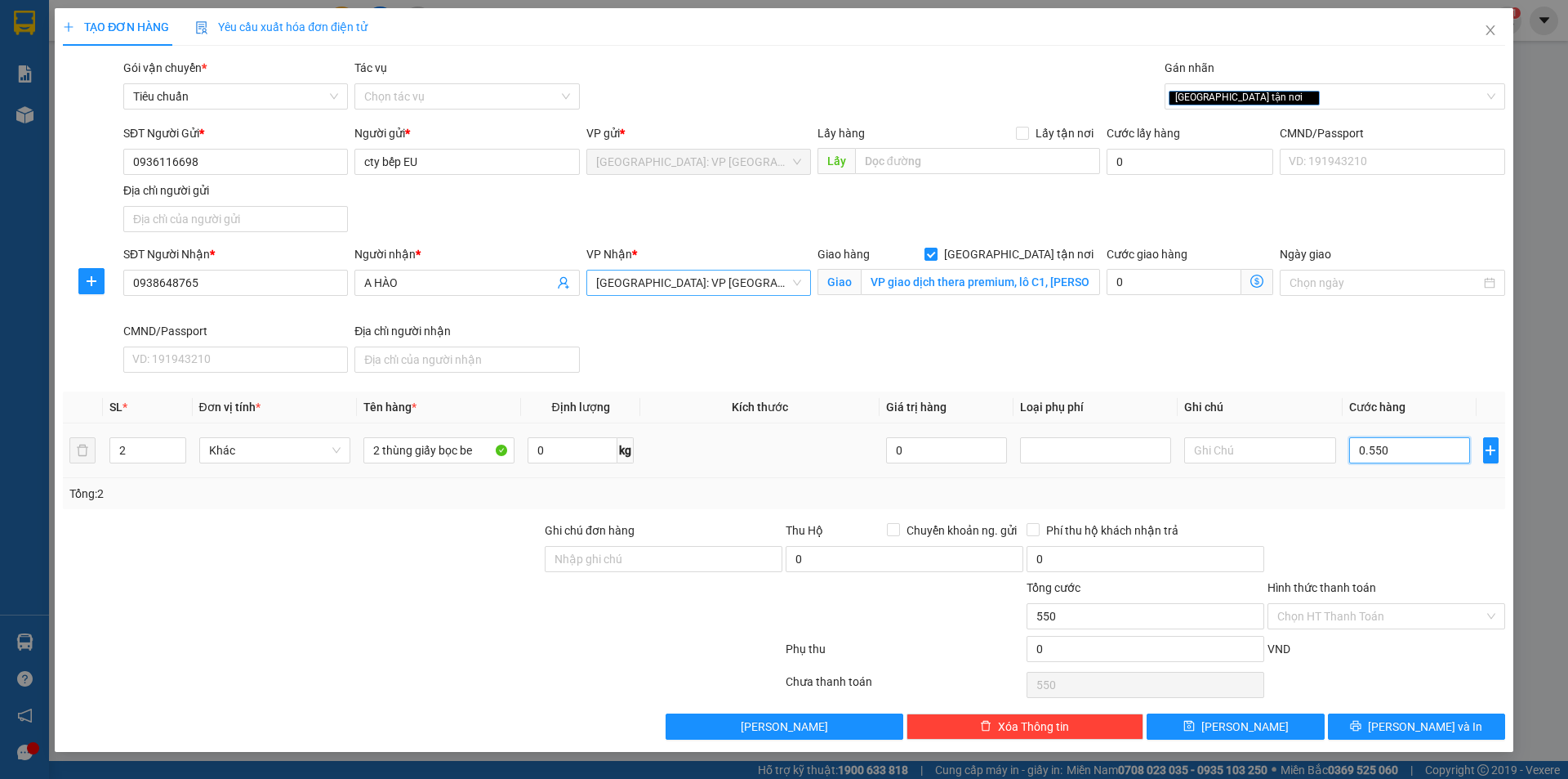
type input "05.500"
type input "5.500"
type input "055.000"
type input "55.000"
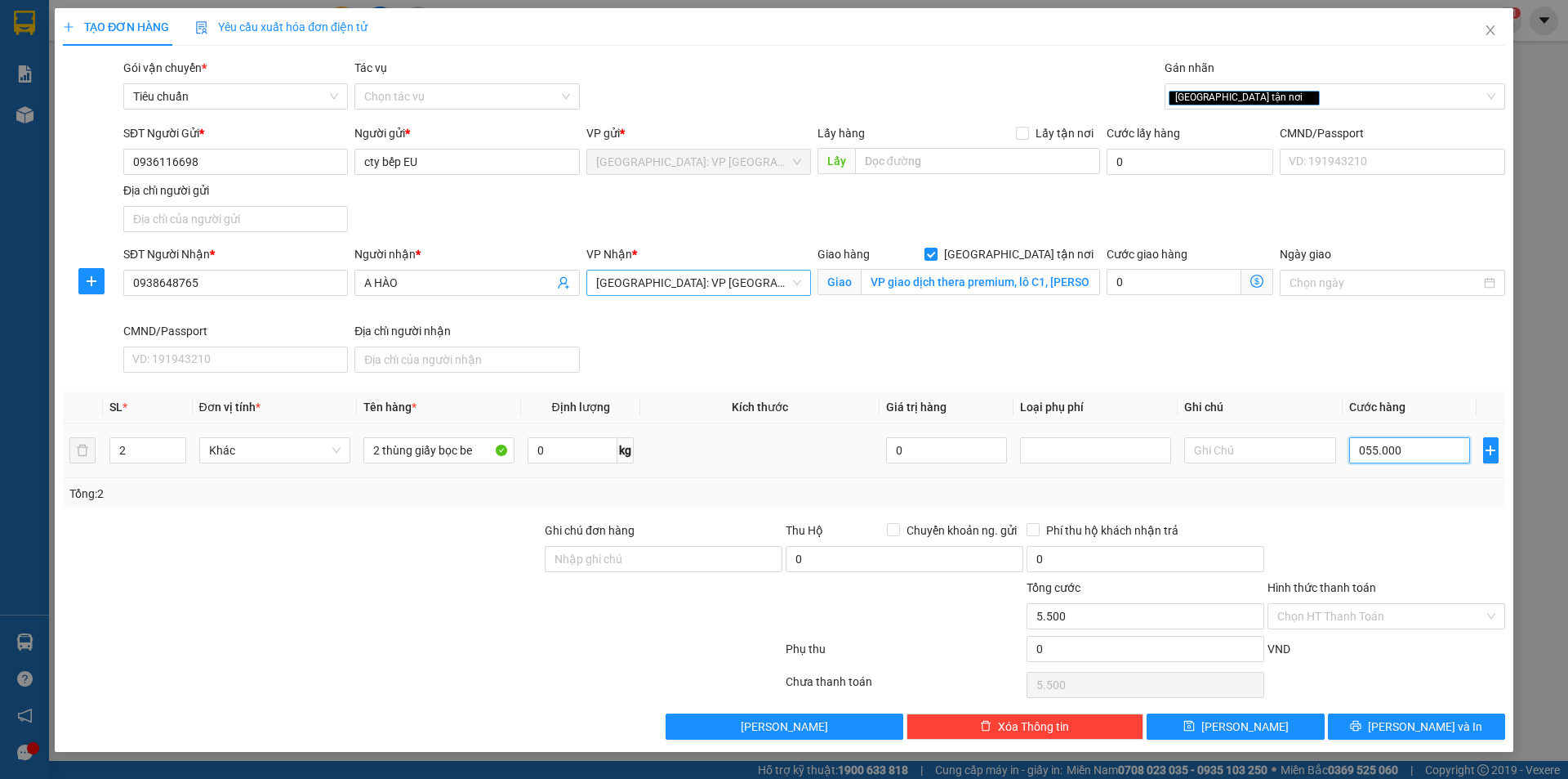
type input "55.000"
type input "0.550.000"
type input "550.000"
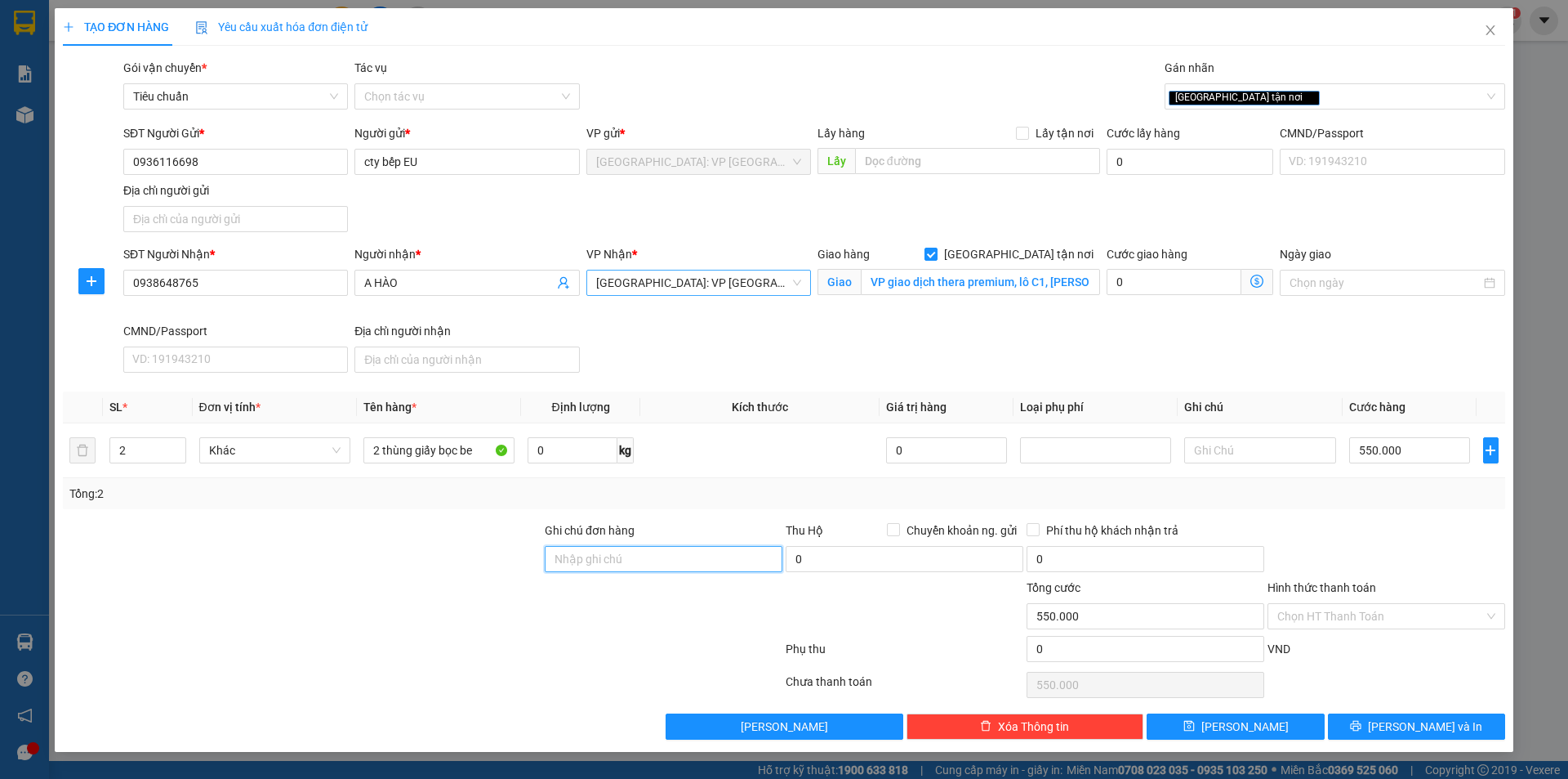
click at [727, 563] on input "Ghi chú đơn hàng" at bounding box center [664, 558] width 238 height 26
type input "hàng dễ vỡ xin nhẹ tay"
drag, startPoint x: 1392, startPoint y: 722, endPoint x: 1127, endPoint y: 548, distance: 317.0
click at [1362, 720] on icon "printer" at bounding box center [1356, 725] width 12 height 12
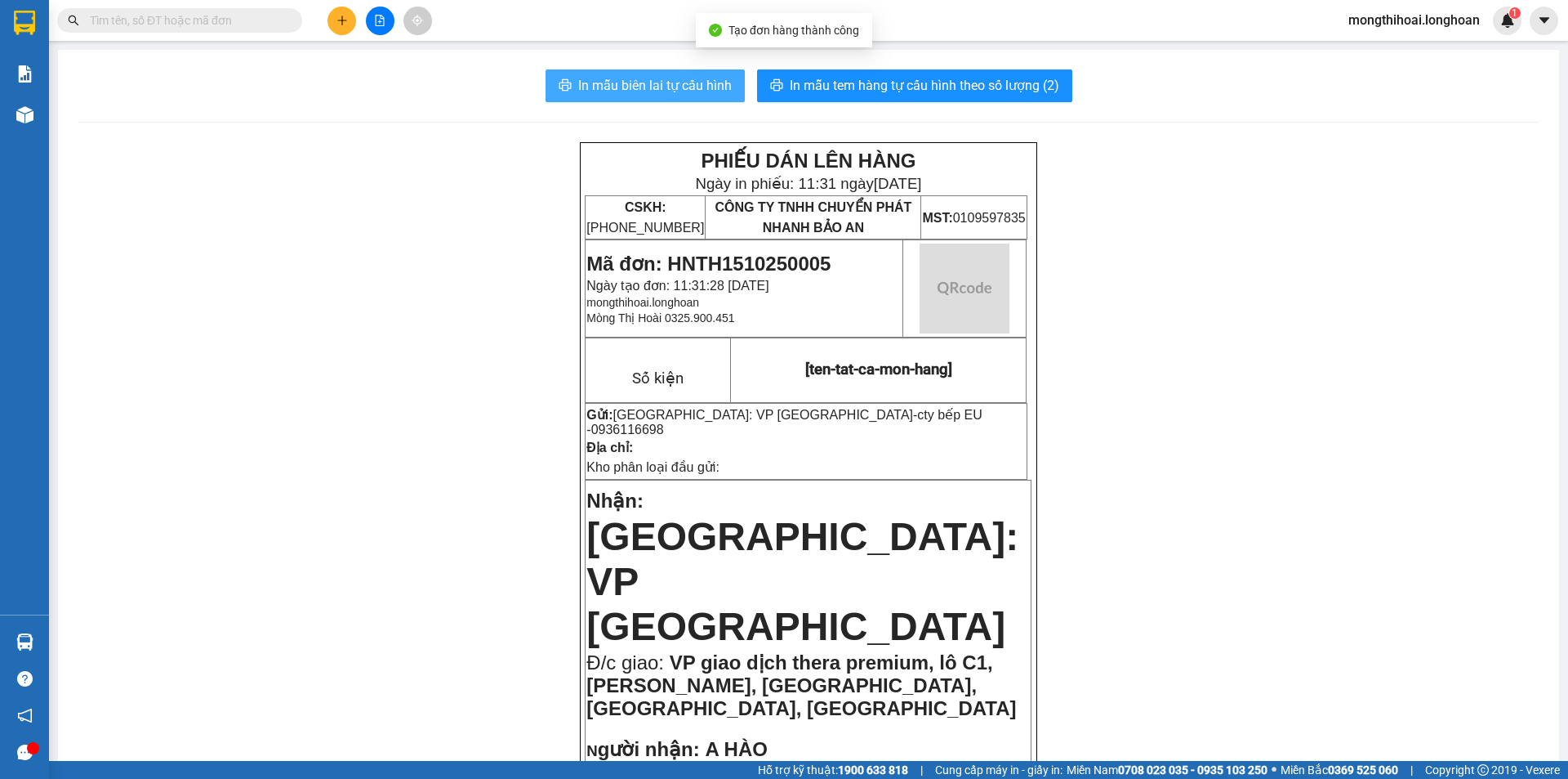
click at [655, 81] on span "In mẫu biên lai tự cấu hình" at bounding box center [655, 84] width 153 height 20
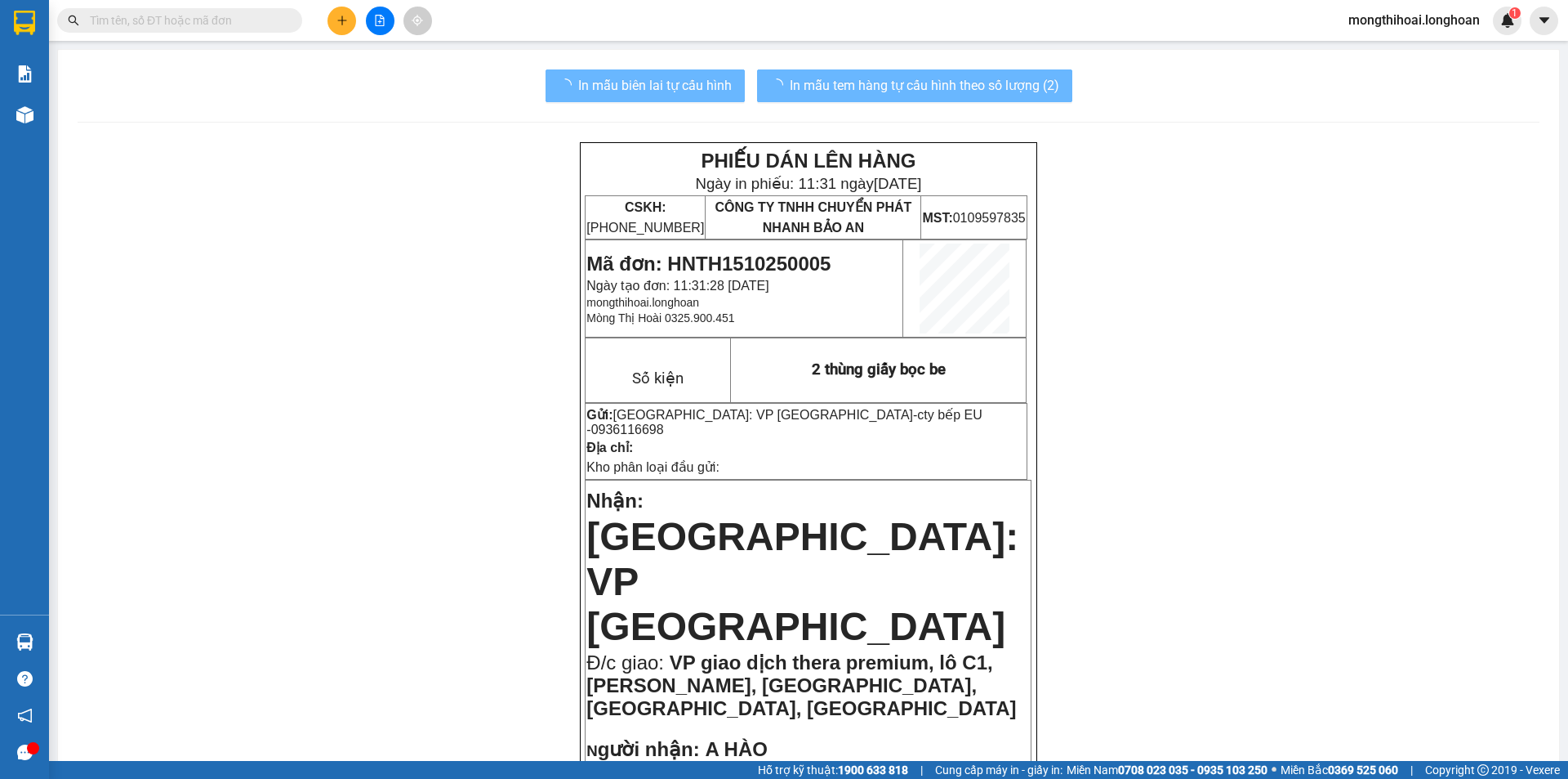
scroll to position [82, 0]
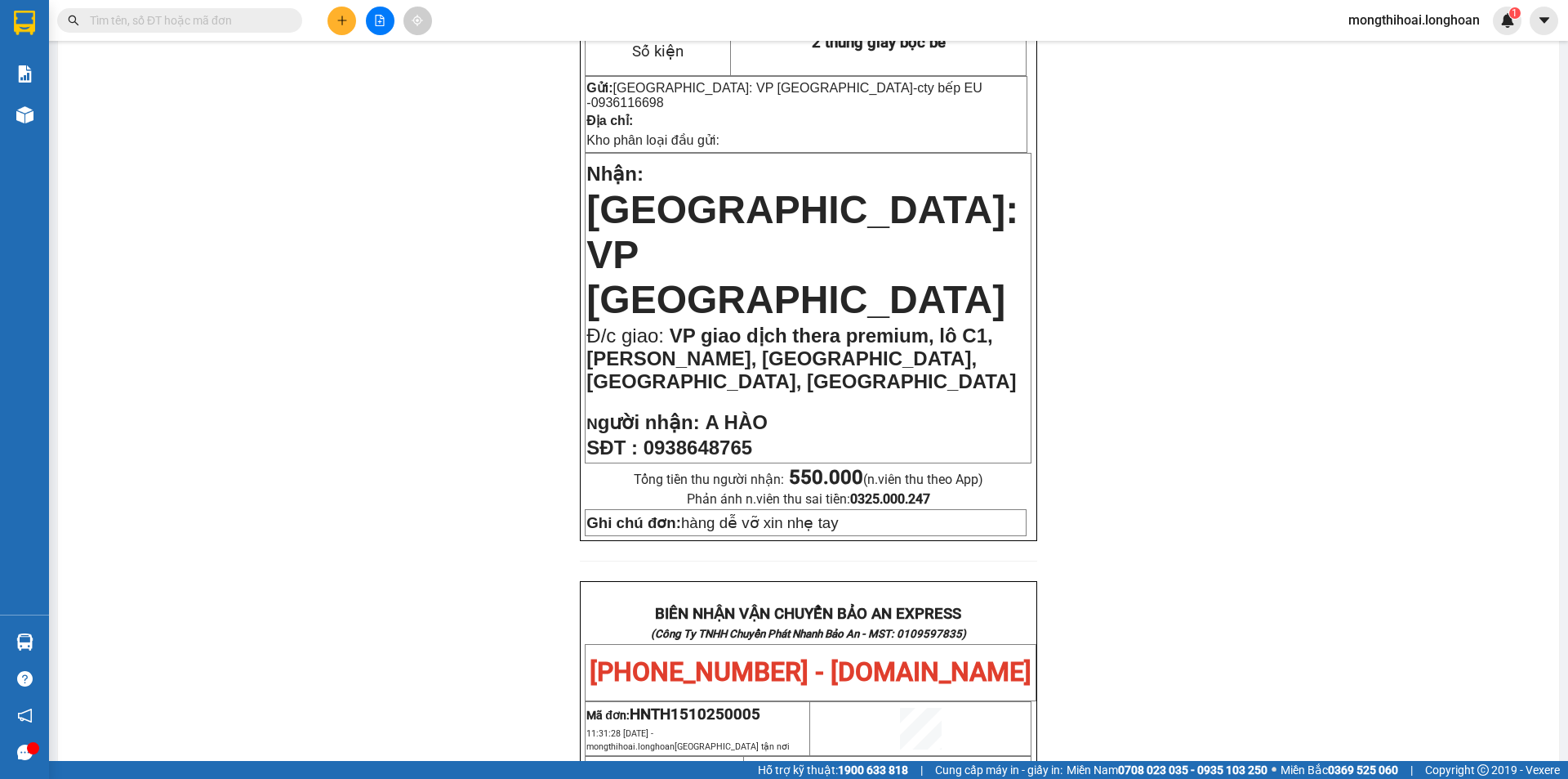
scroll to position [0, 0]
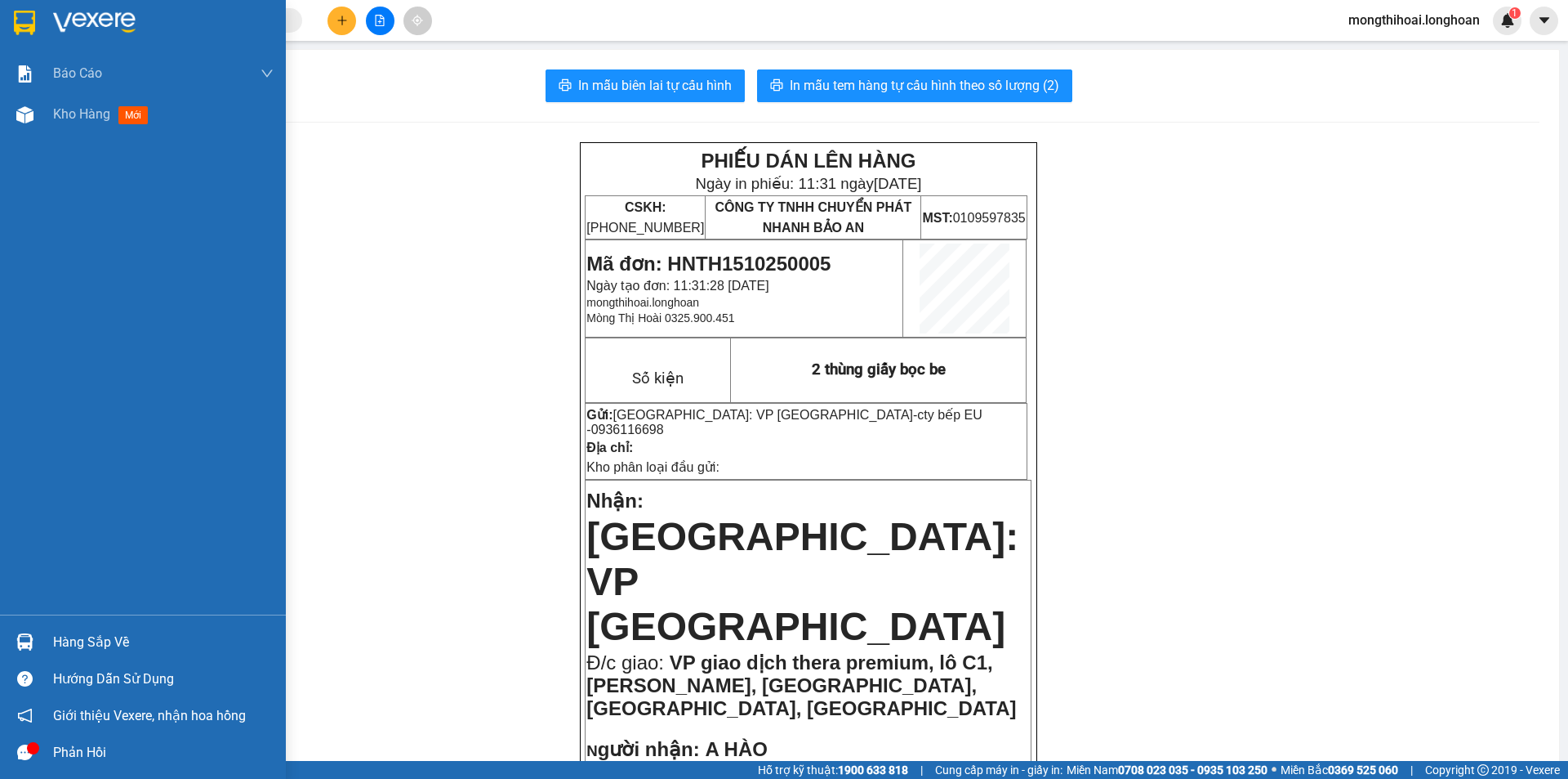
click at [0, 20] on div at bounding box center [143, 26] width 286 height 53
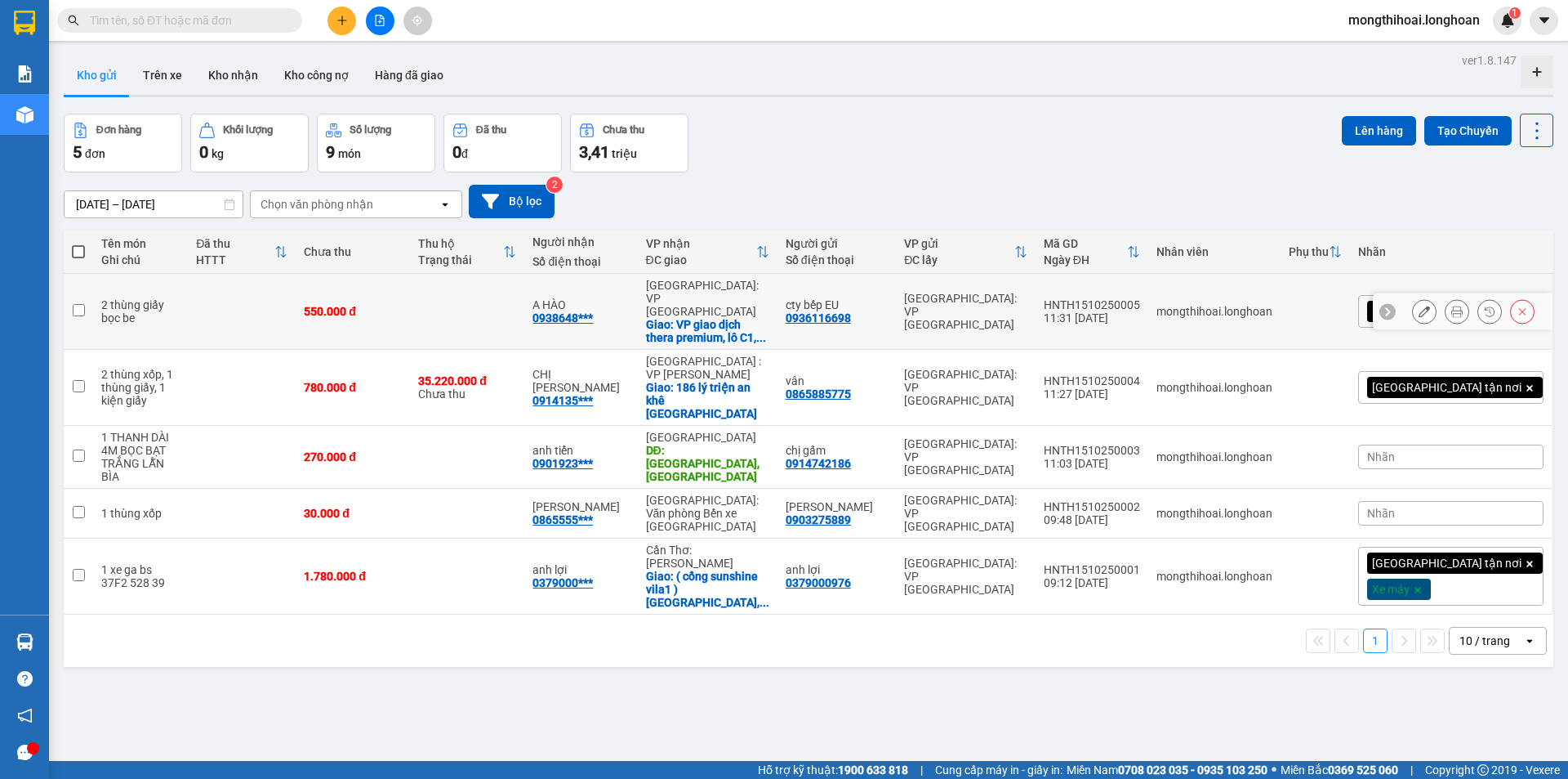
click at [1419, 306] on icon at bounding box center [1425, 312] width 12 height 12
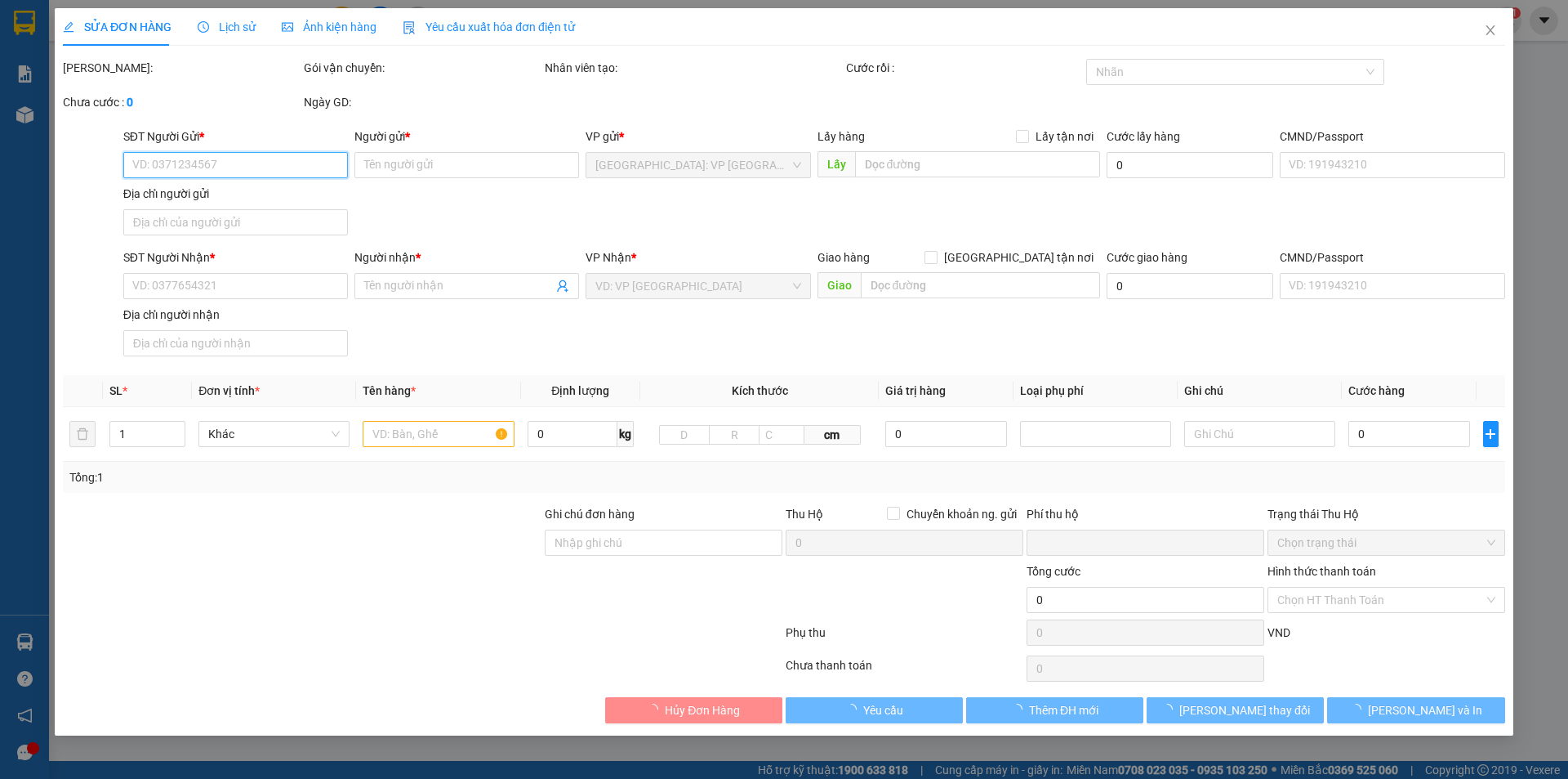
type input "0936116698"
type input "cty bếp EU"
type input "0938648765"
type input "A HÀO"
checkbox input "true"
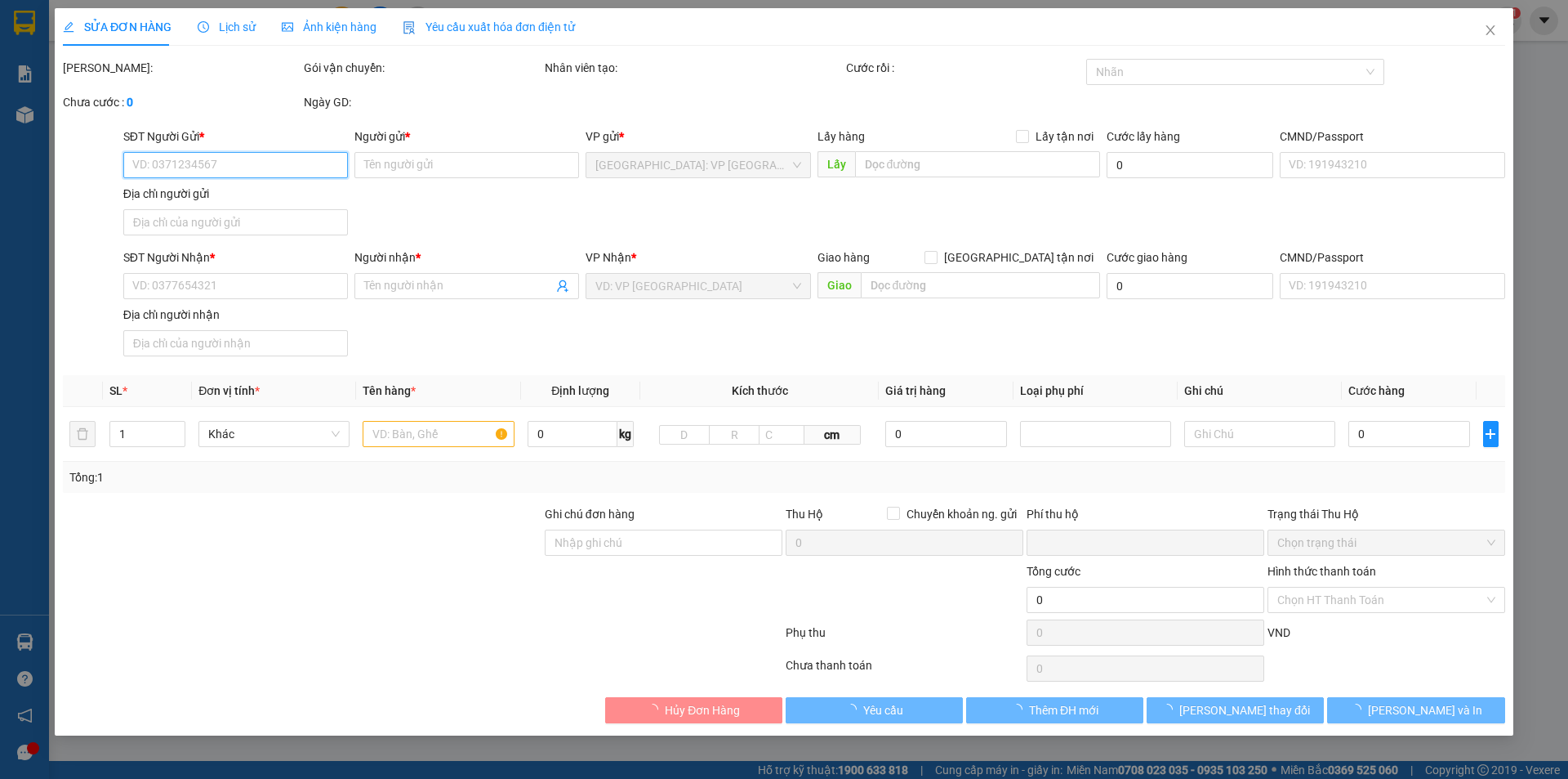
type input "VP giao dịch thera premium, lô C1, [PERSON_NAME], [GEOGRAPHIC_DATA], [GEOGRAPHI…"
type input "hàng dễ vỡ xin nhẹ tay"
type input "0"
type input "550.000"
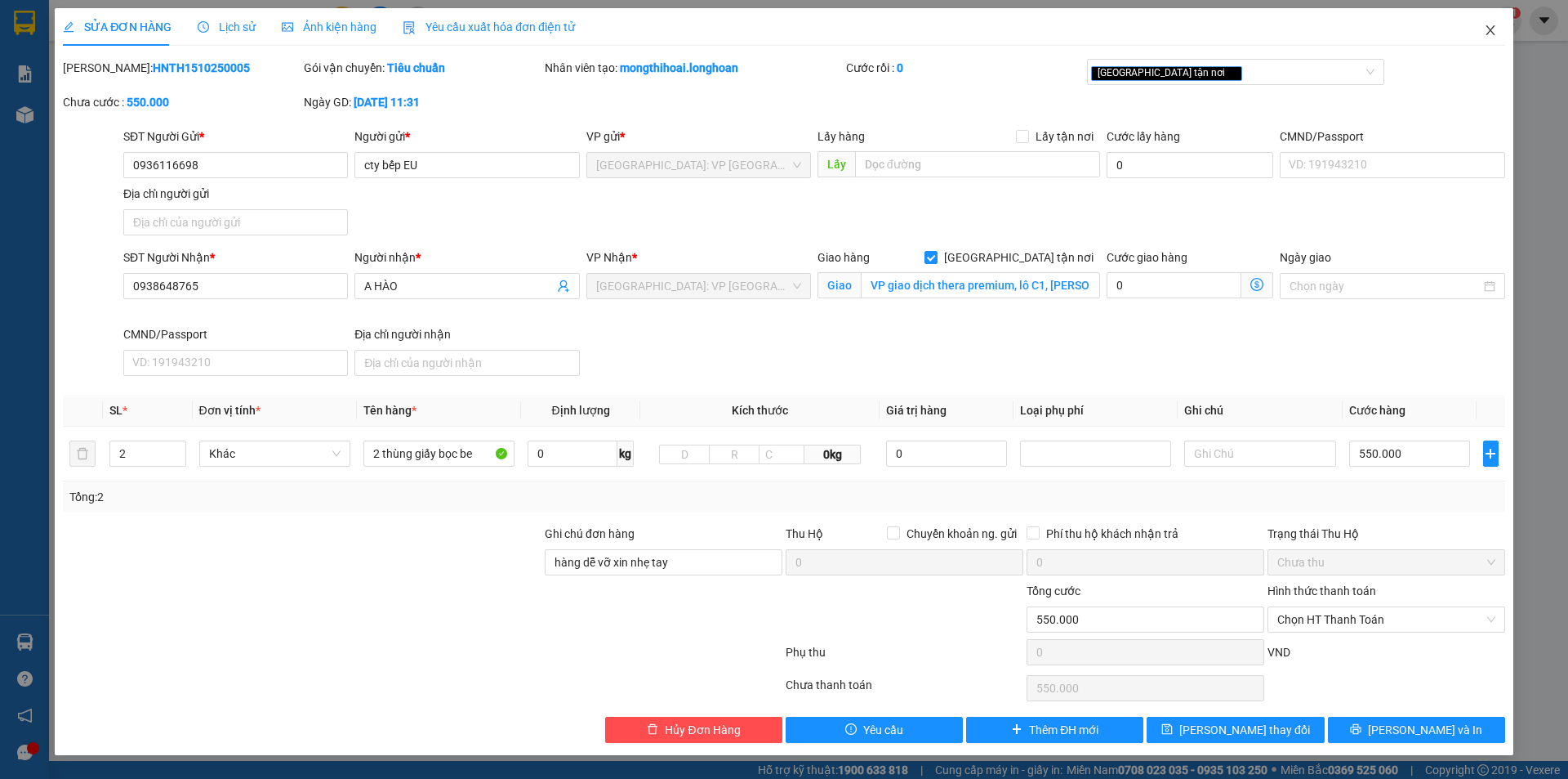
click at [1501, 21] on span "Close" at bounding box center [1491, 32] width 46 height 46
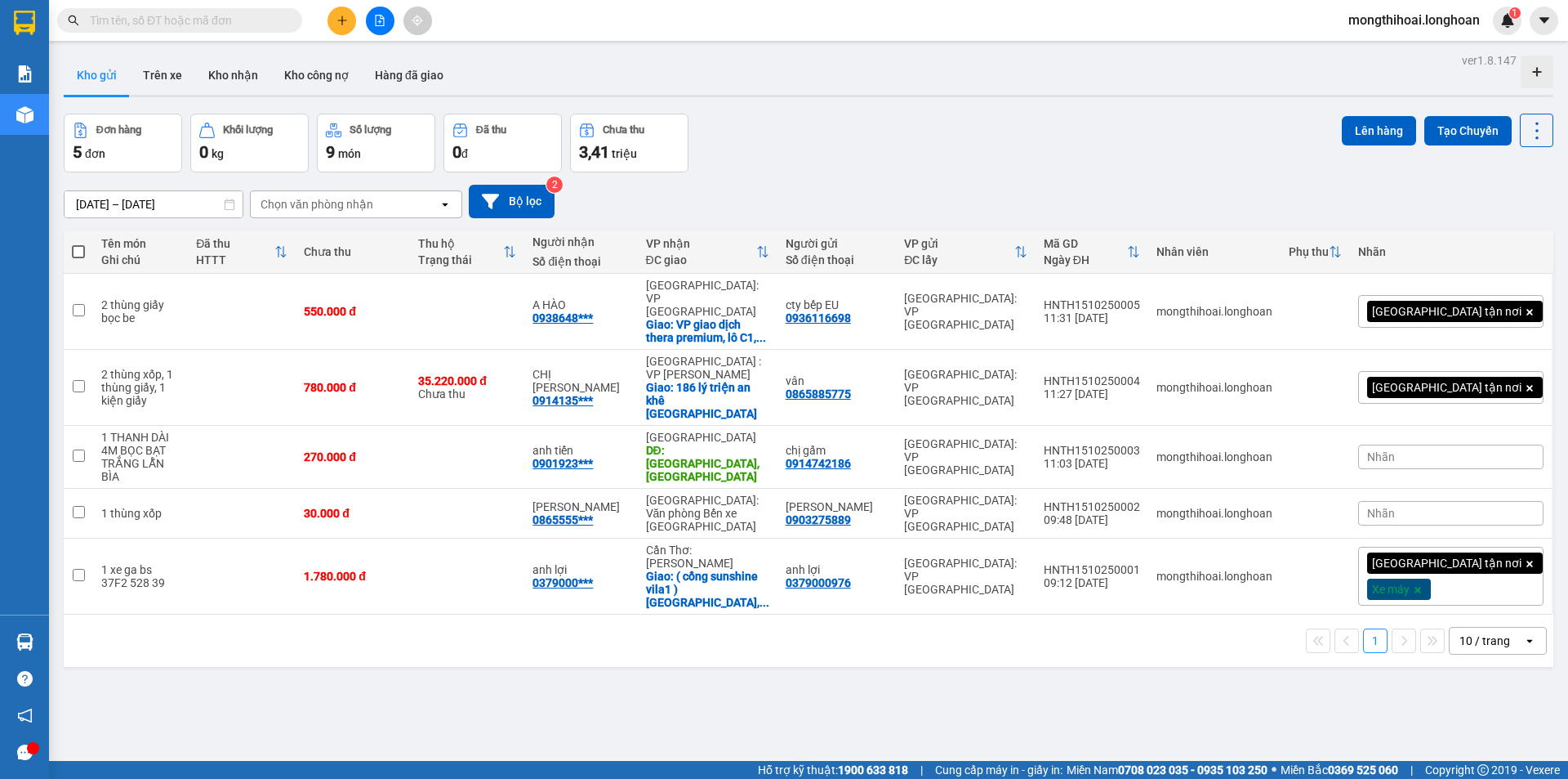
click at [249, 15] on input "text" at bounding box center [186, 20] width 193 height 18
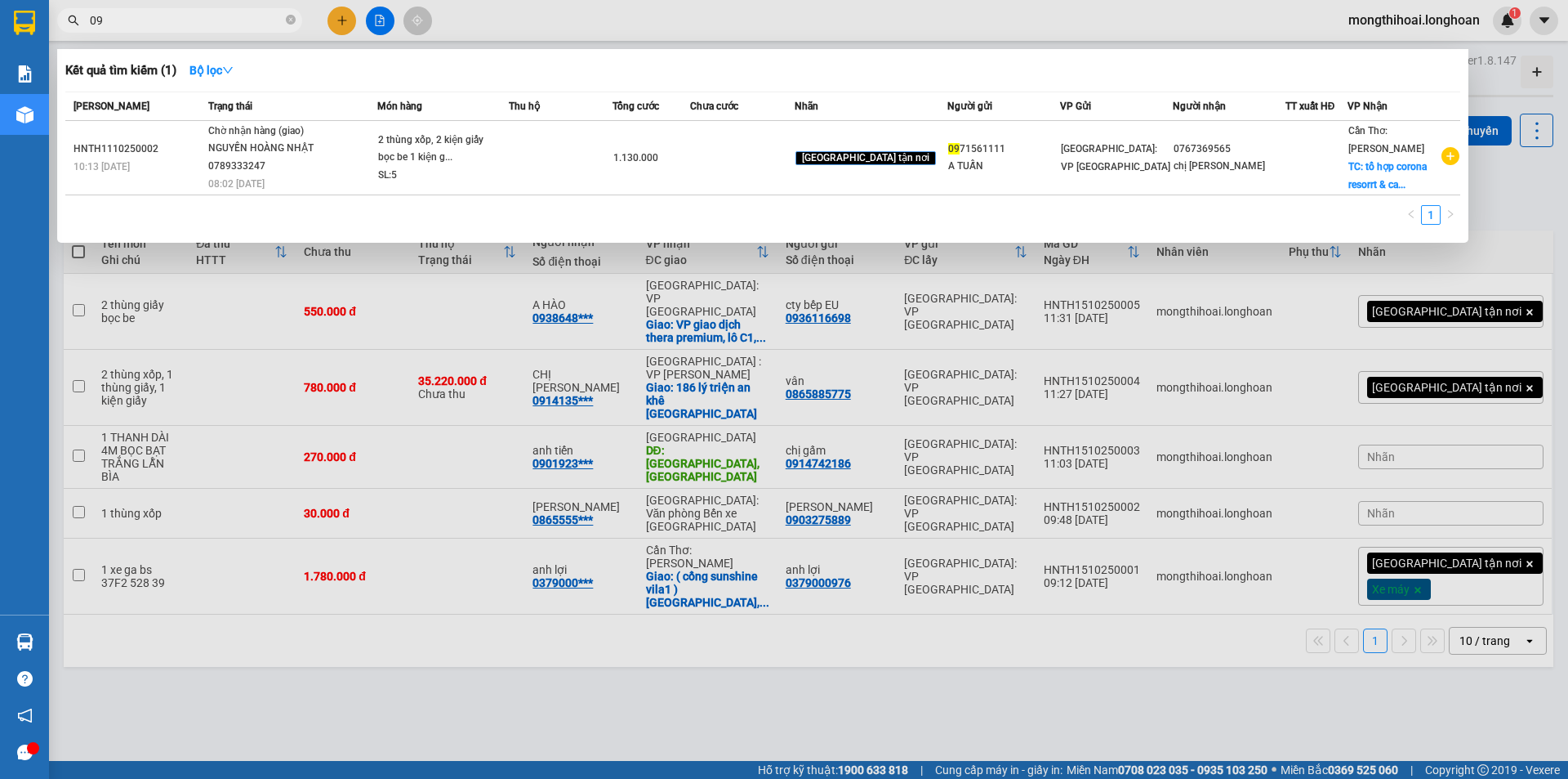
type input "09"
click at [293, 24] on icon "close-circle" at bounding box center [291, 19] width 10 height 10
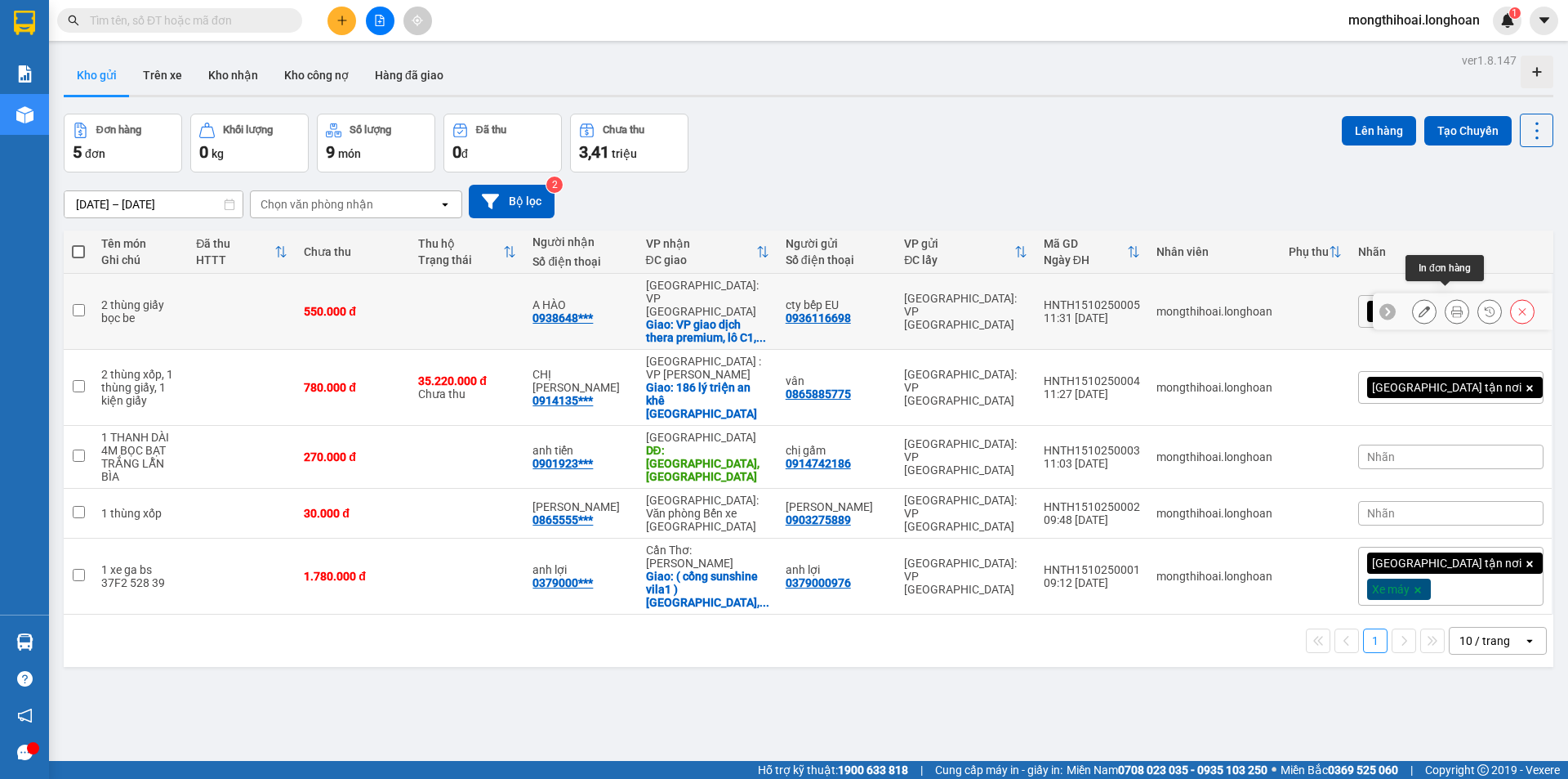
click at [1450, 297] on button at bounding box center [1458, 312] width 23 height 29
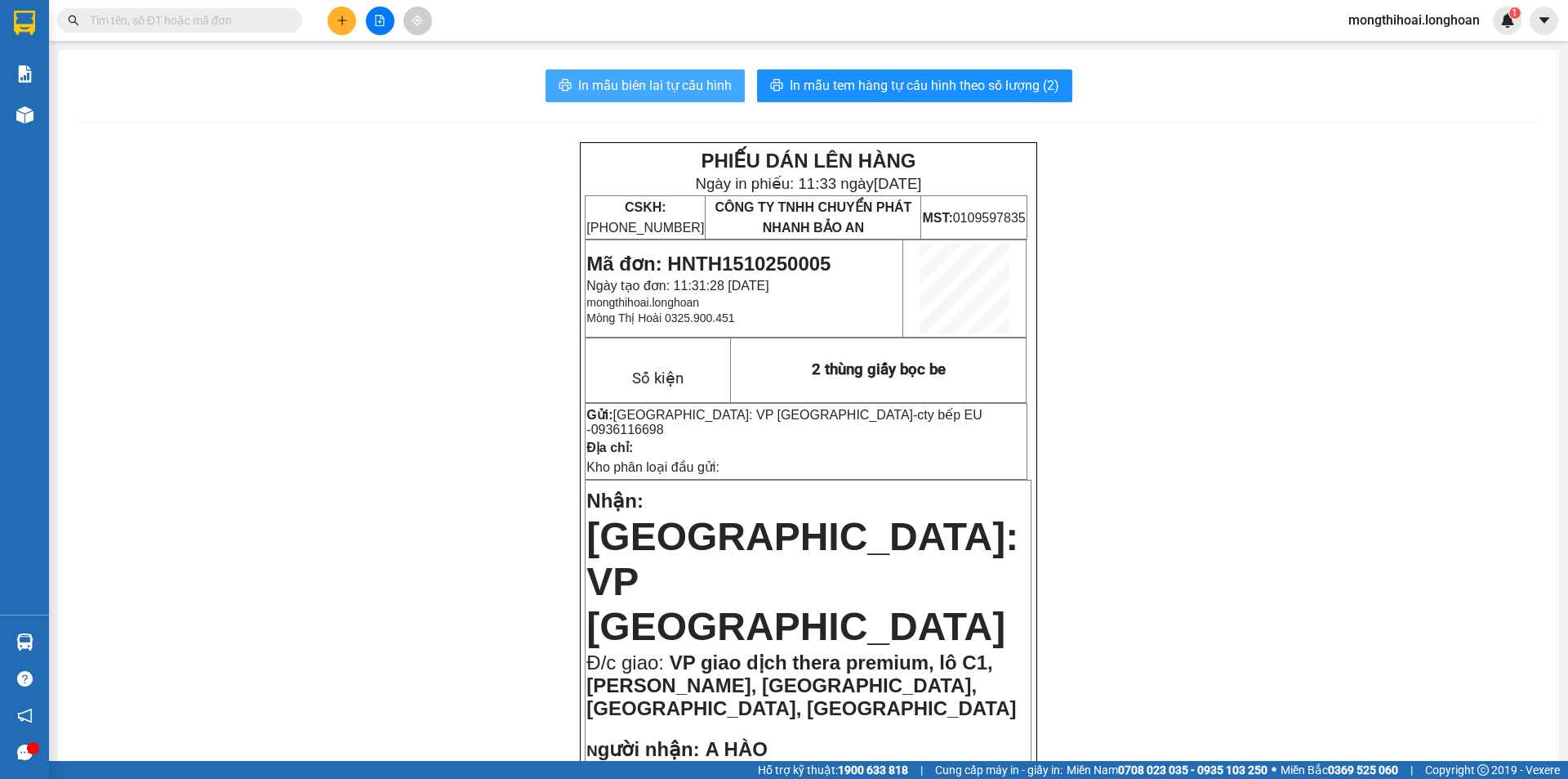
click at [678, 82] on span "In mẫu biên lai tự cấu hình" at bounding box center [655, 84] width 153 height 20
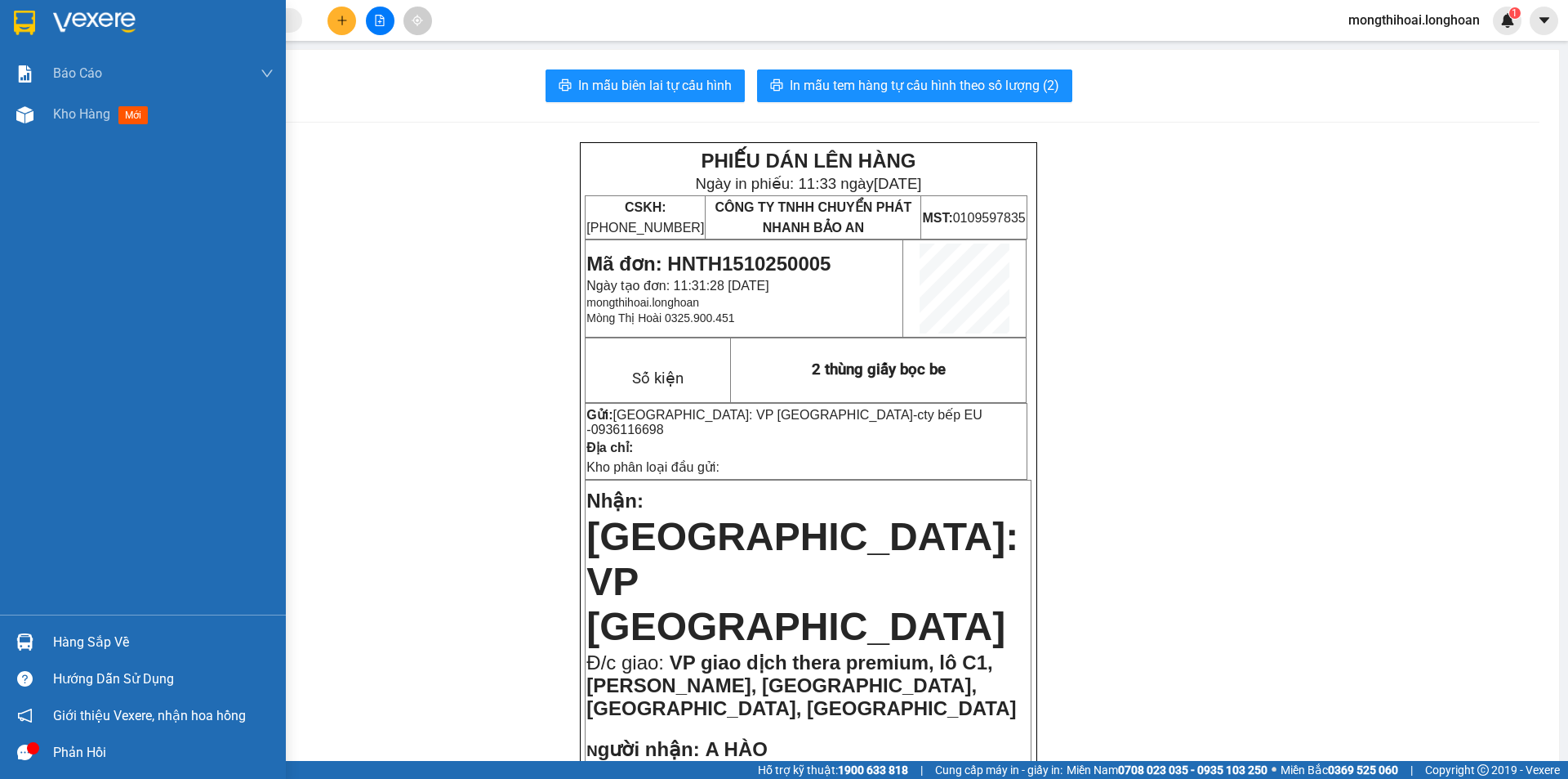
click at [0, 25] on div at bounding box center [143, 26] width 286 height 53
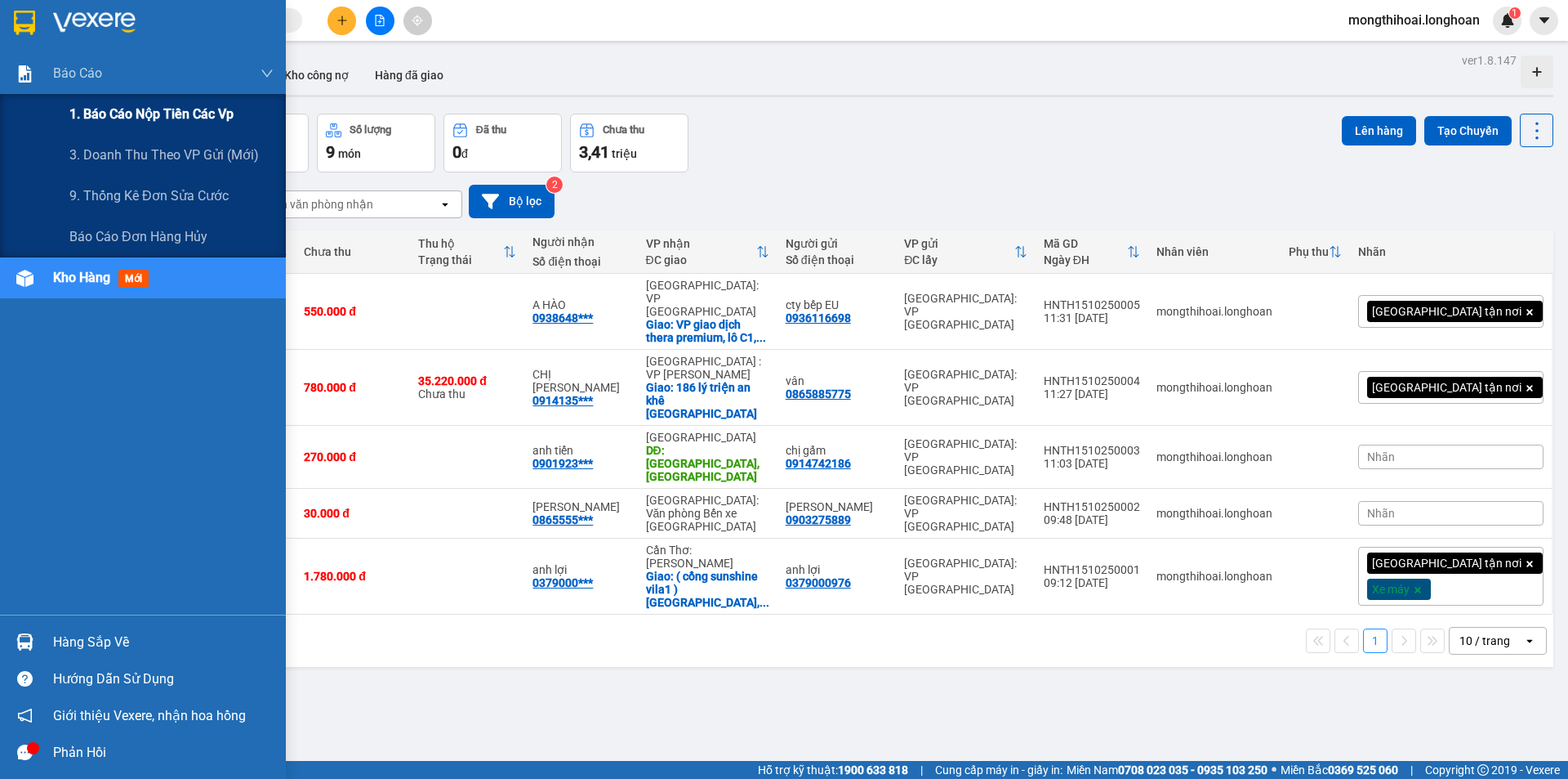
click at [123, 119] on span "1. Báo cáo nộp tiền các vp" at bounding box center [151, 113] width 164 height 20
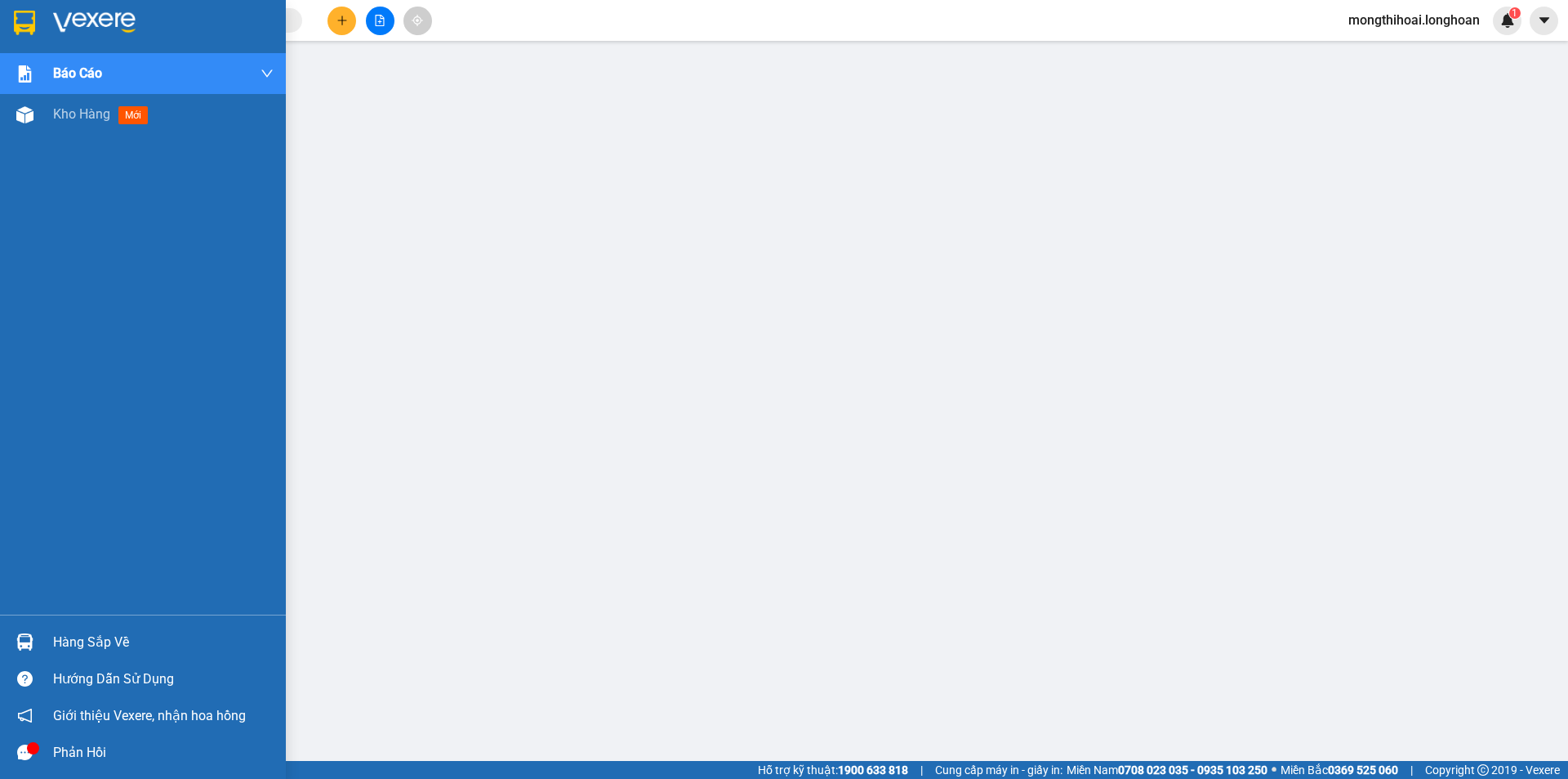
click at [4, 9] on div at bounding box center [143, 26] width 286 height 53
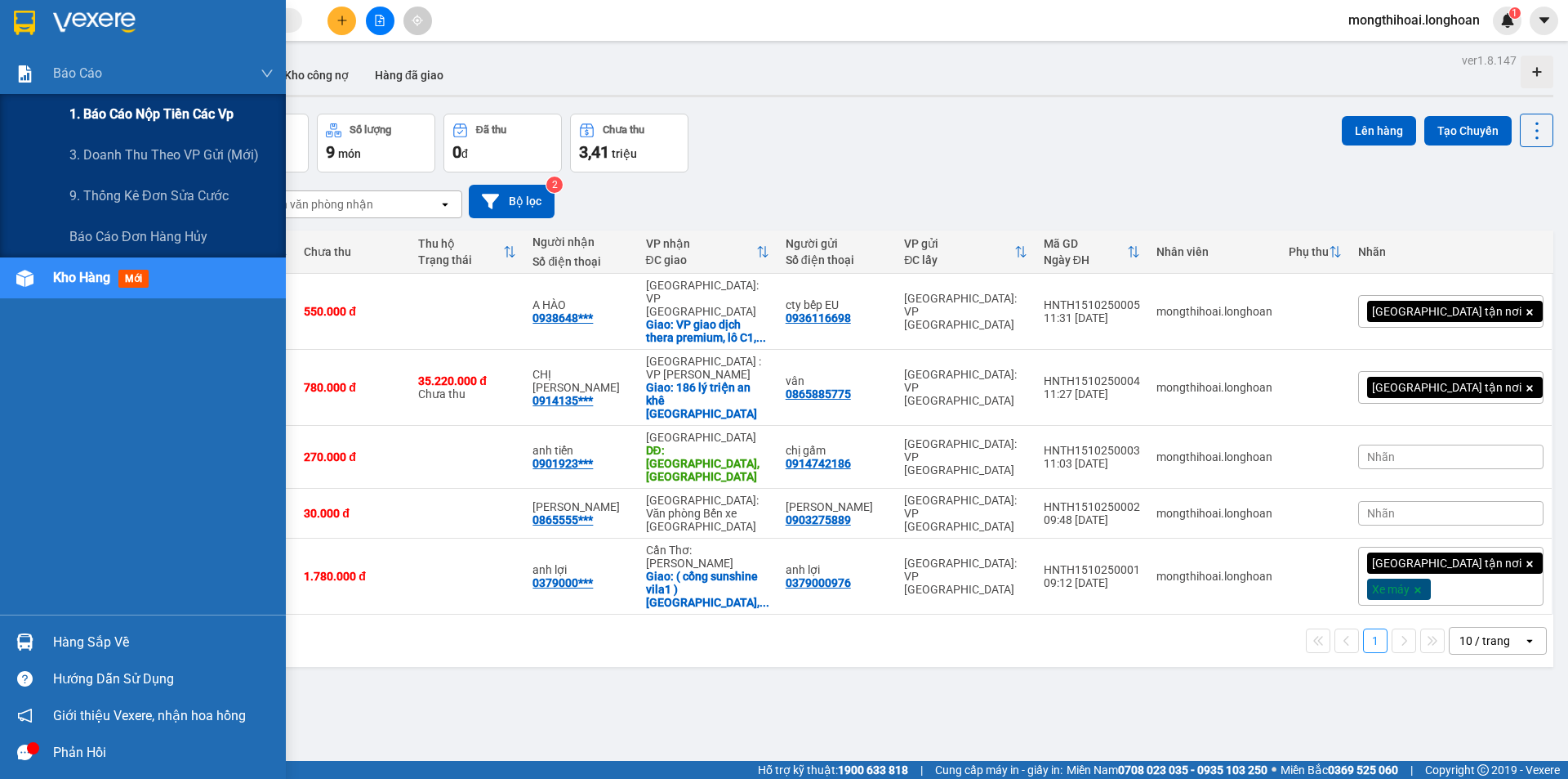
click at [169, 109] on span "1. Báo cáo nộp tiền các vp" at bounding box center [151, 113] width 164 height 20
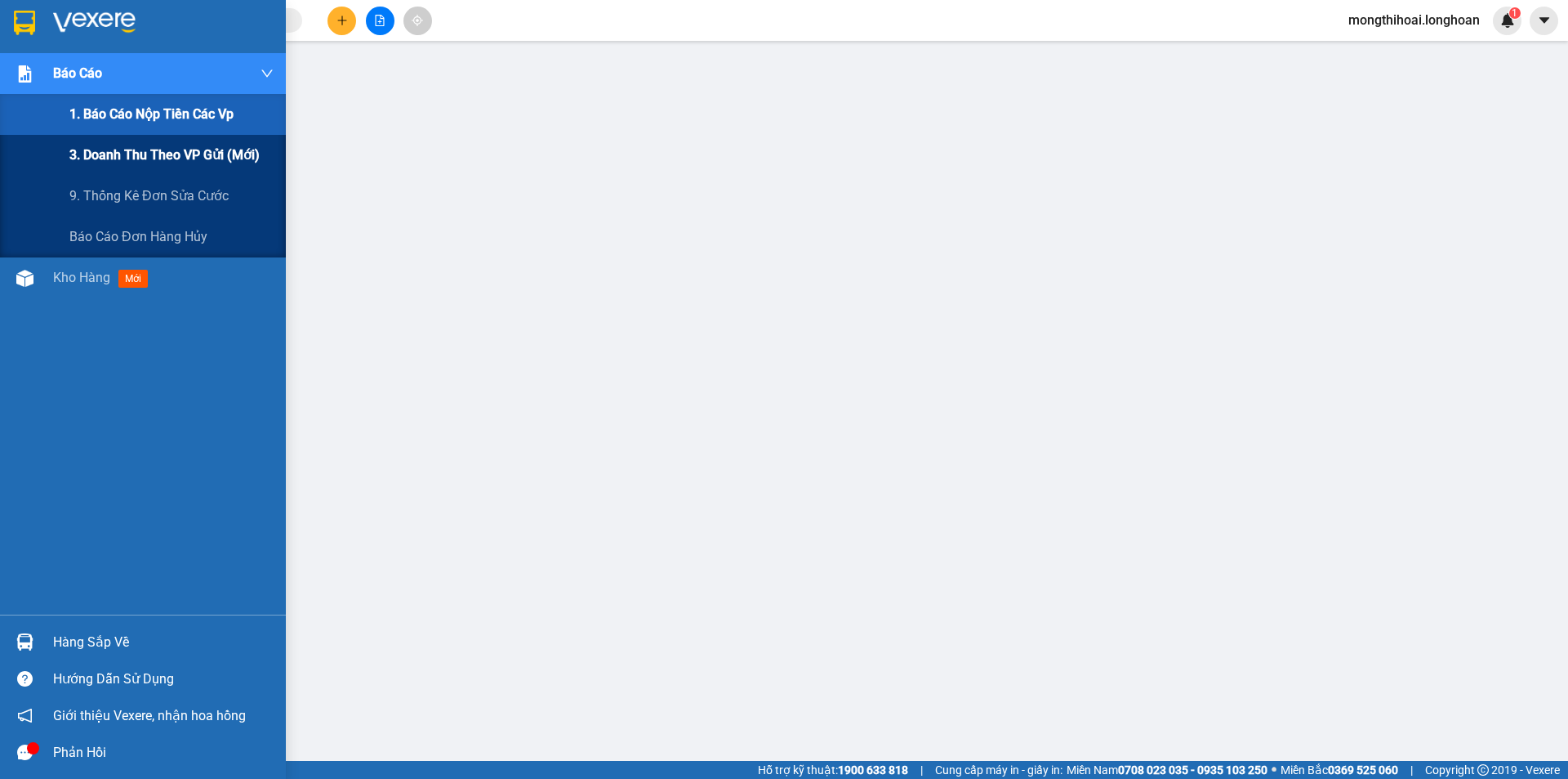
click at [146, 154] on span "3. Doanh Thu theo VP Gửi (mới)" at bounding box center [164, 154] width 190 height 20
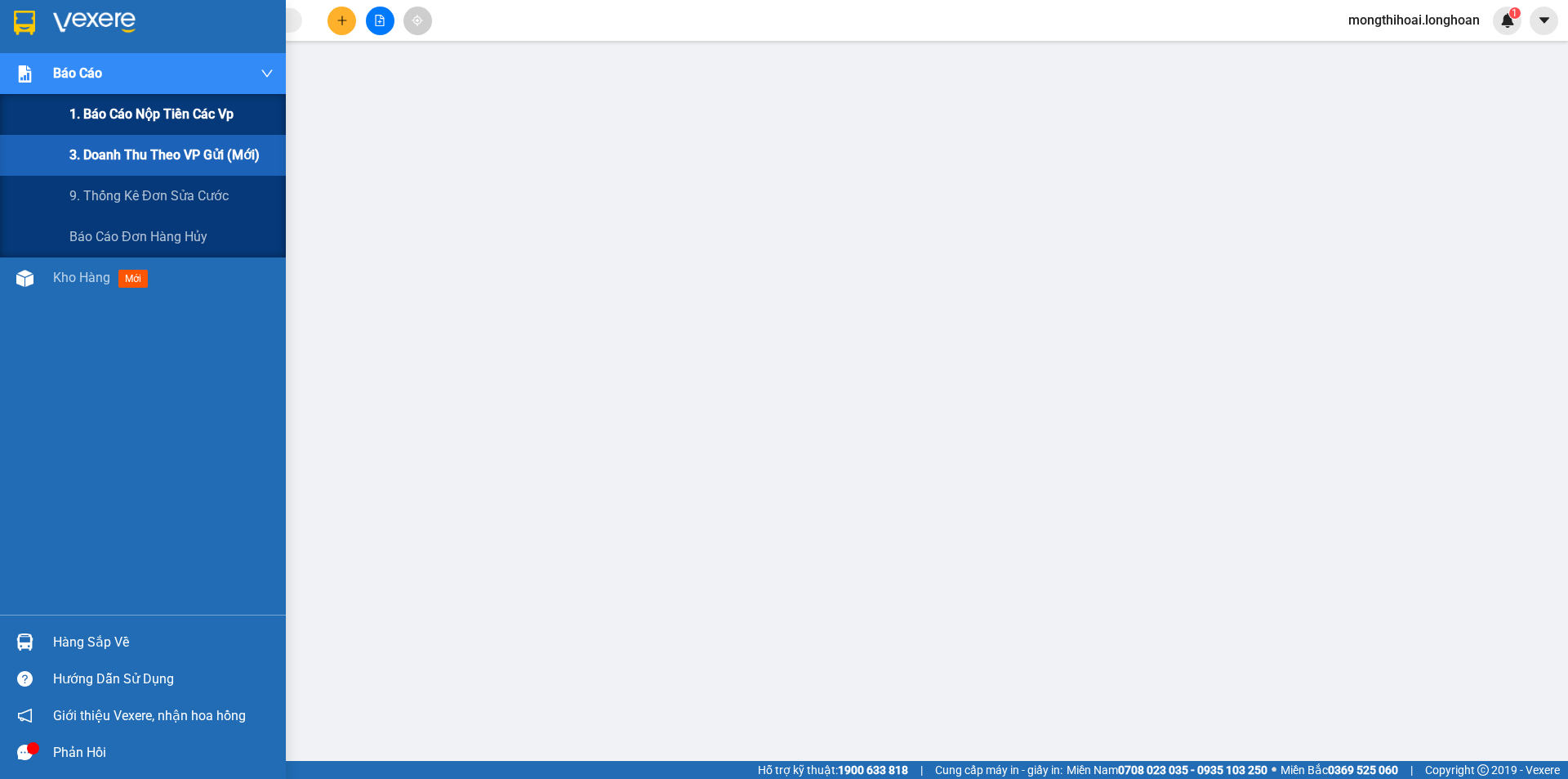
click at [137, 106] on span "1. Báo cáo nộp tiền các vp" at bounding box center [151, 113] width 164 height 20
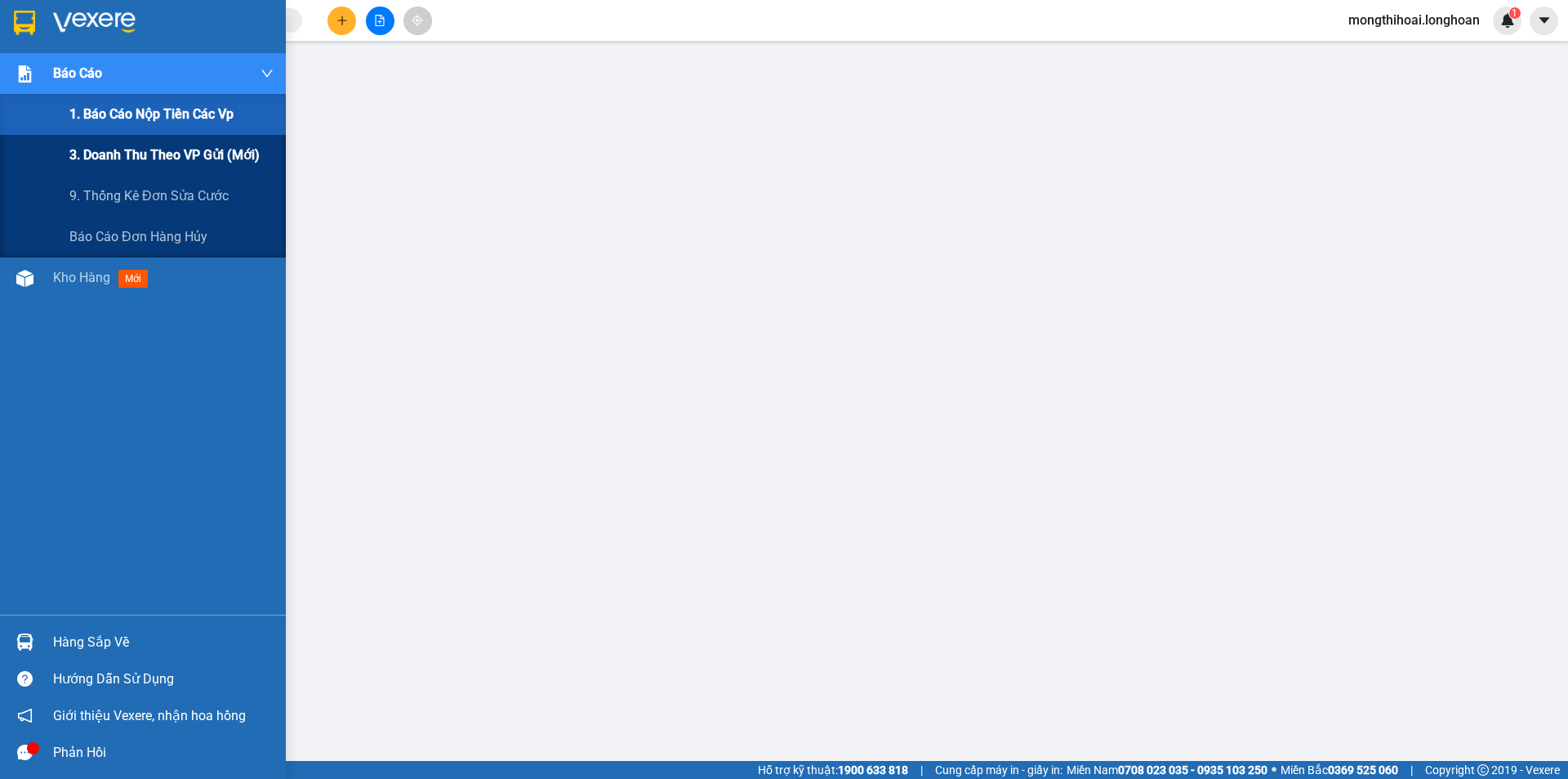
click at [134, 157] on span "3. Doanh Thu theo VP Gửi (mới)" at bounding box center [164, 154] width 190 height 20
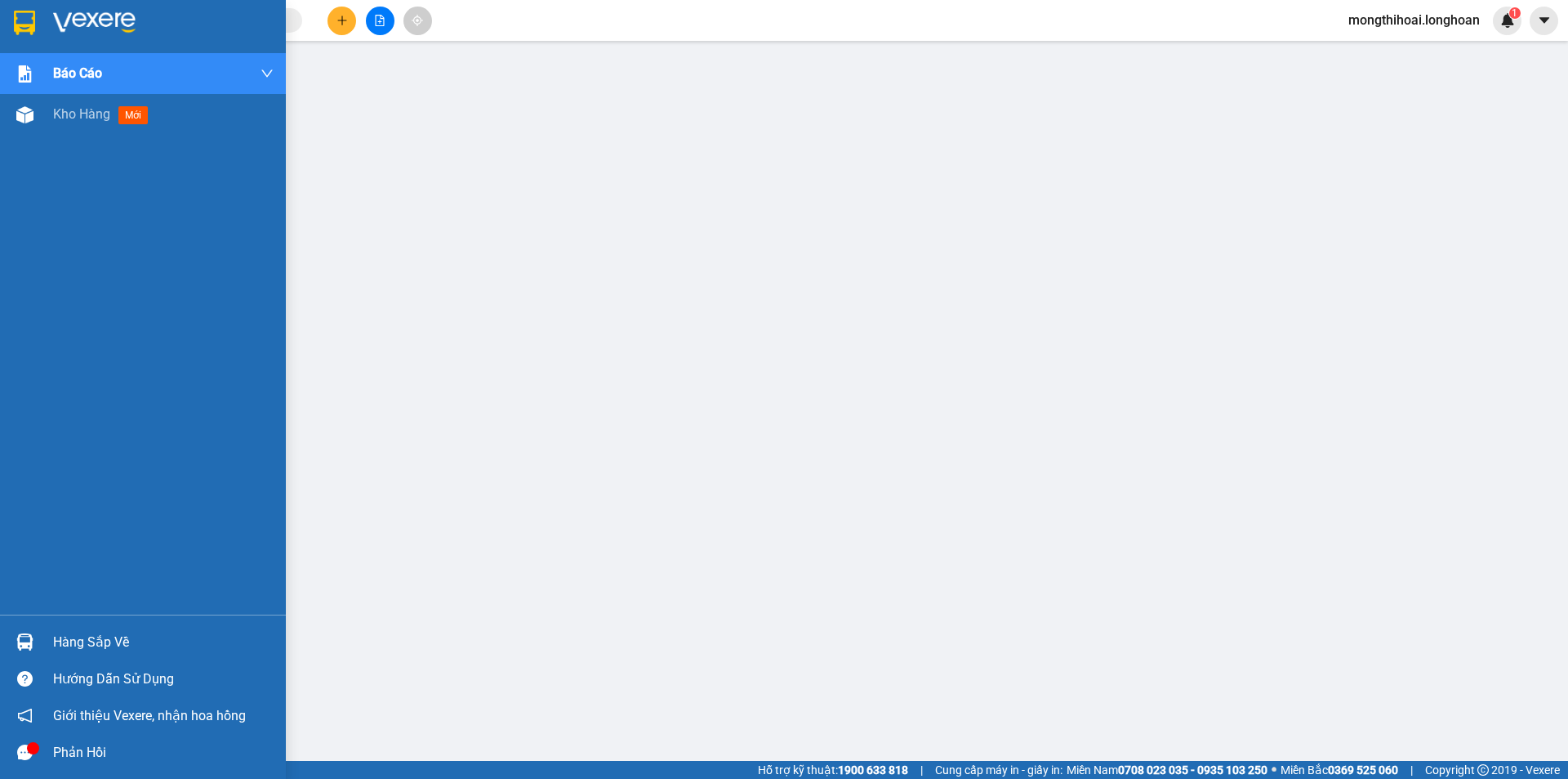
click at [4, 16] on div at bounding box center [143, 26] width 286 height 53
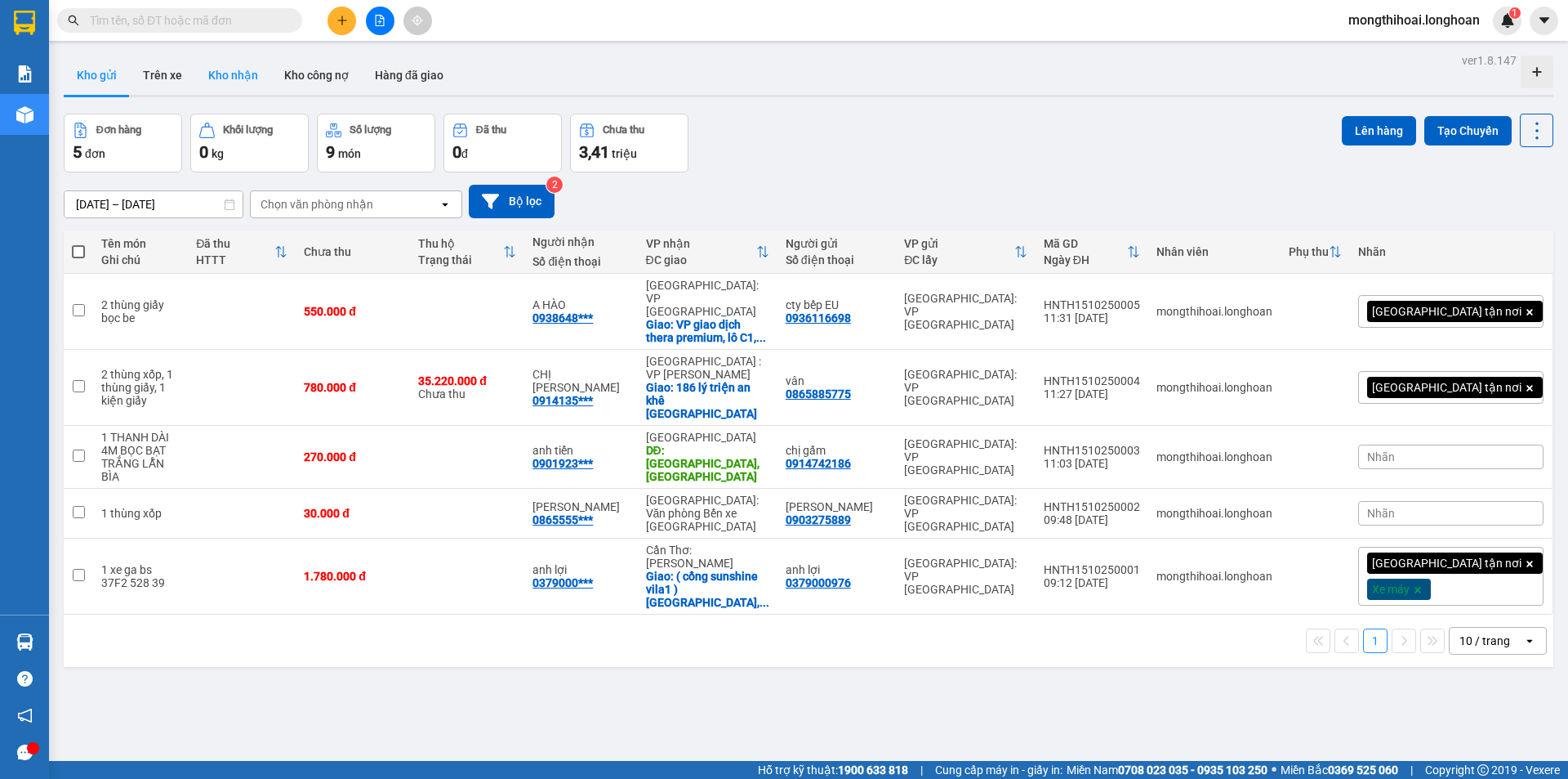
click at [223, 60] on button "Kho nhận" at bounding box center [233, 75] width 76 height 39
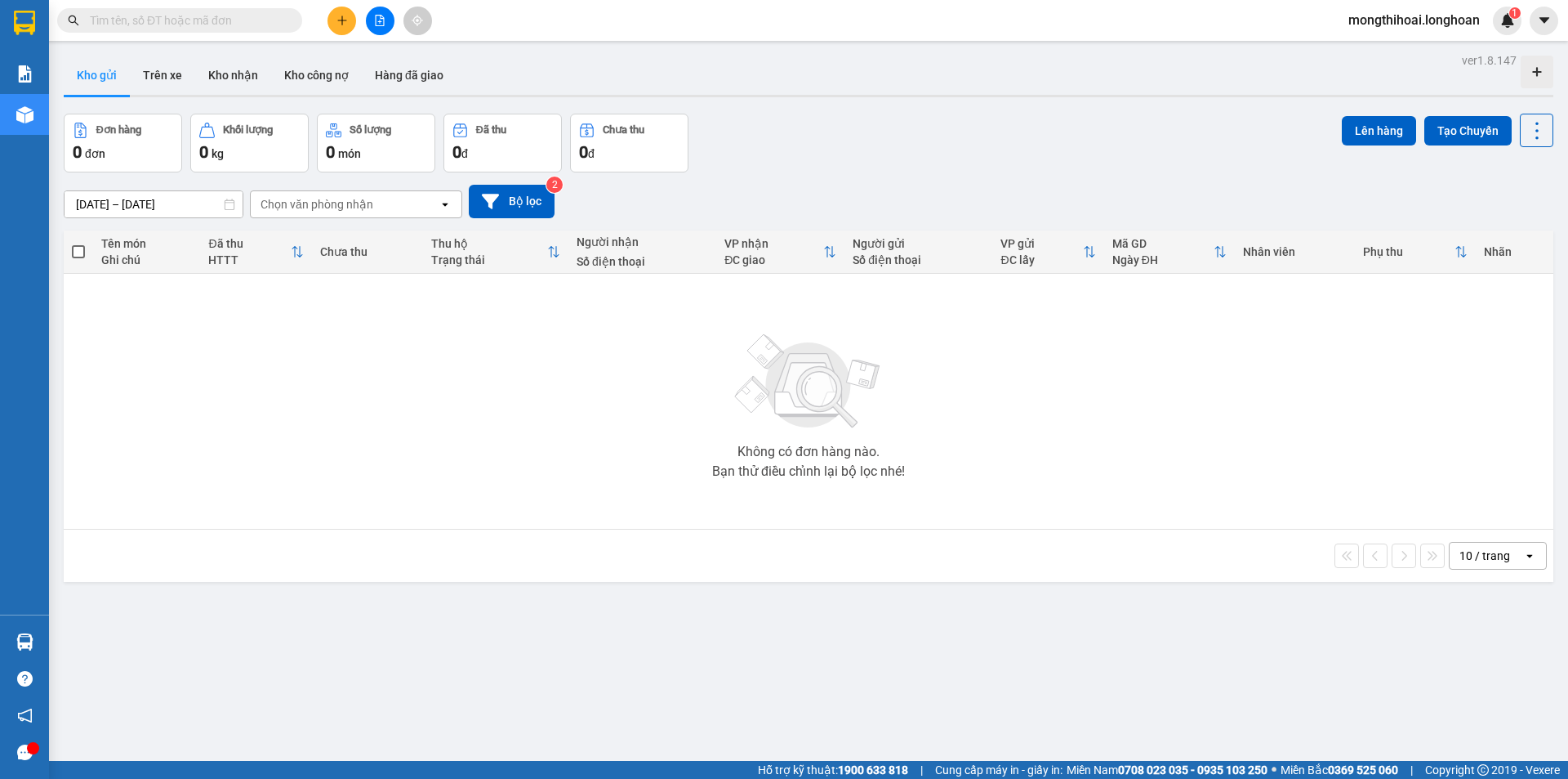
click at [571, 778] on div "Hỗ trợ kỹ thuật: 1900 633 818 | Cung cấp máy in - giấy in: Miền Nam 0708 023 03…" at bounding box center [780, 769] width 1560 height 18
click at [554, 744] on div "ver 1.8.147 Kho gửi Trên xe Kho nhận Kho công nợ Hàng đã giao Đơn hàng 0 đơn Kh…" at bounding box center [808, 438] width 1503 height 779
click at [268, 13] on input "text" at bounding box center [186, 20] width 193 height 18
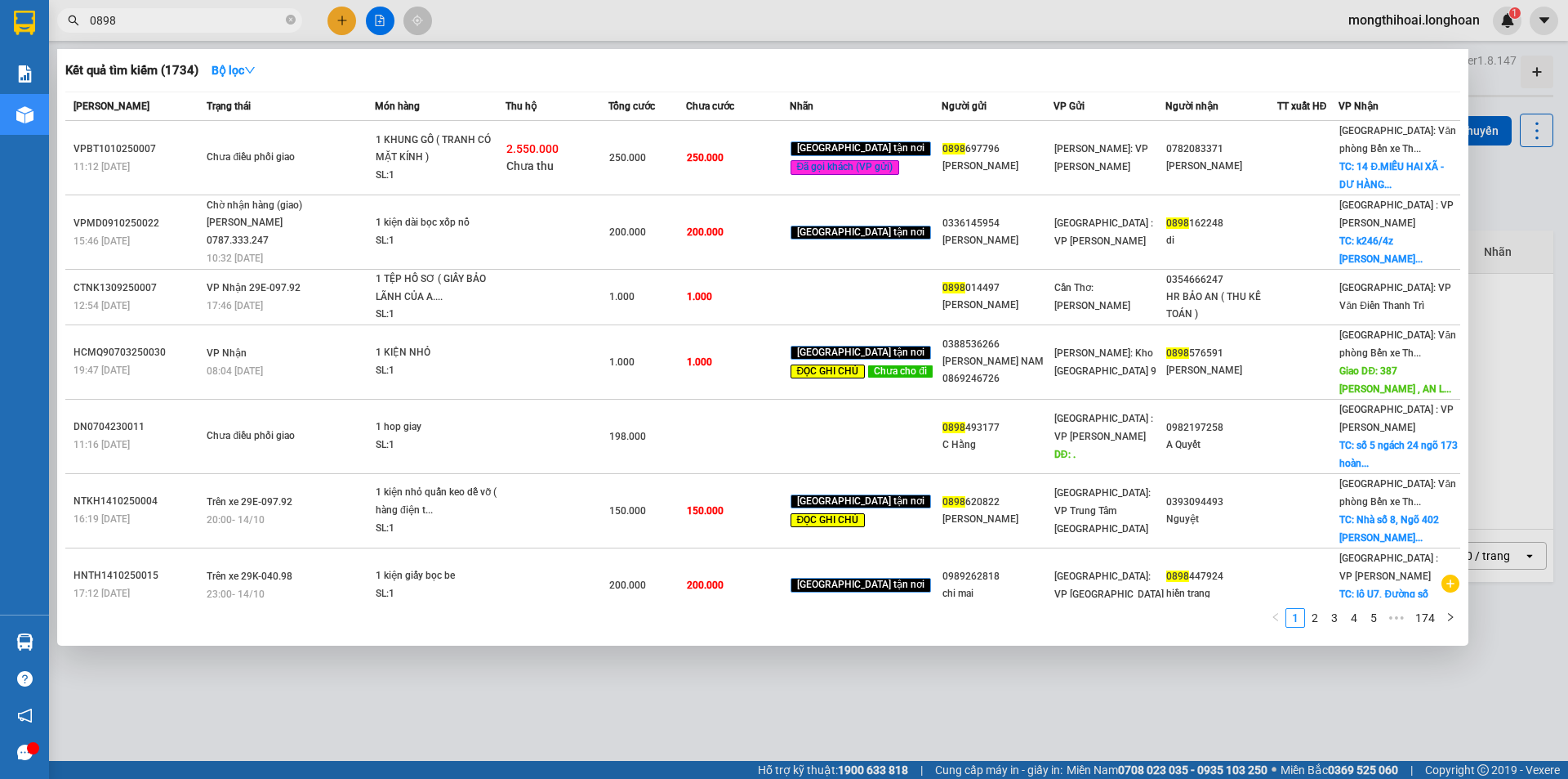
click at [222, 33] on div at bounding box center [784, 390] width 1568 height 779
click at [227, 26] on input "0898" at bounding box center [186, 20] width 193 height 18
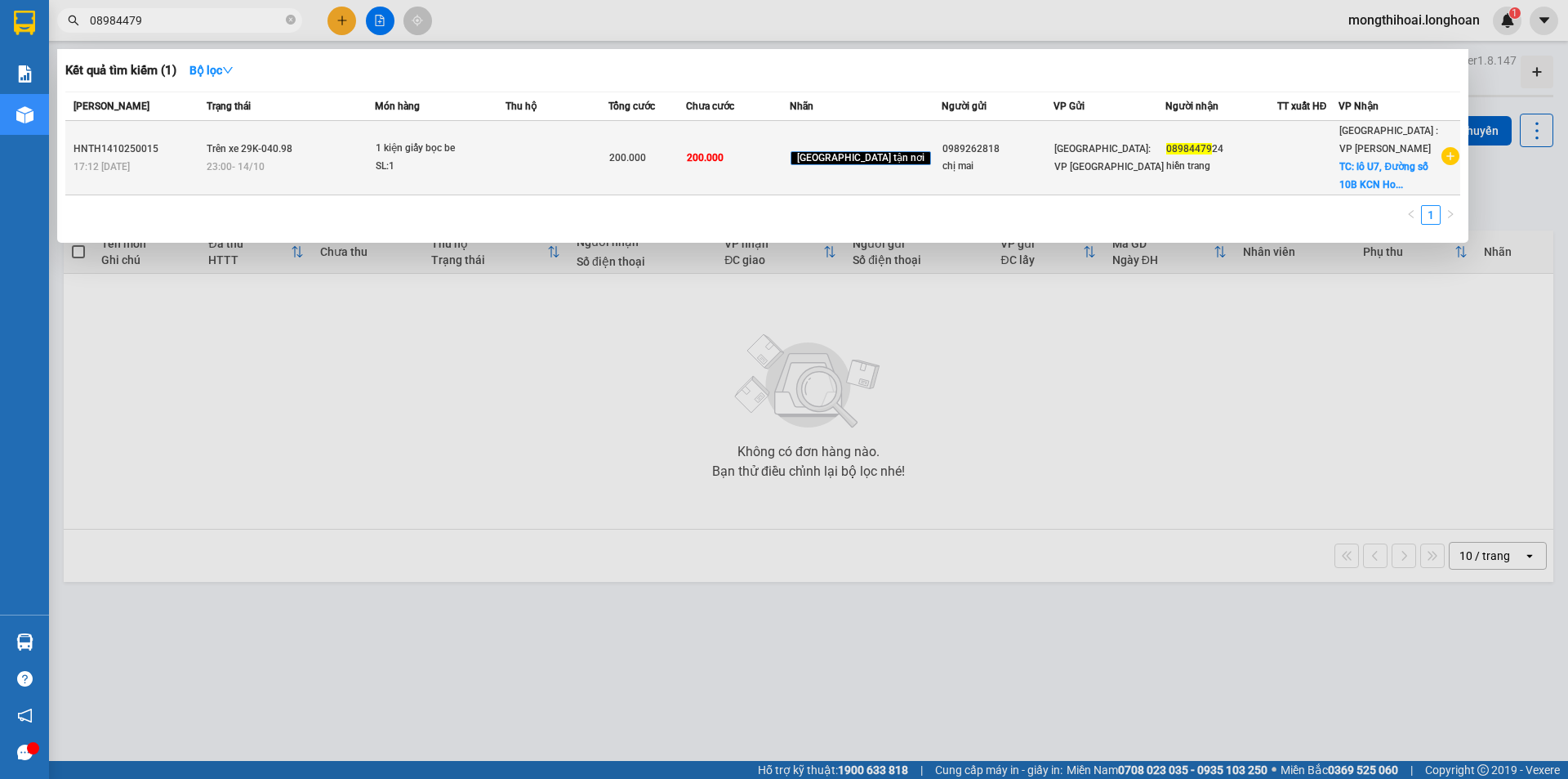
type input "08984479"
click at [603, 149] on td at bounding box center [556, 158] width 103 height 75
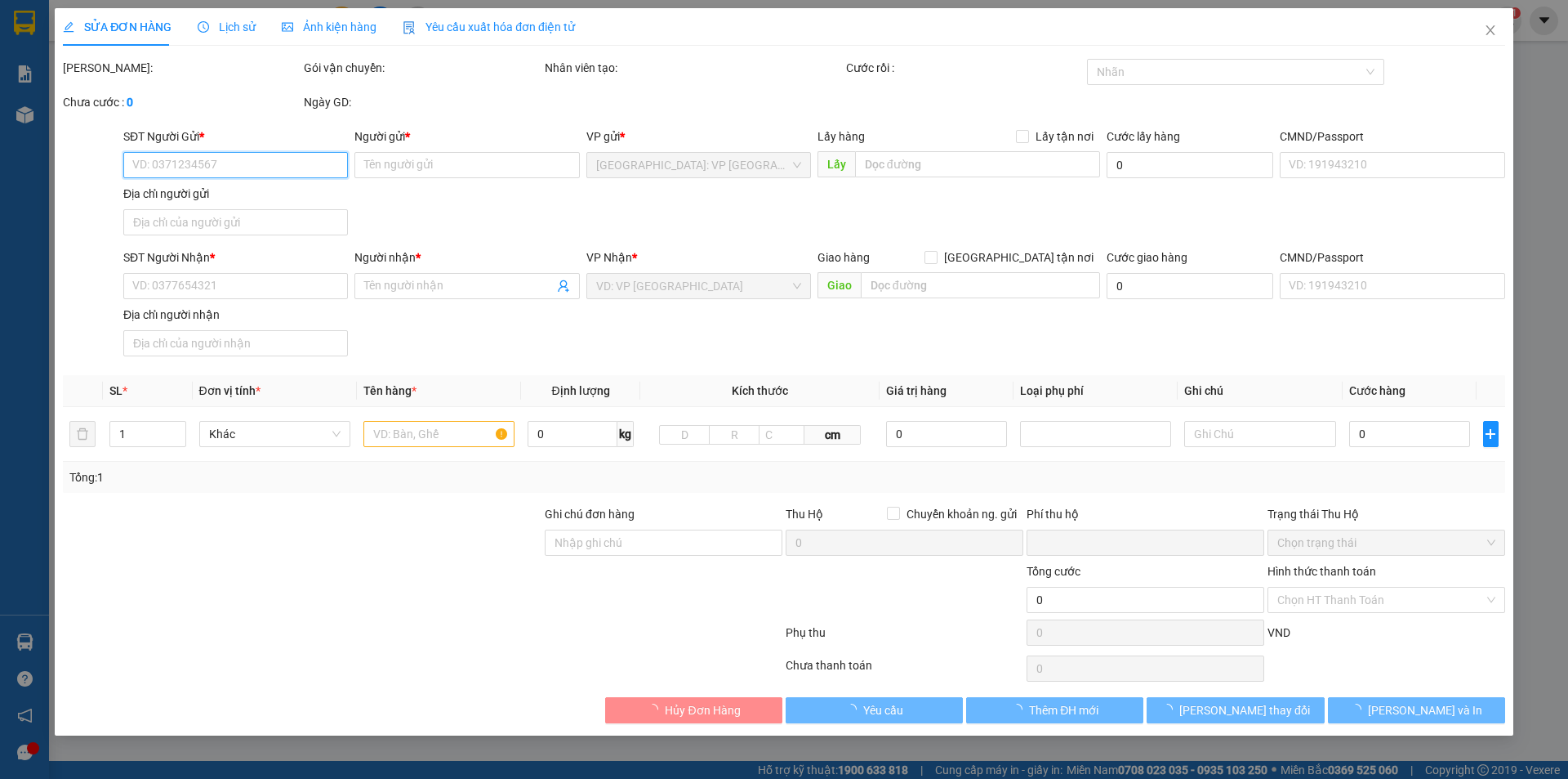
type input "0989262818"
type input "chị mai"
type input "0898447924"
type input "hiền trang"
checkbox input "true"
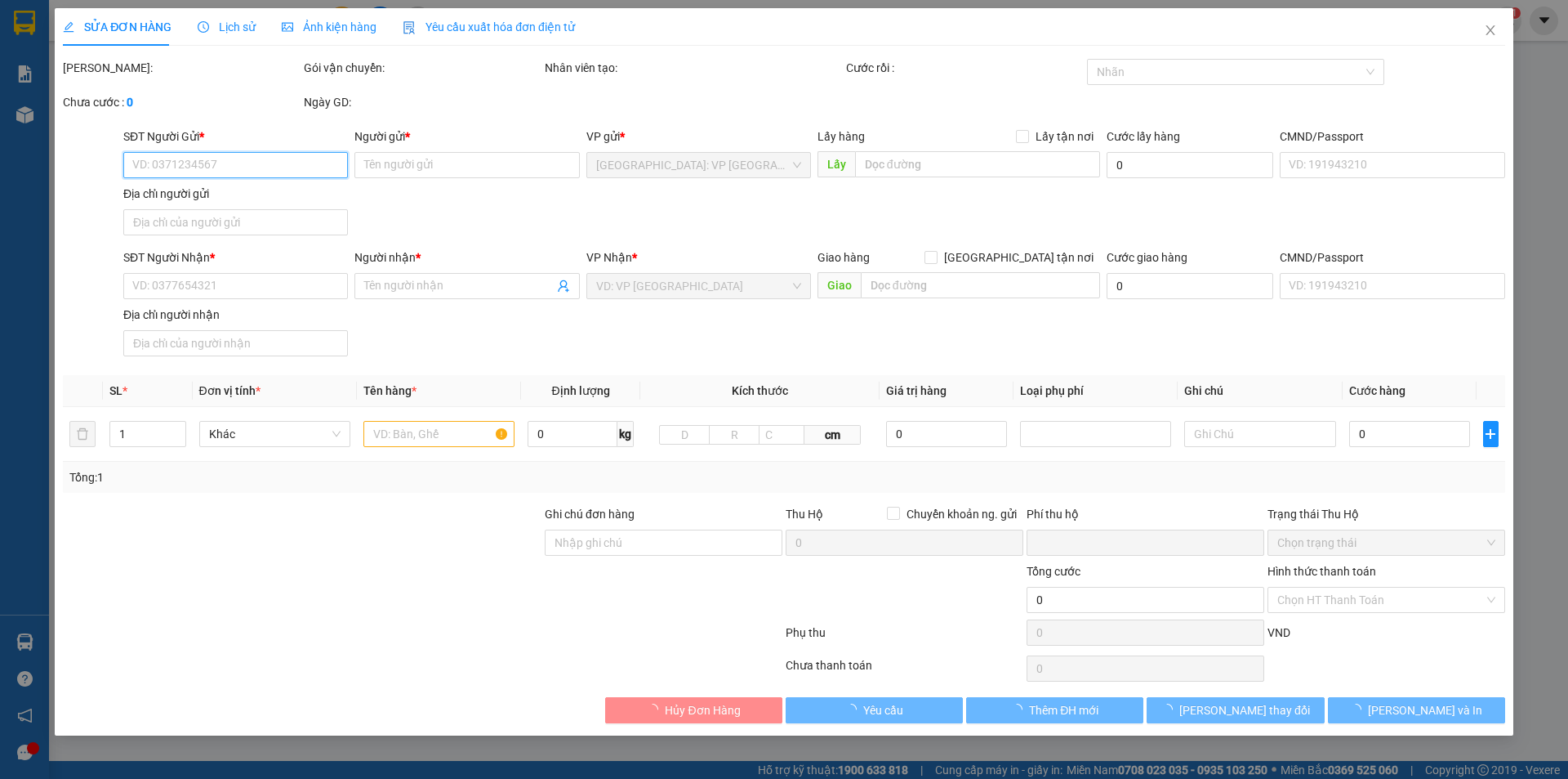
type input "lô U7, Đường số 10B KCN Hoà Khánh Mở Rộng, Hoà Khánh [GEOGRAPHIC_DATA],[GEOGRAP…"
type input "0"
type input "200.000"
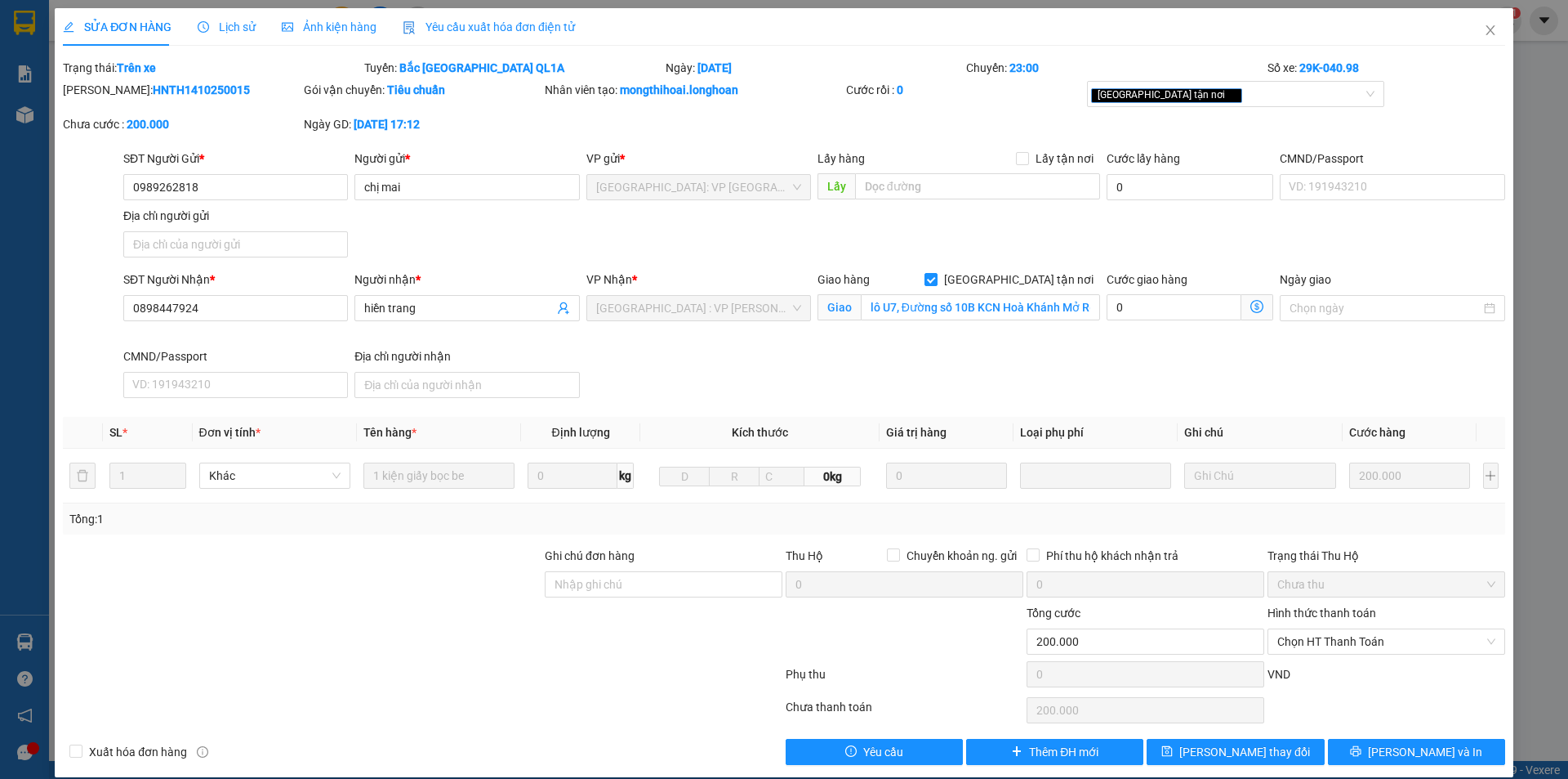
drag, startPoint x: 102, startPoint y: 86, endPoint x: 218, endPoint y: 93, distance: 116.2
click at [218, 93] on div "Mã ĐH: HNTH1410250015" at bounding box center [182, 89] width 238 height 18
copy b "HNTH1410250015"
click at [1469, 25] on span "Close" at bounding box center [1491, 32] width 46 height 46
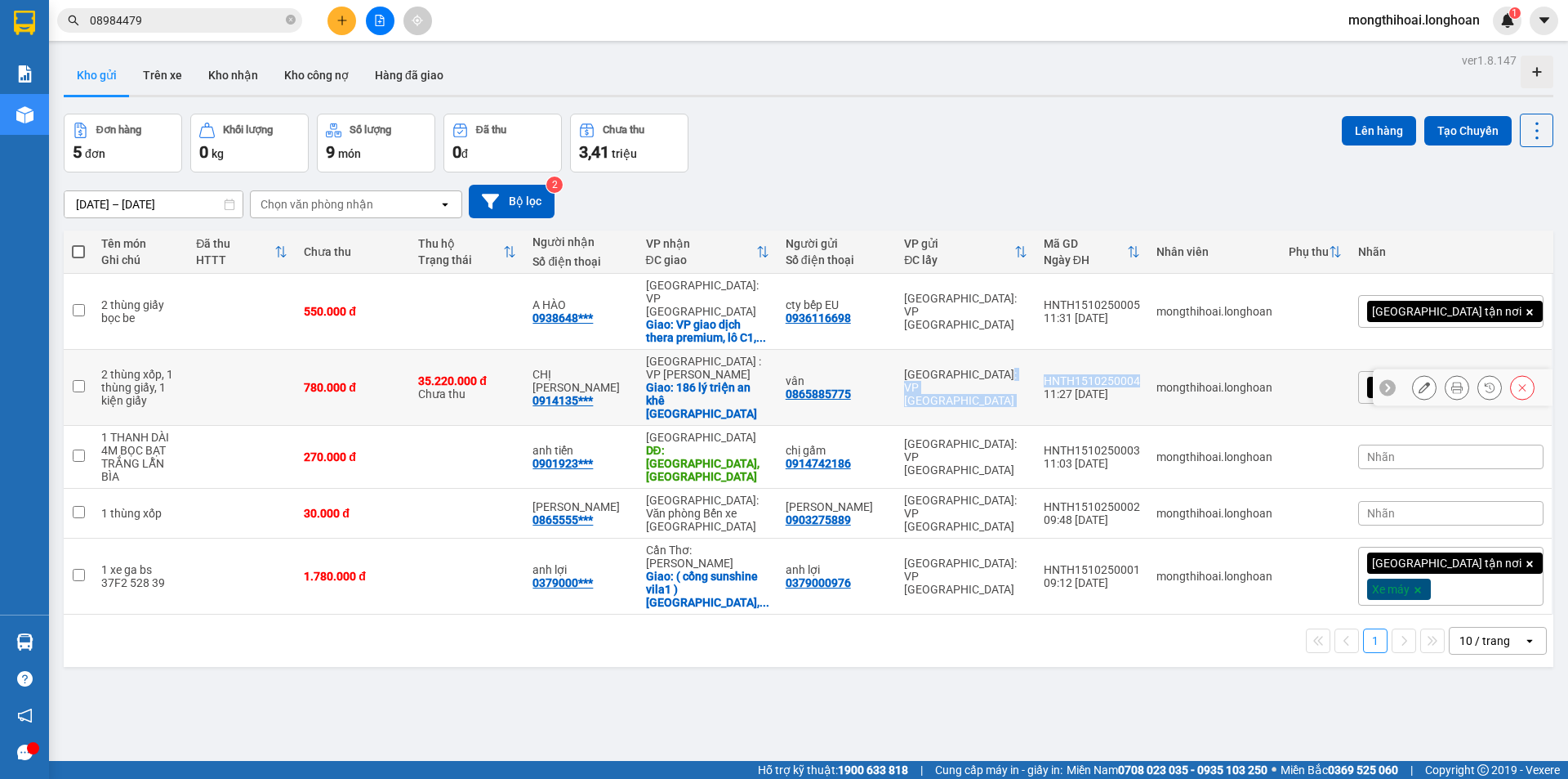
drag, startPoint x: 1220, startPoint y: 334, endPoint x: 1082, endPoint y: 334, distance: 138.0
click at [1082, 350] on tr "2 thùng xốp, 1 thùng giấy, 1 kiện giấy 780.000 đ 35.220.000 đ Chưa thu CHỊ LY 0…" at bounding box center [808, 388] width 1490 height 76
checkbox input "true"
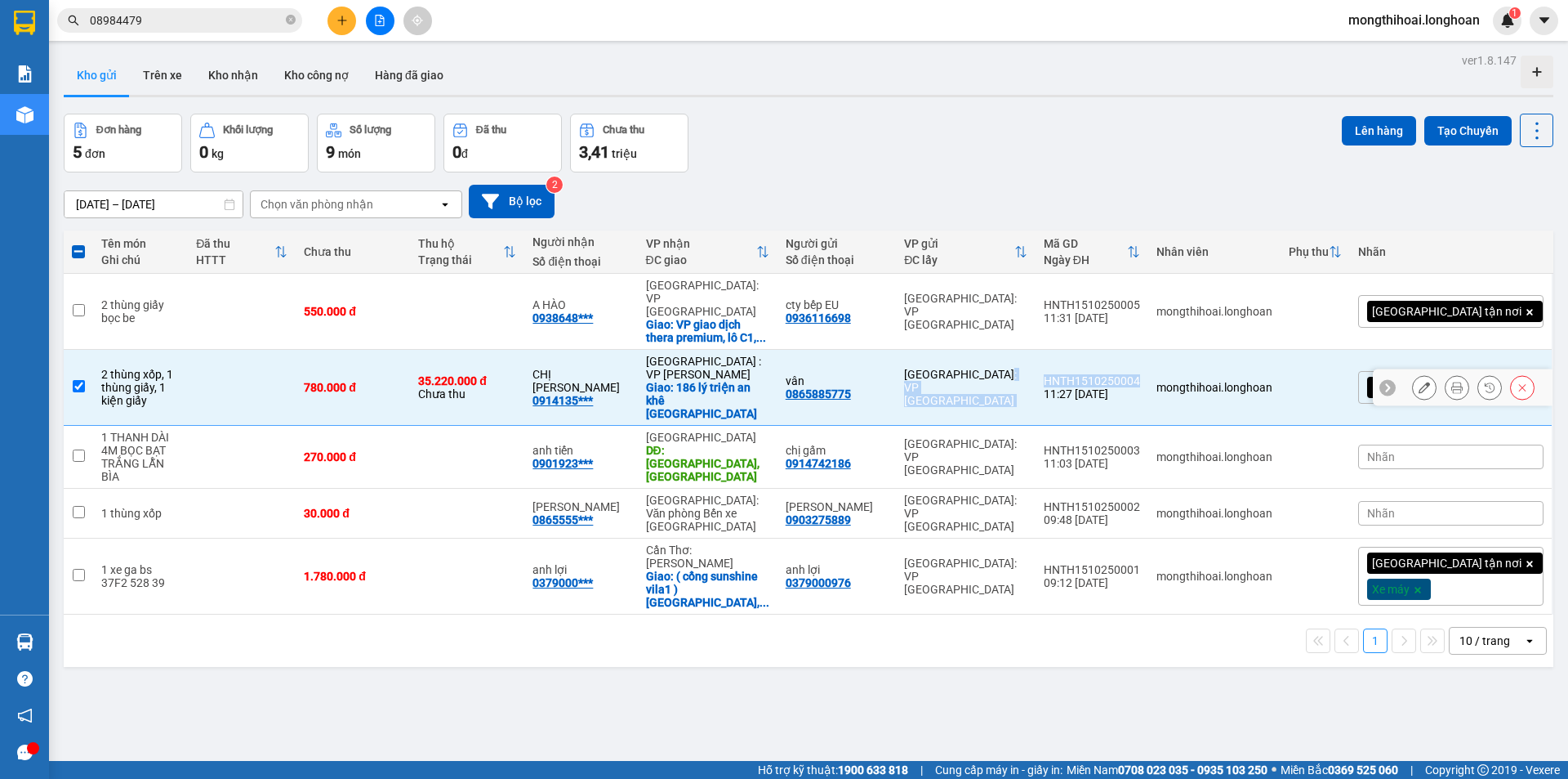
copy tr "[GEOGRAPHIC_DATA]: VP [GEOGRAPHIC_DATA]"
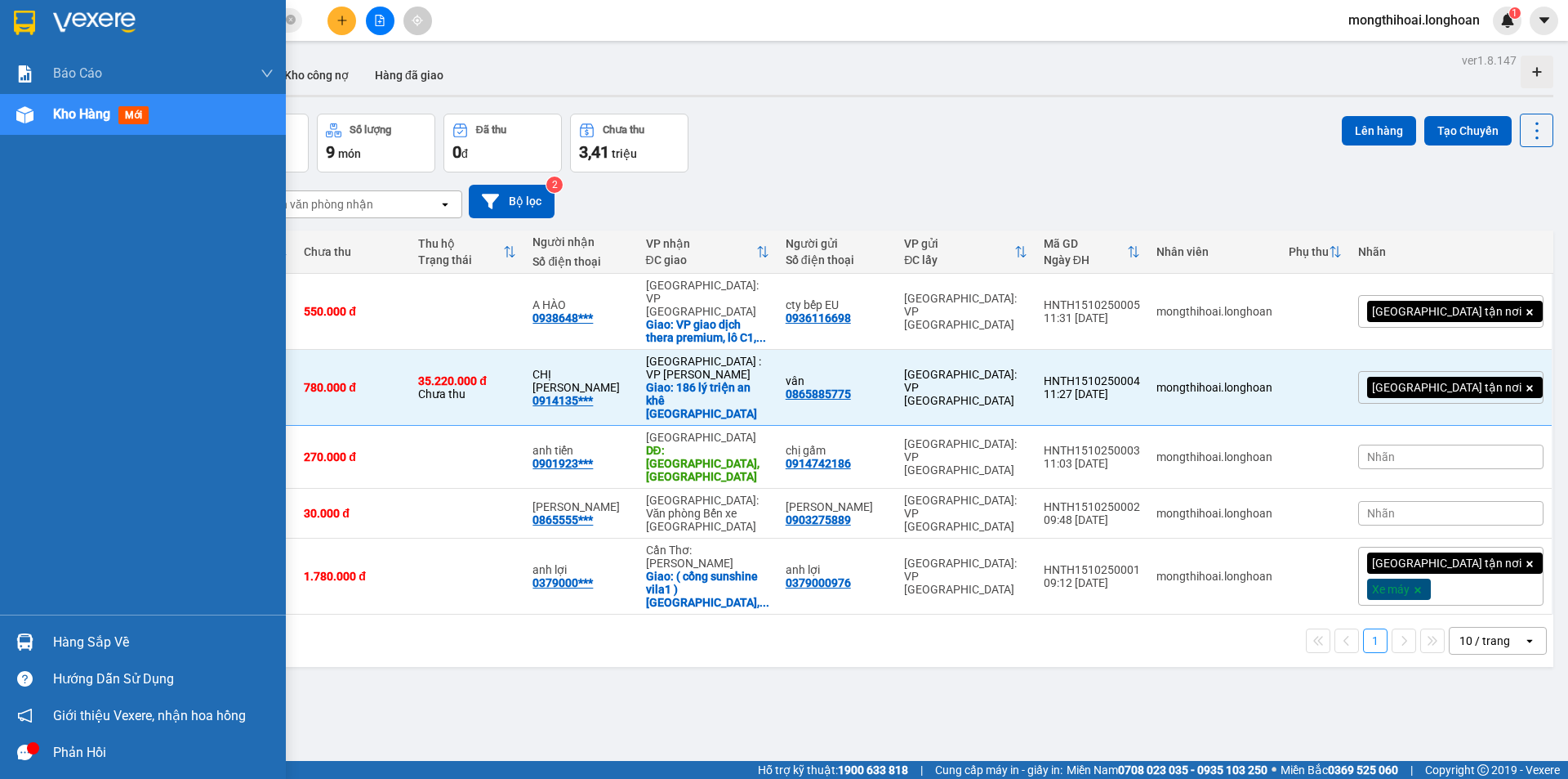
drag, startPoint x: 0, startPoint y: 20, endPoint x: 279, endPoint y: 13, distance: 279.1
click at [7, 19] on div at bounding box center [143, 26] width 286 height 53
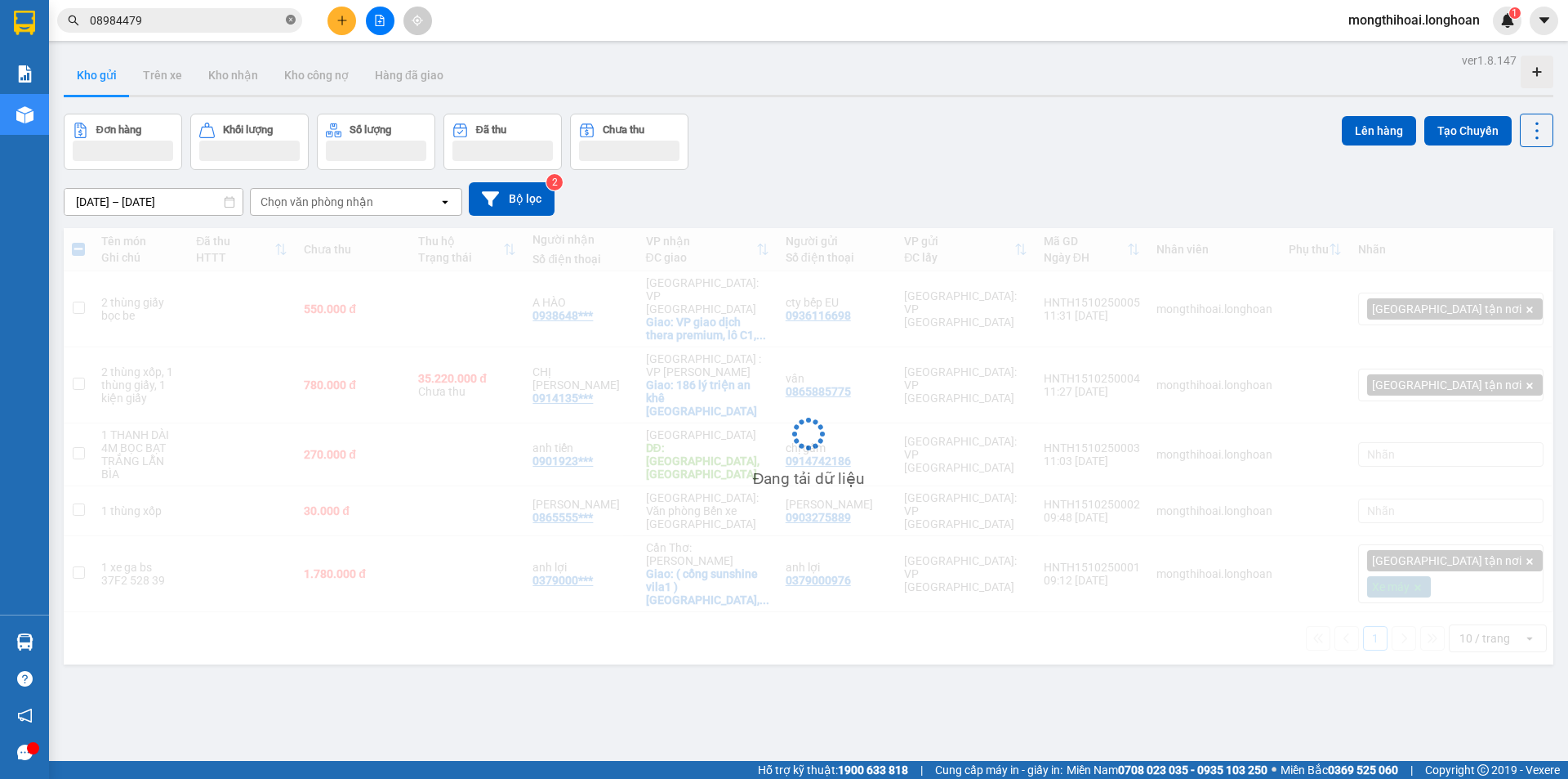
click at [290, 16] on icon "close-circle" at bounding box center [291, 19] width 10 height 10
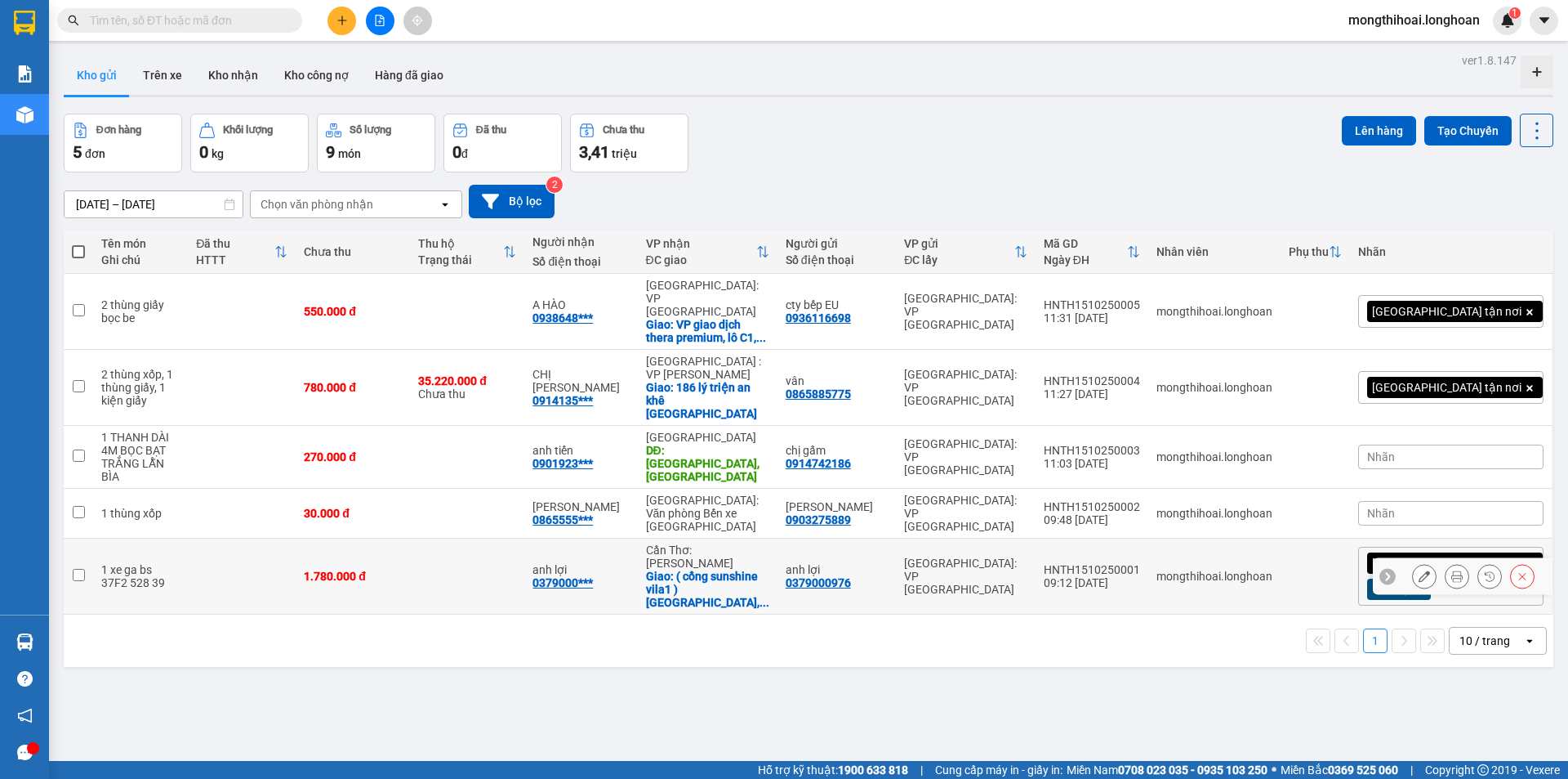
click at [1459, 564] on div at bounding box center [1474, 577] width 123 height 25
click at [1452, 571] on icon at bounding box center [1458, 577] width 12 height 12
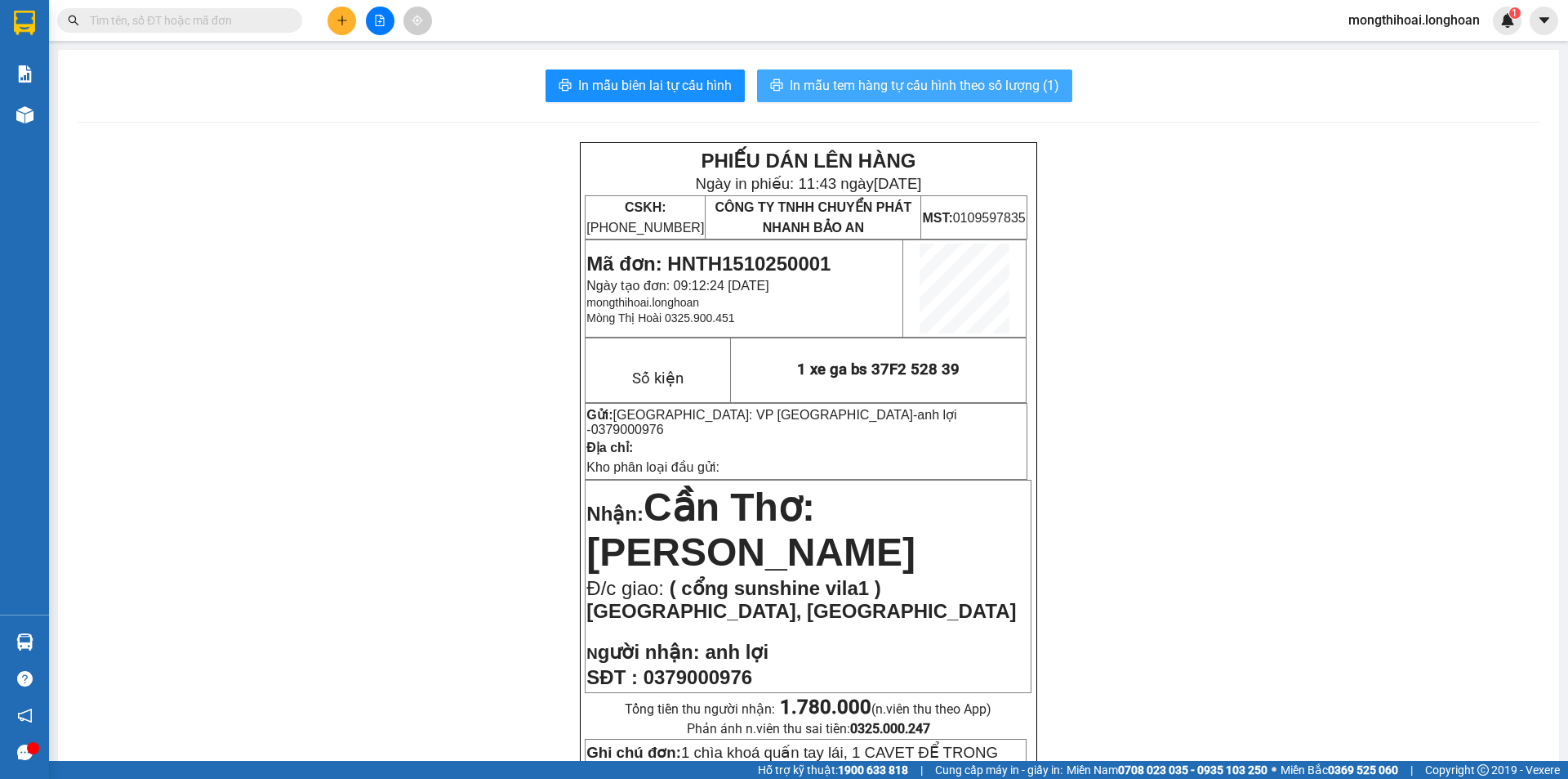
drag, startPoint x: 888, startPoint y: 79, endPoint x: 1125, endPoint y: 84, distance: 237.1
click at [894, 79] on span "In mẫu tem hàng tự cấu hình theo số lượng (1)" at bounding box center [924, 84] width 269 height 20
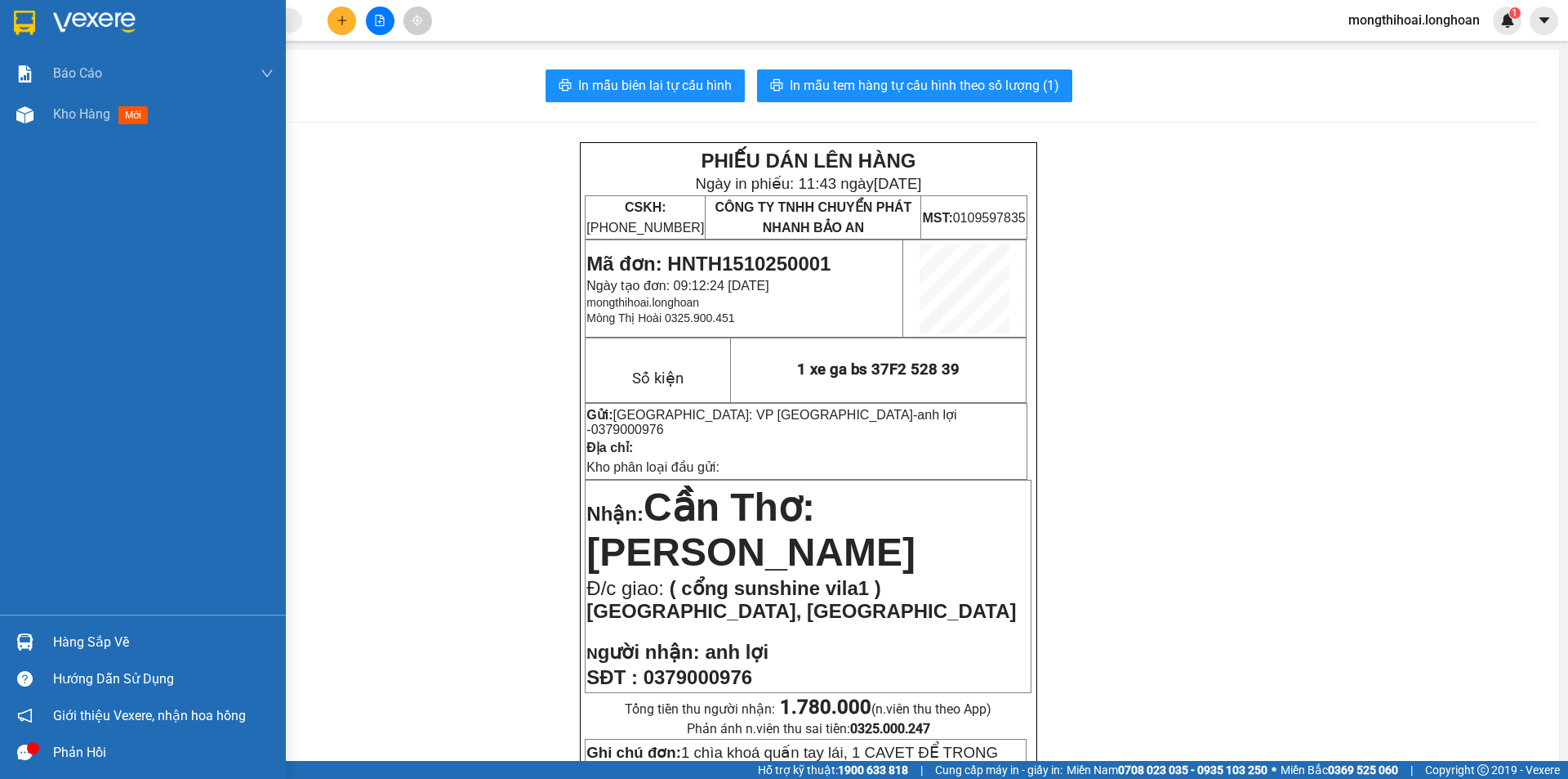
click at [12, 19] on div at bounding box center [25, 23] width 29 height 29
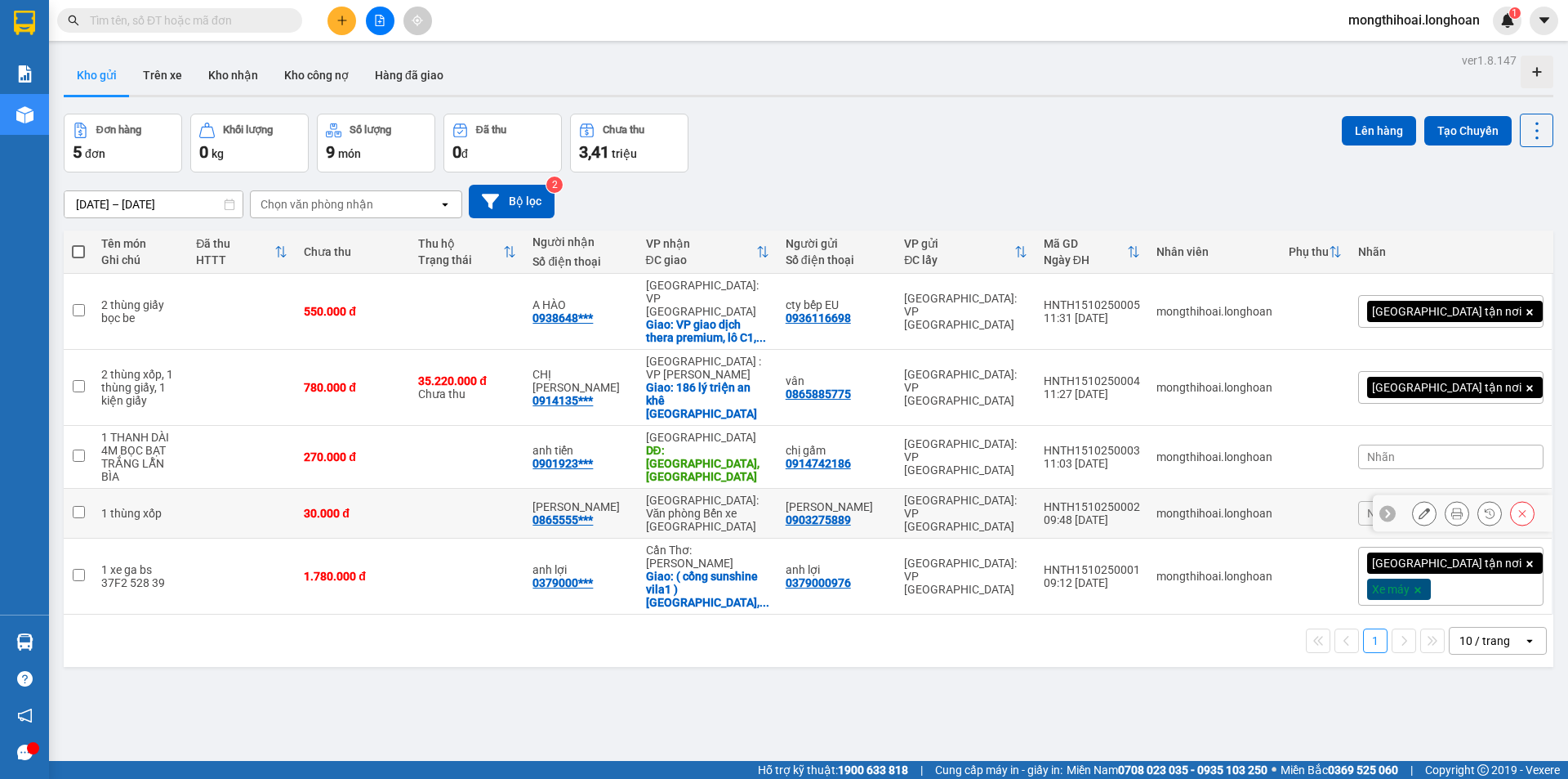
click at [1452, 508] on icon at bounding box center [1458, 513] width 12 height 12
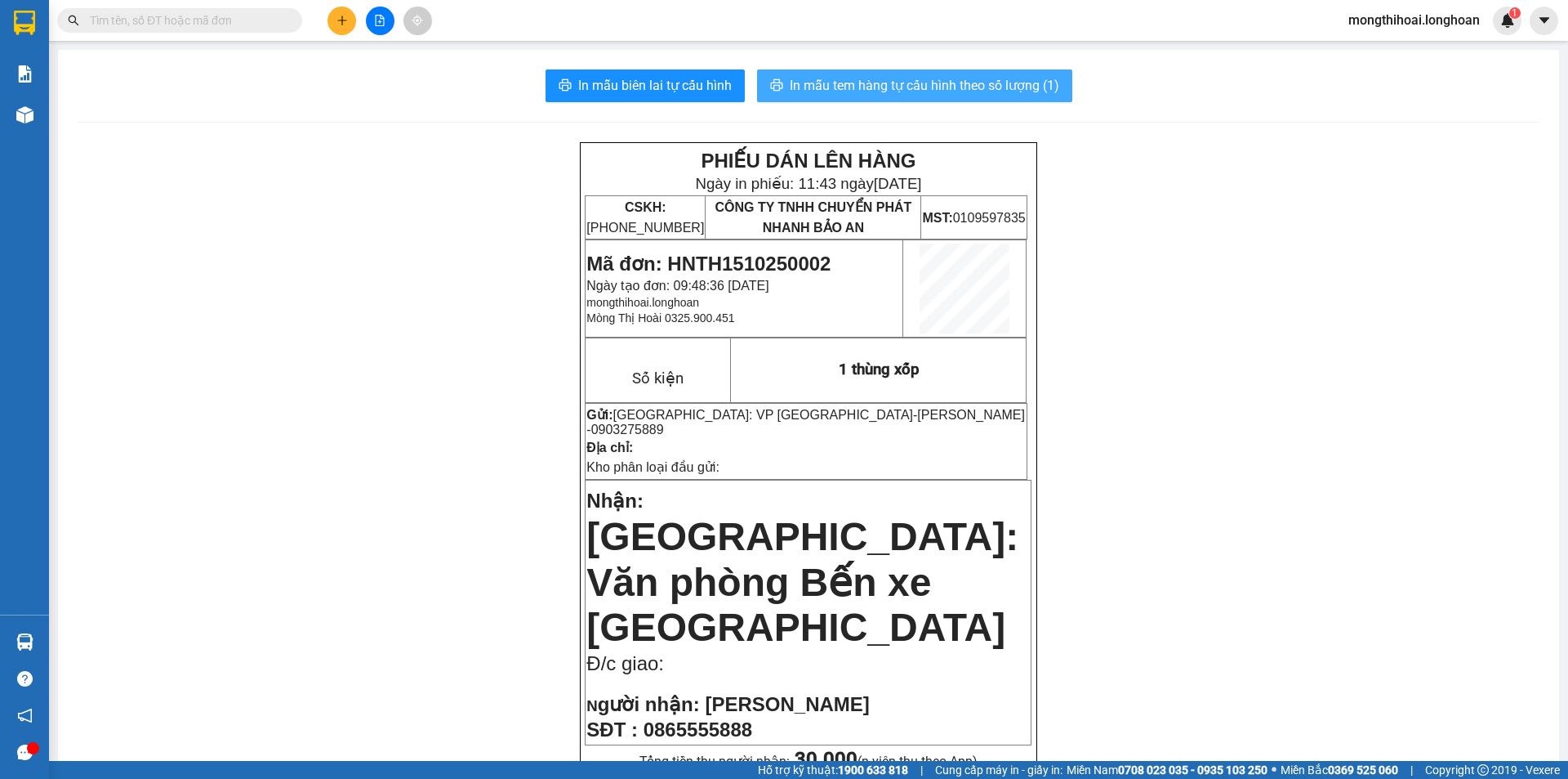
drag, startPoint x: 902, startPoint y: 84, endPoint x: 1203, endPoint y: 167, distance: 312.2
click at [906, 84] on span "In mẫu tem hàng tự cấu hình theo số lượng (1)" at bounding box center [924, 84] width 269 height 20
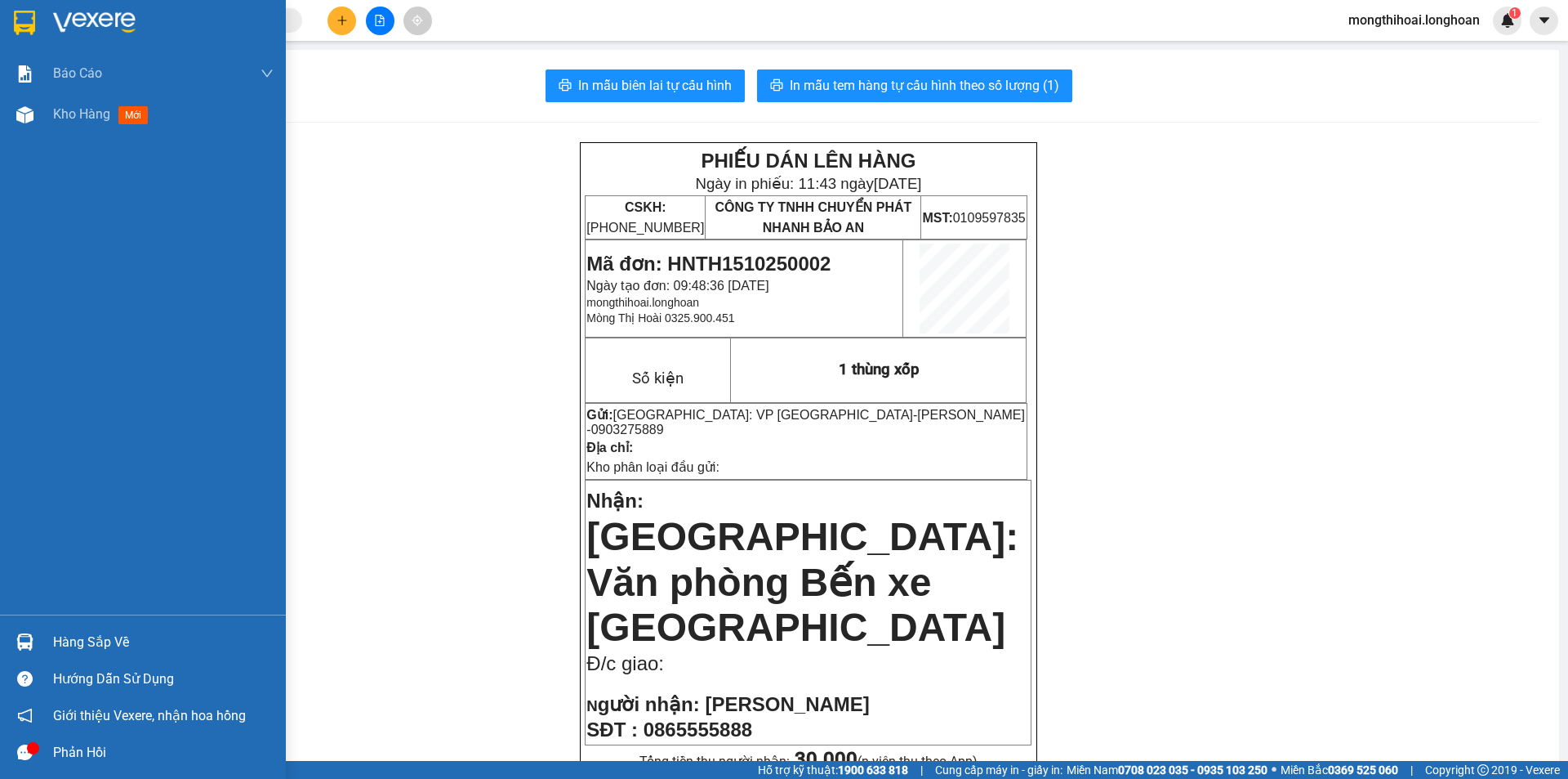
click at [15, 19] on img at bounding box center [24, 23] width 21 height 25
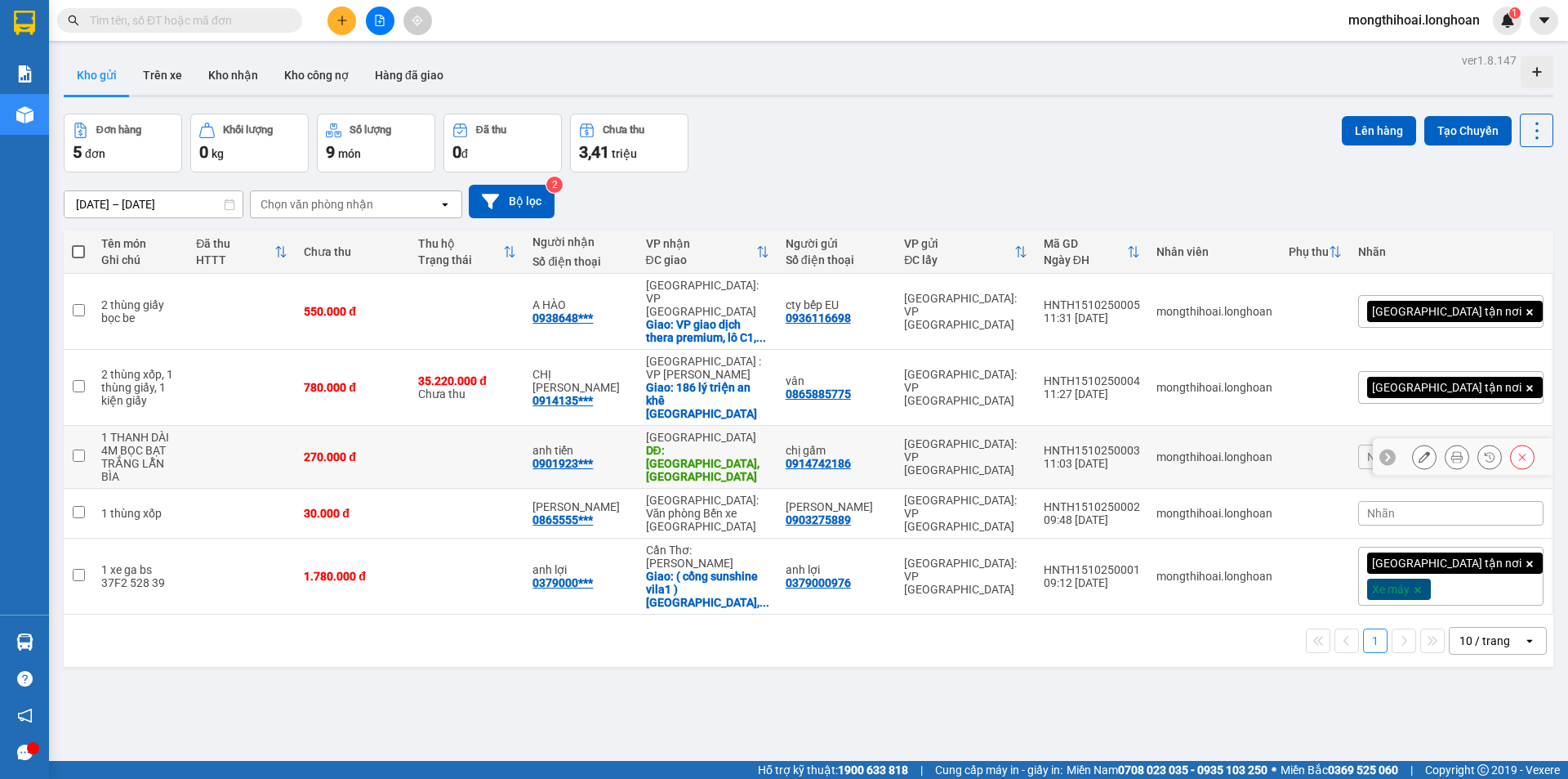
click at [1452, 451] on icon at bounding box center [1458, 457] width 12 height 12
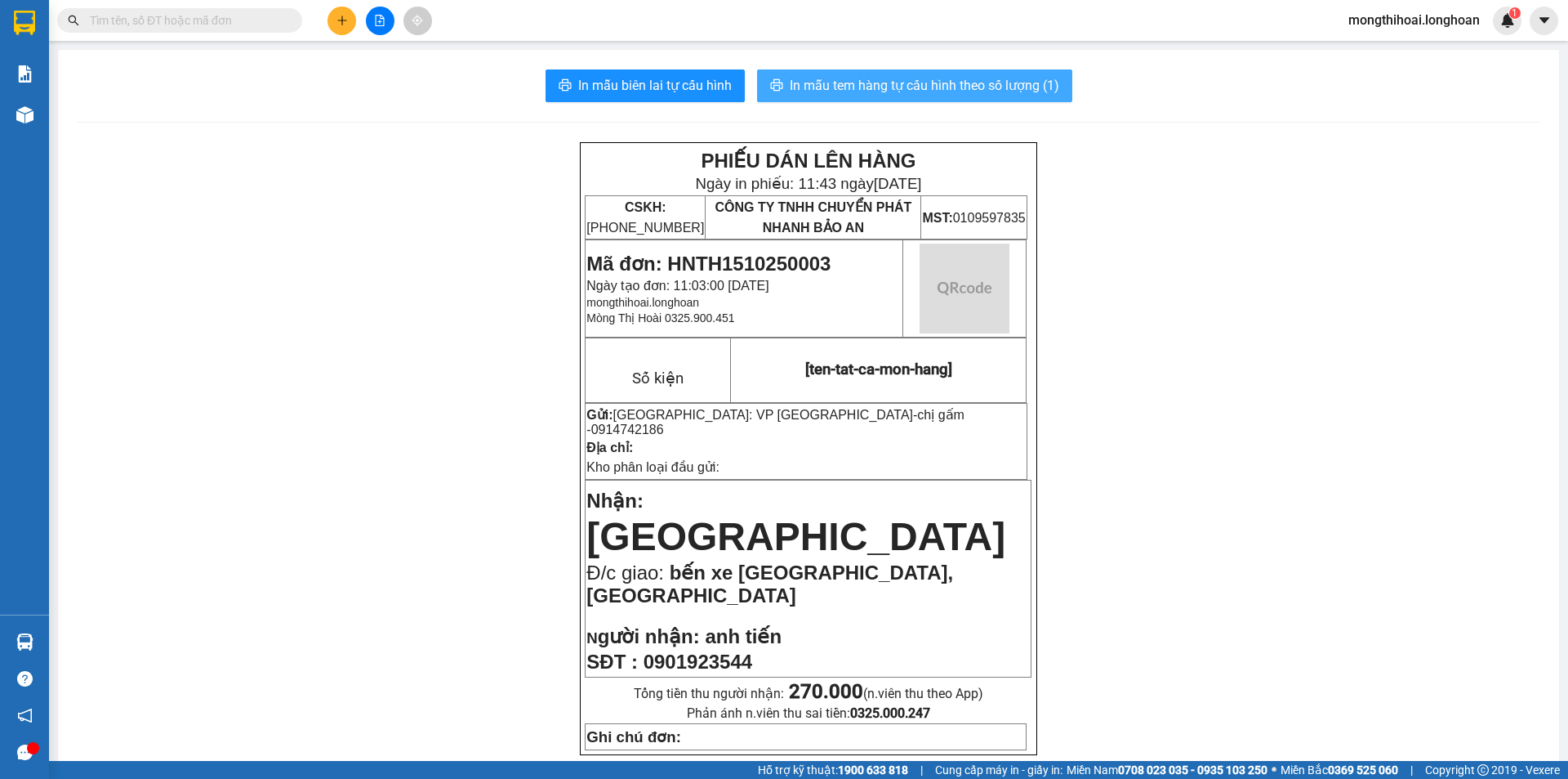
click at [987, 74] on button "In mẫu tem hàng tự cấu hình theo số lượng (1)" at bounding box center [915, 85] width 316 height 33
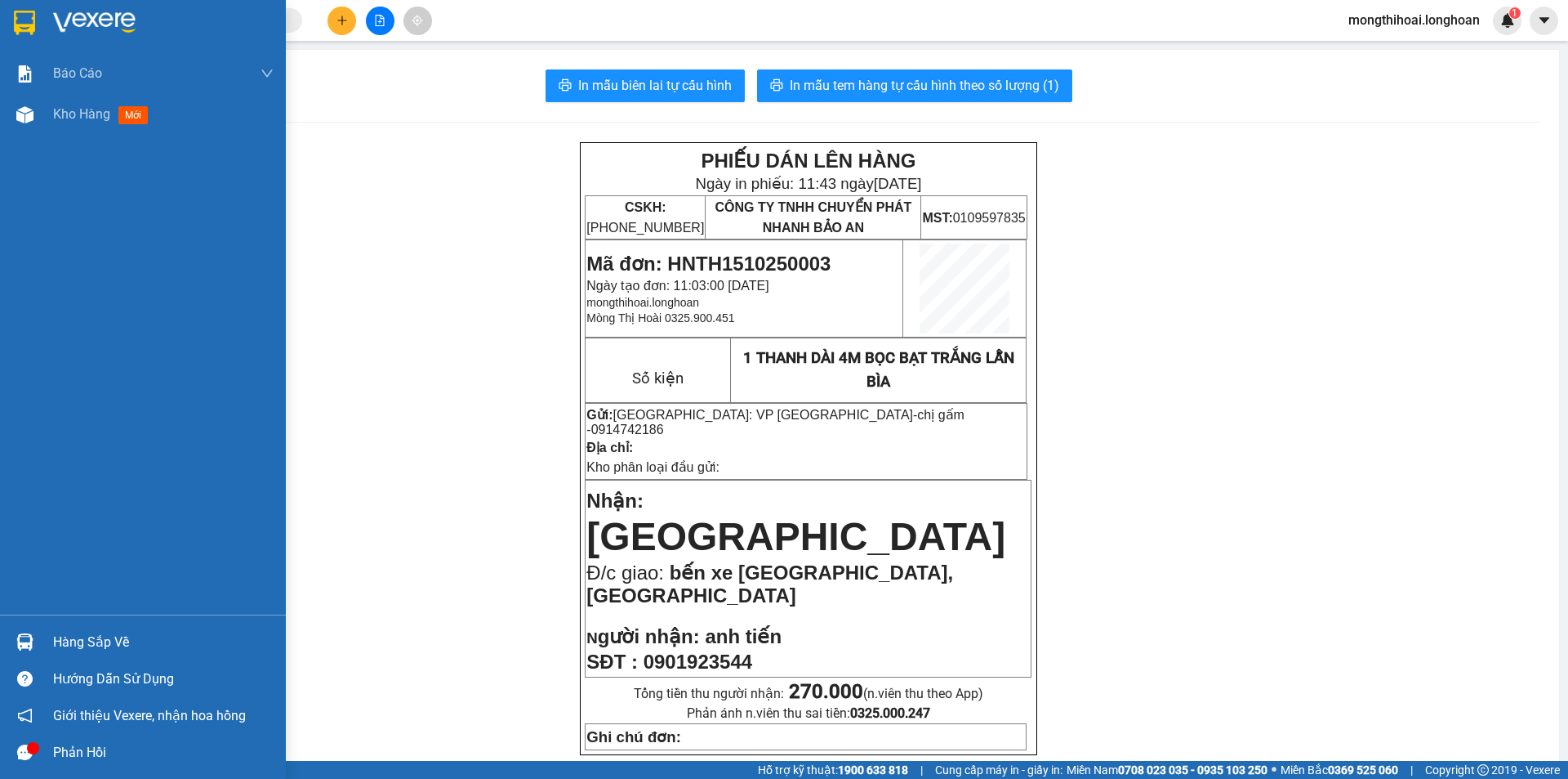
click at [13, 14] on img at bounding box center [24, 23] width 21 height 25
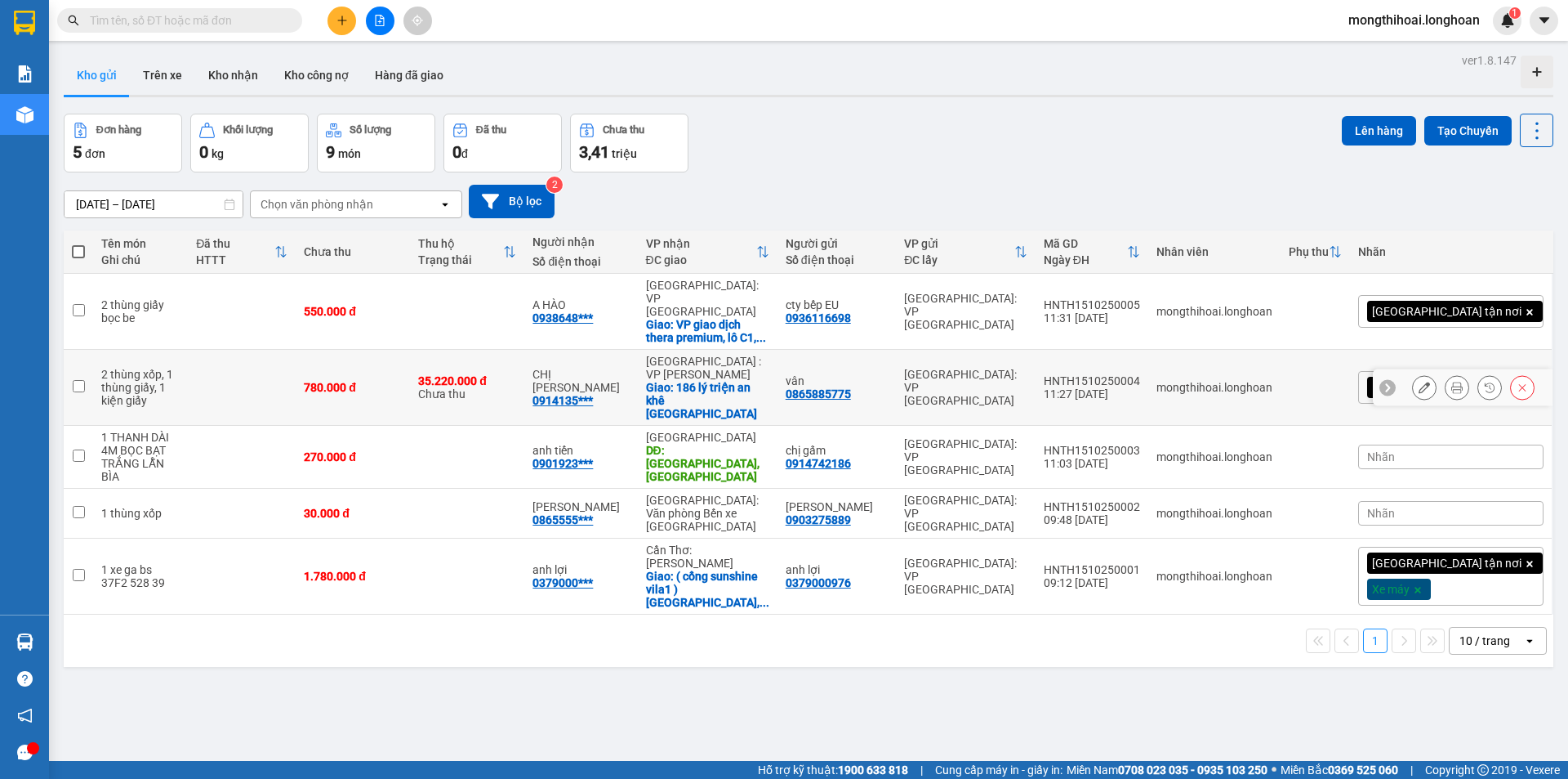
click at [1452, 382] on icon at bounding box center [1458, 388] width 12 height 12
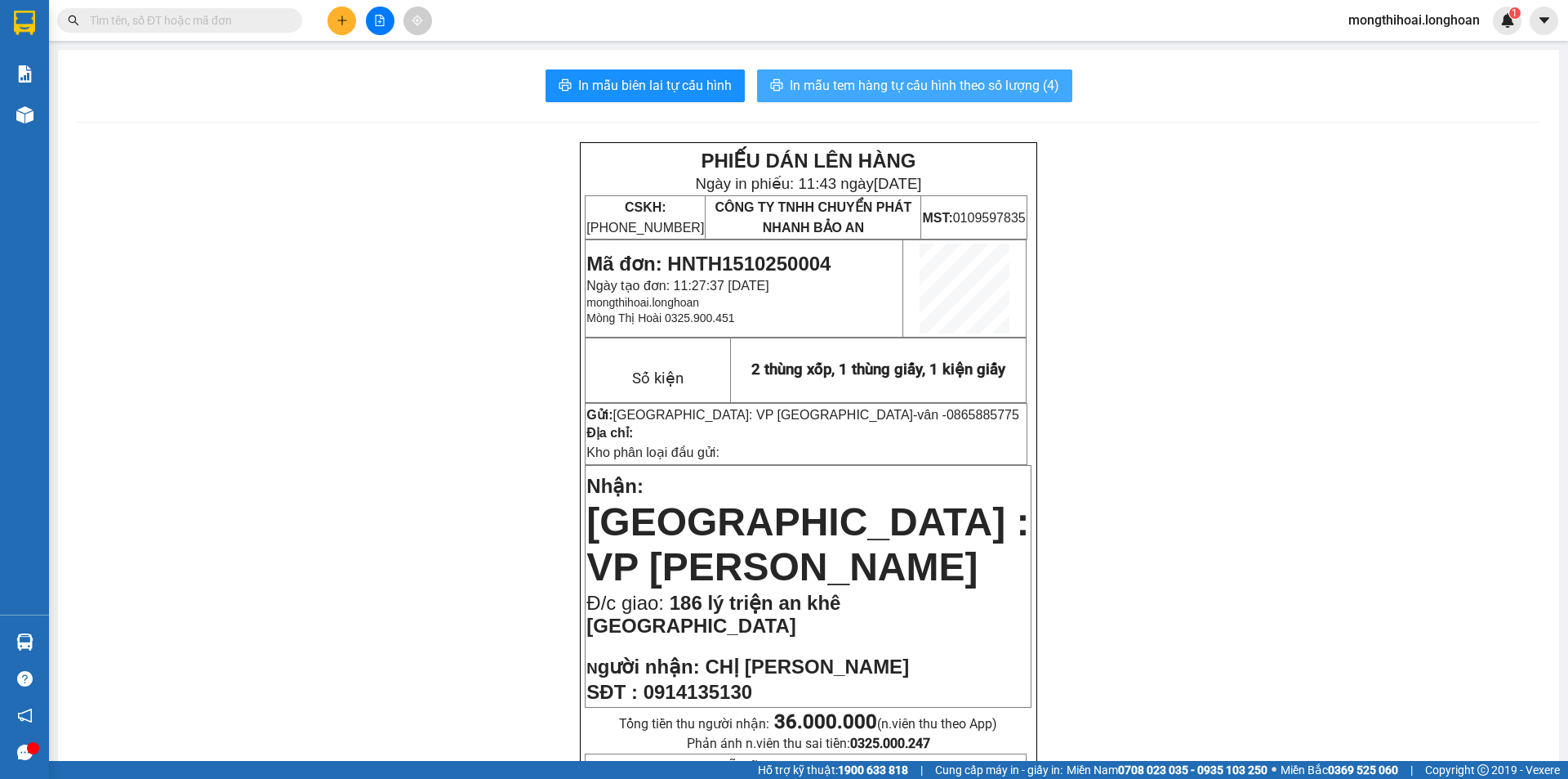
click at [954, 79] on span "In mẫu tem hàng tự cấu hình theo số lượng (4)" at bounding box center [924, 84] width 269 height 20
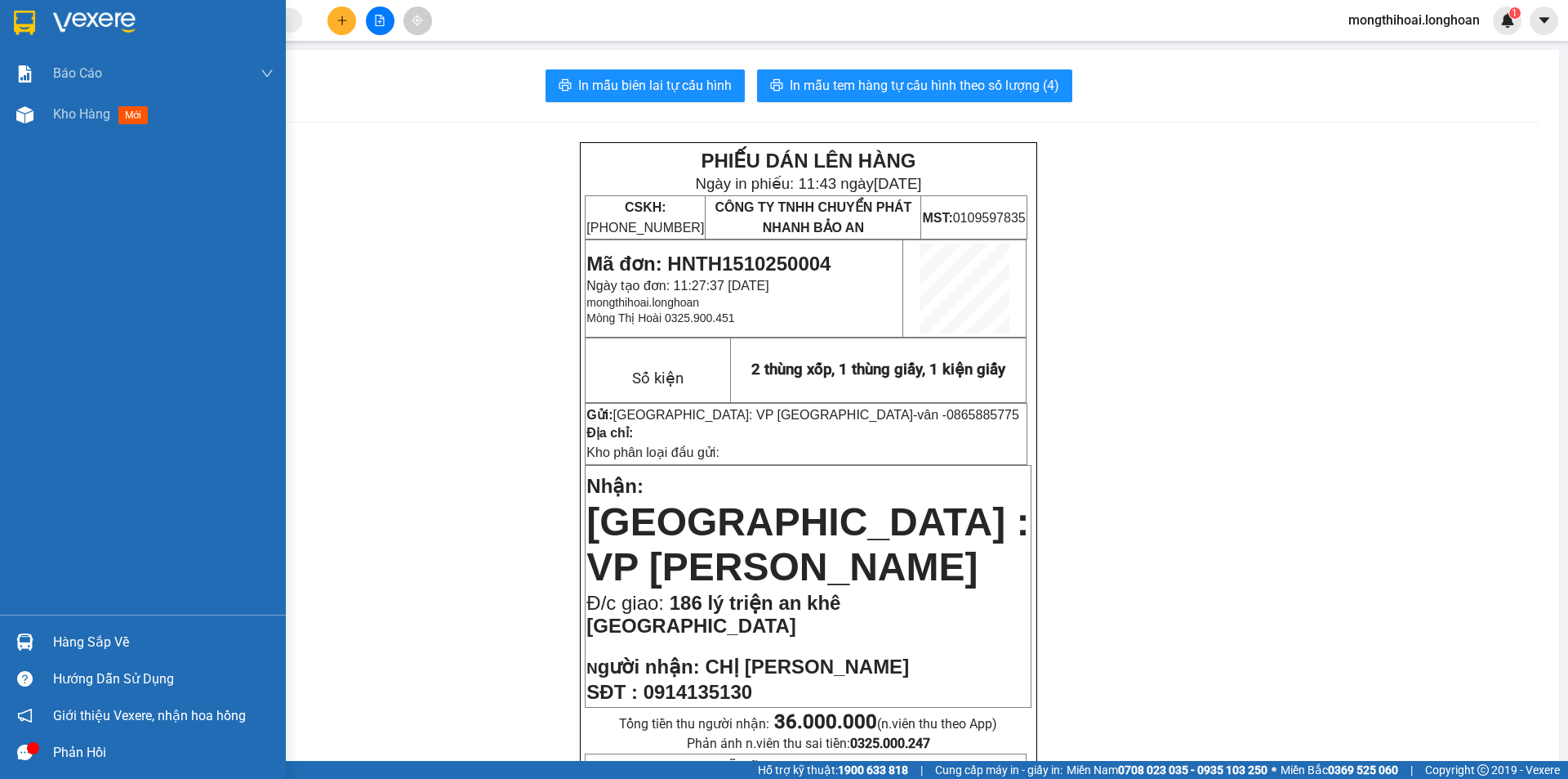
click at [4, 19] on div at bounding box center [143, 26] width 286 height 53
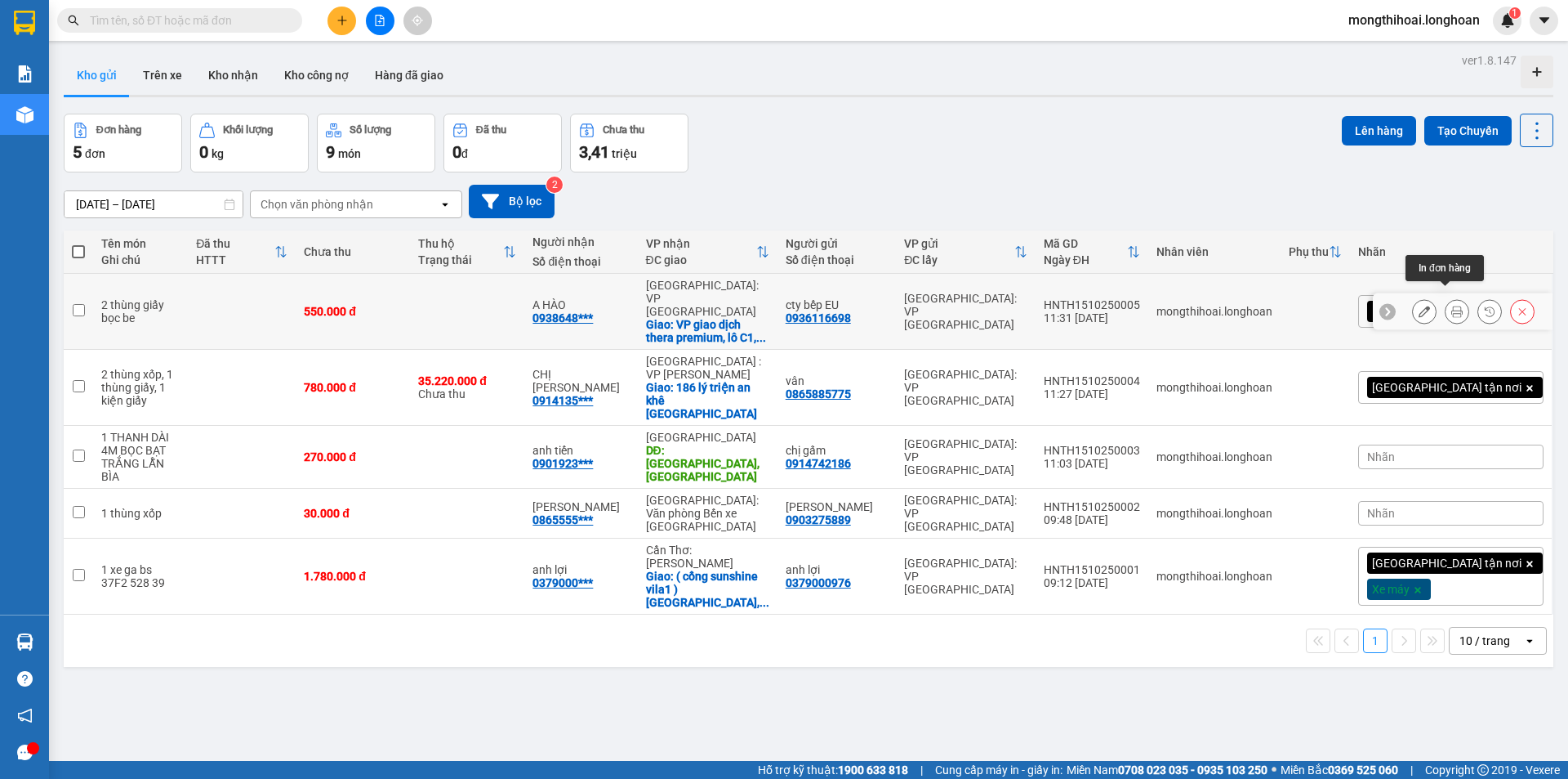
click at [1452, 306] on icon at bounding box center [1458, 312] width 12 height 12
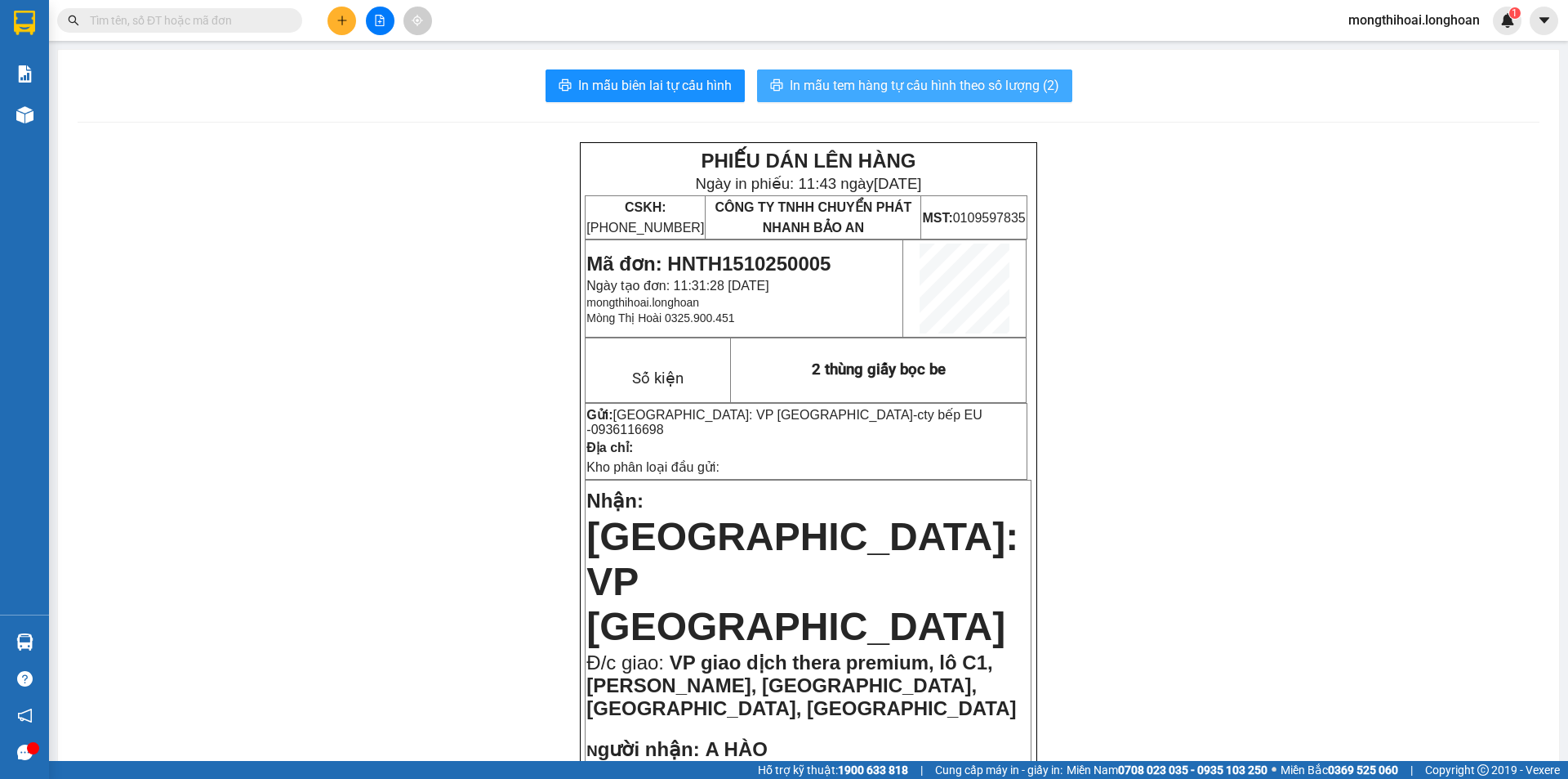
click at [949, 76] on span "In mẫu tem hàng tự cấu hình theo số lượng (2)" at bounding box center [924, 84] width 269 height 20
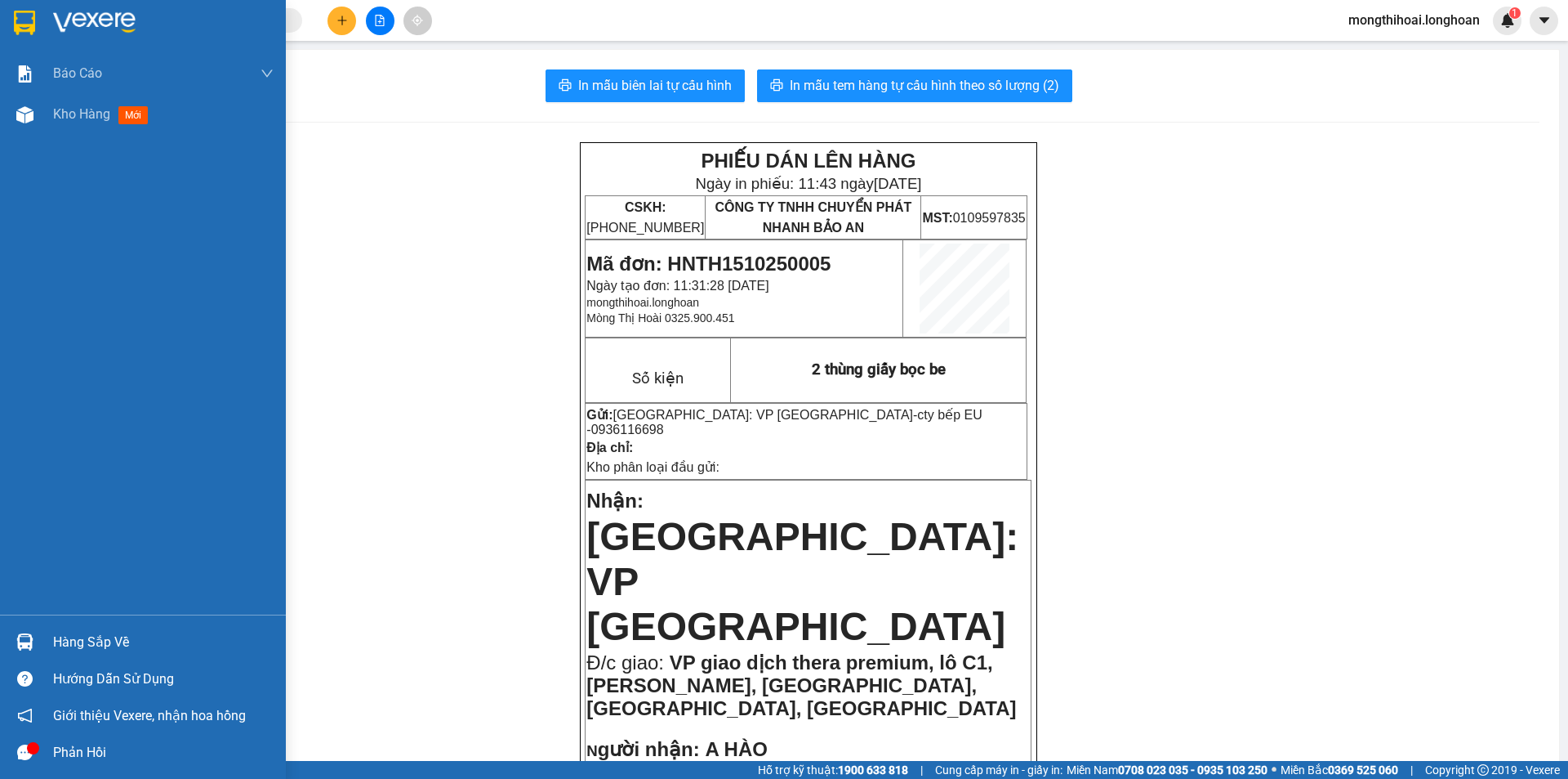
click at [3, 26] on div at bounding box center [143, 26] width 286 height 53
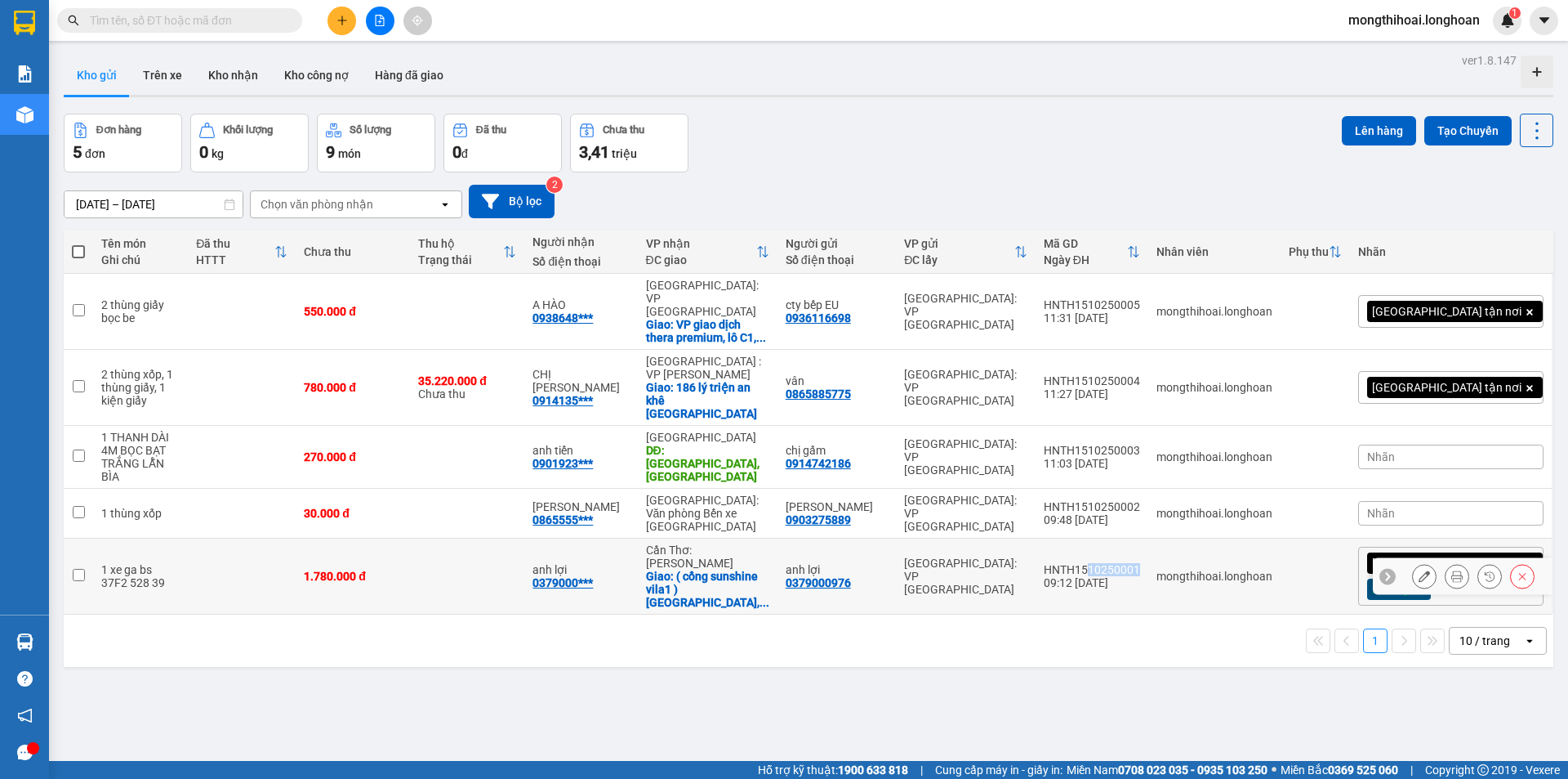
drag, startPoint x: 1218, startPoint y: 480, endPoint x: 1209, endPoint y: 469, distance: 14.2
click at [1149, 538] on td "HNTH1510250001 09:12 [DATE]" at bounding box center [1092, 576] width 113 height 76
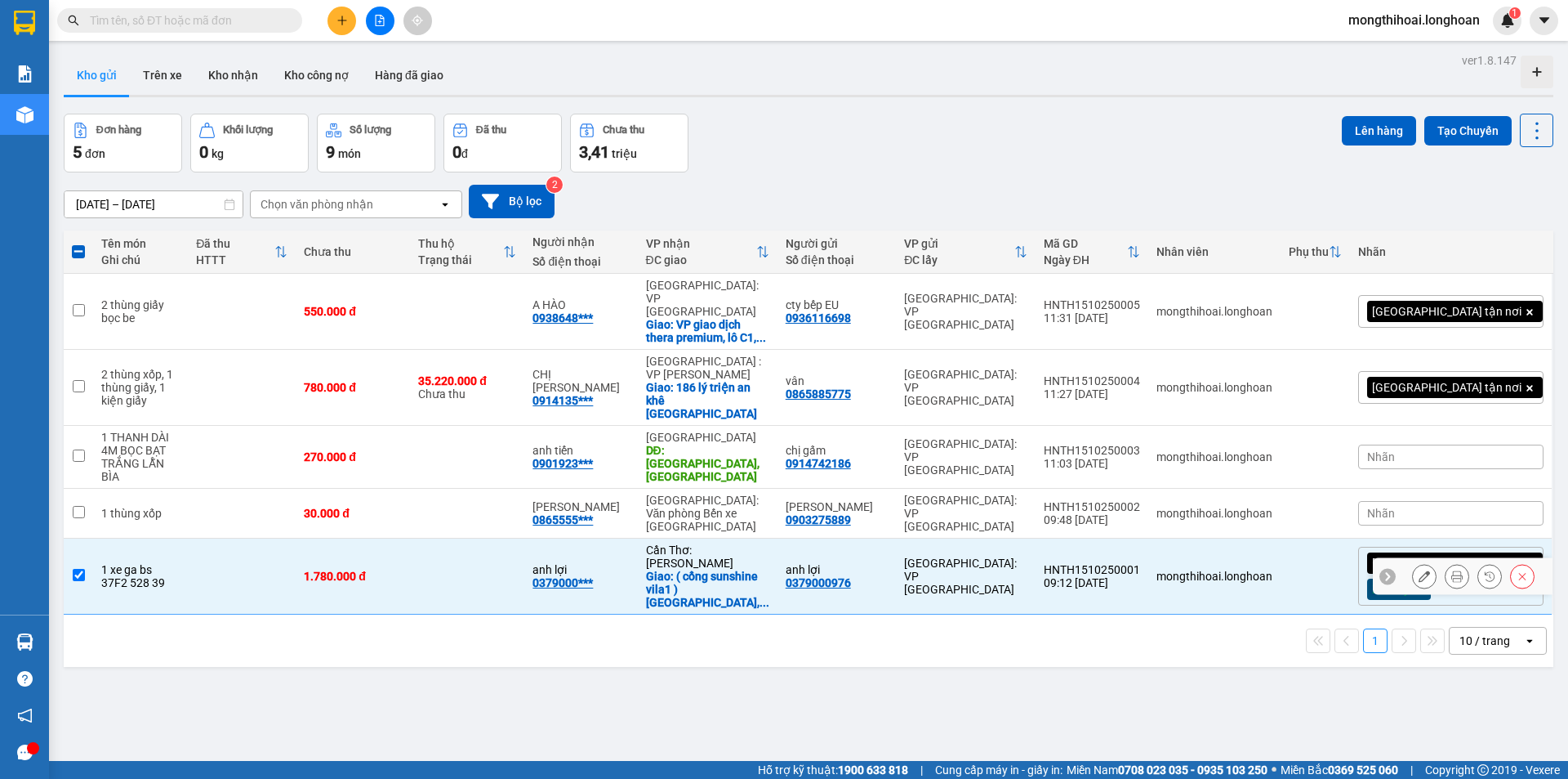
click at [1237, 538] on td "mongthihoai.longhoan" at bounding box center [1215, 576] width 132 height 76
checkbox input "false"
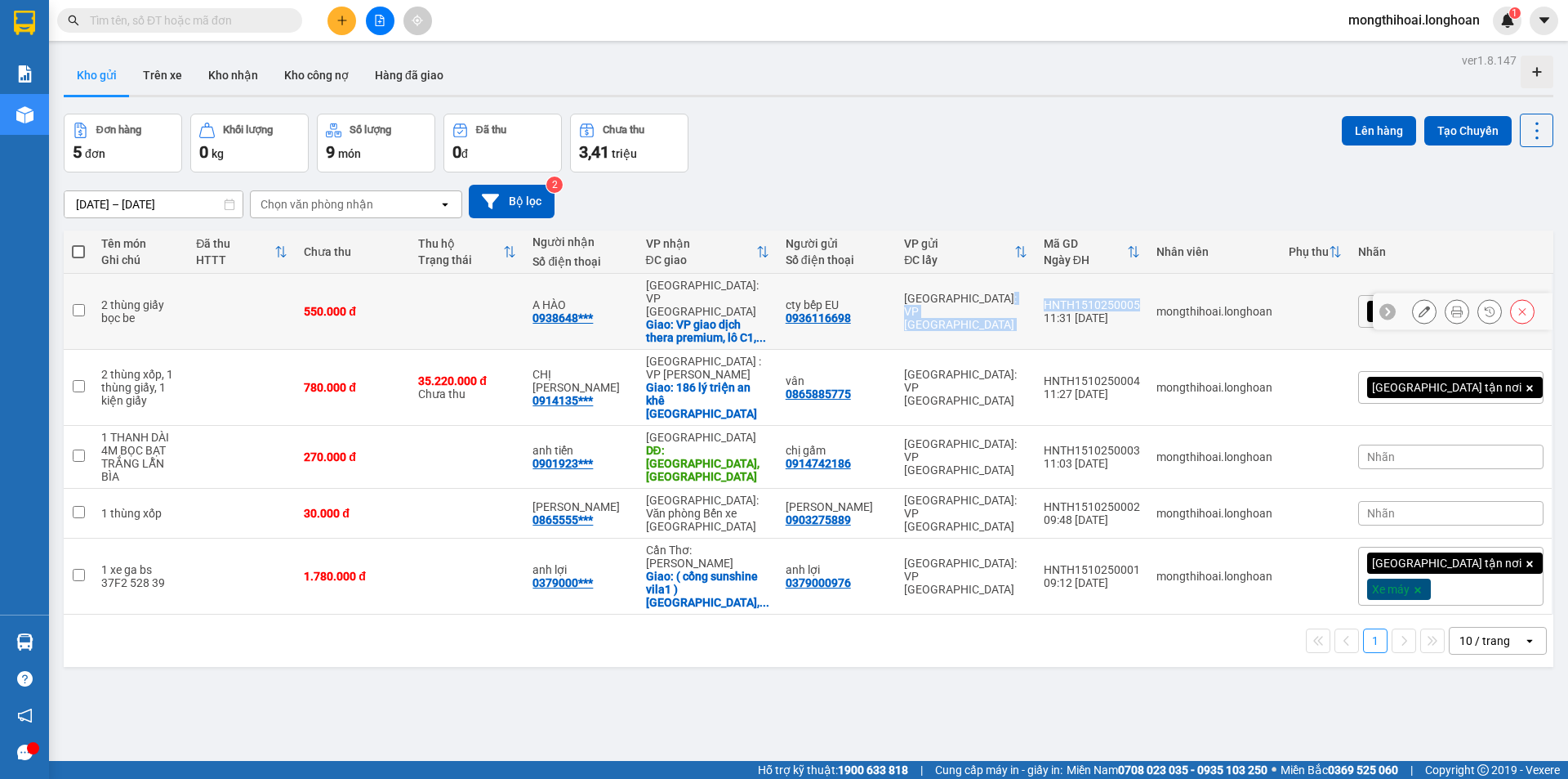
drag, startPoint x: 1223, startPoint y: 282, endPoint x: 1111, endPoint y: 289, distance: 112.2
click at [1111, 289] on tr "2 thùng giấy bọc be 550.000 đ A HÀO 0938648*** [GEOGRAPHIC_DATA]: VP [GEOGRAPHI…" at bounding box center [808, 311] width 1490 height 76
checkbox input "true"
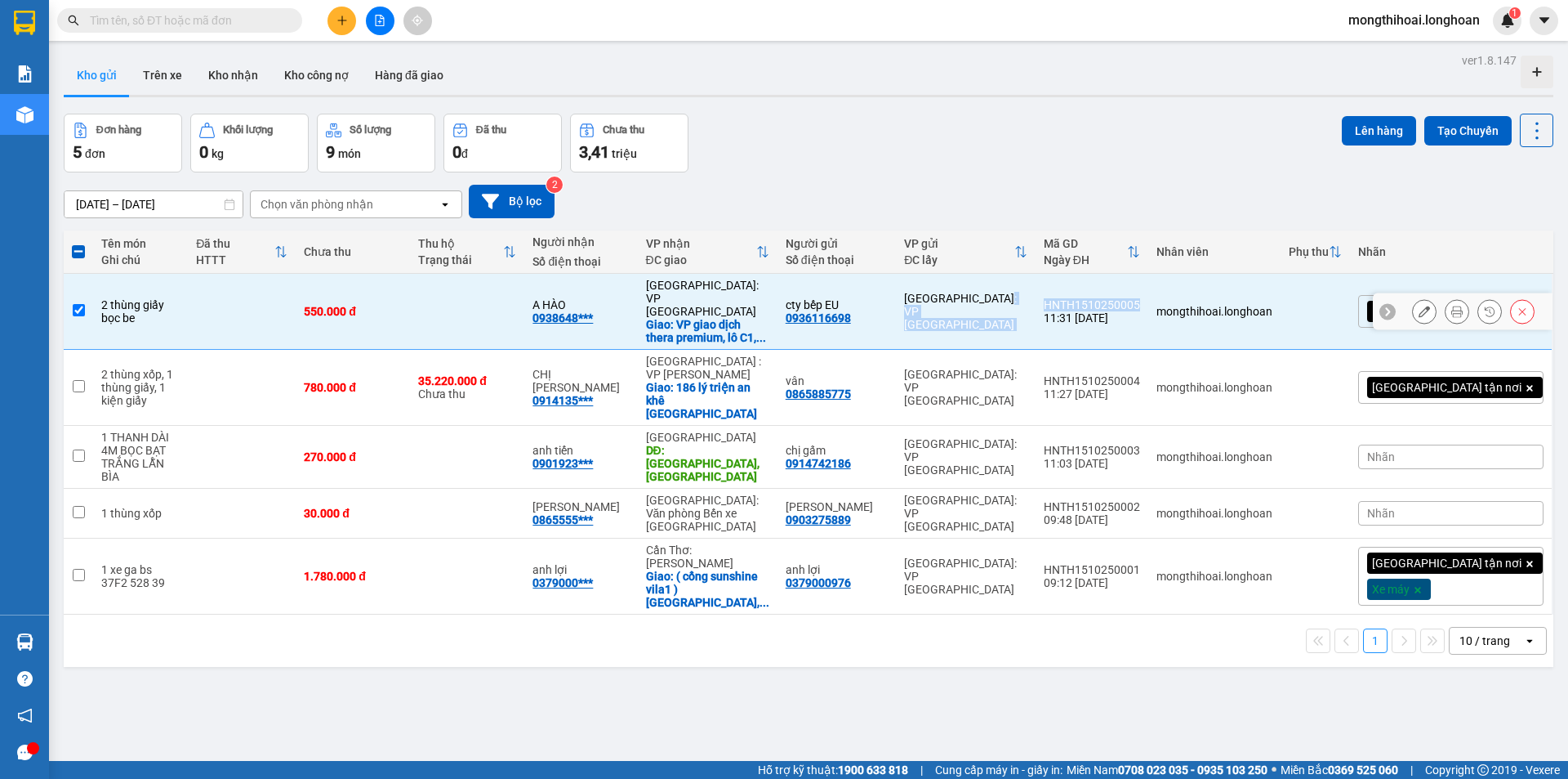
copy tr "[GEOGRAPHIC_DATA]: VP [GEOGRAPHIC_DATA]"
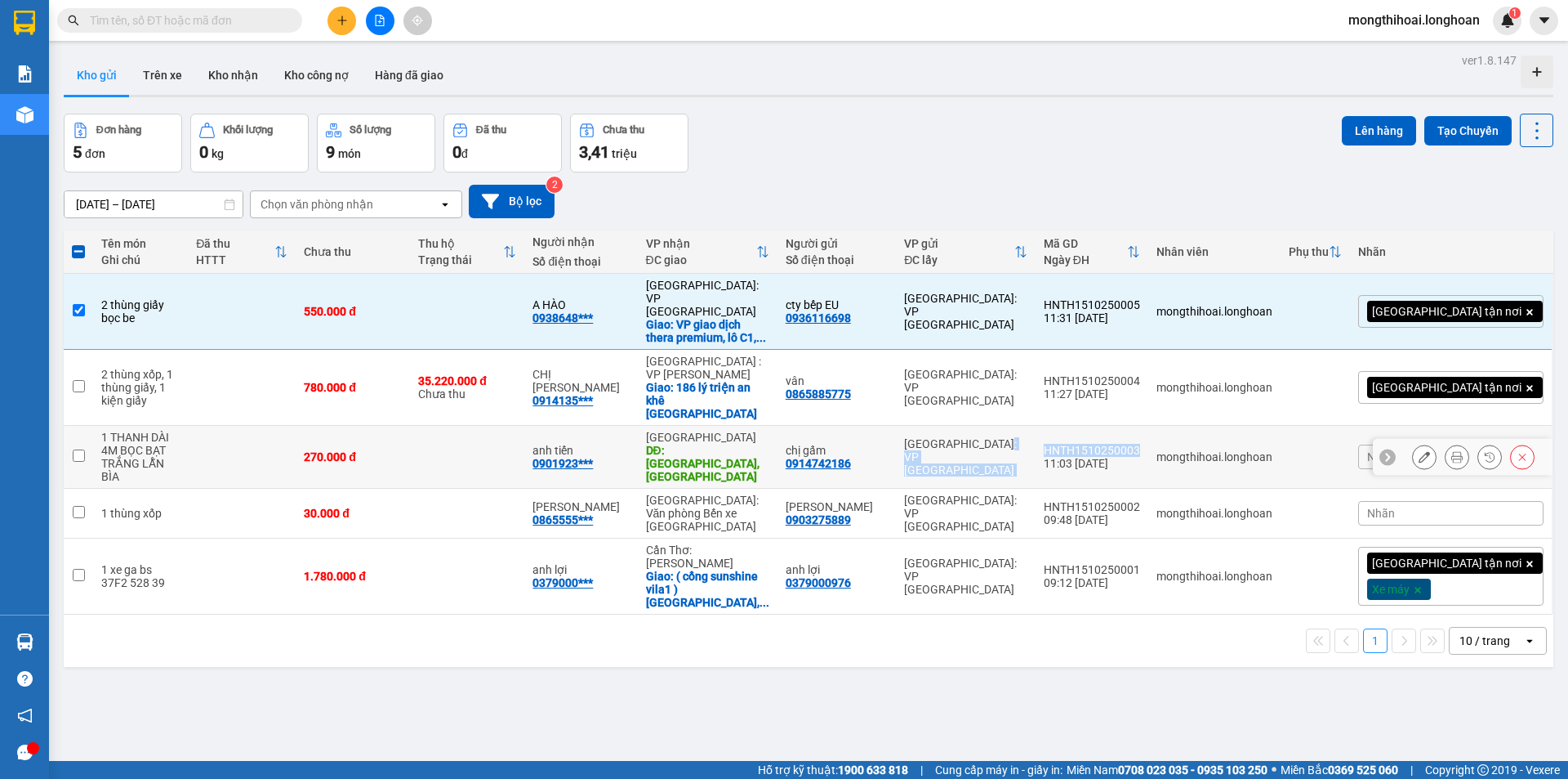
drag, startPoint x: 1215, startPoint y: 386, endPoint x: 1098, endPoint y: 389, distance: 117.0
click at [1098, 426] on tr "1 THANH DÀI 4M BỌC BẠT TRẮNG LẪN BÌA 270.000 đ anh tiến 0901923*** [GEOGRAPHIC_…" at bounding box center [808, 458] width 1490 height 63
checkbox input "true"
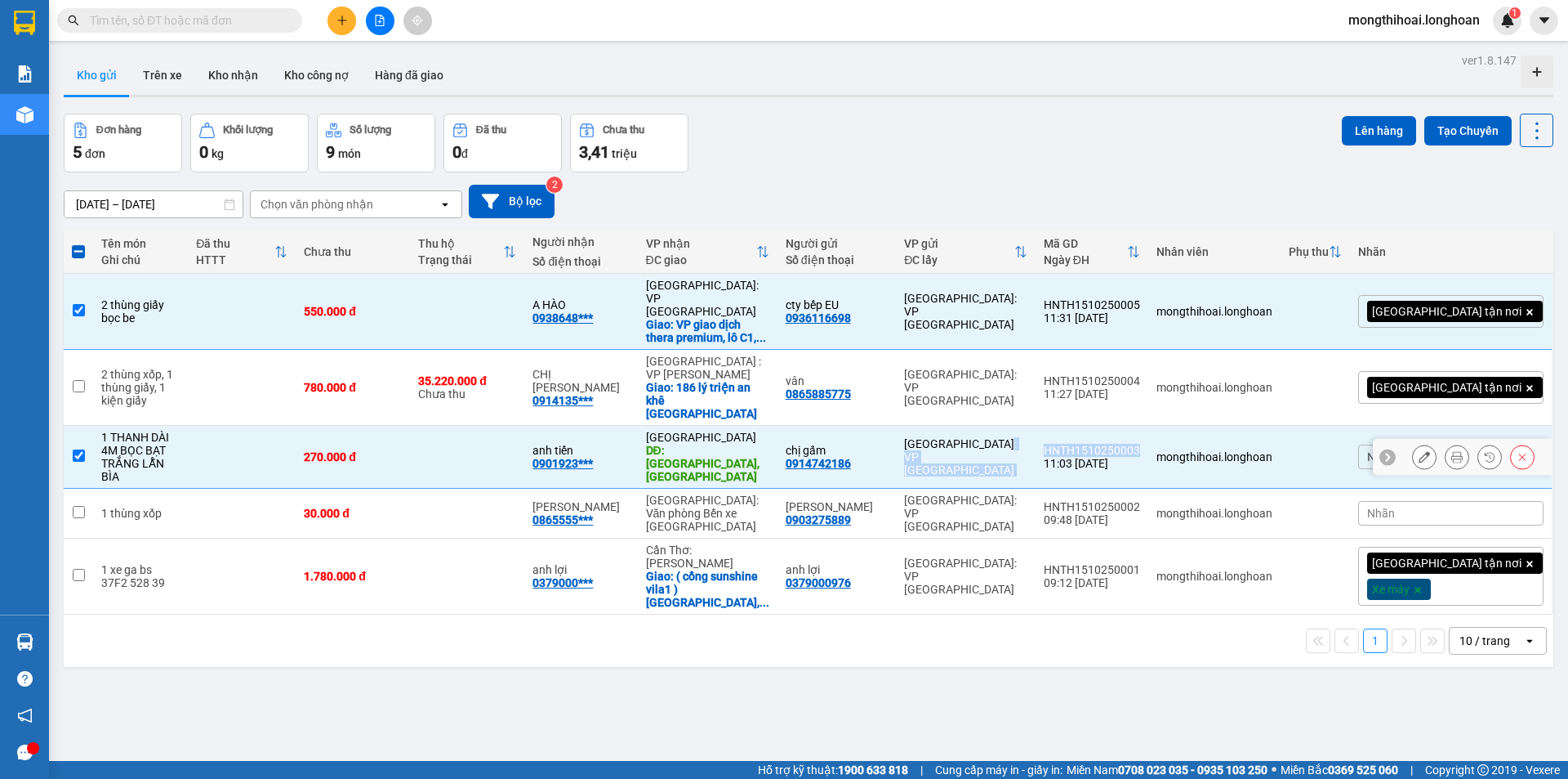
copy tr "[GEOGRAPHIC_DATA]: VP [GEOGRAPHIC_DATA]"
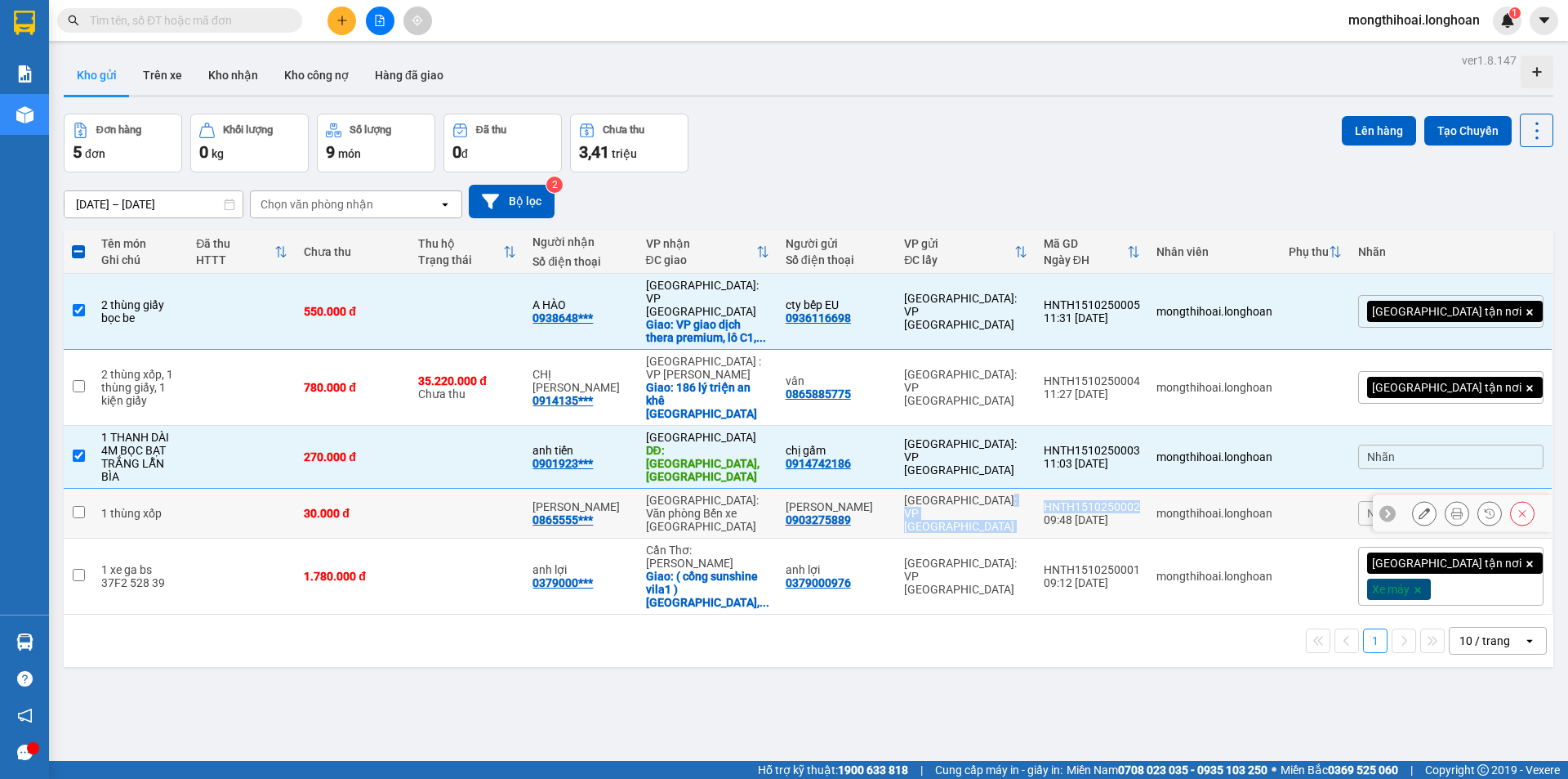
drag, startPoint x: 1221, startPoint y: 431, endPoint x: 1112, endPoint y: 441, distance: 109.5
click at [1112, 488] on tr "1 thùng xốp 30.000 đ phạm bá nha 0865555*** [GEOGRAPHIC_DATA]: Văn phòng Bến xe…" at bounding box center [808, 513] width 1490 height 50
checkbox input "true"
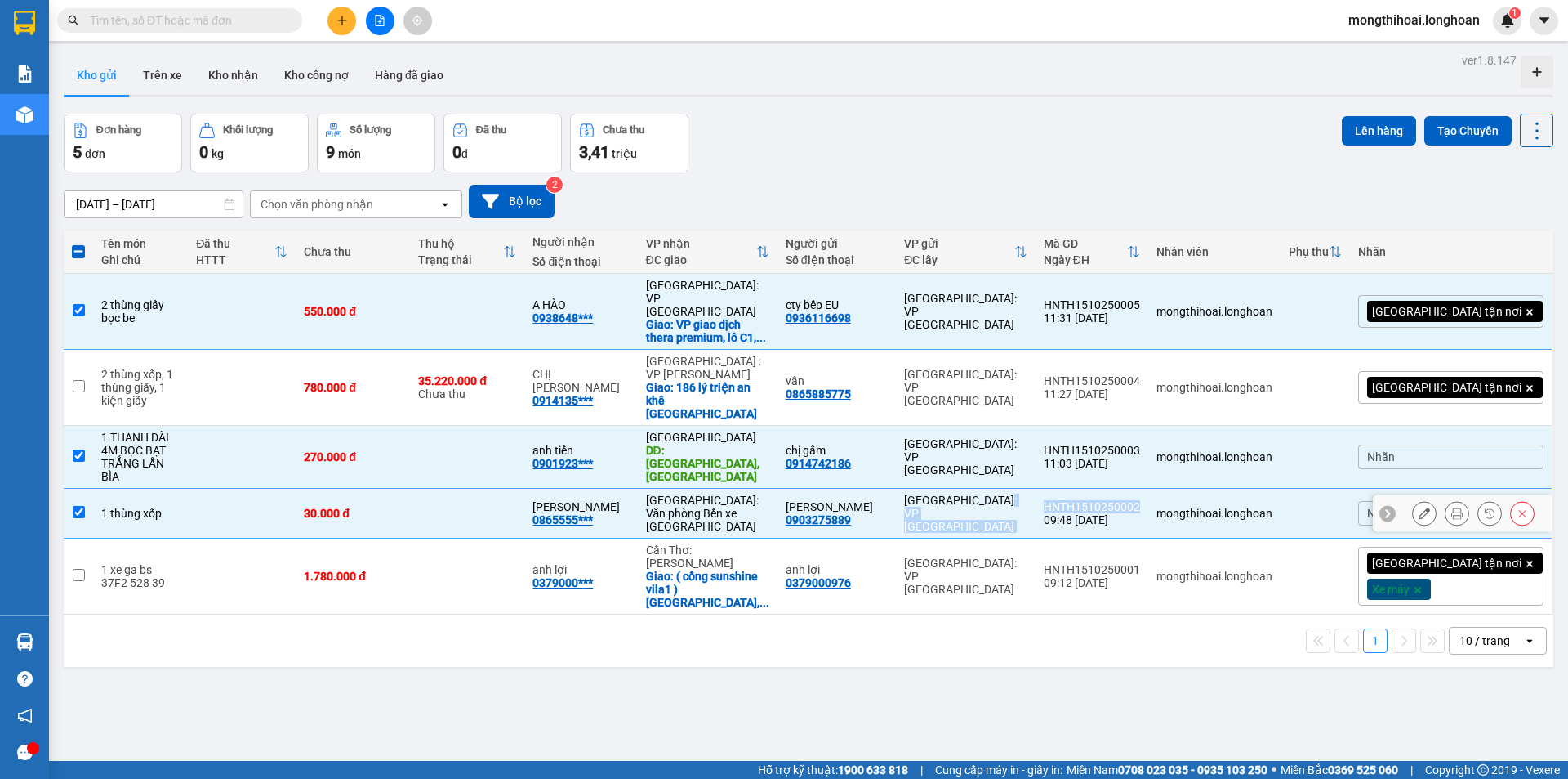
copy tr "[GEOGRAPHIC_DATA]: VP [GEOGRAPHIC_DATA]"
